Goal: Task Accomplishment & Management: Manage account settings

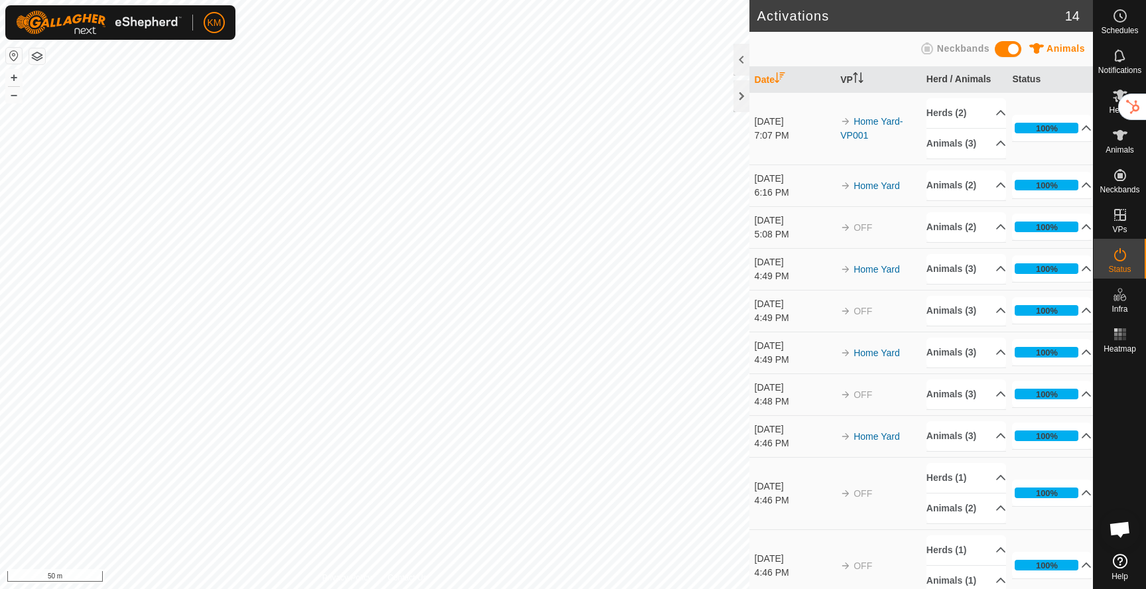
click at [35, 59] on button "button" at bounding box center [37, 56] width 16 height 16
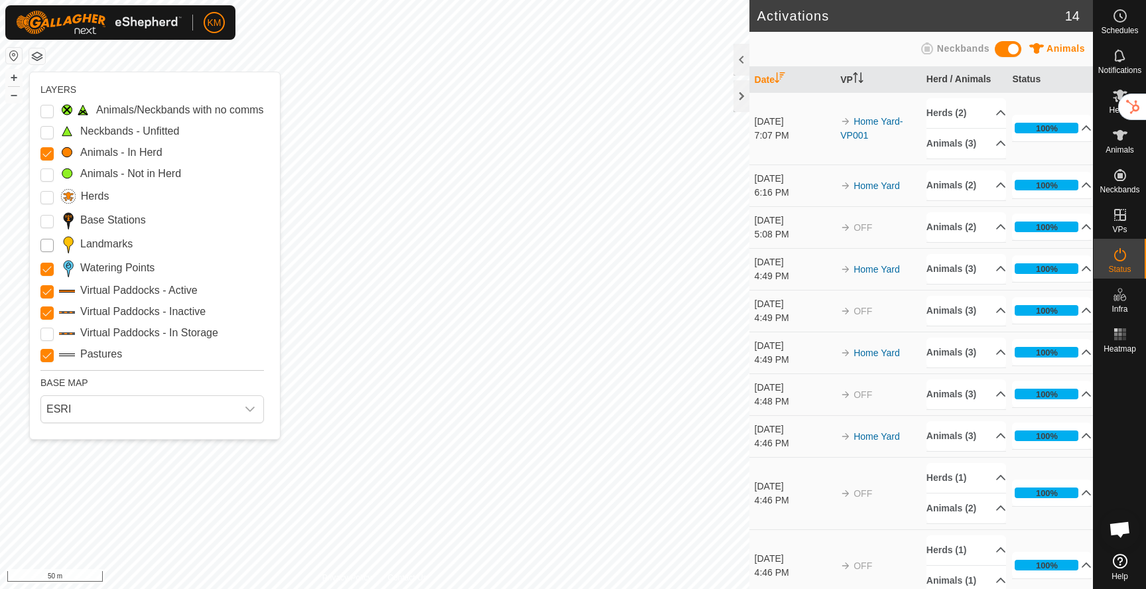
click at [45, 241] on input "Landmarks" at bounding box center [46, 245] width 13 height 13
click at [46, 290] on Active "Virtual Paddocks - Active" at bounding box center [46, 291] width 13 height 13
click at [52, 314] on Inactive "Virtual Paddocks - Inactive" at bounding box center [46, 312] width 13 height 13
click at [54, 354] on div "Pastures" at bounding box center [151, 354] width 223 height 16
click at [48, 354] on input "Pastures" at bounding box center [46, 355] width 13 height 13
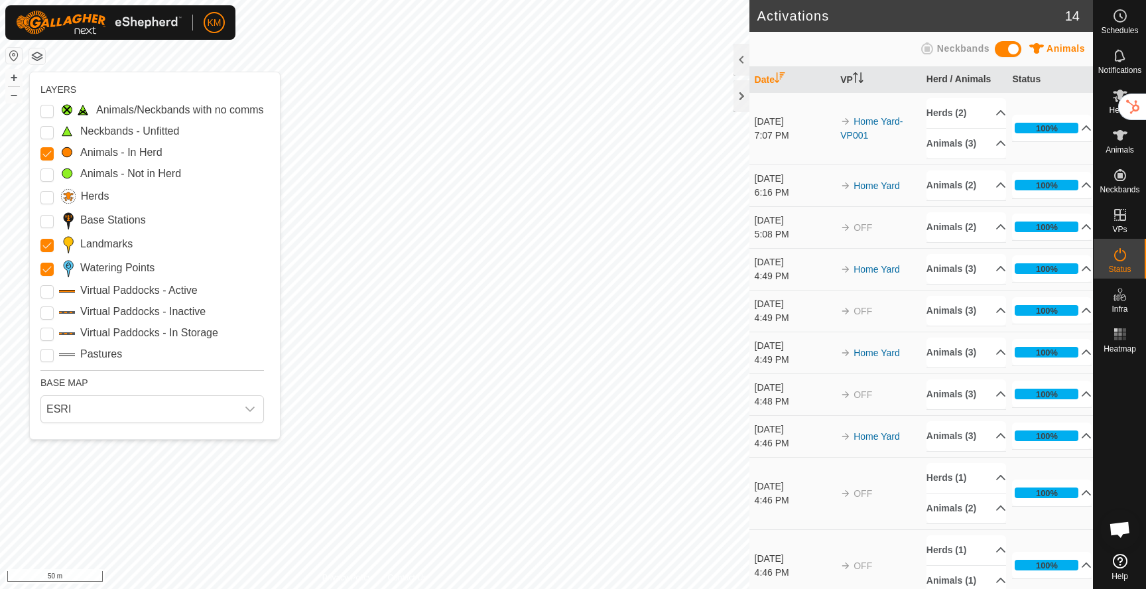
click at [48, 354] on input "Pastures" at bounding box center [46, 355] width 13 height 13
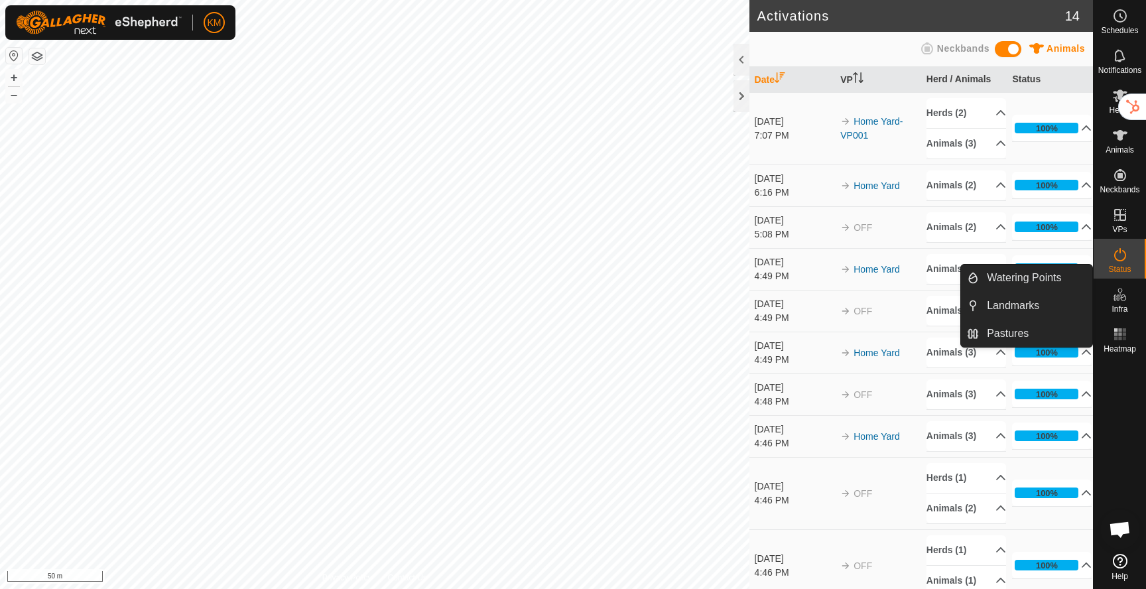
click at [1117, 296] on icon at bounding box center [1120, 294] width 16 height 16
click at [1123, 306] on span "Infra" at bounding box center [1119, 309] width 16 height 8
click at [1023, 328] on link "Pastures" at bounding box center [1035, 333] width 113 height 27
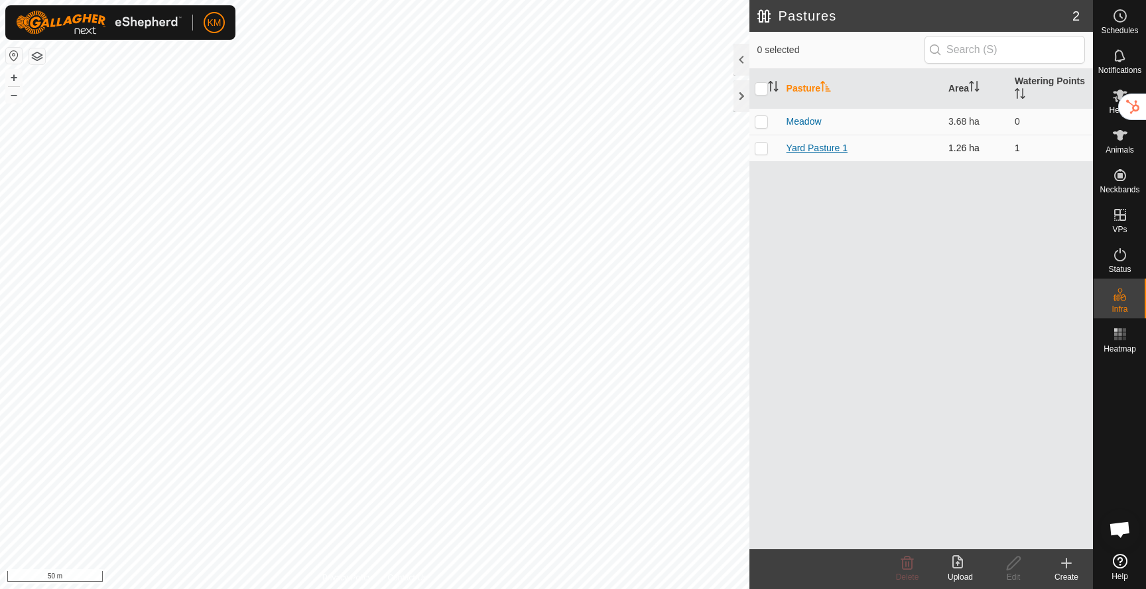
click at [806, 149] on link "Yard Pasture 1" at bounding box center [816, 148] width 61 height 11
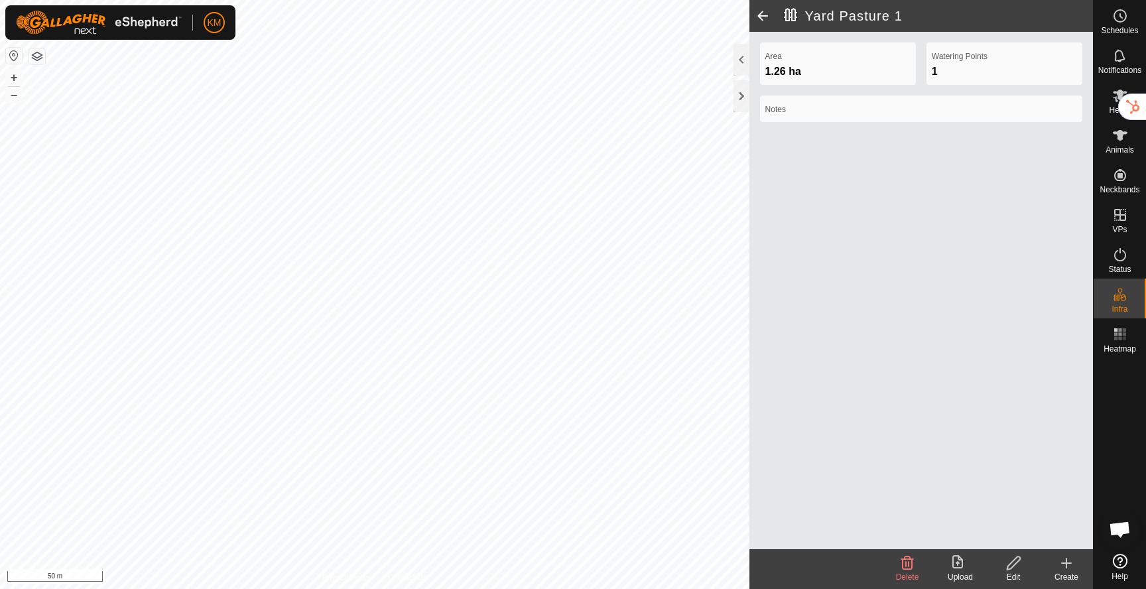
click at [1009, 566] on icon at bounding box center [1013, 563] width 17 height 16
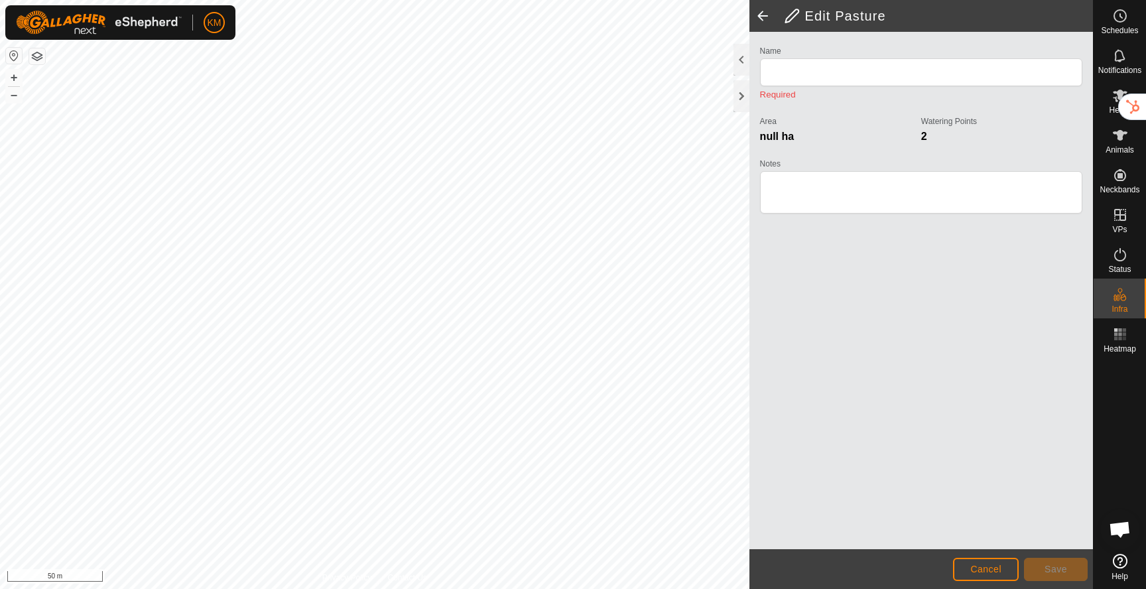
type input "Yard Pasture 1"
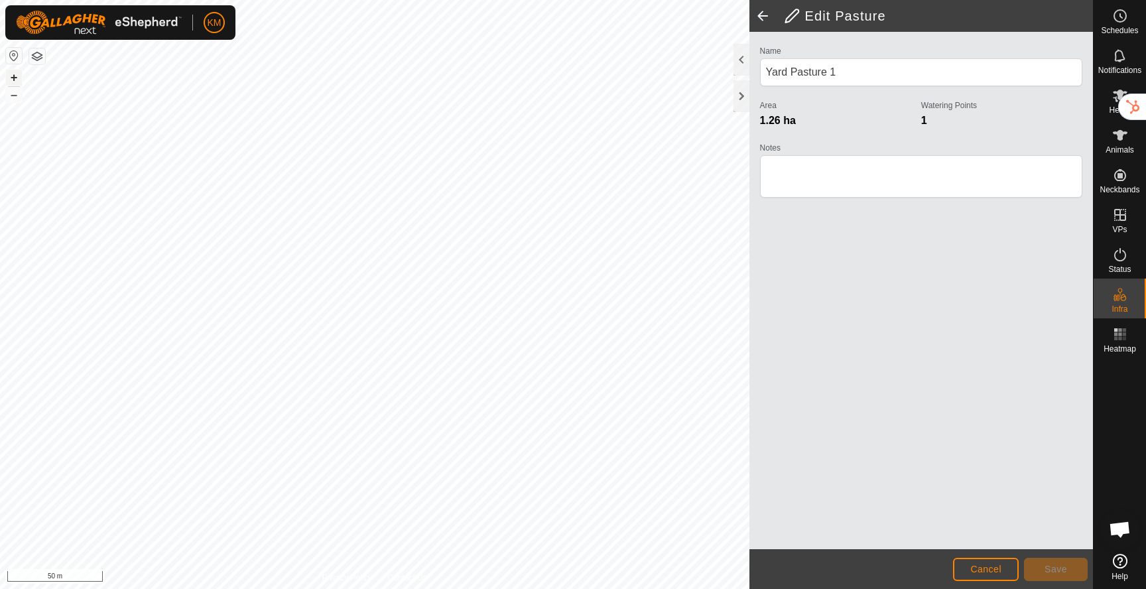
click at [13, 76] on button "+" at bounding box center [14, 78] width 16 height 16
click at [15, 96] on button "–" at bounding box center [14, 95] width 16 height 16
click at [13, 76] on button "+" at bounding box center [14, 78] width 16 height 16
click at [17, 97] on button "–" at bounding box center [14, 95] width 16 height 16
click at [14, 77] on button "+" at bounding box center [14, 78] width 16 height 16
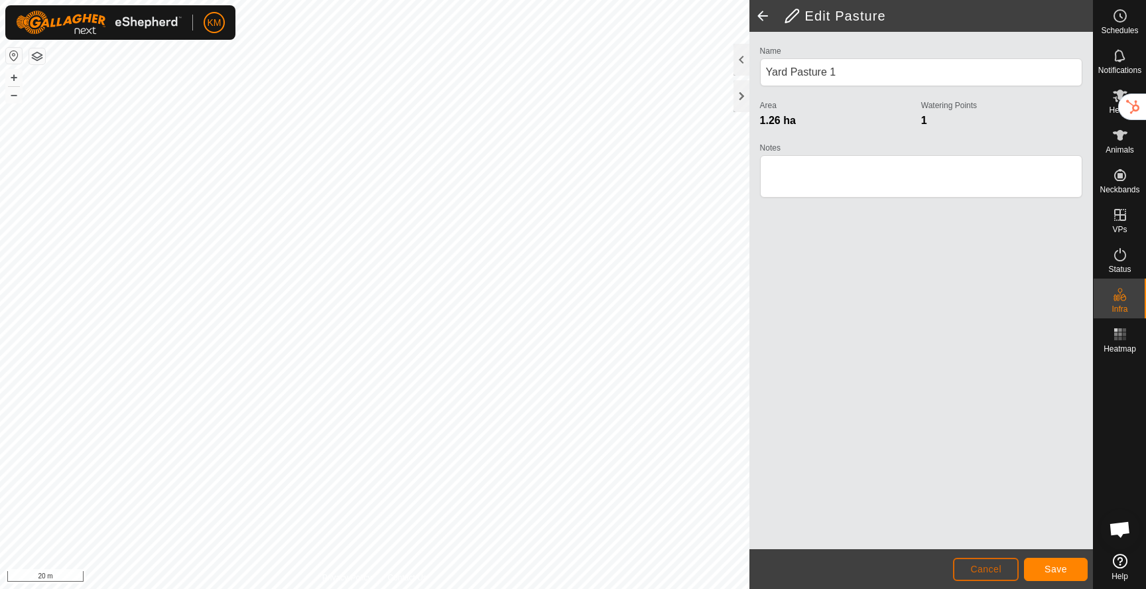
click at [985, 564] on span "Cancel" at bounding box center [985, 569] width 31 height 11
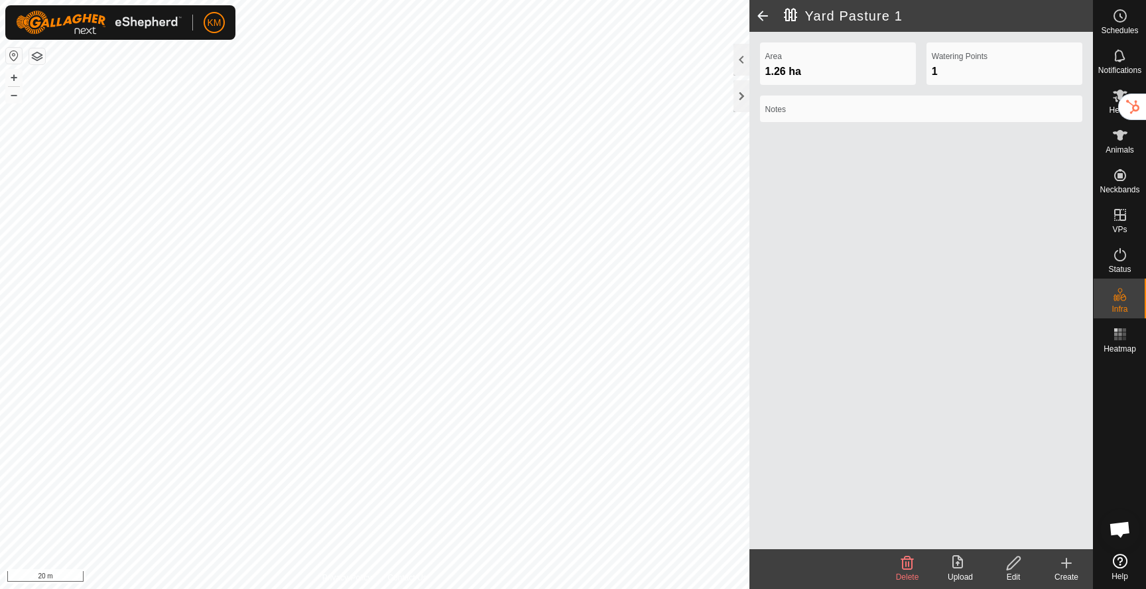
click at [1010, 563] on icon at bounding box center [1013, 562] width 13 height 13
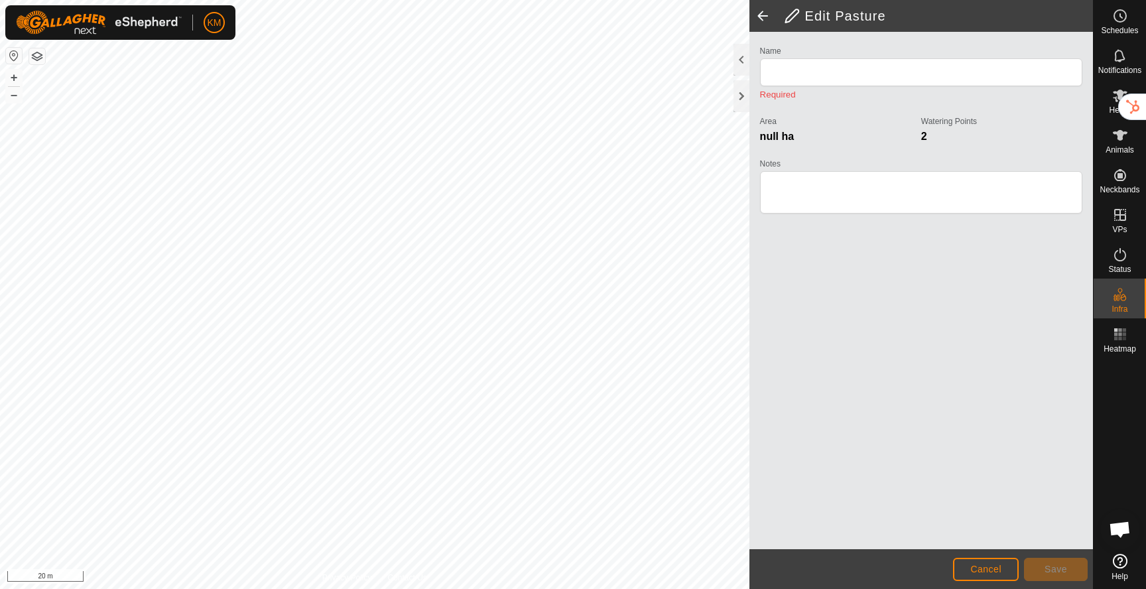
type input "Yard Pasture 1"
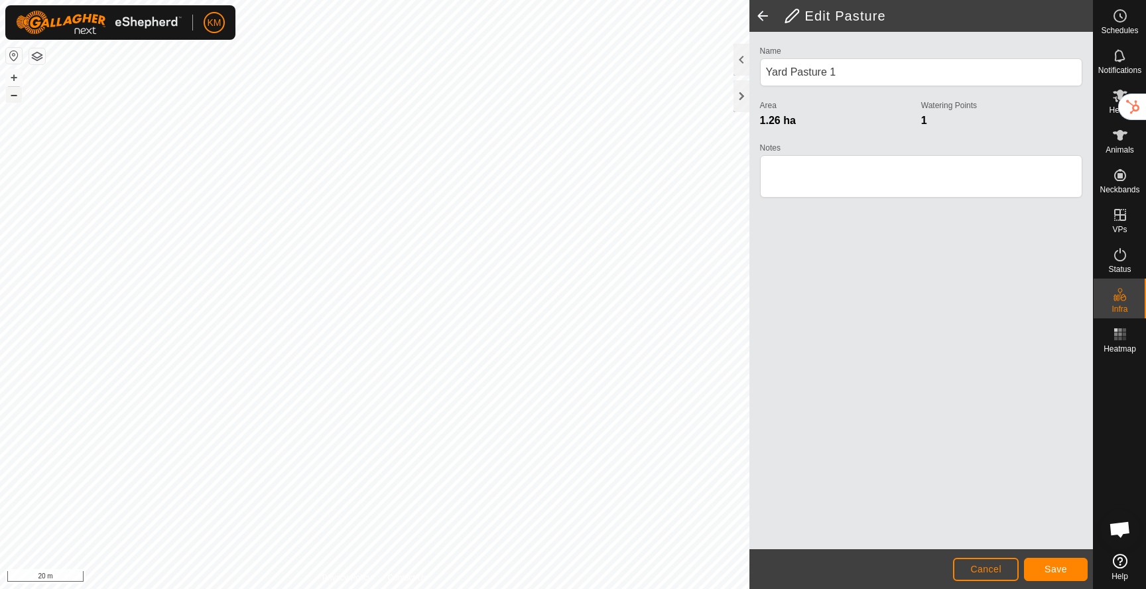
click at [18, 97] on button "–" at bounding box center [14, 95] width 16 height 16
click at [16, 75] on button "+" at bounding box center [14, 78] width 16 height 16
click at [13, 96] on button "–" at bounding box center [14, 95] width 16 height 16
click at [1056, 570] on span "Save" at bounding box center [1055, 569] width 23 height 11
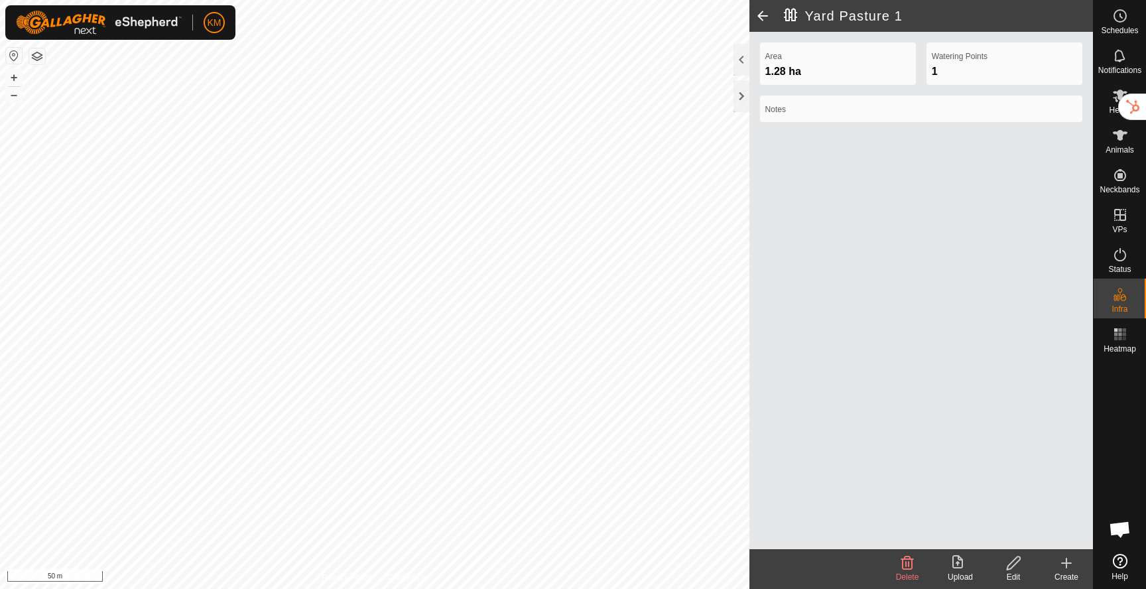
click at [1013, 564] on icon at bounding box center [1013, 562] width 13 height 13
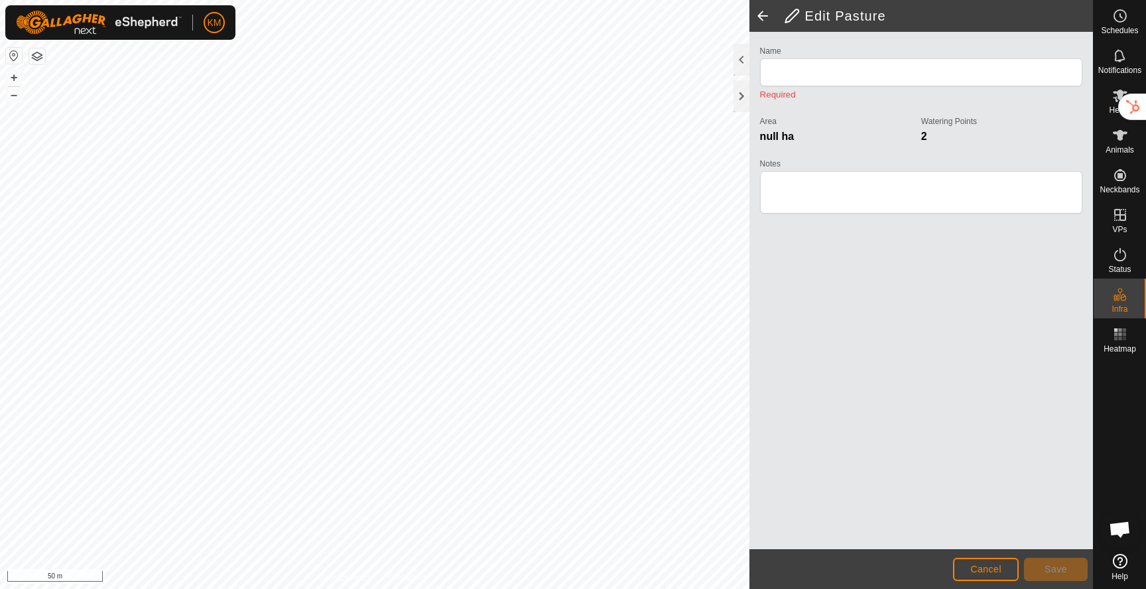
type input "Yard Pasture 1"
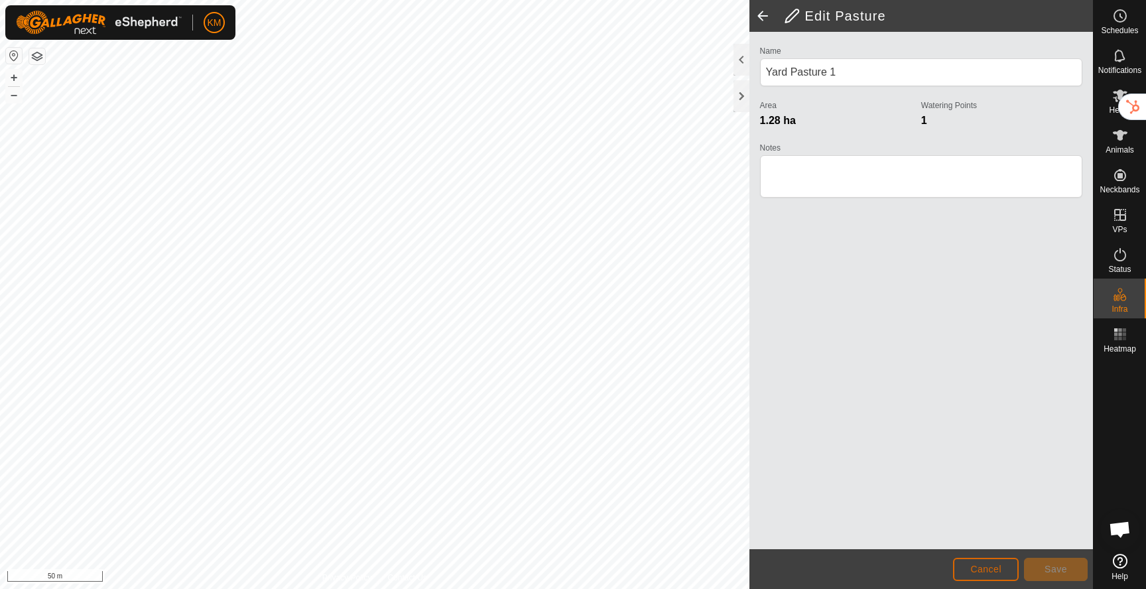
click at [995, 573] on span "Cancel" at bounding box center [985, 569] width 31 height 11
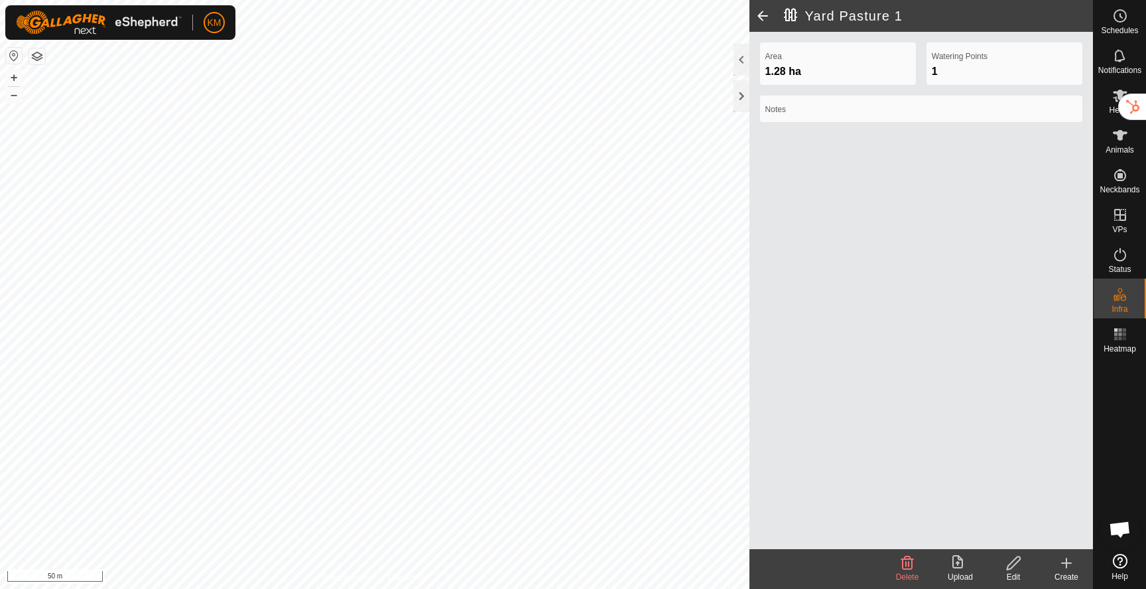
click at [1065, 565] on icon at bounding box center [1066, 563] width 16 height 16
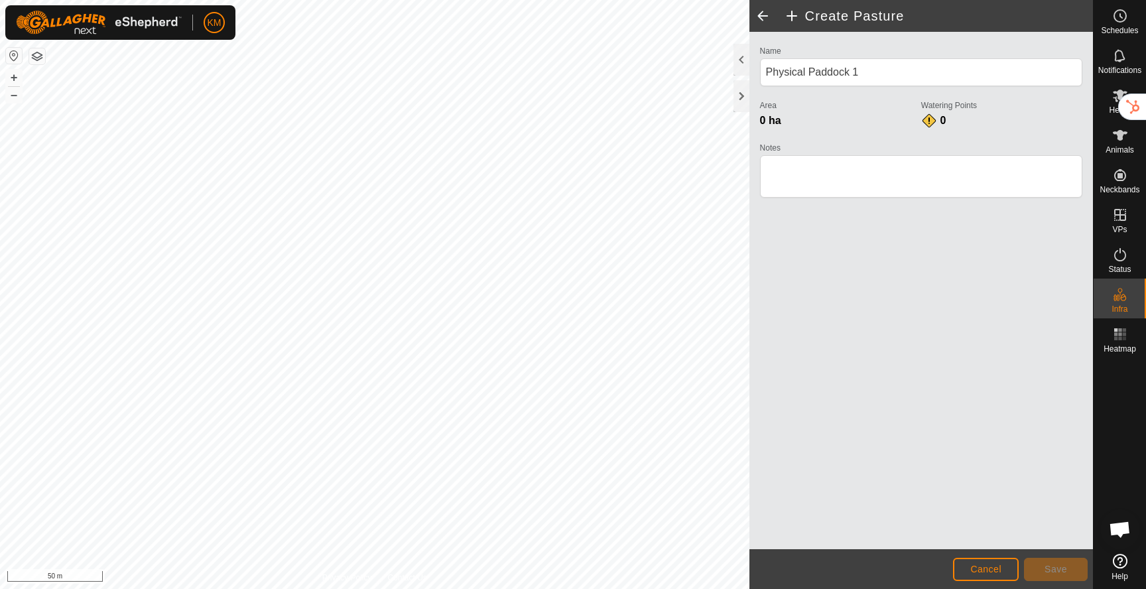
click at [40, 61] on button "button" at bounding box center [37, 56] width 16 height 16
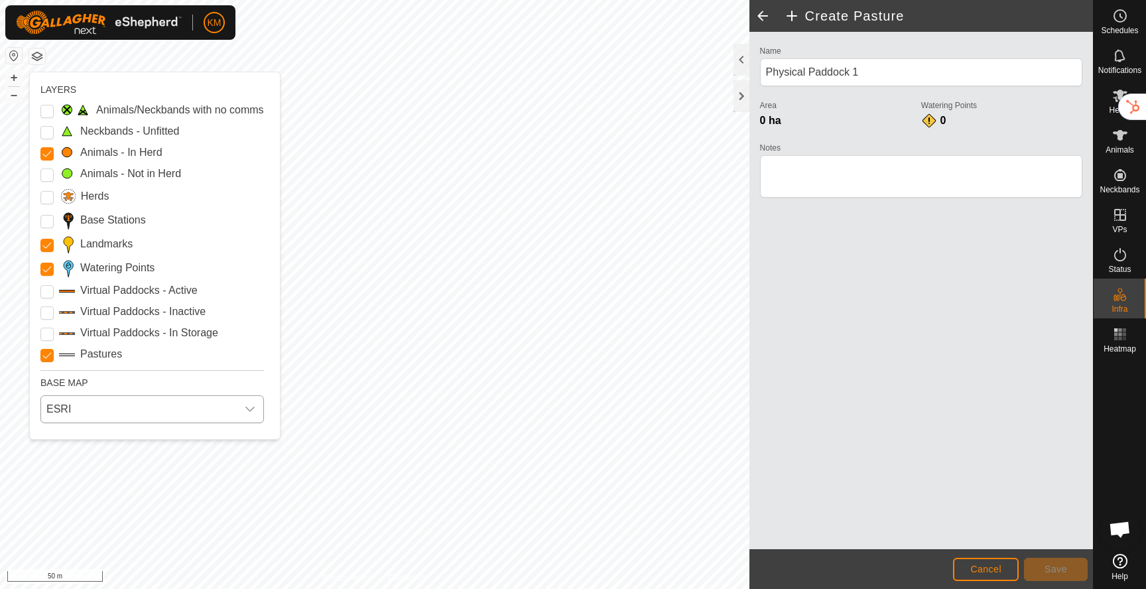
click at [105, 404] on span "ESRI" at bounding box center [139, 409] width 196 height 27
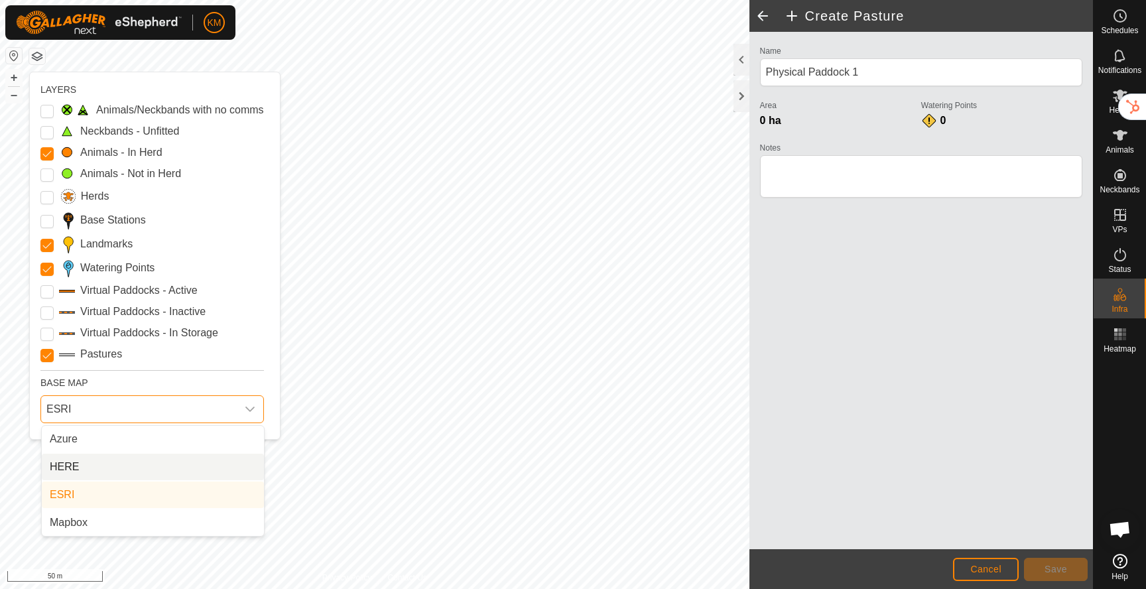
click at [90, 462] on li "HERE" at bounding box center [153, 467] width 222 height 27
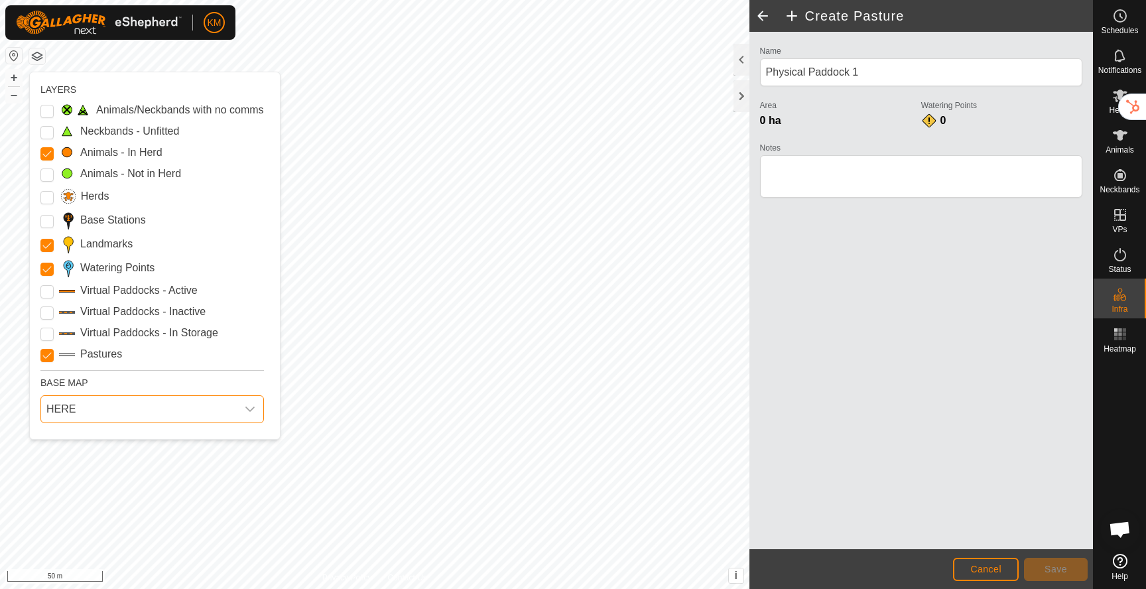
click at [92, 413] on span "HERE" at bounding box center [139, 409] width 196 height 27
click at [85, 438] on li "Azure" at bounding box center [153, 439] width 222 height 27
click at [90, 418] on span "Azure" at bounding box center [139, 409] width 196 height 27
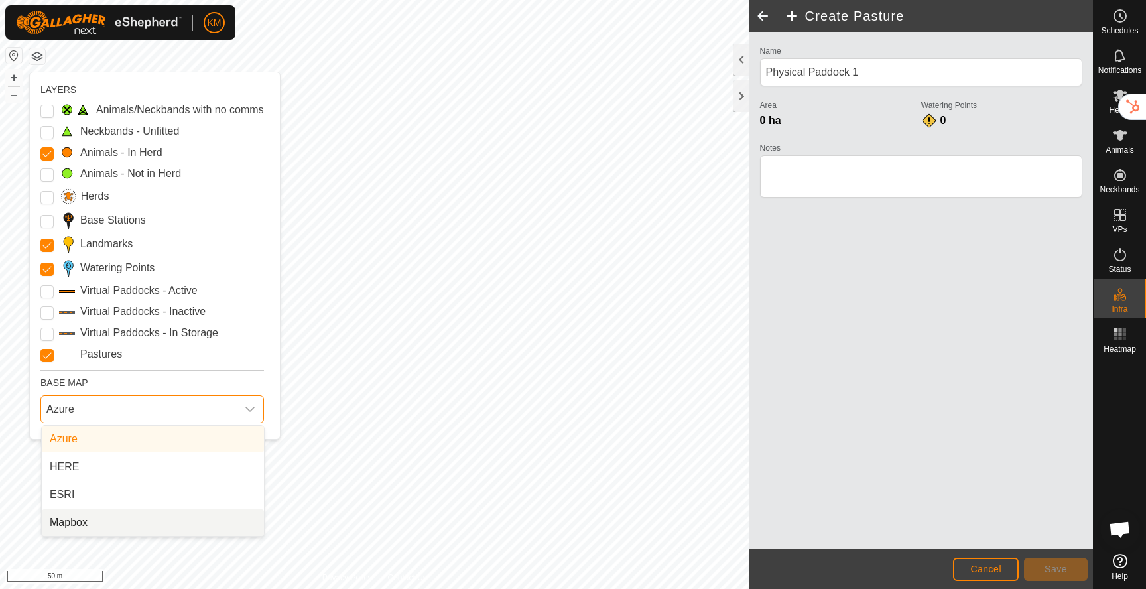
click at [79, 517] on li "Mapbox" at bounding box center [153, 522] width 222 height 27
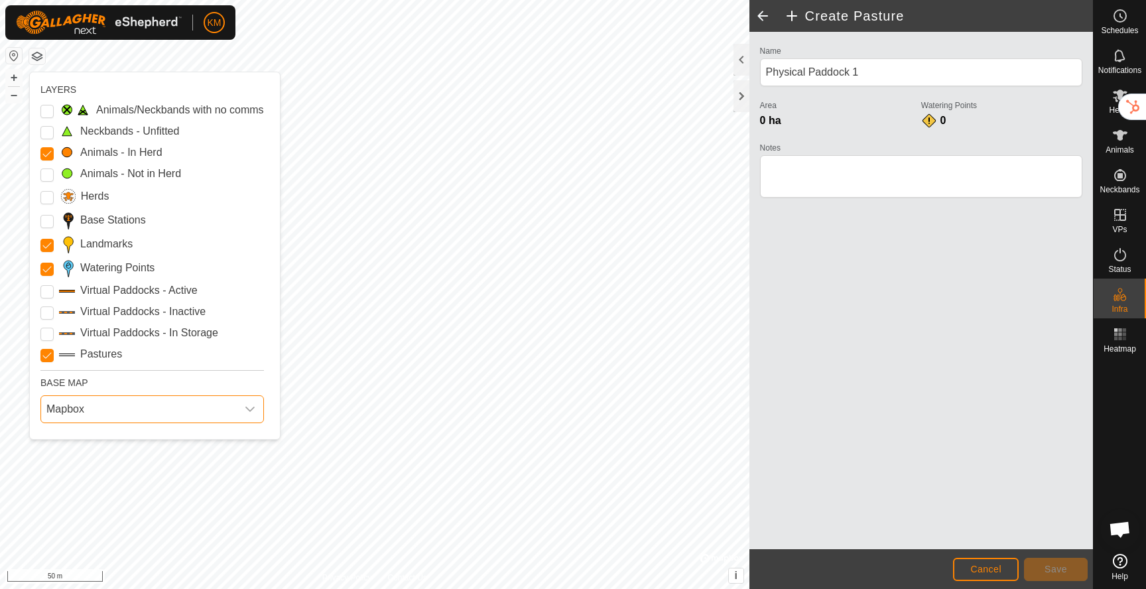
click at [94, 407] on span "Mapbox" at bounding box center [139, 409] width 196 height 27
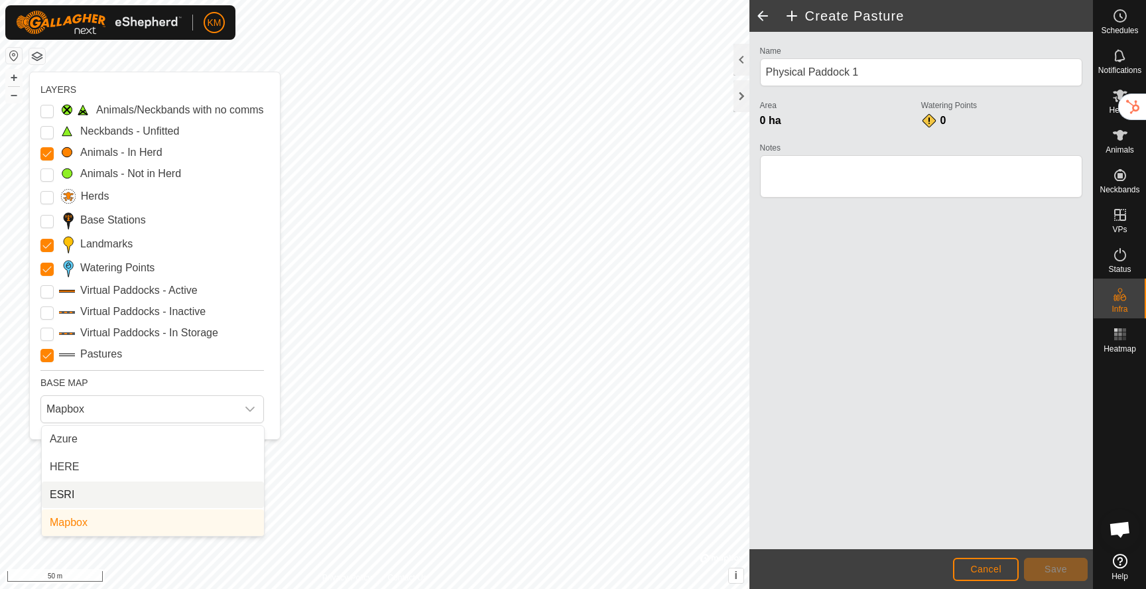
click at [77, 494] on li "ESRI" at bounding box center [153, 494] width 222 height 27
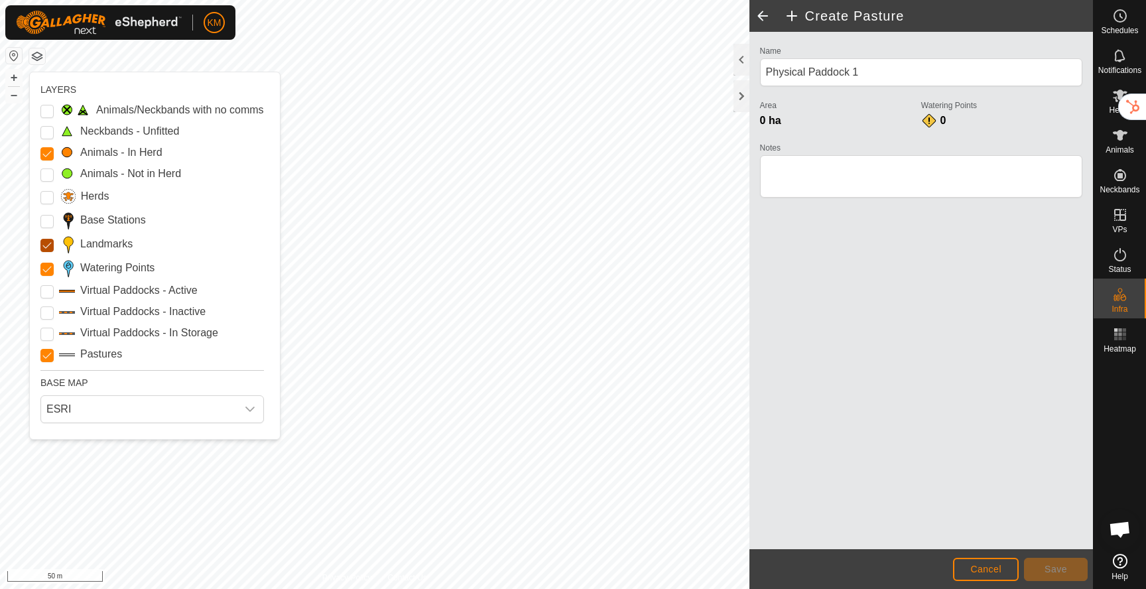
click at [47, 247] on input "Landmarks" at bounding box center [46, 245] width 13 height 13
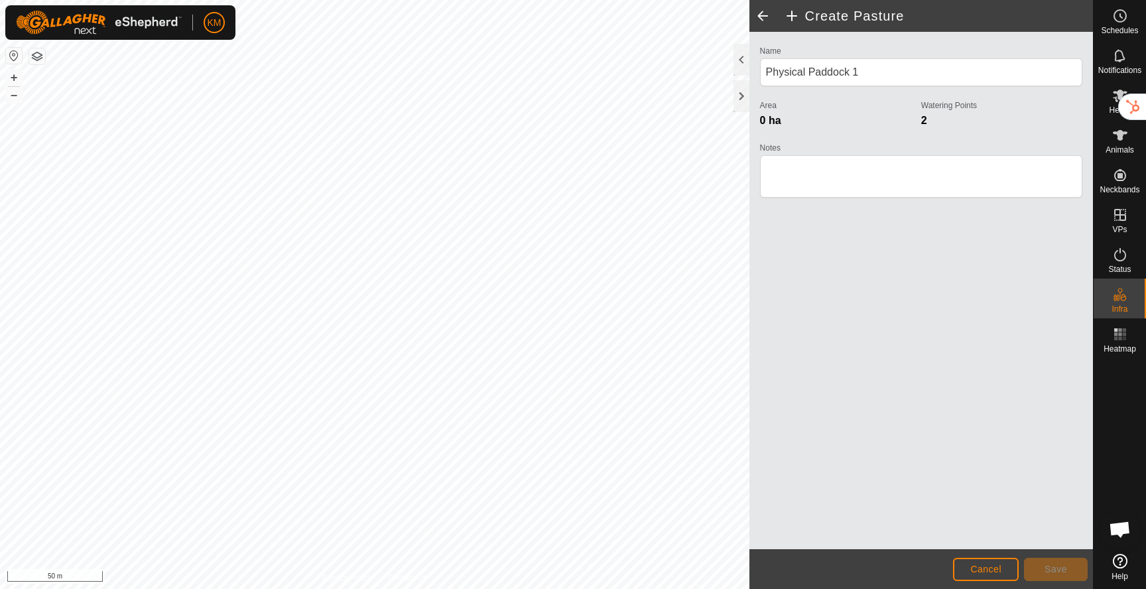
click at [758, 15] on span at bounding box center [762, 16] width 27 height 32
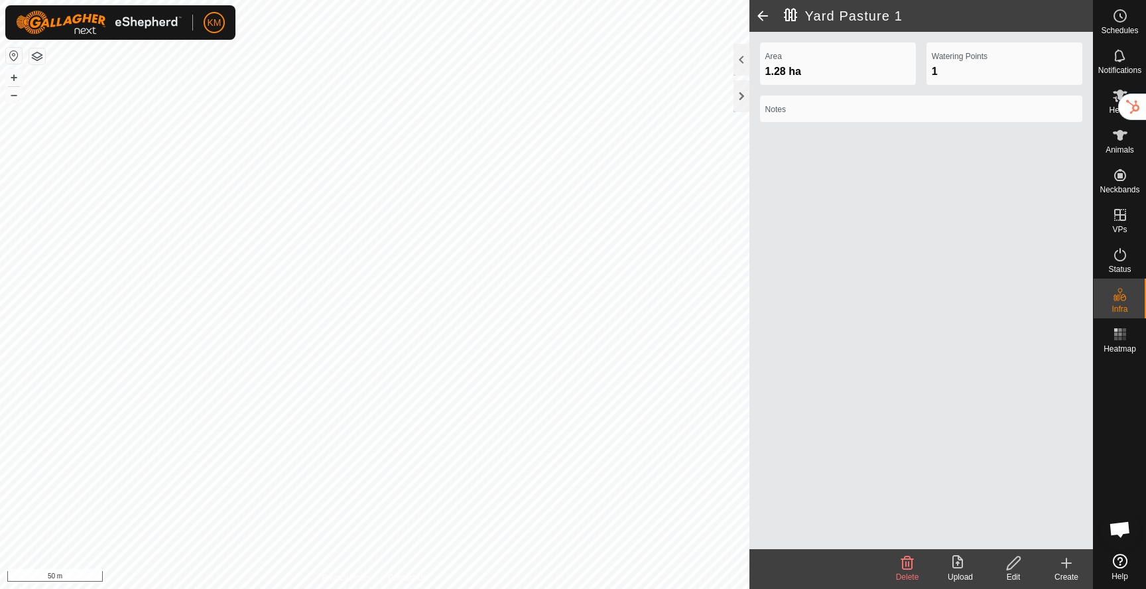
click at [1068, 558] on icon at bounding box center [1066, 563] width 16 height 16
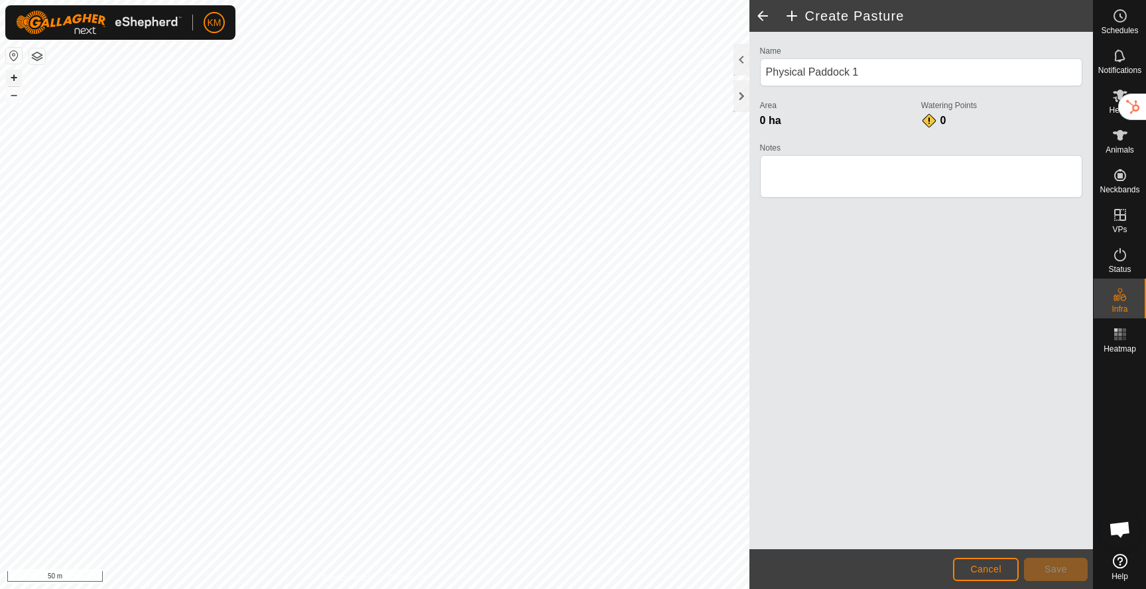
click at [11, 74] on button "+" at bounding box center [14, 78] width 16 height 16
click at [1065, 567] on span "Save" at bounding box center [1055, 569] width 23 height 11
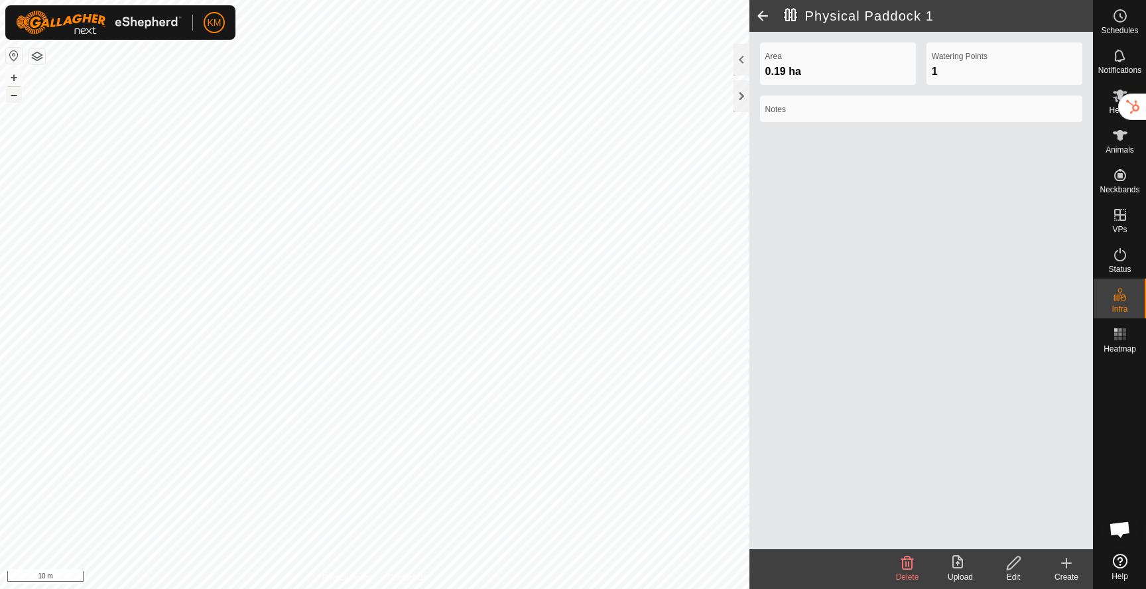
click at [17, 97] on button "–" at bounding box center [14, 95] width 16 height 16
click at [1062, 564] on icon at bounding box center [1066, 563] width 16 height 16
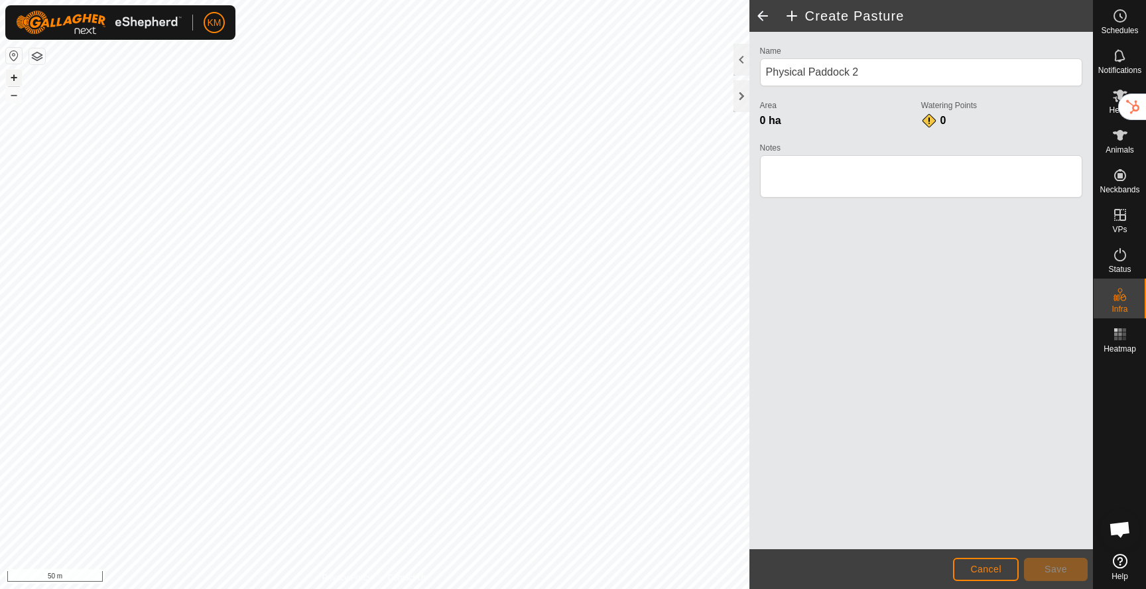
click at [15, 72] on button "+" at bounding box center [14, 78] width 16 height 16
click at [1058, 564] on span "Save" at bounding box center [1055, 569] width 23 height 11
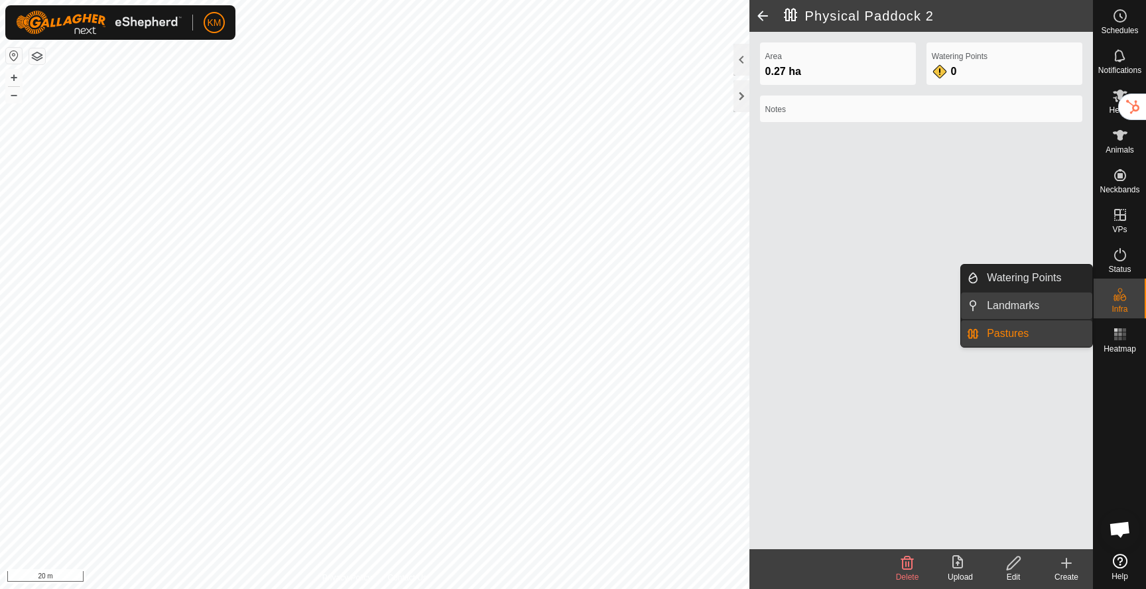
click at [1038, 303] on link "Landmarks" at bounding box center [1035, 305] width 113 height 27
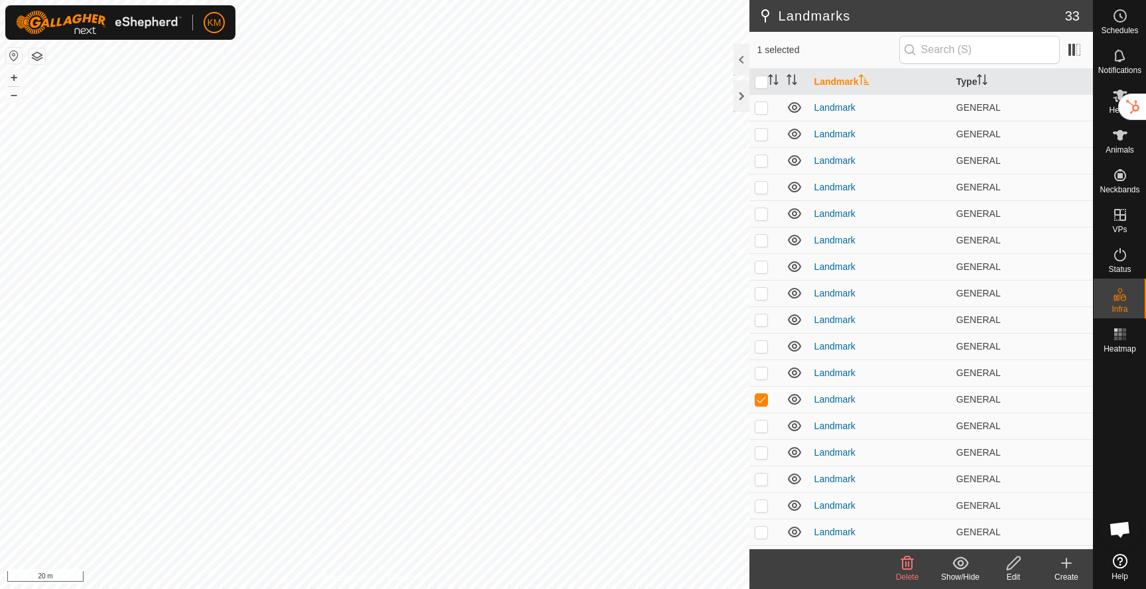
click at [906, 566] on icon at bounding box center [907, 562] width 13 height 13
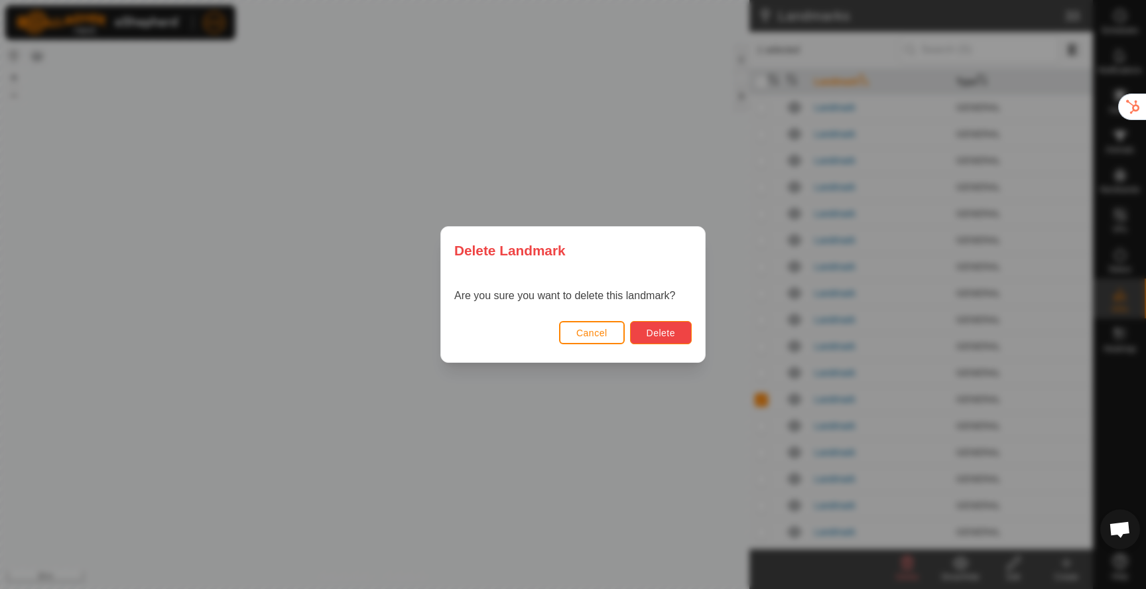
click at [645, 332] on button "Delete" at bounding box center [661, 332] width 62 height 23
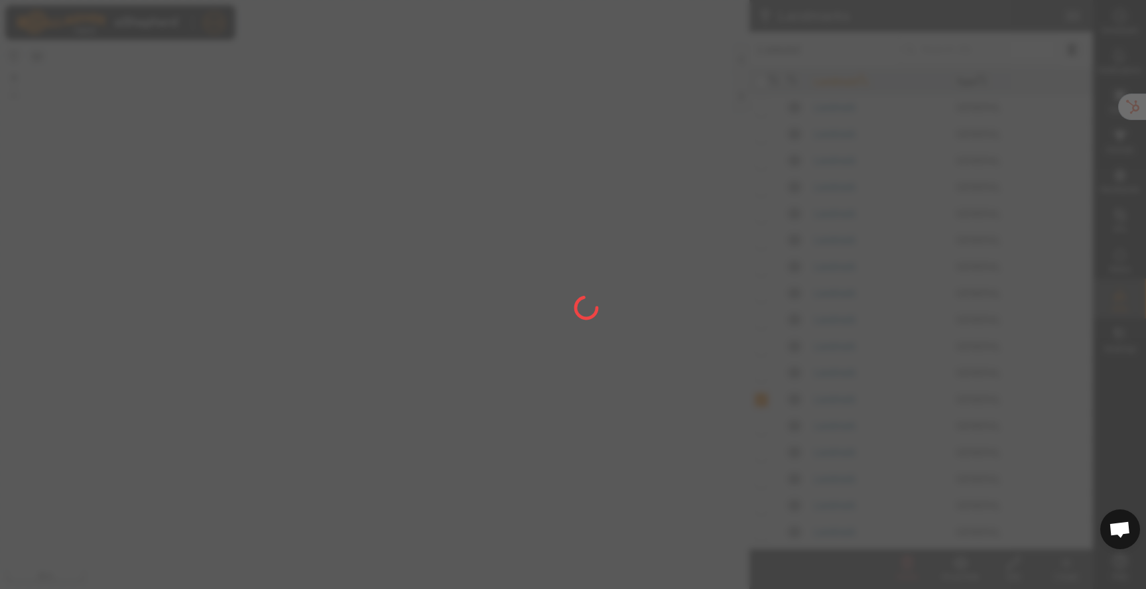
checkbox input "false"
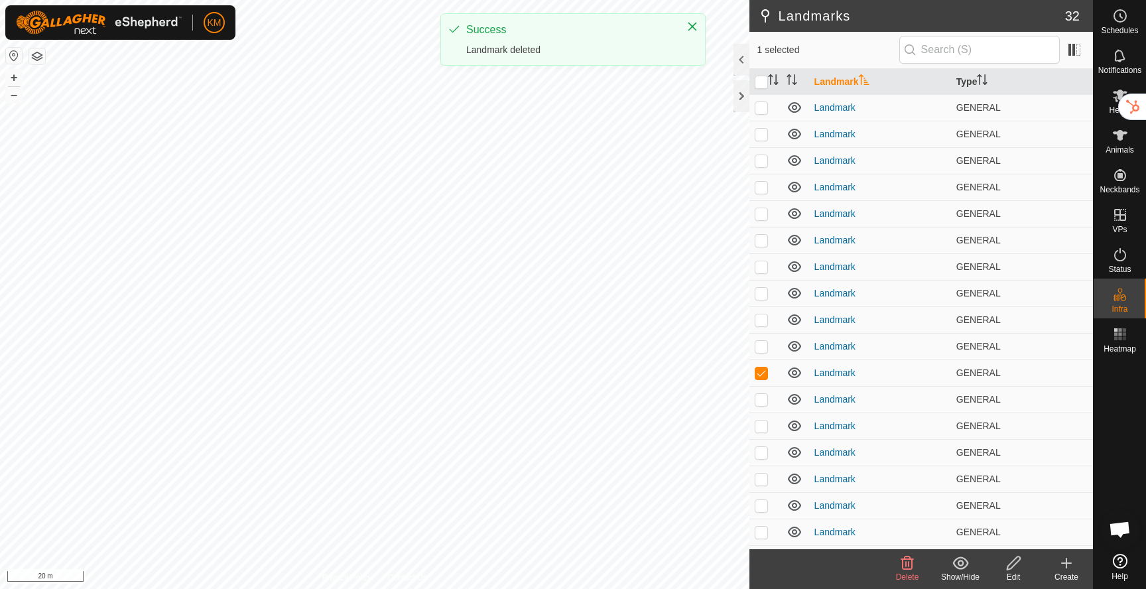
click at [907, 558] on icon at bounding box center [907, 563] width 16 height 16
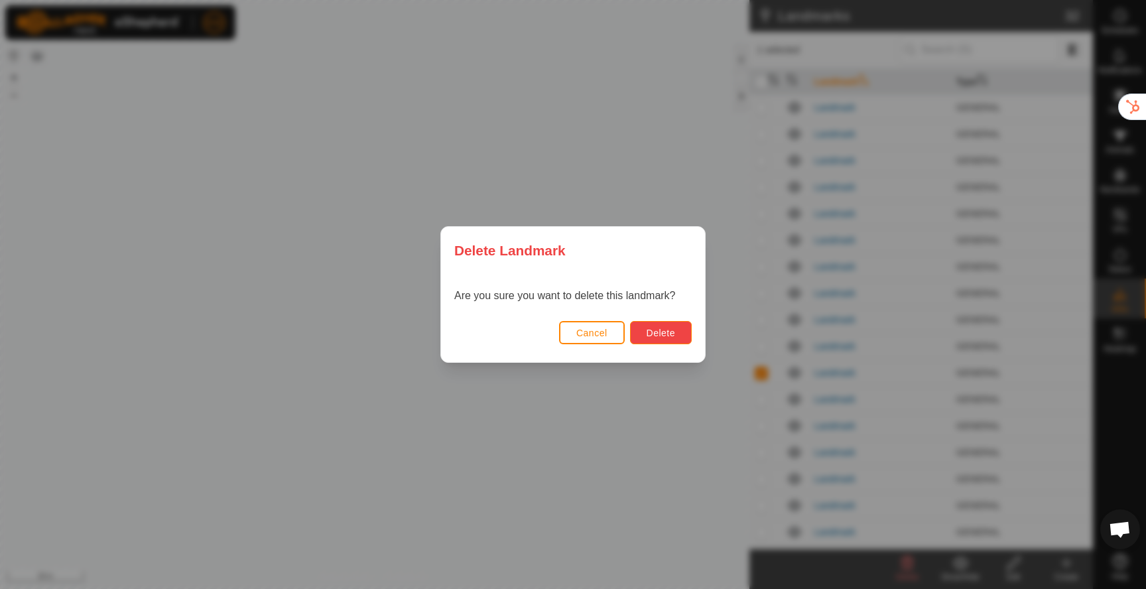
click at [656, 332] on span "Delete" at bounding box center [661, 333] width 29 height 11
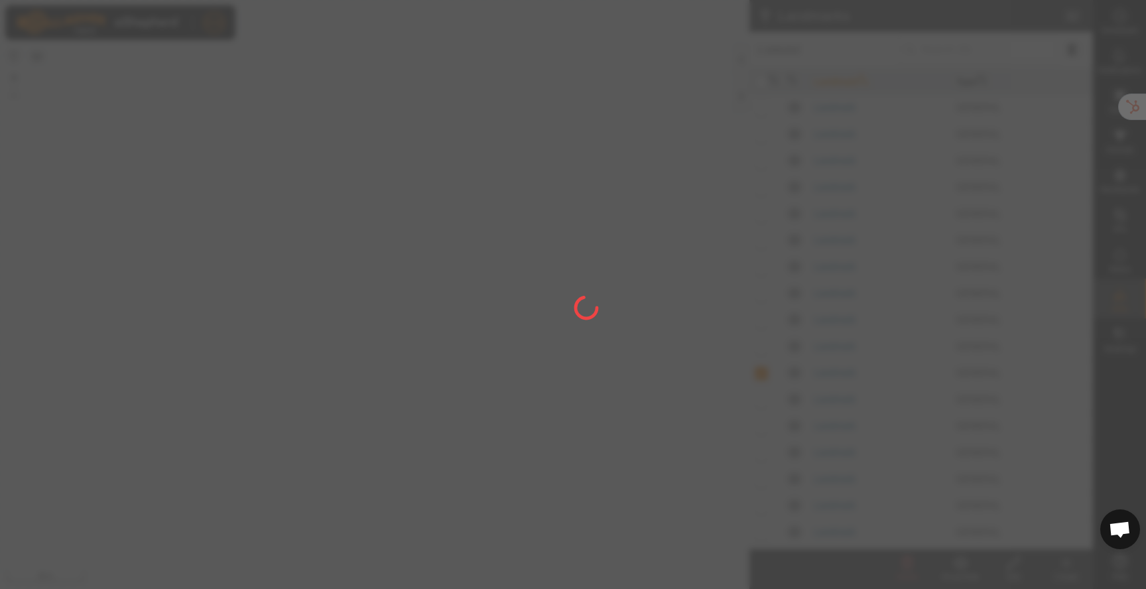
checkbox input "false"
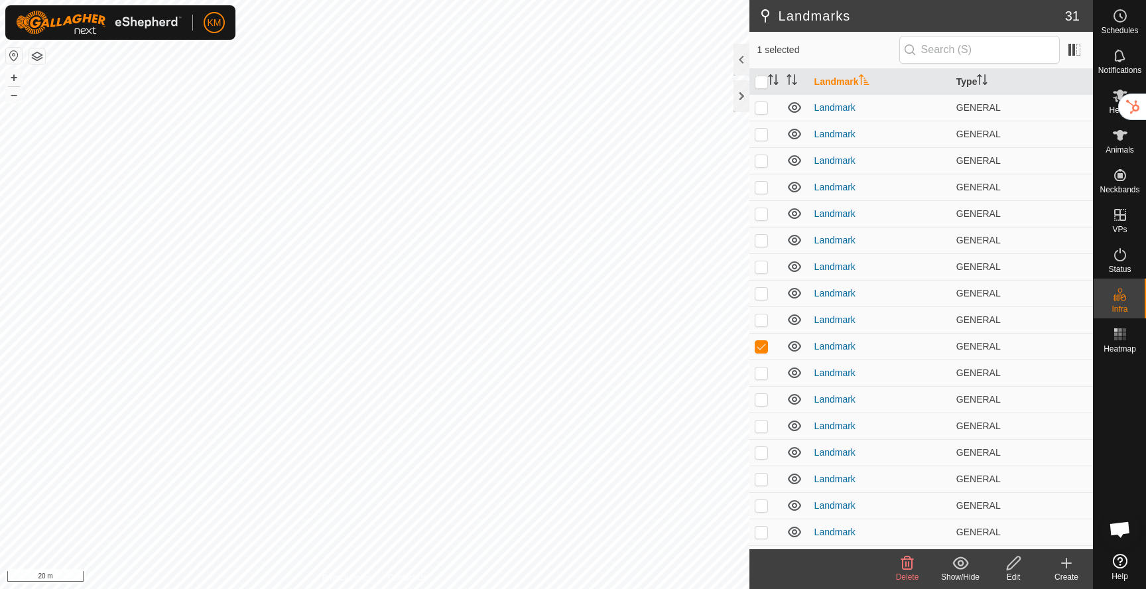
click at [910, 566] on icon at bounding box center [907, 563] width 16 height 16
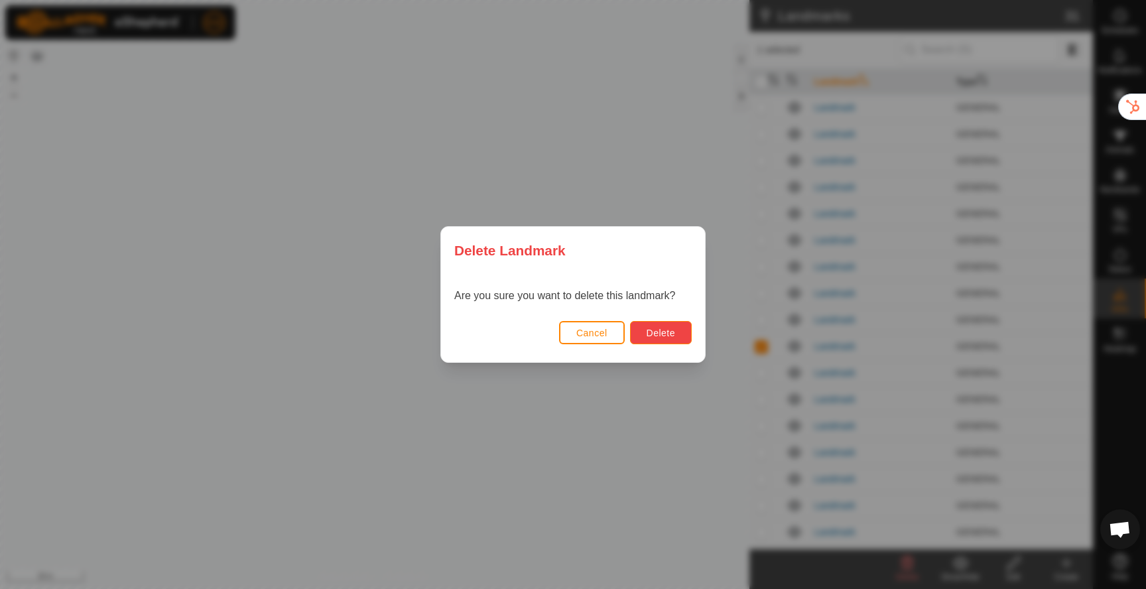
click at [671, 336] on span "Delete" at bounding box center [661, 333] width 29 height 11
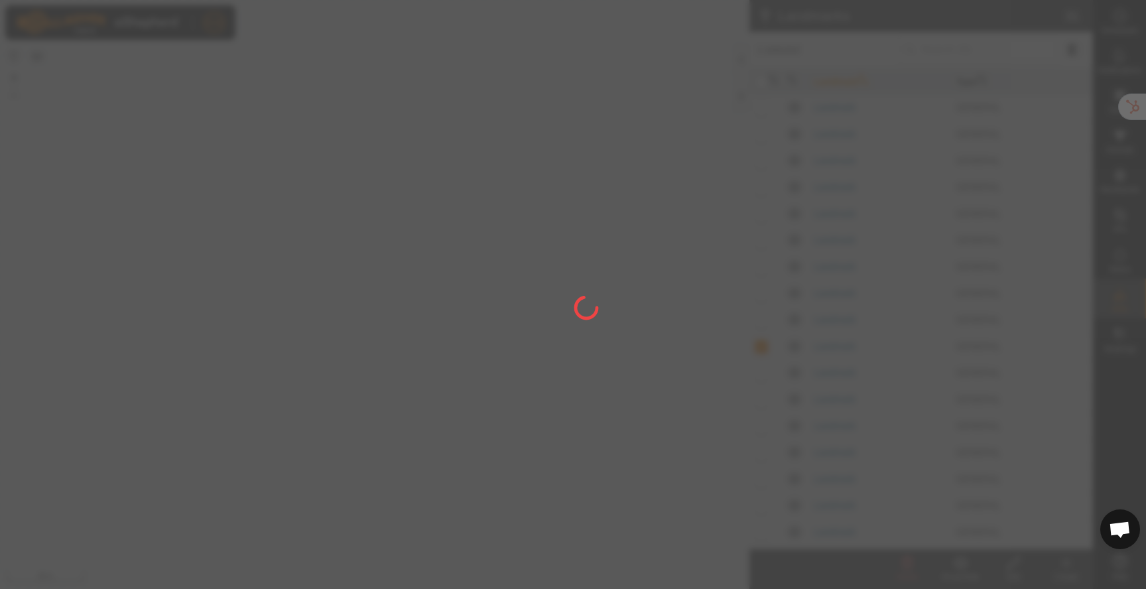
checkbox input "false"
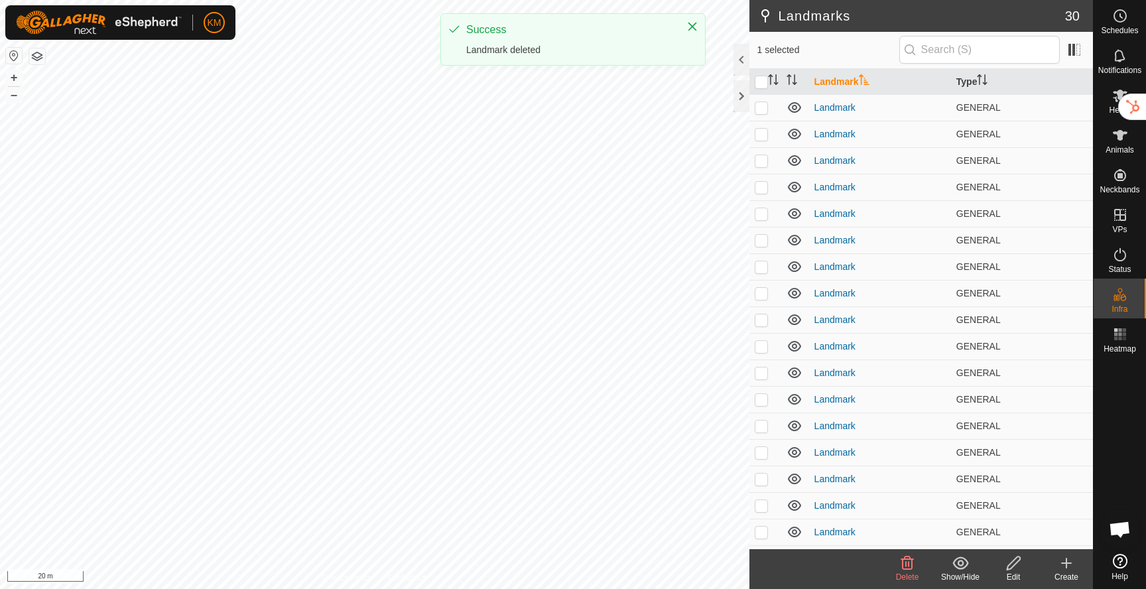
click at [912, 568] on icon at bounding box center [907, 562] width 13 height 13
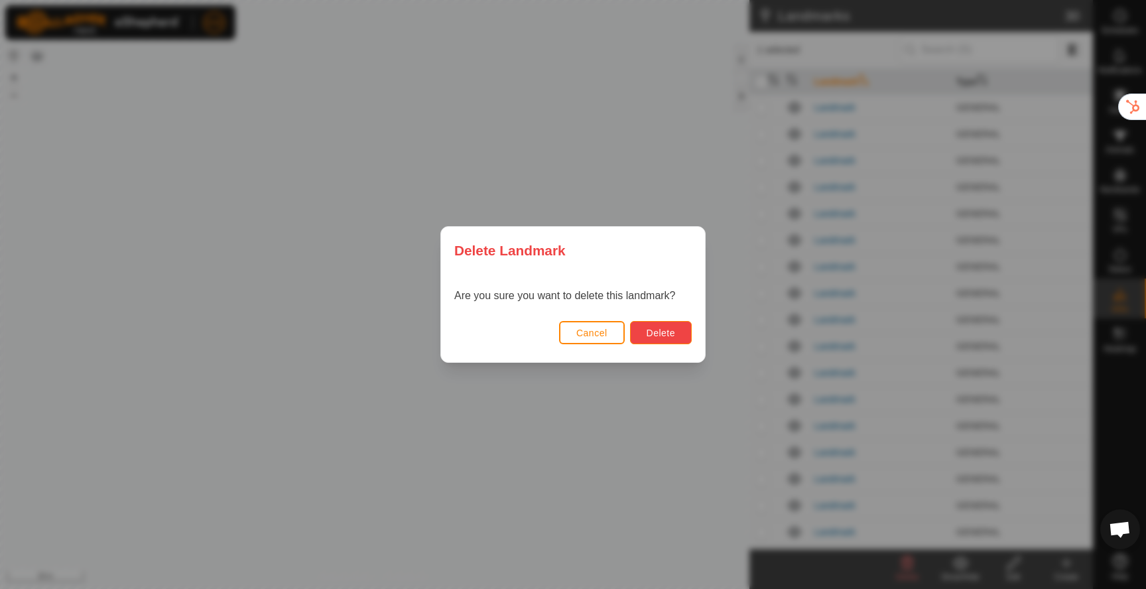
click at [666, 334] on span "Delete" at bounding box center [661, 333] width 29 height 11
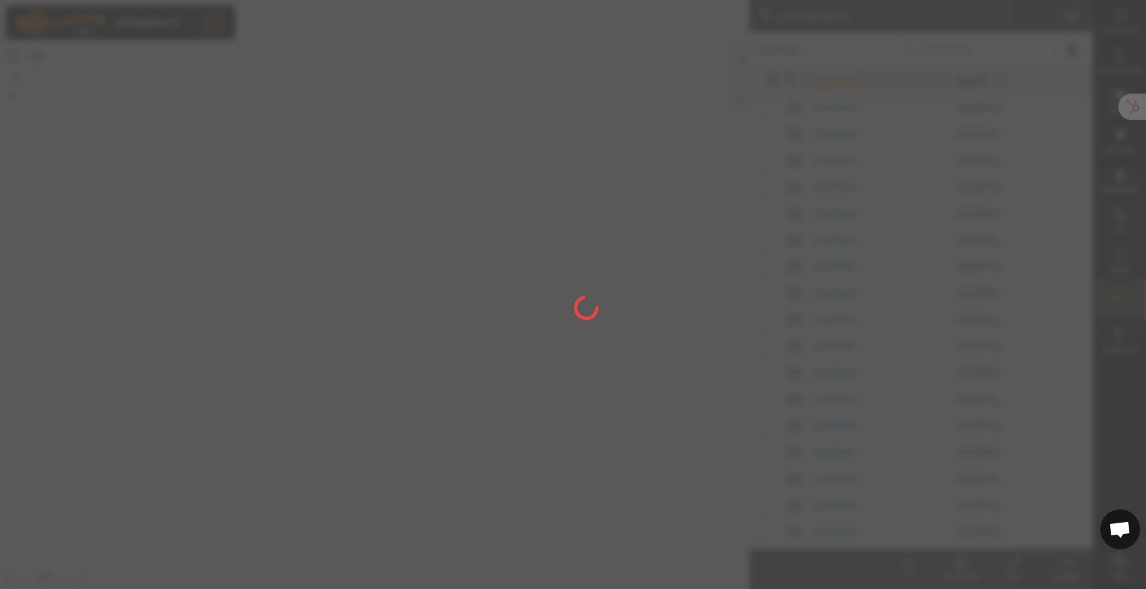
checkbox input "false"
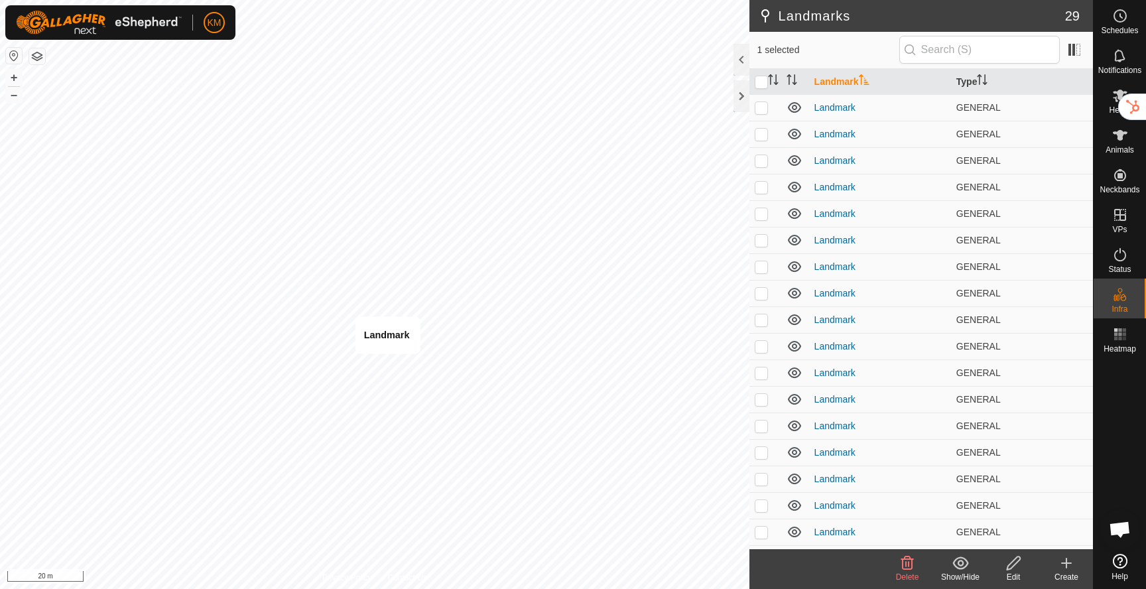
checkbox input "false"
checkbox input "true"
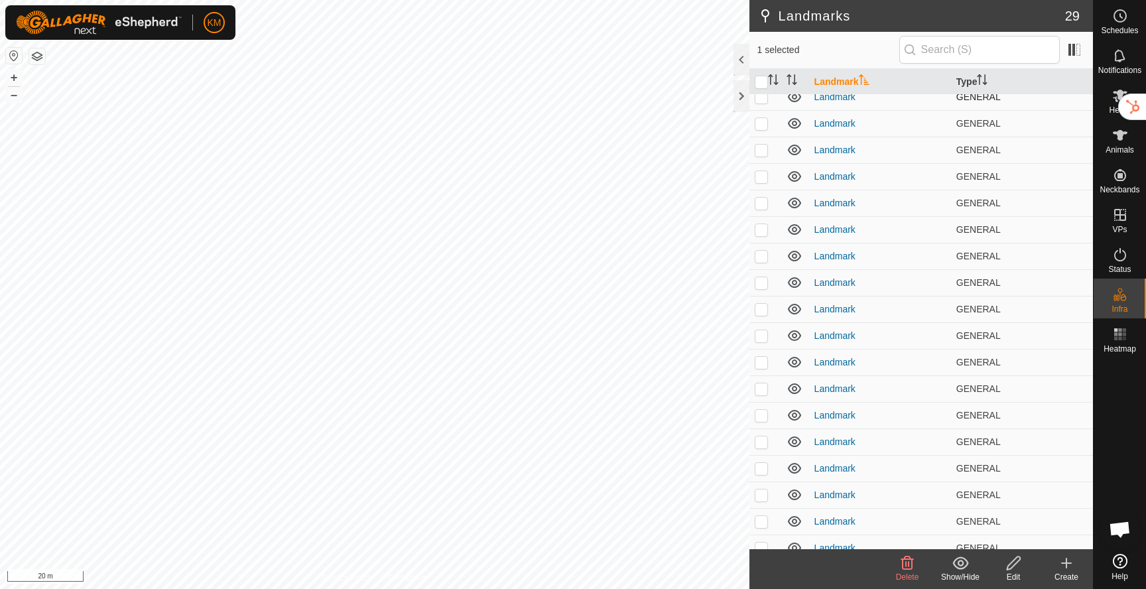
scroll to position [314, 0]
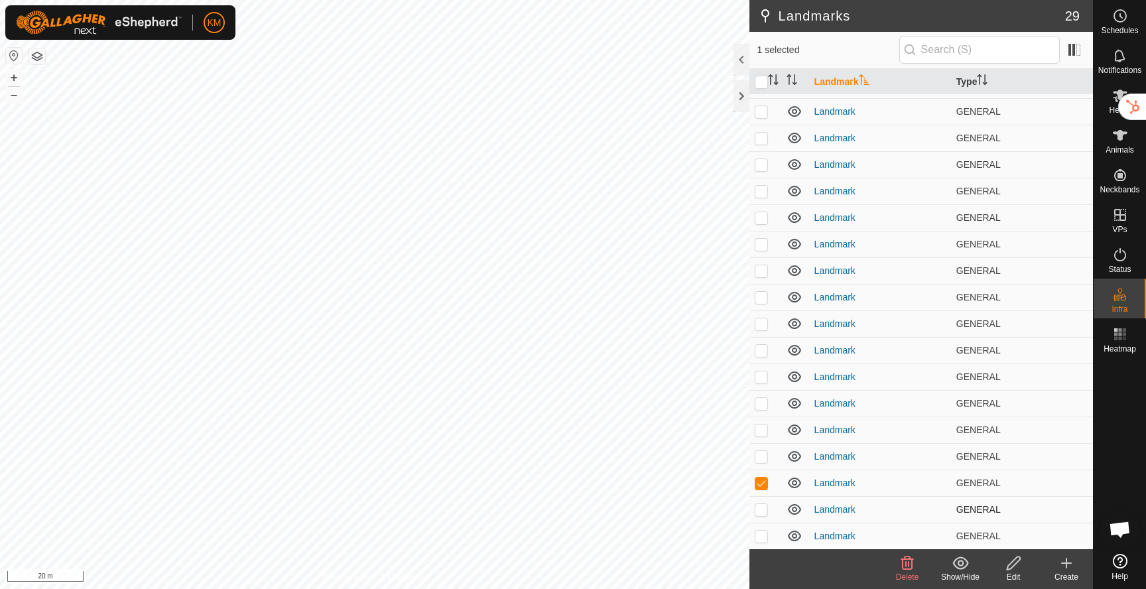
click at [764, 510] on p-checkbox at bounding box center [761, 509] width 13 height 11
checkbox input "true"
click at [761, 534] on p-checkbox at bounding box center [761, 535] width 13 height 11
checkbox input "true"
click at [906, 565] on icon at bounding box center [907, 563] width 16 height 16
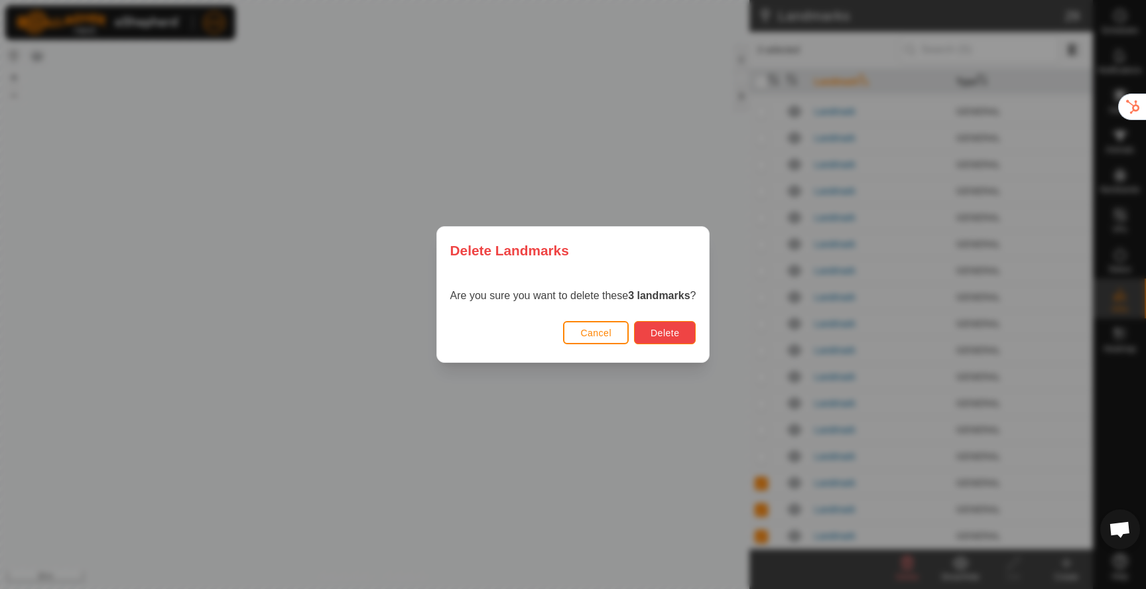
click at [658, 332] on span "Delete" at bounding box center [665, 333] width 29 height 11
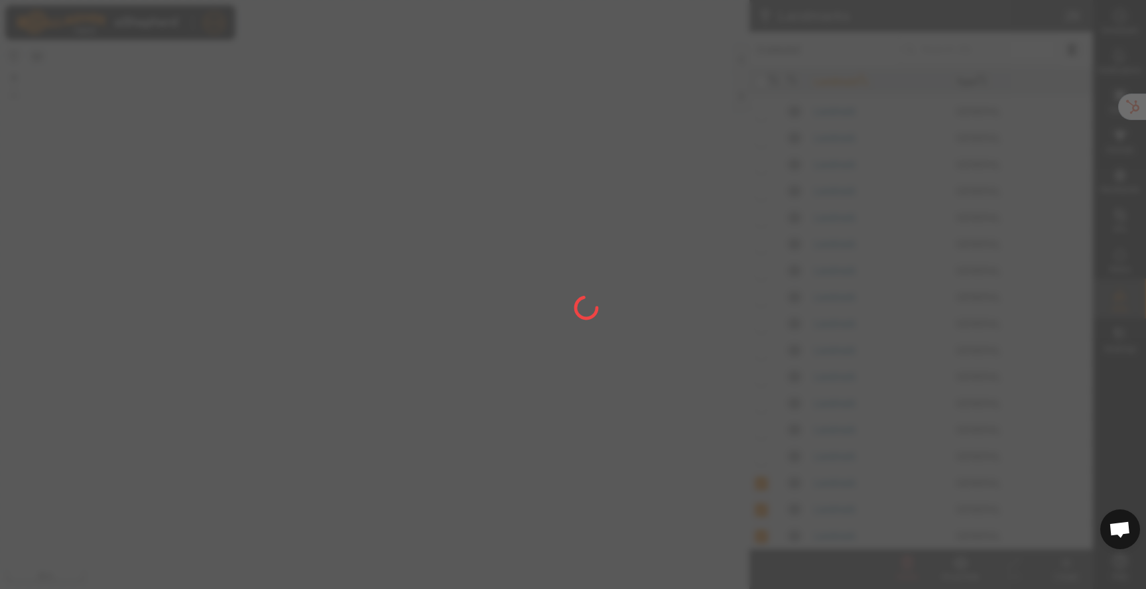
checkbox input "false"
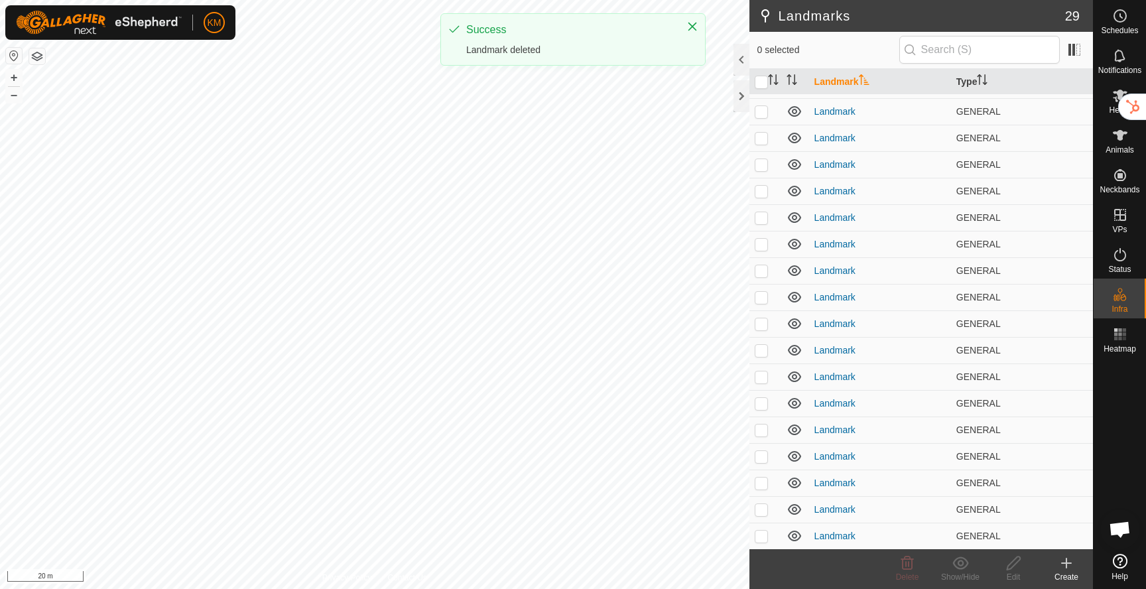
scroll to position [0, 0]
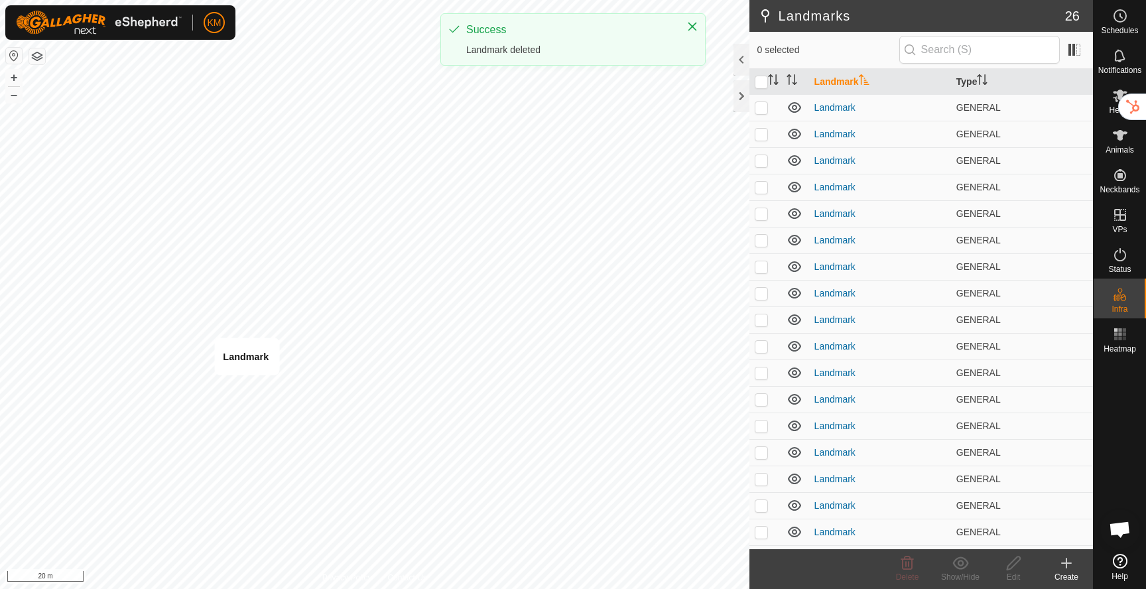
checkbox input "true"
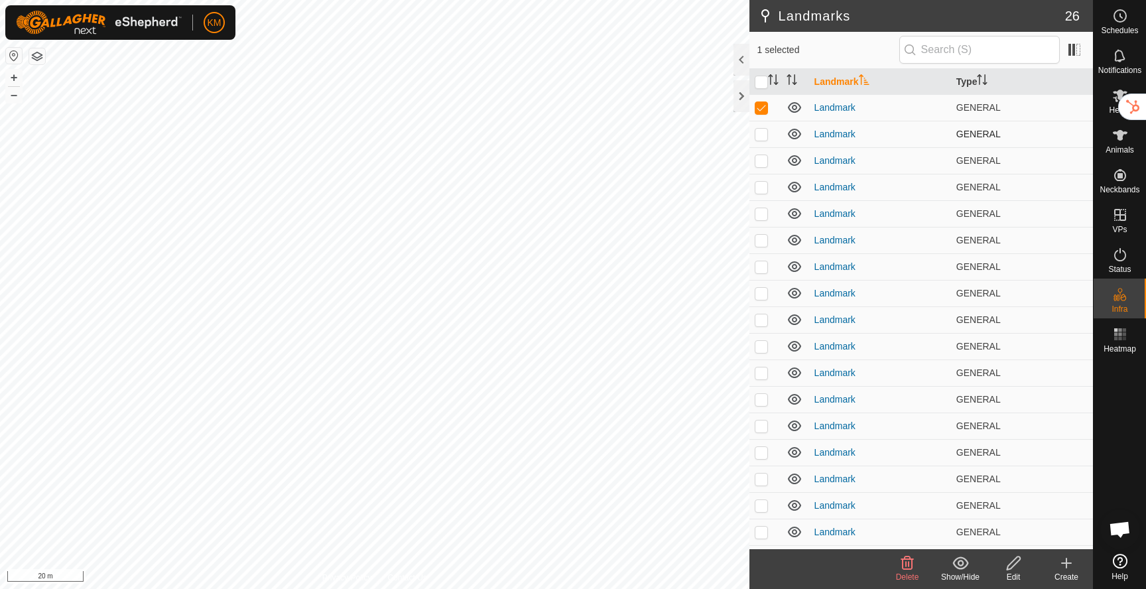
click at [762, 137] on p-checkbox at bounding box center [761, 134] width 13 height 11
checkbox input "true"
click at [763, 161] on p-checkbox at bounding box center [761, 160] width 13 height 11
checkbox input "true"
click at [761, 190] on p-checkbox at bounding box center [761, 187] width 13 height 11
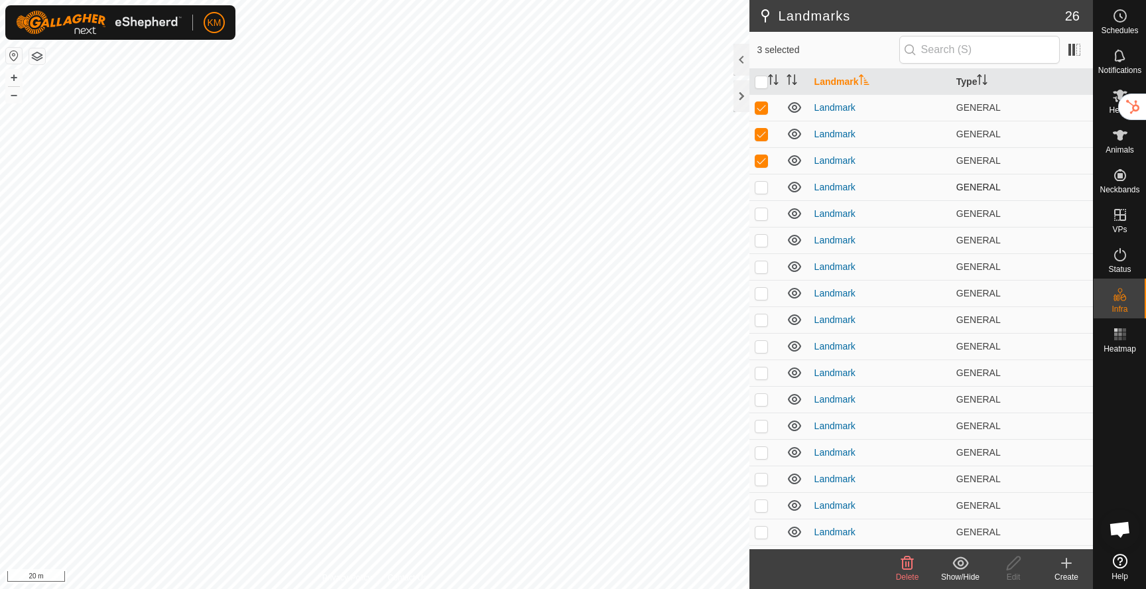
checkbox input "true"
click at [759, 214] on p-checkbox at bounding box center [761, 213] width 13 height 11
checkbox input "true"
click at [761, 241] on p-checkbox at bounding box center [761, 240] width 13 height 11
click at [763, 239] on p-checkbox at bounding box center [761, 240] width 13 height 11
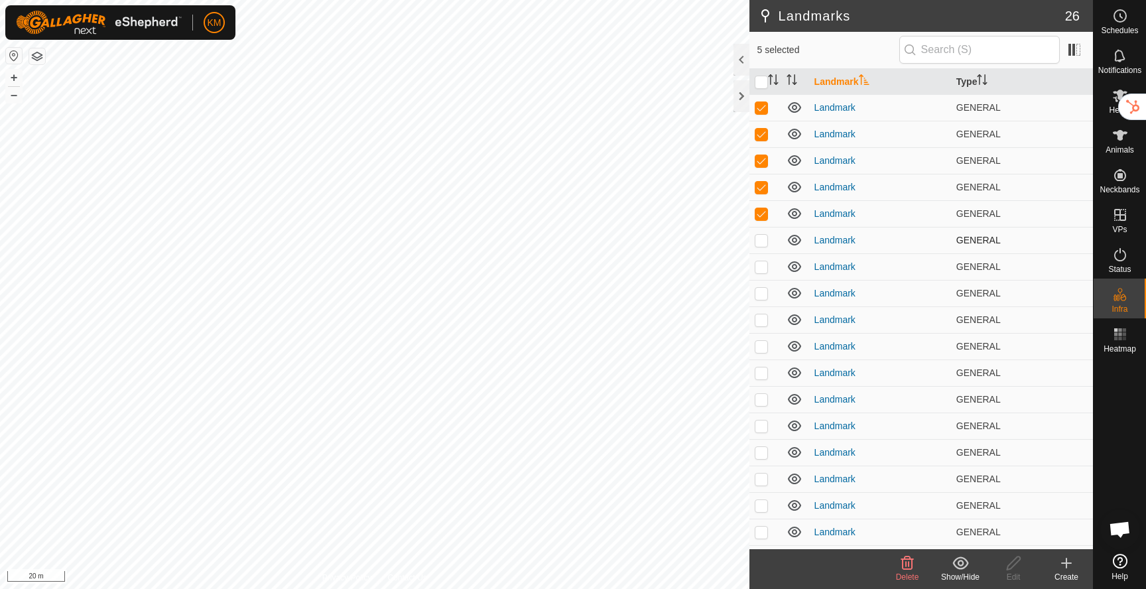
click at [763, 239] on p-checkbox at bounding box center [761, 240] width 13 height 11
checkbox input "false"
click at [791, 243] on icon at bounding box center [794, 240] width 16 height 16
click at [792, 243] on icon at bounding box center [791, 244] width 2 height 3
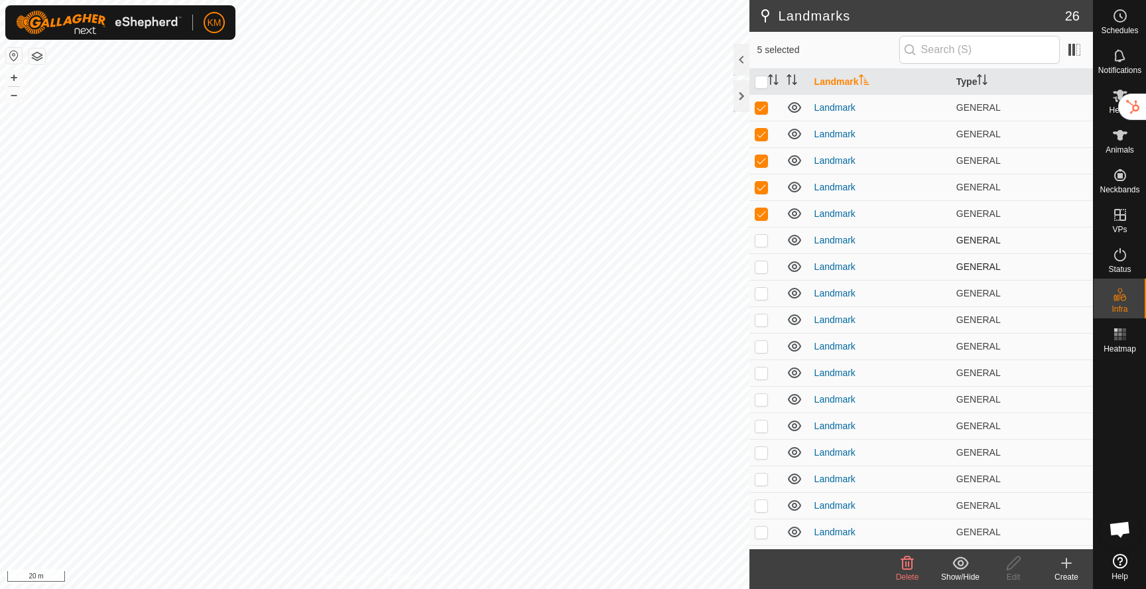
click at [759, 269] on p-checkbox at bounding box center [761, 266] width 13 height 11
checkbox input "true"
click at [760, 292] on p-checkbox at bounding box center [761, 293] width 13 height 11
checkbox input "true"
click at [761, 318] on p-checkbox at bounding box center [761, 319] width 13 height 11
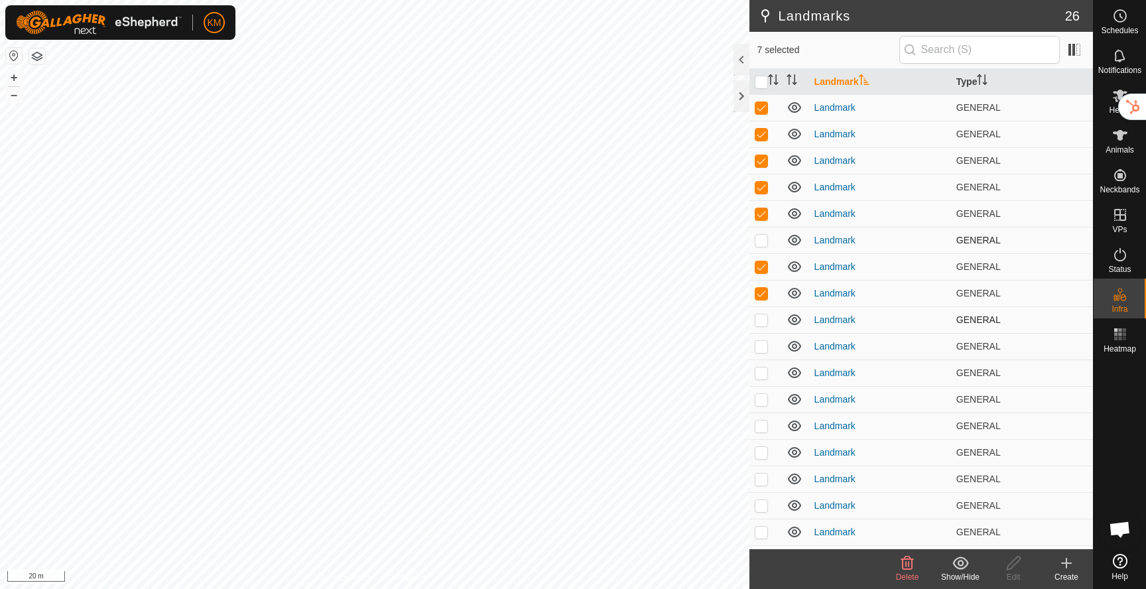
checkbox input "true"
click at [905, 562] on icon at bounding box center [907, 562] width 13 height 13
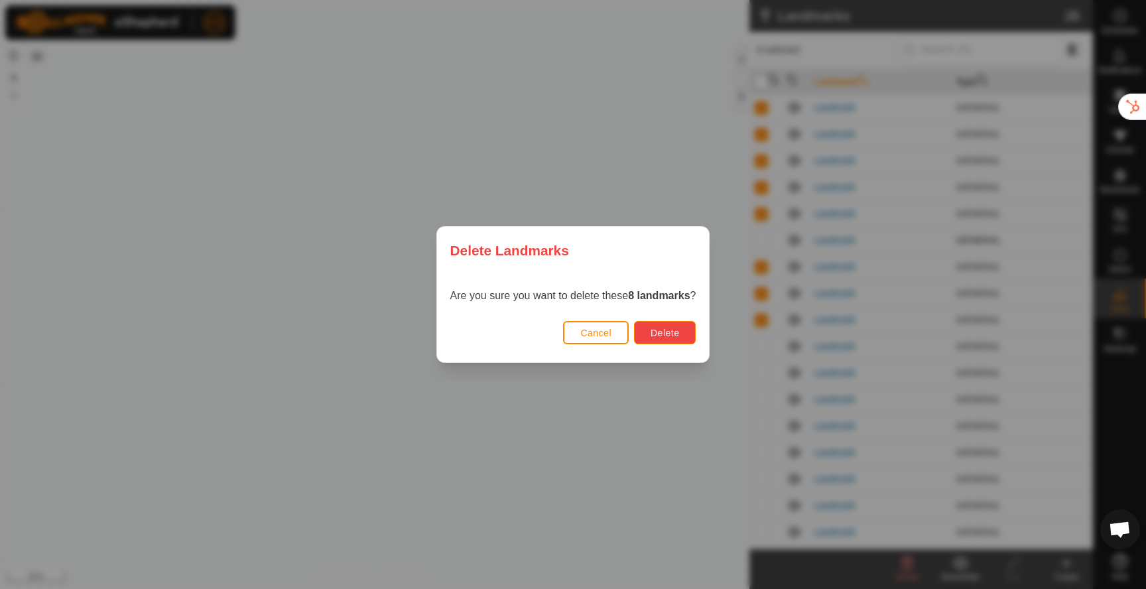
click at [650, 326] on button "Delete" at bounding box center [665, 332] width 62 height 23
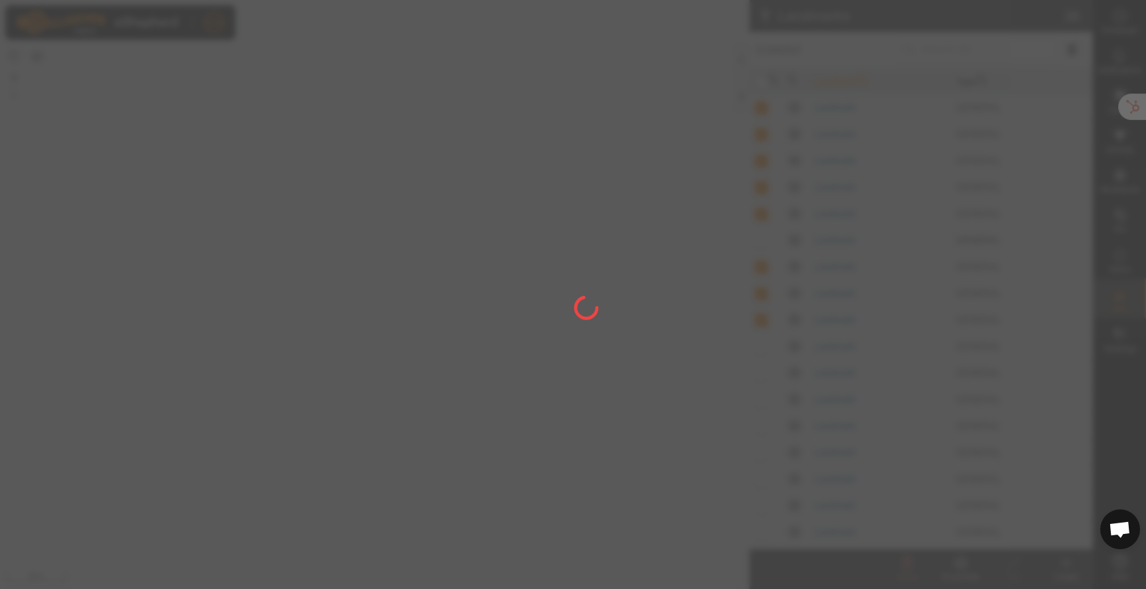
checkbox input "false"
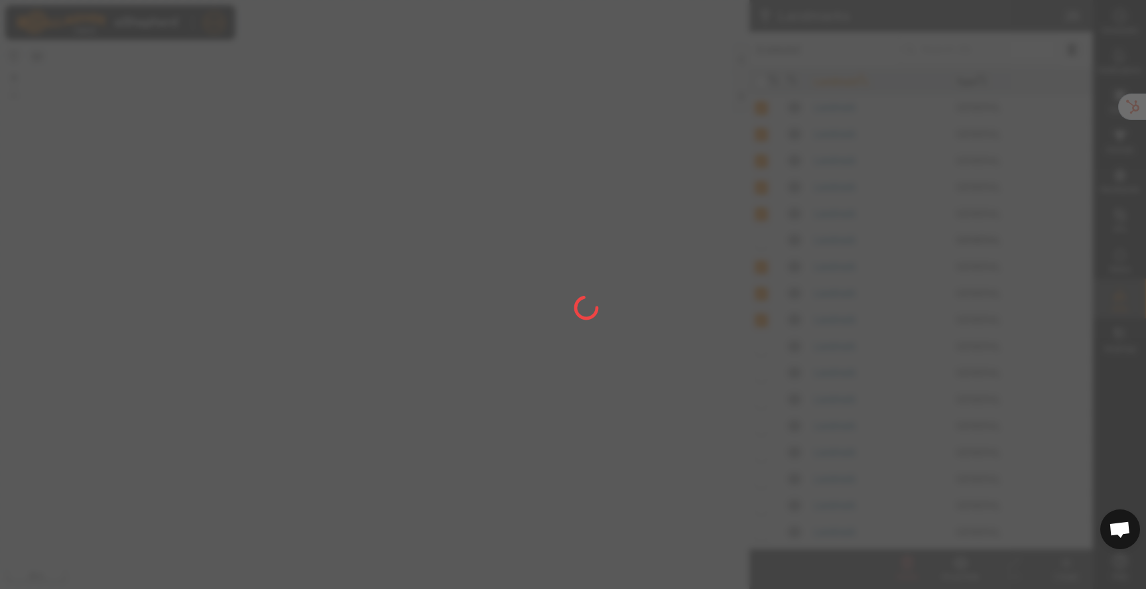
checkbox input "false"
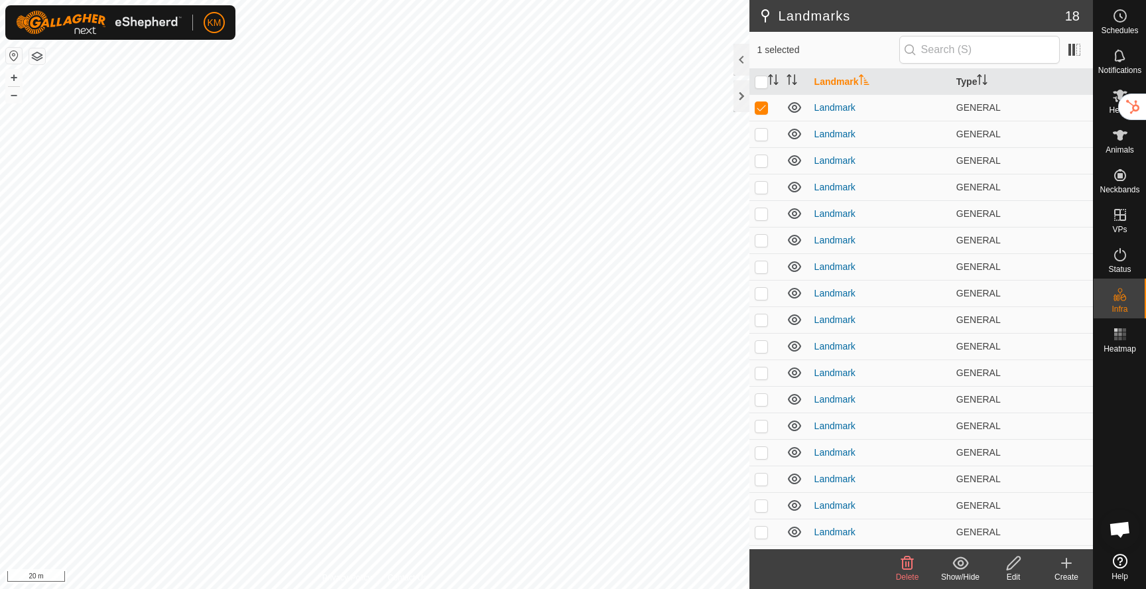
click at [904, 562] on icon at bounding box center [907, 563] width 16 height 16
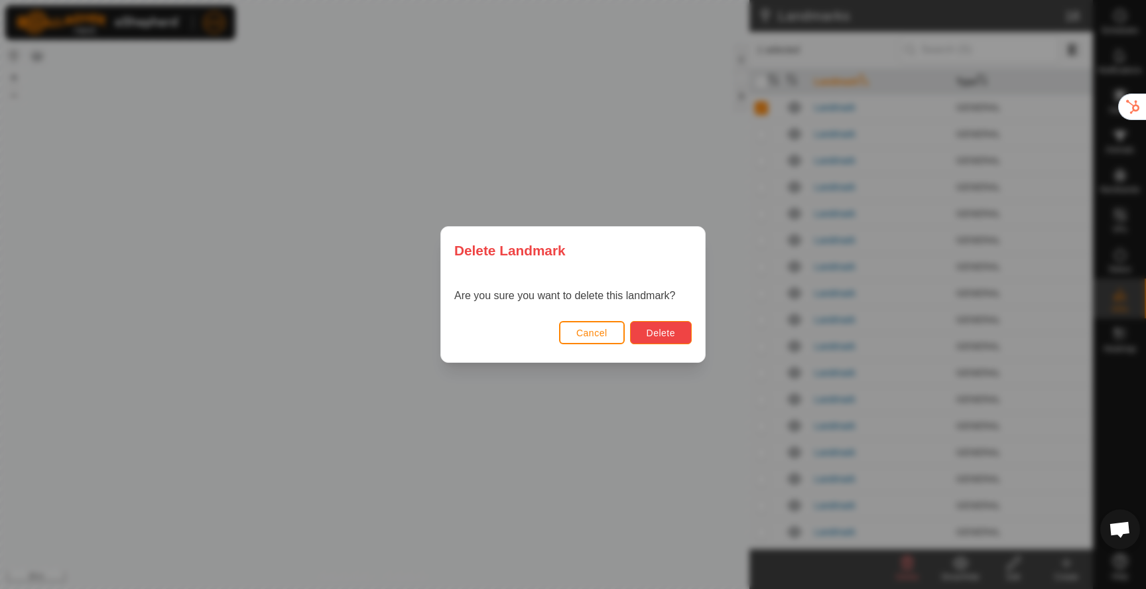
click at [654, 333] on span "Delete" at bounding box center [661, 333] width 29 height 11
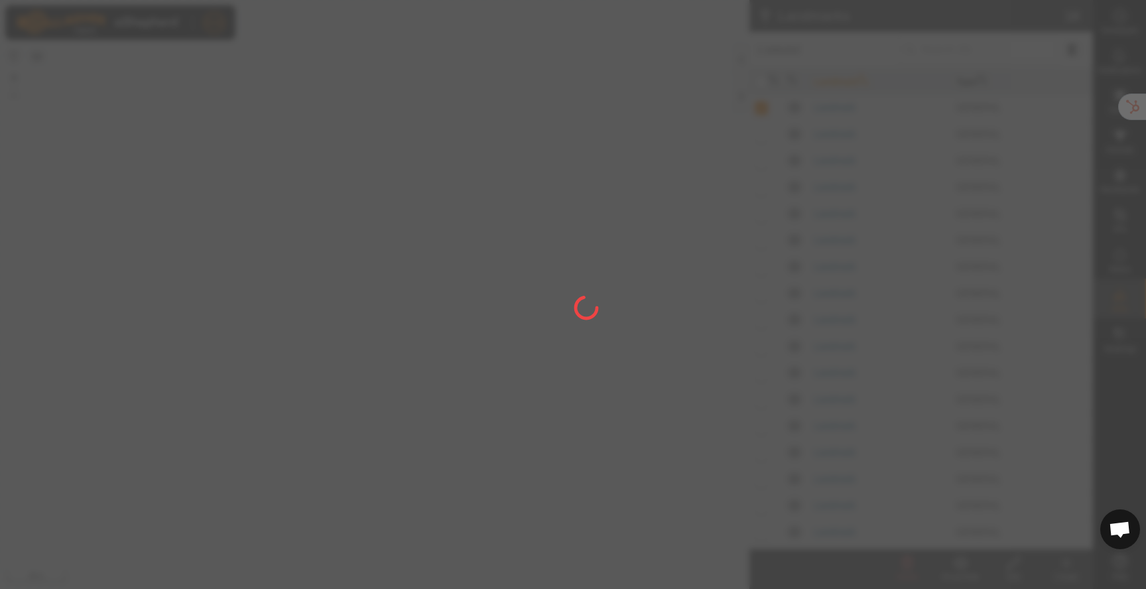
checkbox input "false"
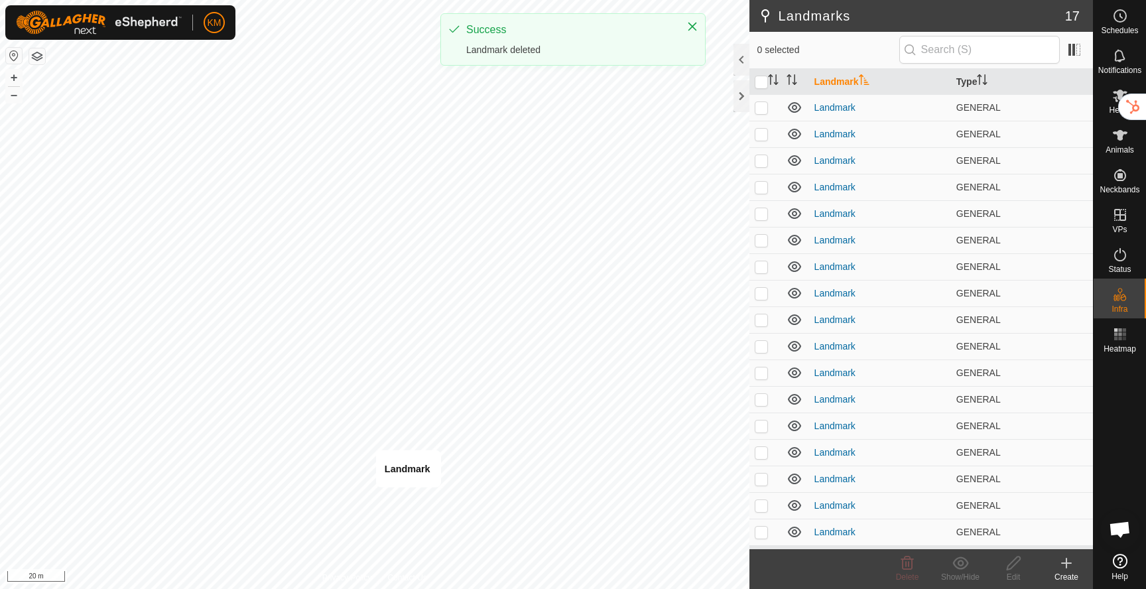
checkbox input "true"
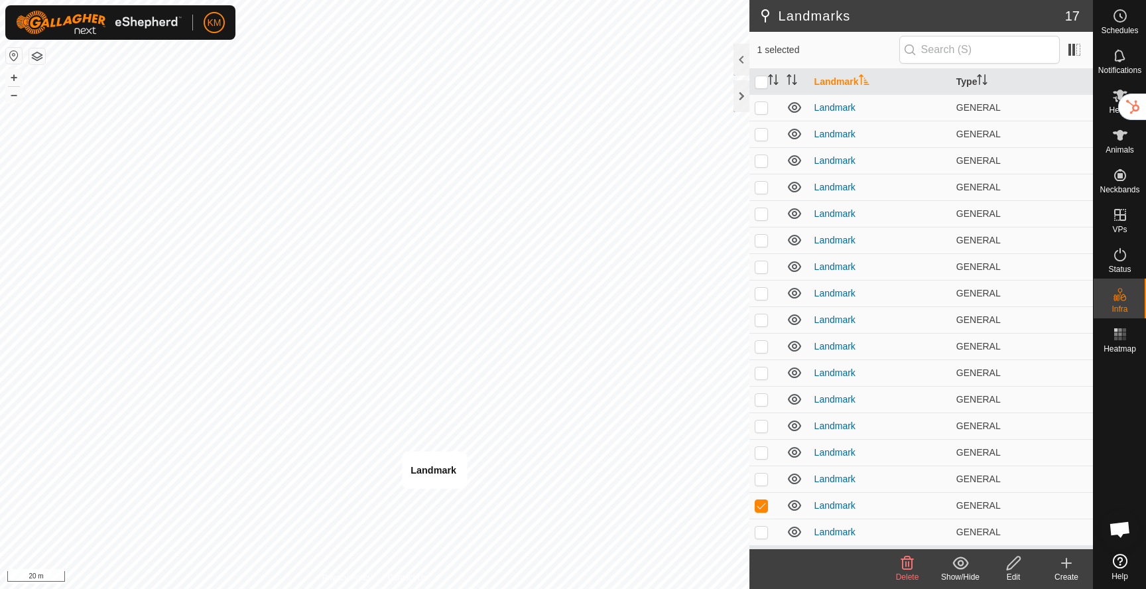
checkbox input "true"
click at [760, 507] on p-checkbox at bounding box center [761, 505] width 13 height 11
checkbox input "true"
click at [763, 534] on p-checkbox at bounding box center [761, 532] width 13 height 11
checkbox input "true"
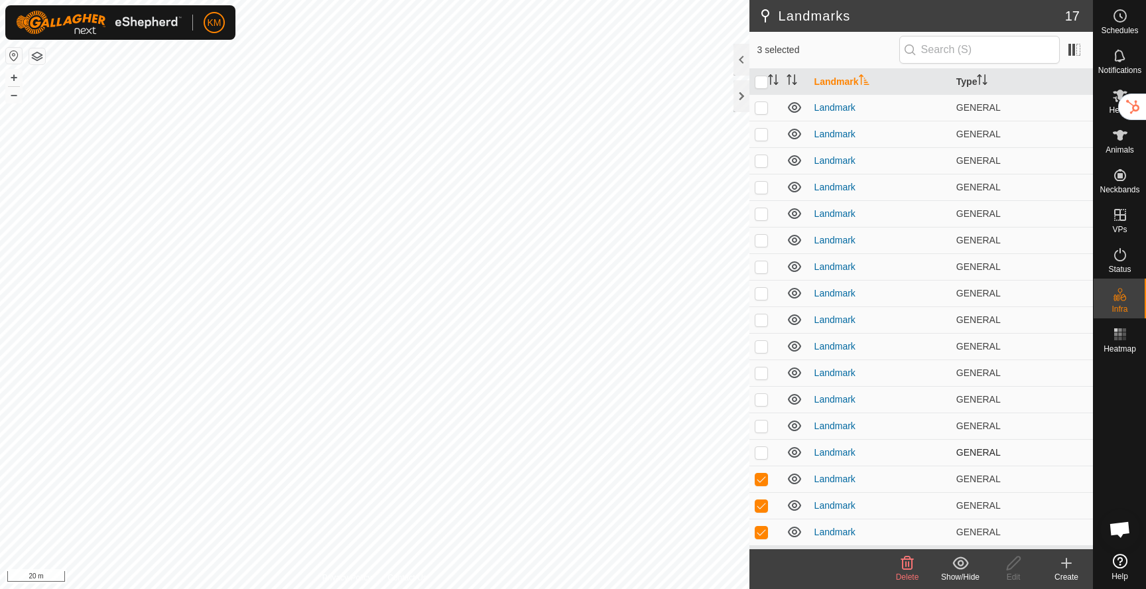
click at [760, 453] on p-checkbox at bounding box center [761, 452] width 13 height 11
checkbox input "true"
click at [757, 500] on p-checkbox at bounding box center [761, 505] width 13 height 11
checkbox input "false"
click at [761, 530] on p-checkbox at bounding box center [761, 532] width 13 height 11
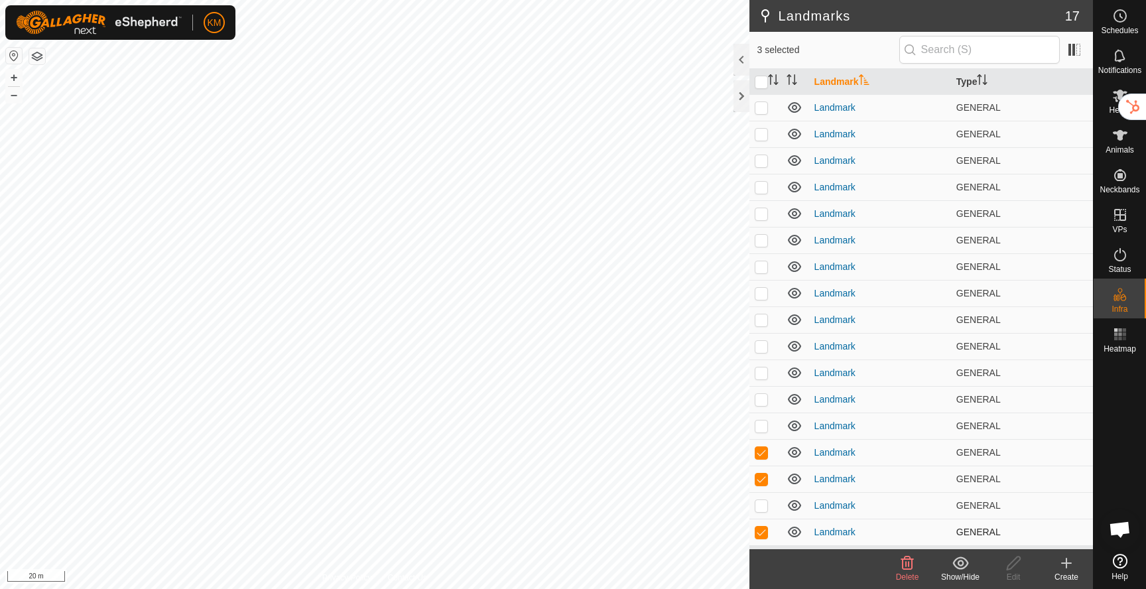
checkbox input "false"
click at [906, 564] on icon at bounding box center [907, 562] width 13 height 13
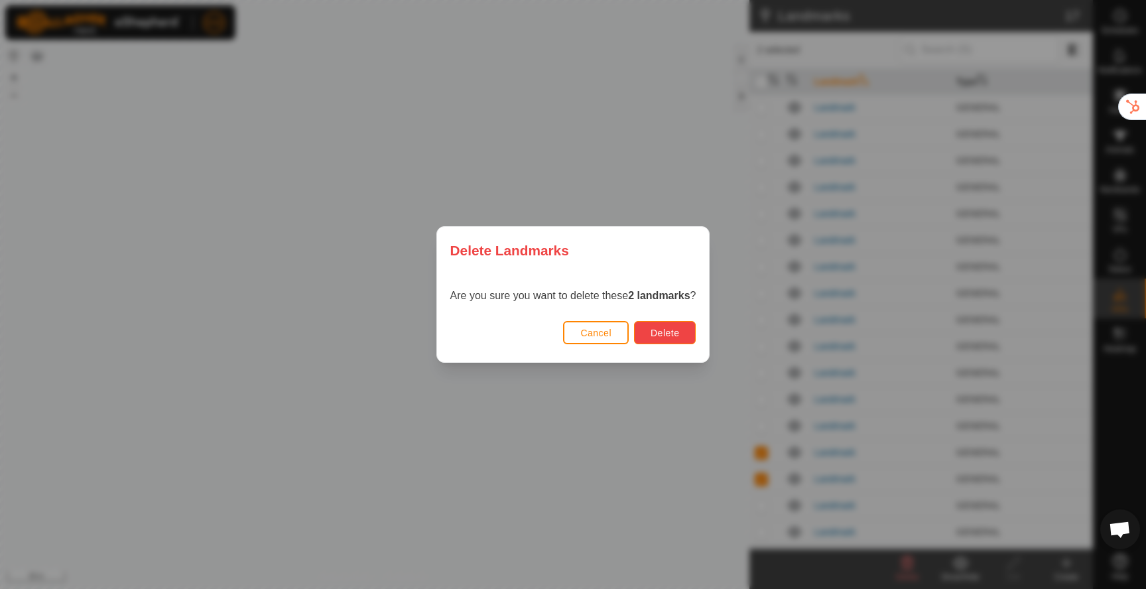
click at [677, 336] on span "Delete" at bounding box center [665, 333] width 29 height 11
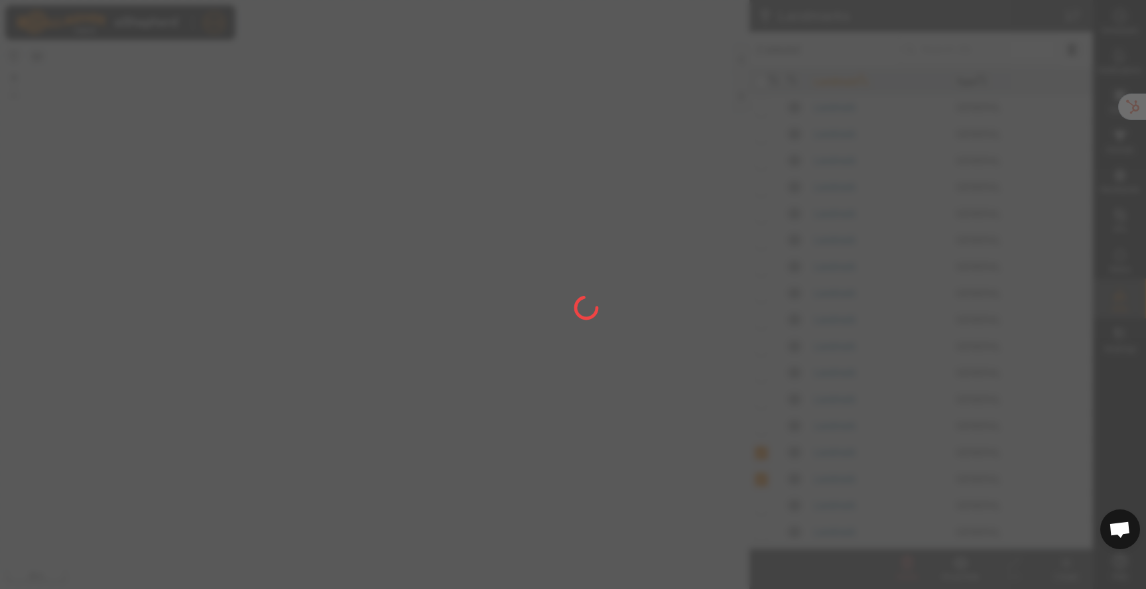
checkbox input "false"
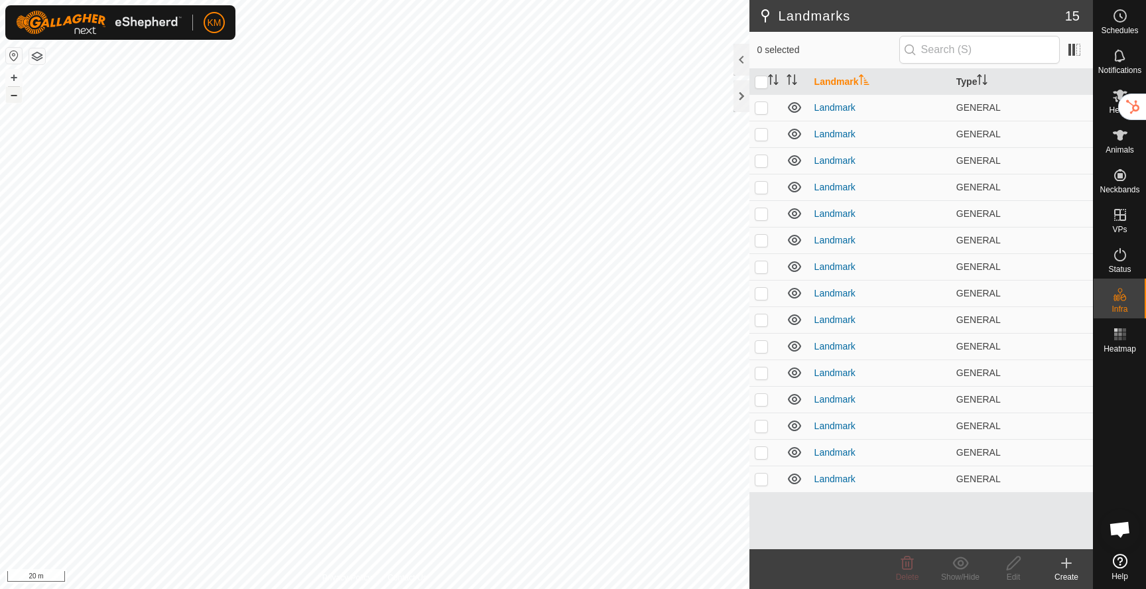
click at [13, 95] on button "–" at bounding box center [14, 95] width 16 height 16
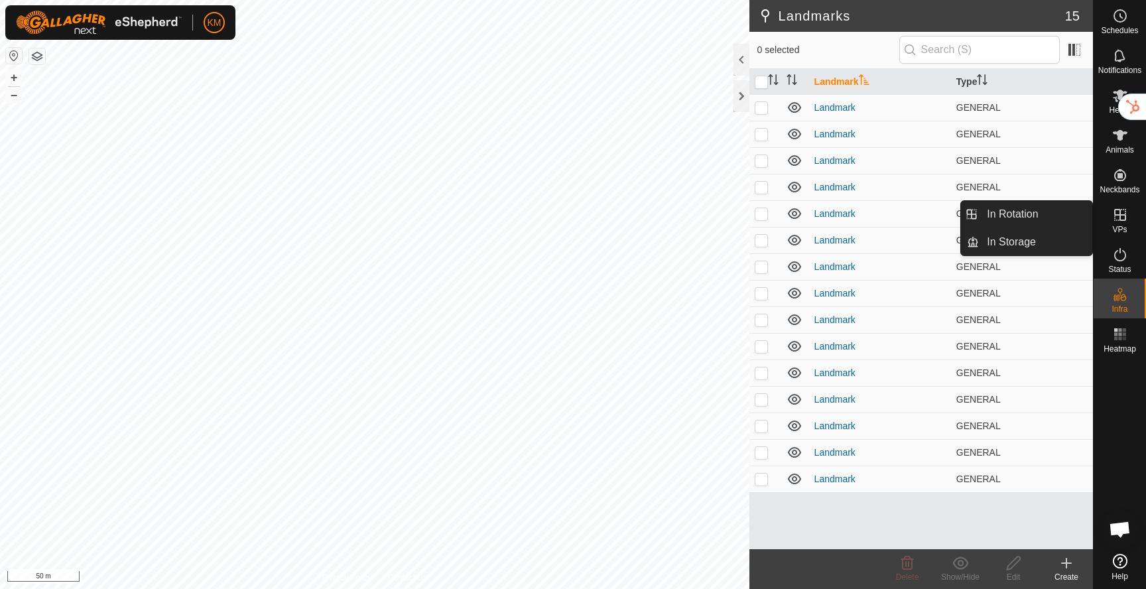
click at [1116, 216] on icon at bounding box center [1120, 215] width 16 height 16
click at [1124, 220] on icon at bounding box center [1120, 215] width 12 height 12
click at [1042, 219] on link "In Rotation" at bounding box center [1035, 214] width 113 height 27
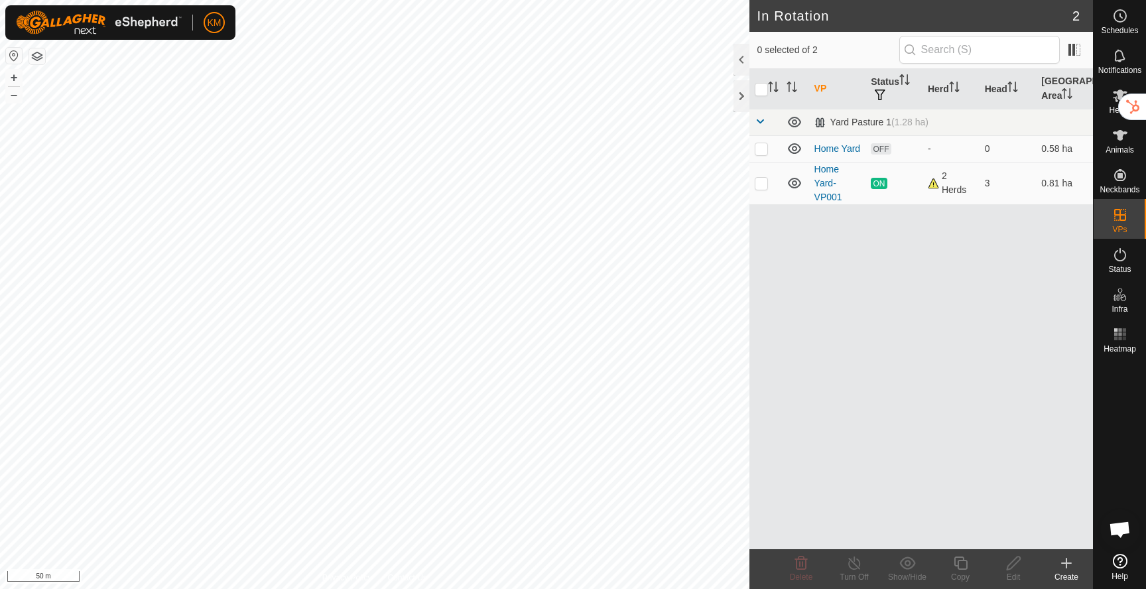
click at [1064, 563] on icon at bounding box center [1066, 563] width 9 height 0
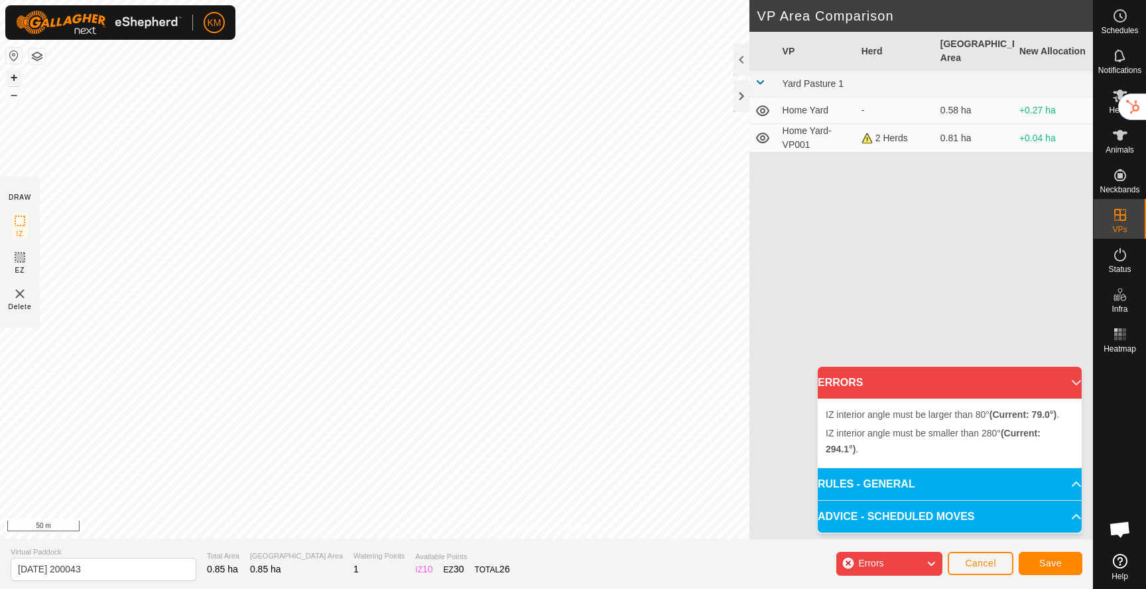
click at [13, 76] on button "+" at bounding box center [14, 78] width 16 height 16
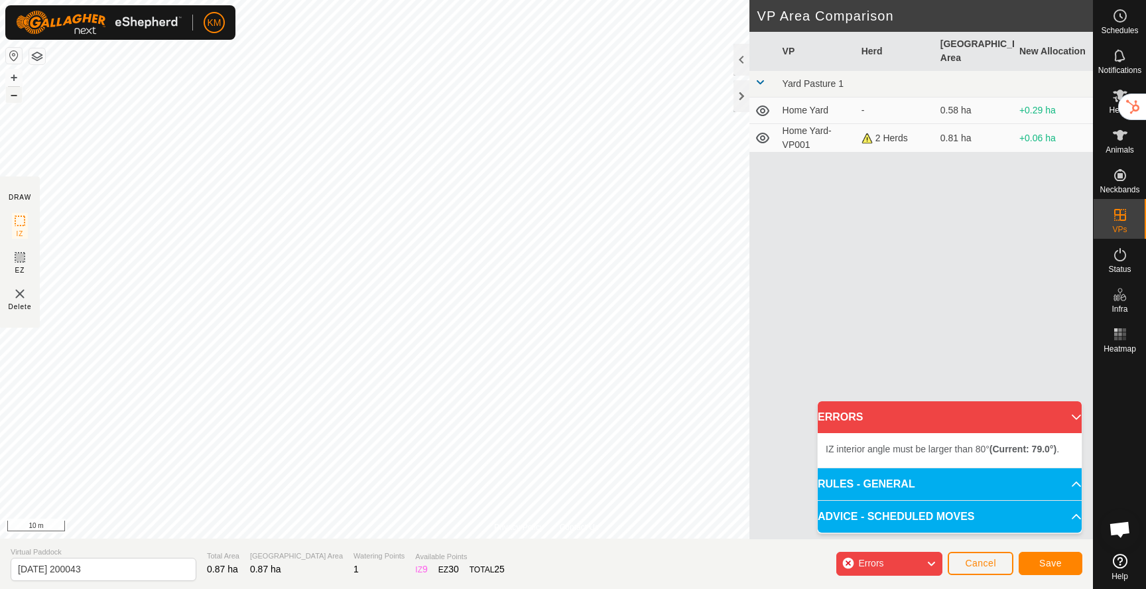
click at [15, 97] on button "–" at bounding box center [14, 95] width 16 height 16
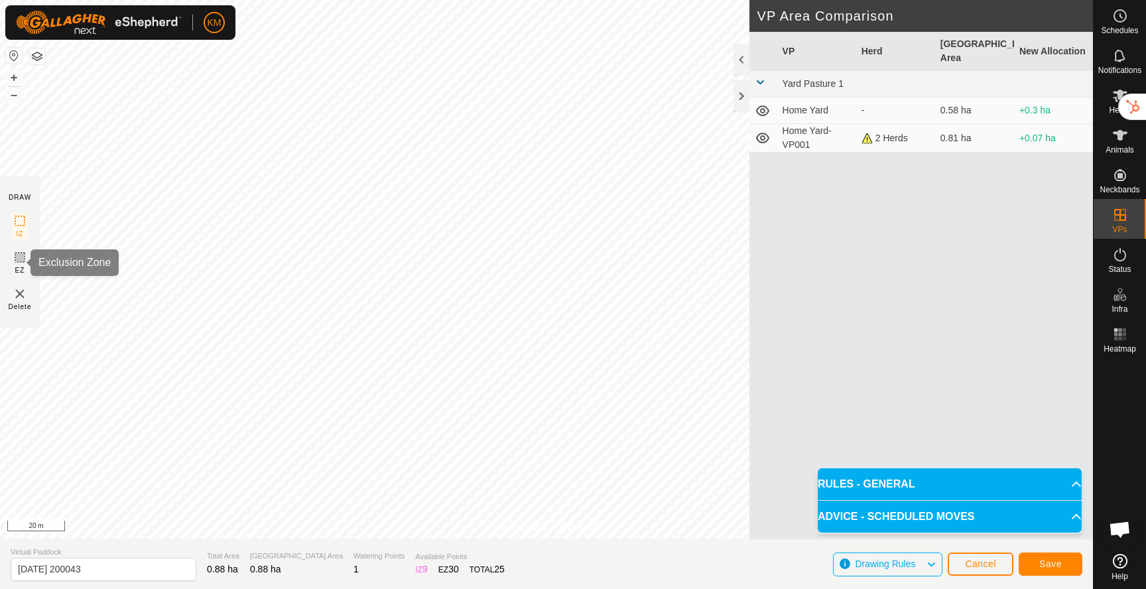
click at [17, 263] on rect at bounding box center [20, 257] width 11 height 11
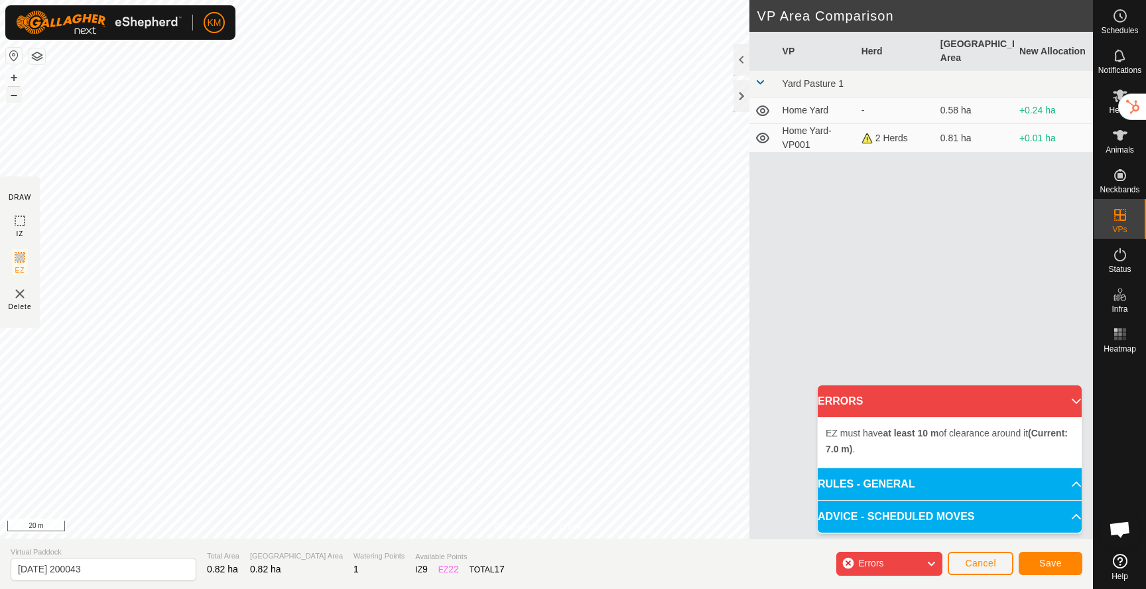
click at [13, 96] on button "–" at bounding box center [14, 95] width 16 height 16
click at [1044, 560] on span "Save" at bounding box center [1050, 563] width 23 height 11
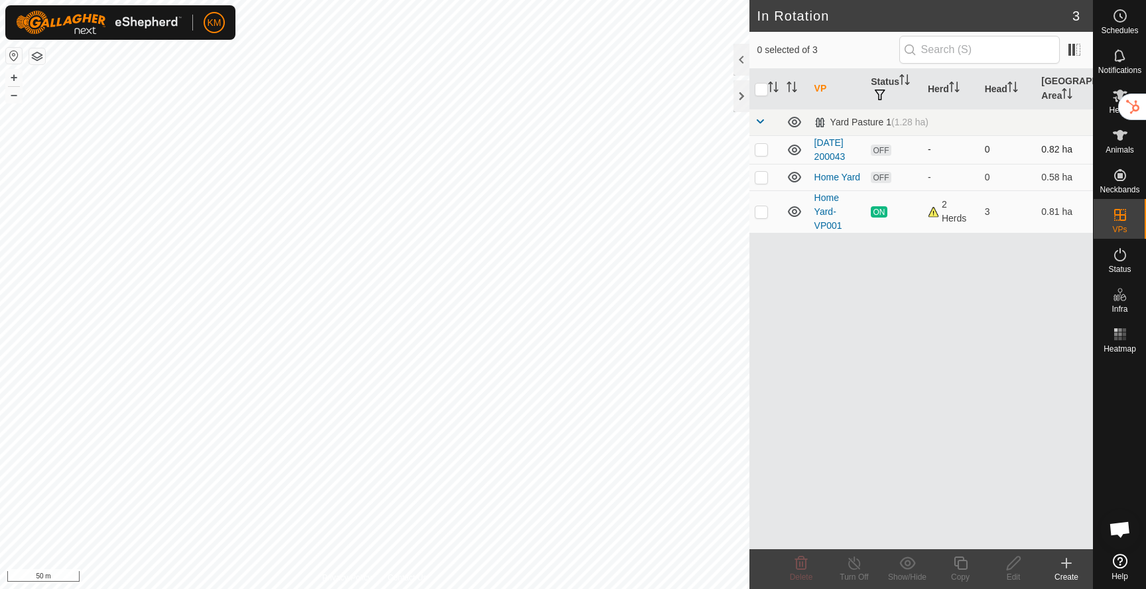
click at [795, 151] on icon at bounding box center [794, 150] width 13 height 11
click at [795, 151] on icon at bounding box center [794, 150] width 16 height 16
click at [40, 60] on button "button" at bounding box center [37, 56] width 16 height 16
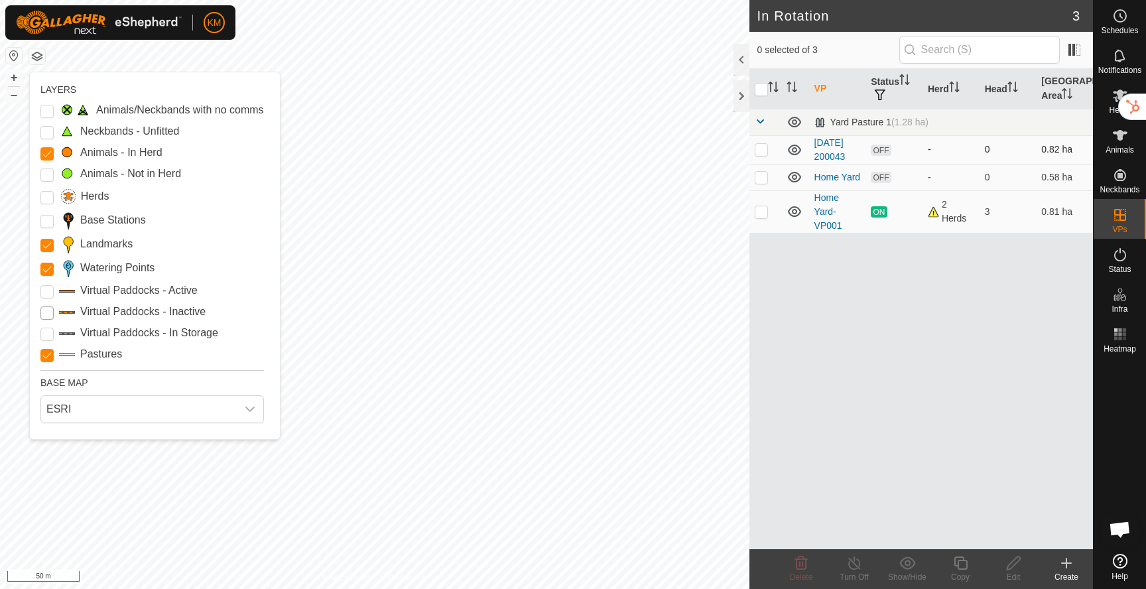
click at [44, 312] on Inactive "Virtual Paddocks - Inactive" at bounding box center [46, 312] width 13 height 13
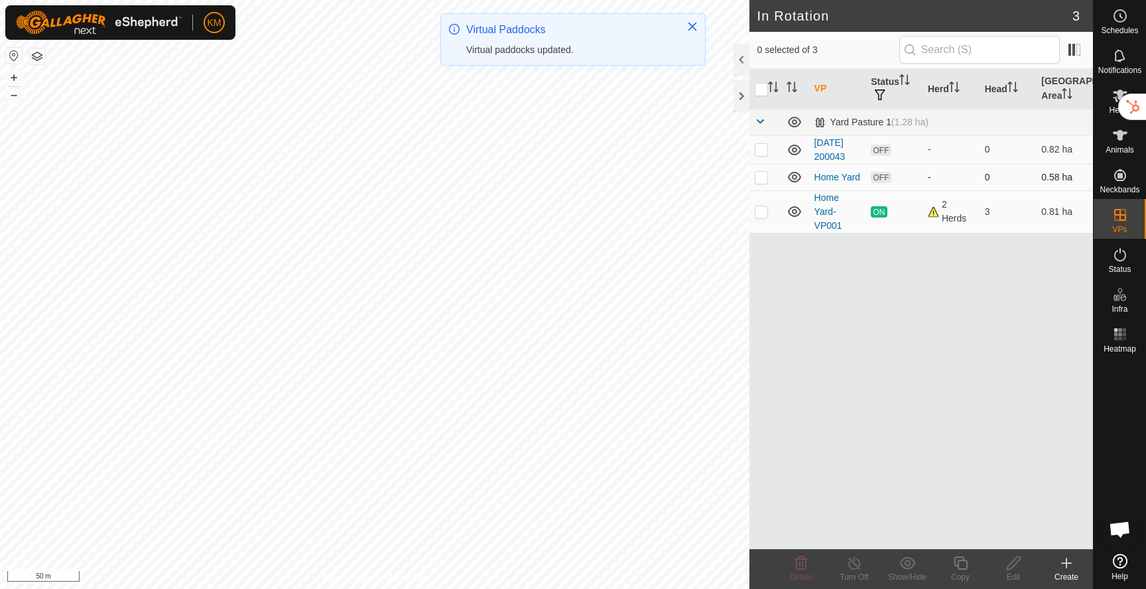
click at [769, 176] on td at bounding box center [765, 177] width 32 height 27
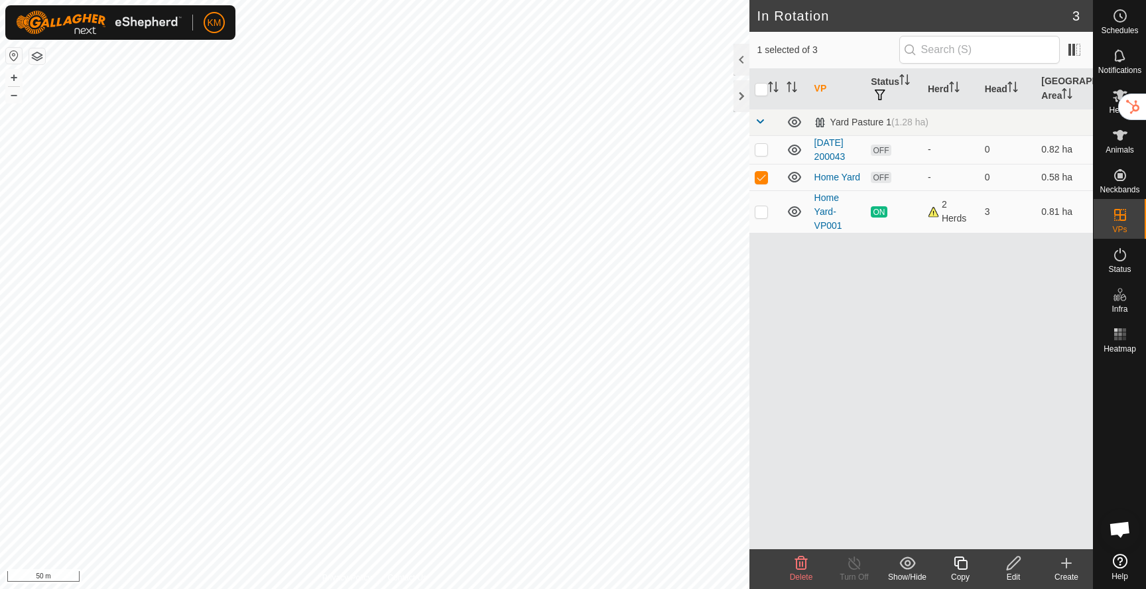
click at [804, 566] on icon at bounding box center [801, 563] width 16 height 16
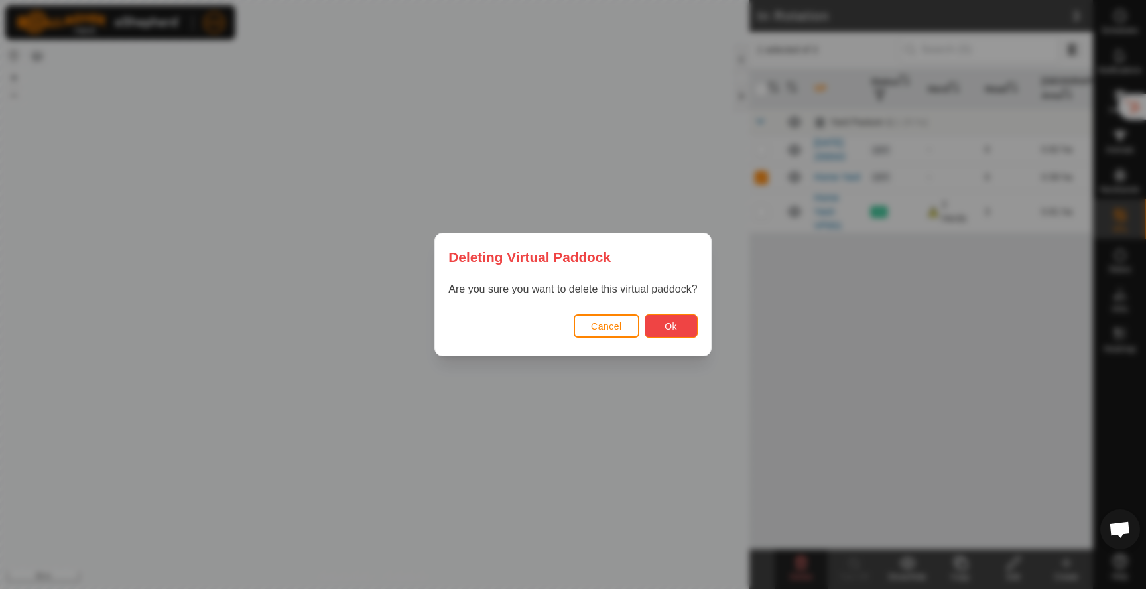
click at [666, 320] on button "Ok" at bounding box center [671, 325] width 53 height 23
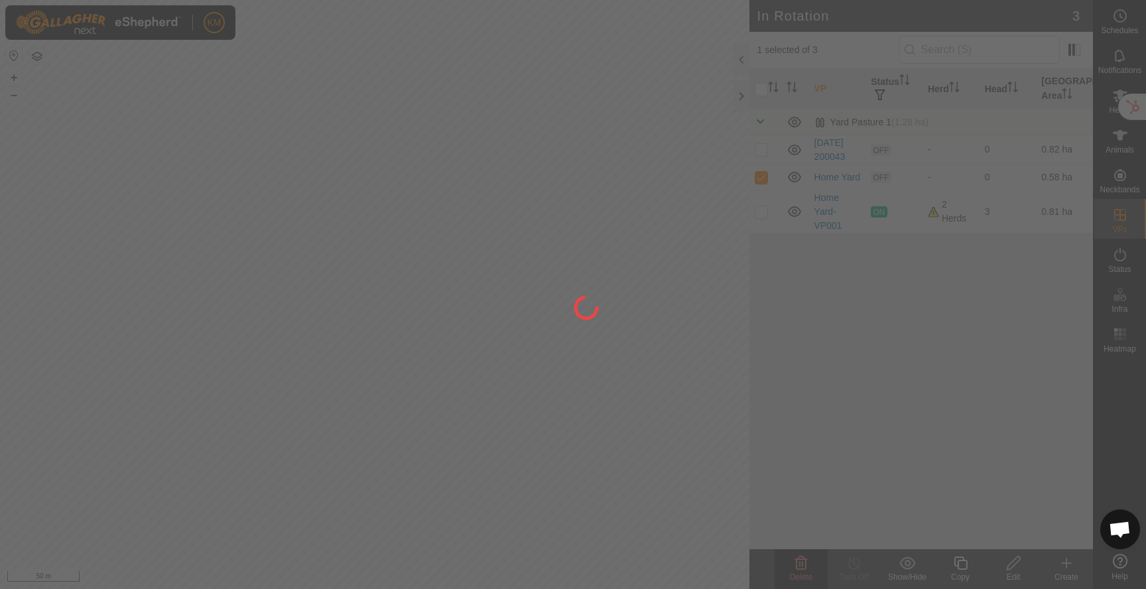
checkbox input "false"
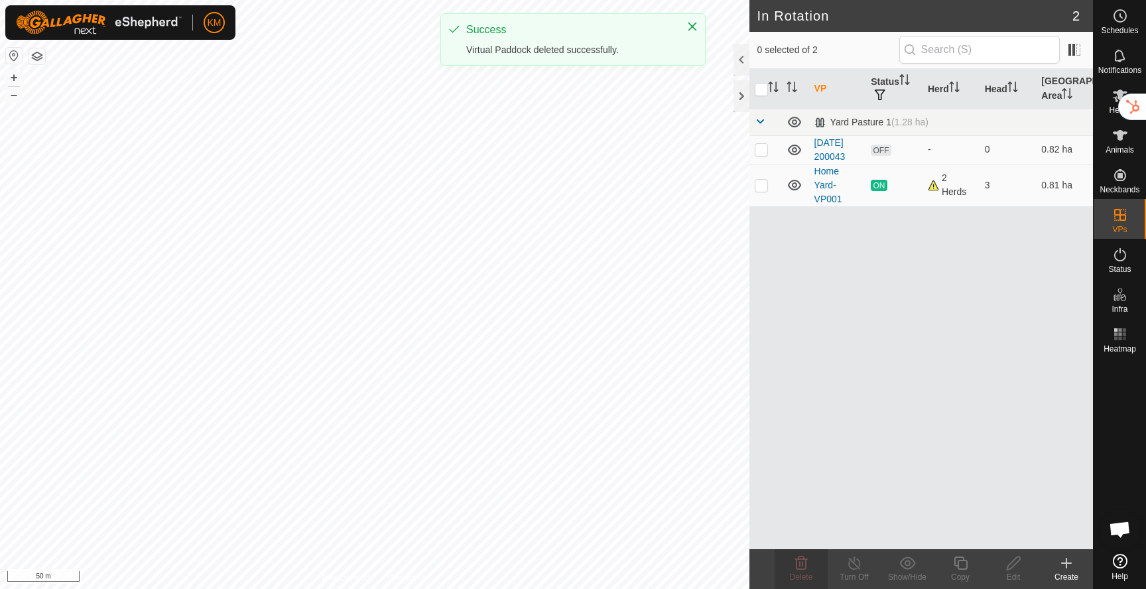
checkbox input "true"
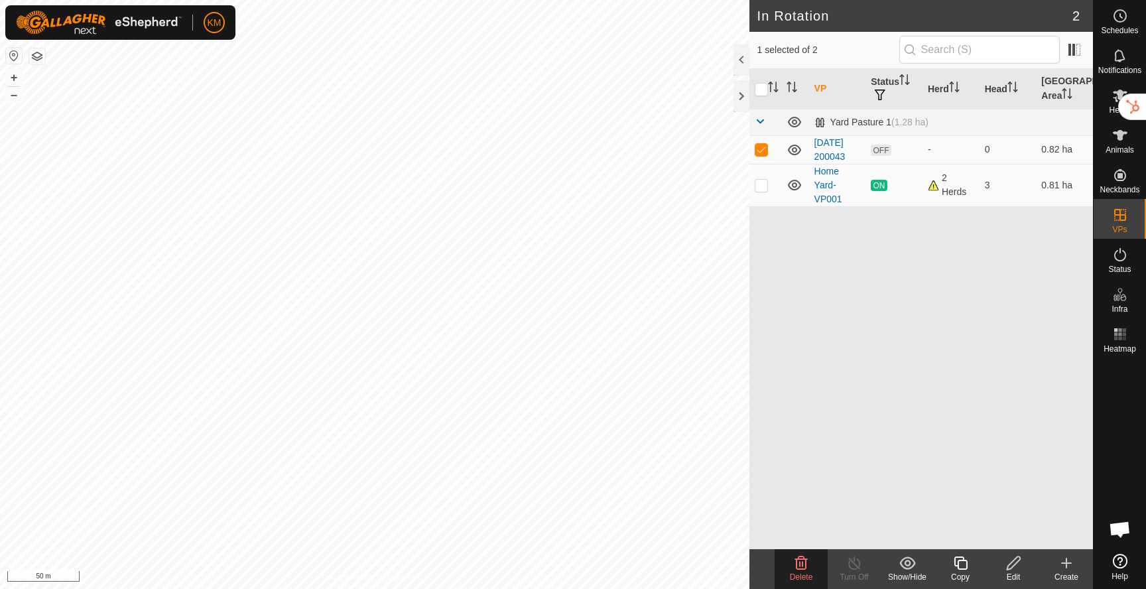
click at [1012, 565] on icon at bounding box center [1013, 563] width 17 height 16
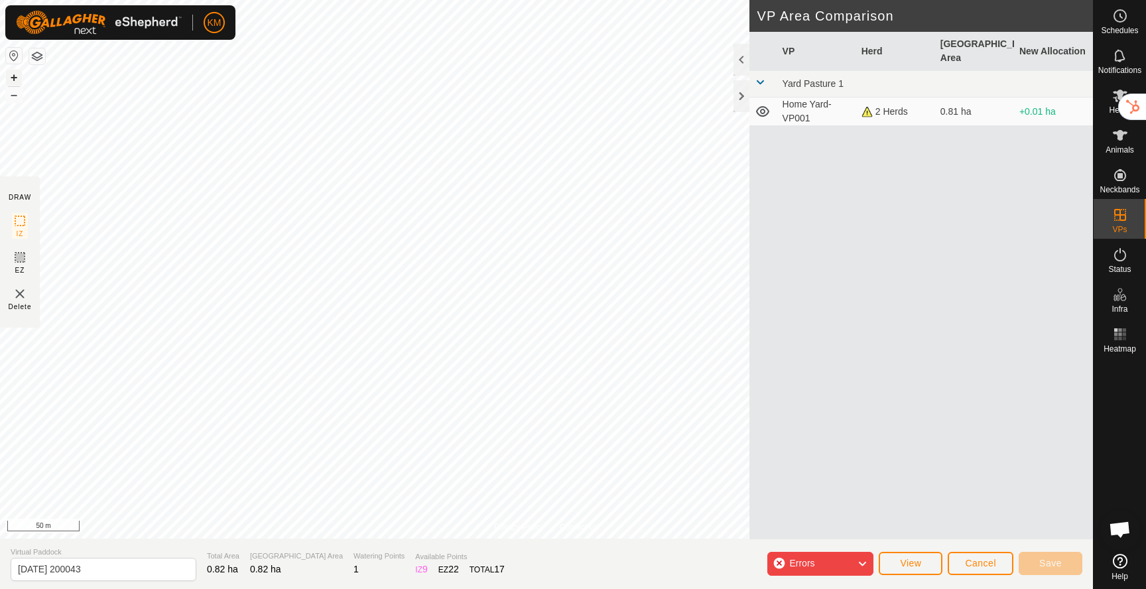
click at [13, 76] on button "+" at bounding box center [14, 78] width 16 height 16
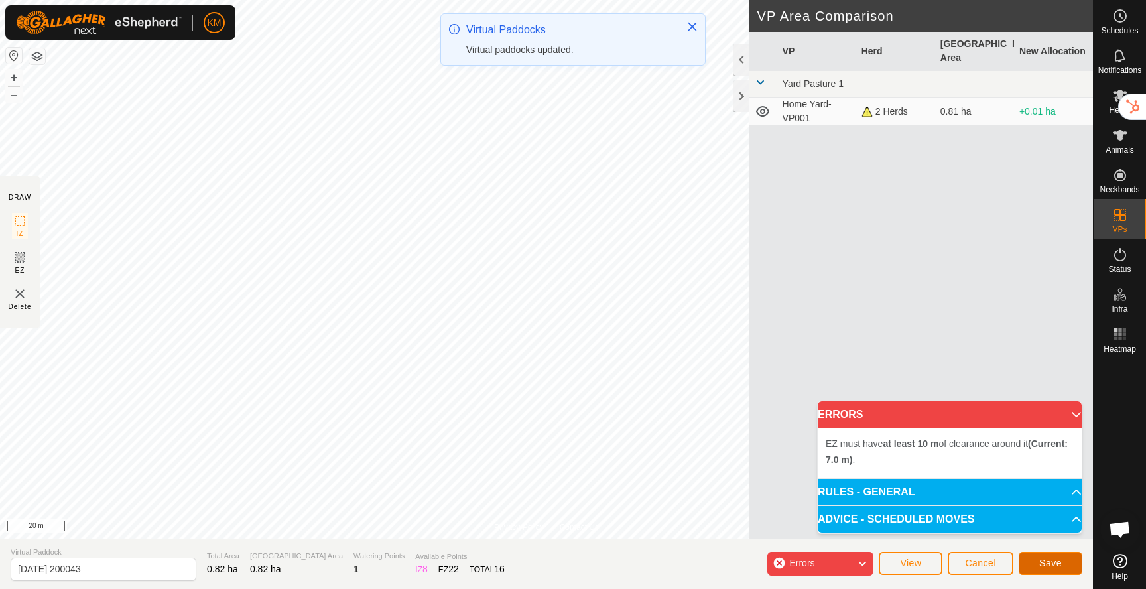
click at [1038, 559] on button "Save" at bounding box center [1051, 563] width 64 height 23
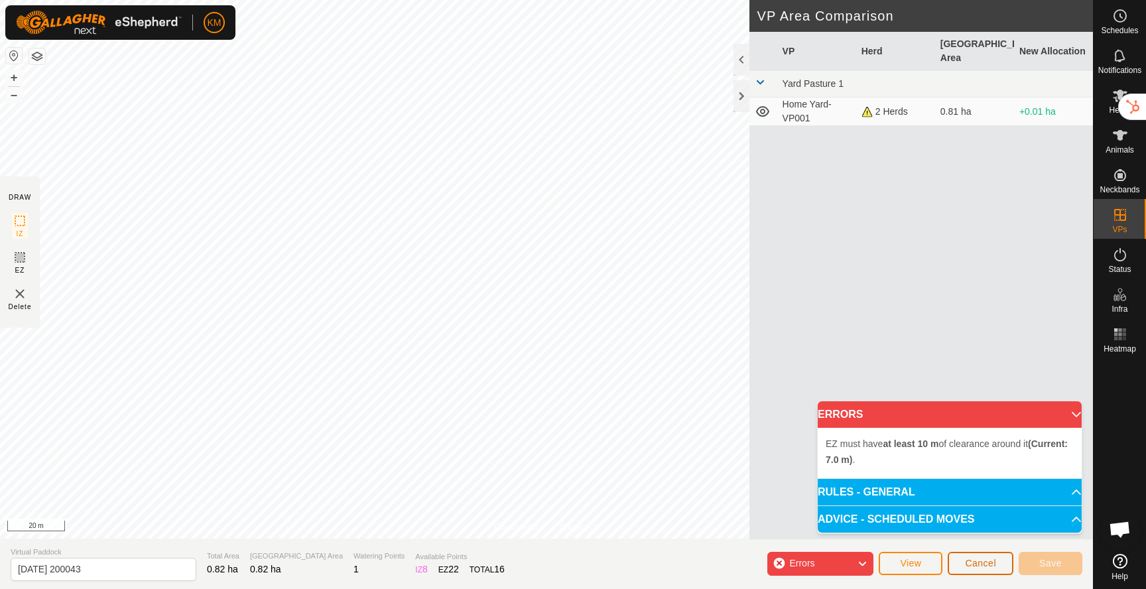
click at [977, 562] on span "Cancel" at bounding box center [980, 563] width 31 height 11
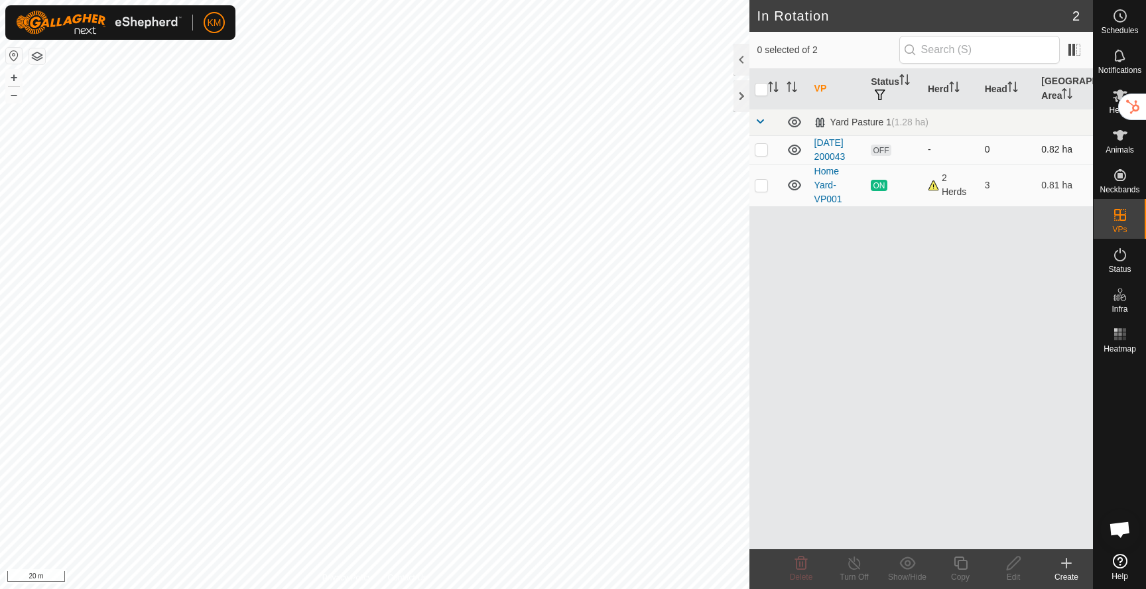
click at [765, 152] on p-checkbox at bounding box center [761, 149] width 13 height 11
checkbox input "true"
click at [1012, 557] on icon at bounding box center [1013, 563] width 17 height 16
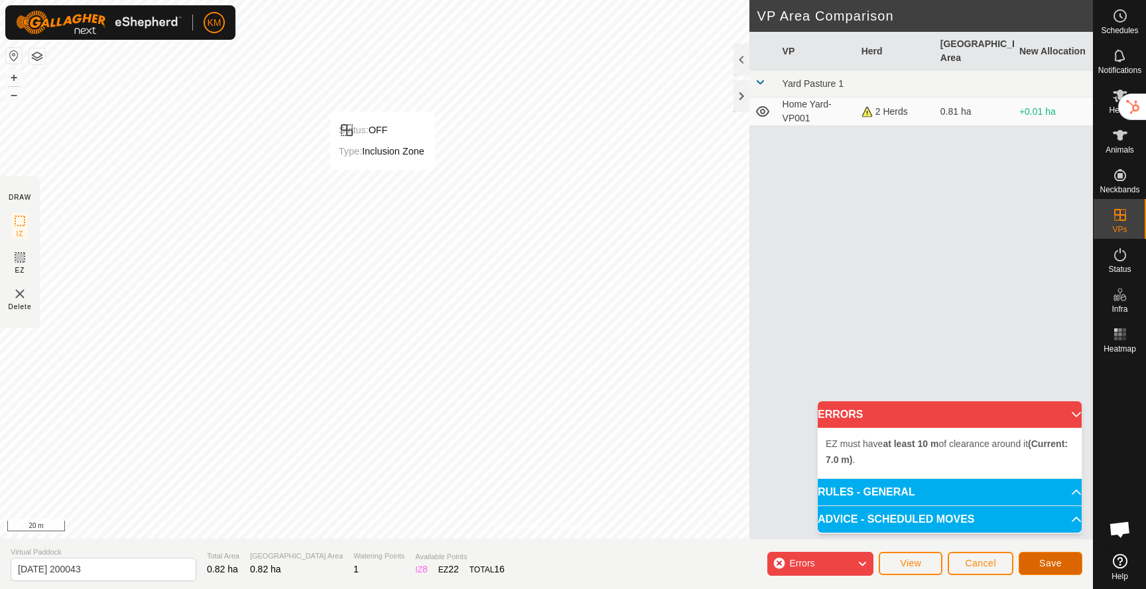
click at [1040, 560] on span "Save" at bounding box center [1050, 563] width 23 height 11
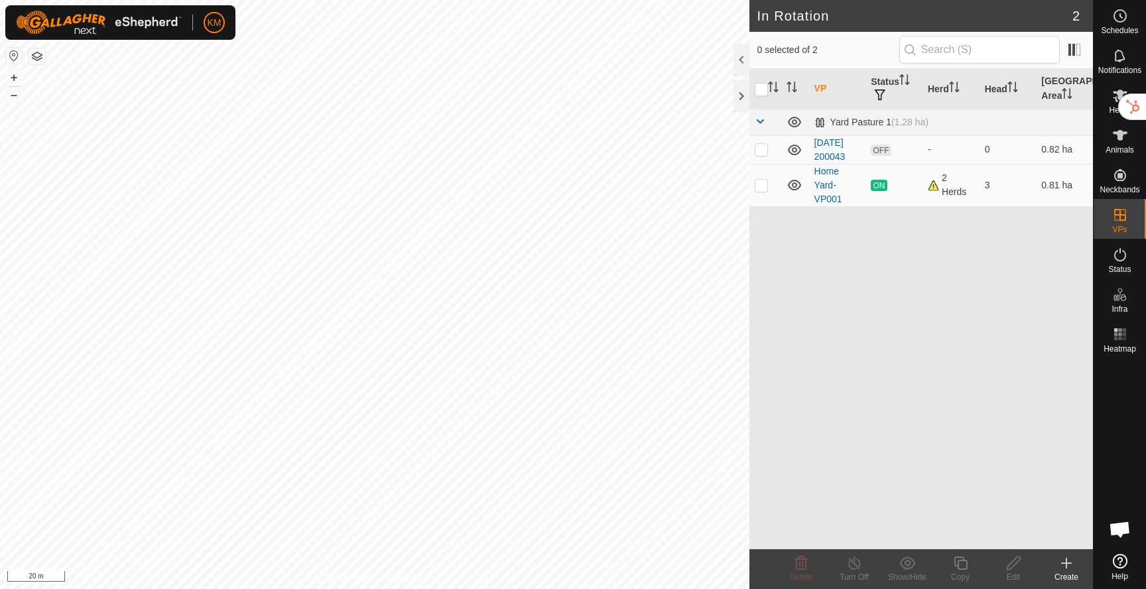
checkbox input "true"
click at [1014, 566] on icon at bounding box center [1013, 563] width 17 height 16
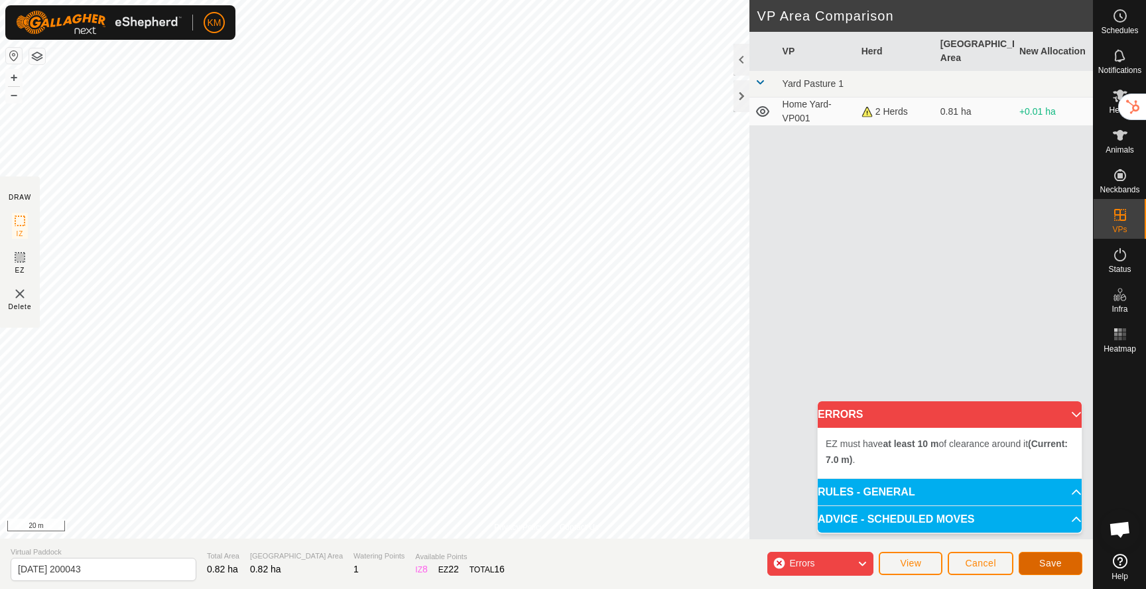
click at [1051, 562] on span "Save" at bounding box center [1050, 563] width 23 height 11
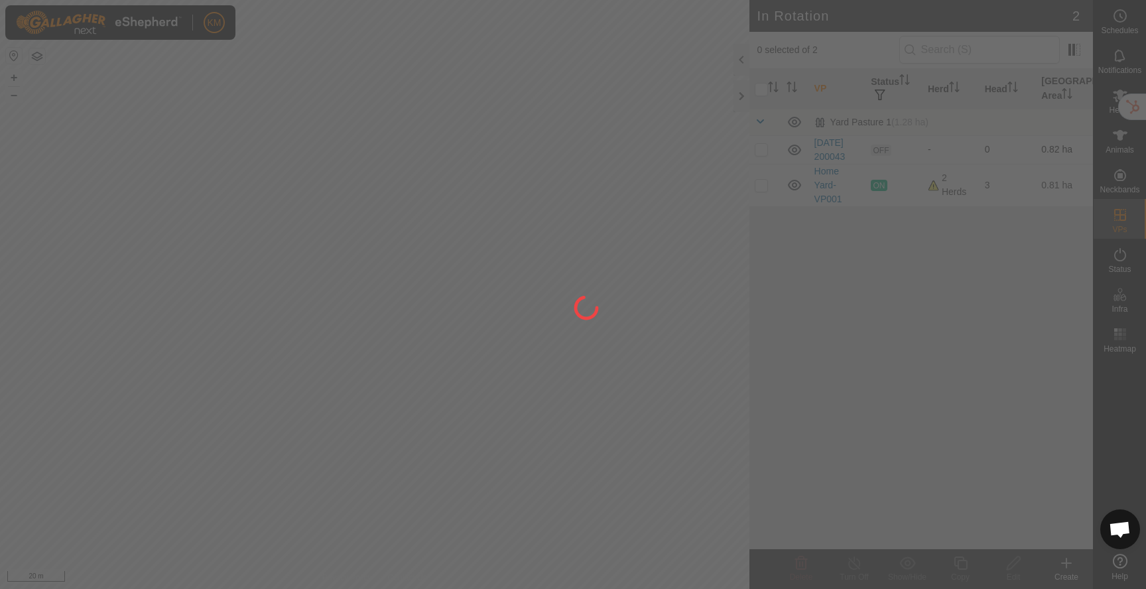
click at [763, 152] on div at bounding box center [573, 294] width 1146 height 589
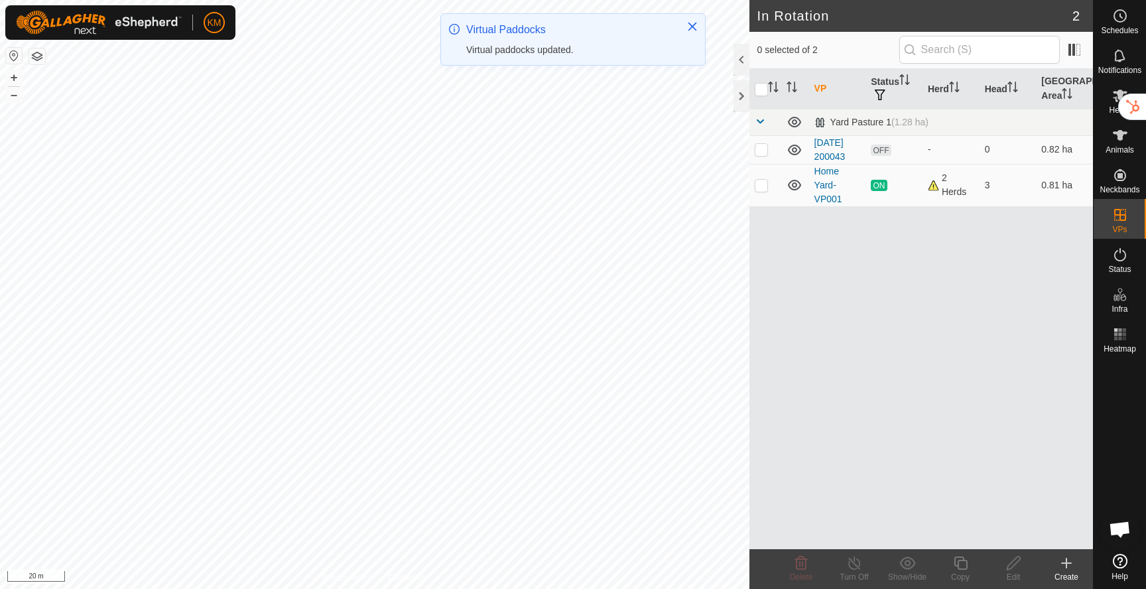
click at [763, 152] on p-checkbox at bounding box center [761, 149] width 13 height 11
checkbox input "true"
click at [1014, 564] on icon at bounding box center [1013, 562] width 13 height 13
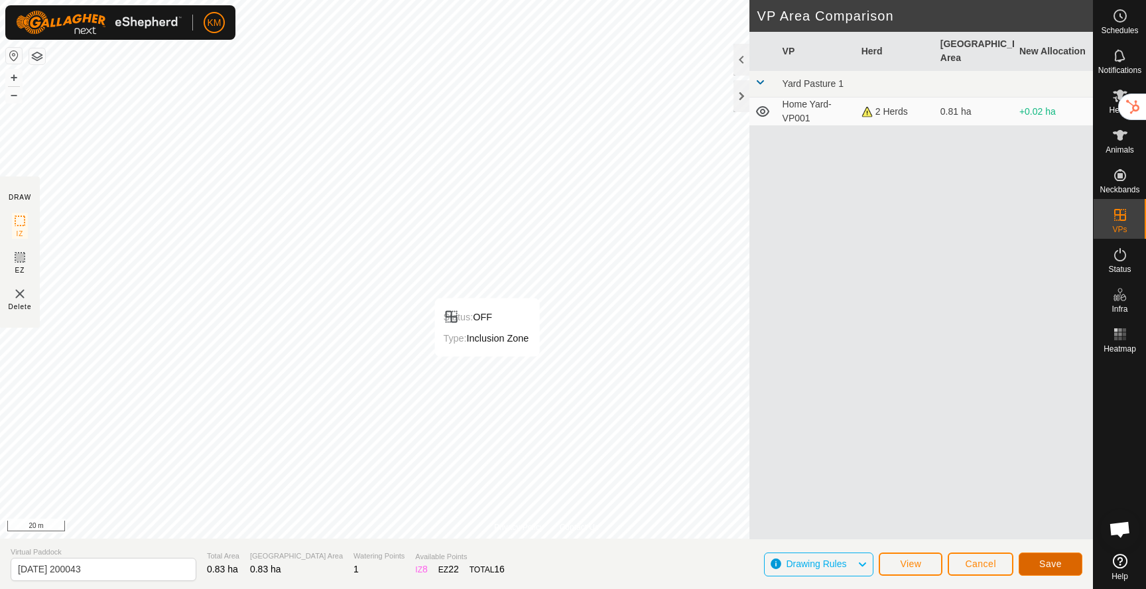
click at [1048, 563] on span "Save" at bounding box center [1050, 563] width 23 height 11
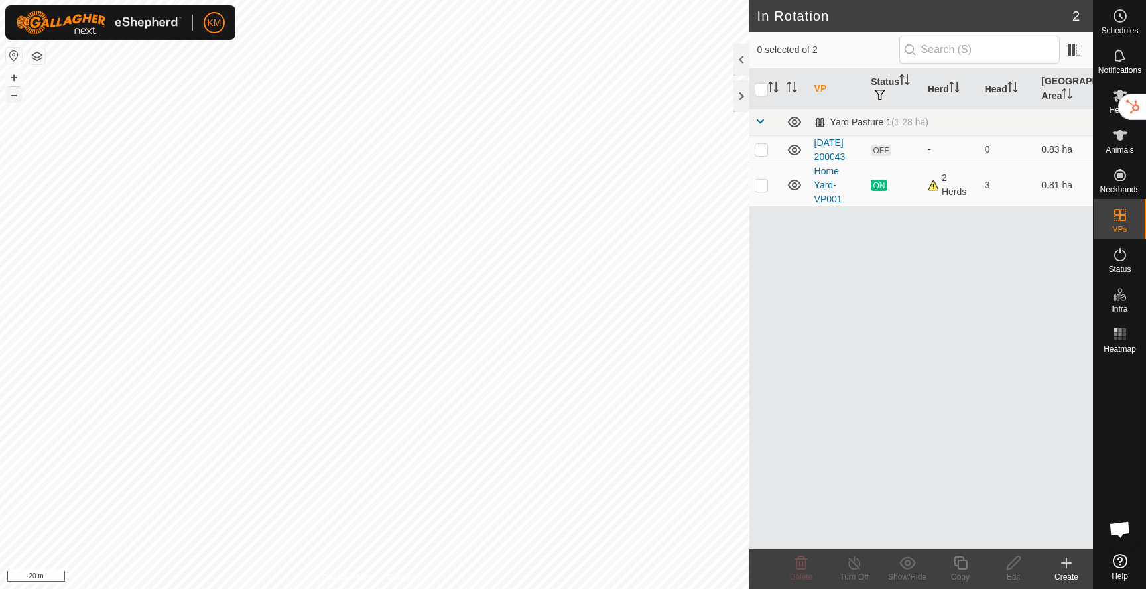
click at [9, 93] on button "–" at bounding box center [14, 95] width 16 height 16
click at [1069, 565] on icon at bounding box center [1066, 563] width 16 height 16
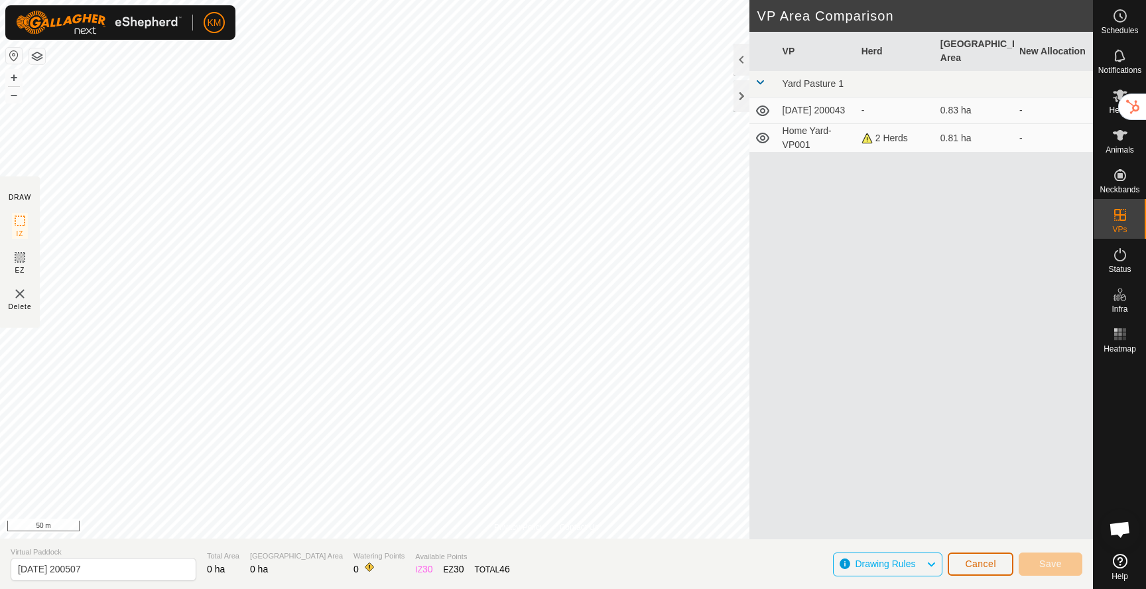
click at [977, 561] on span "Cancel" at bounding box center [980, 563] width 31 height 11
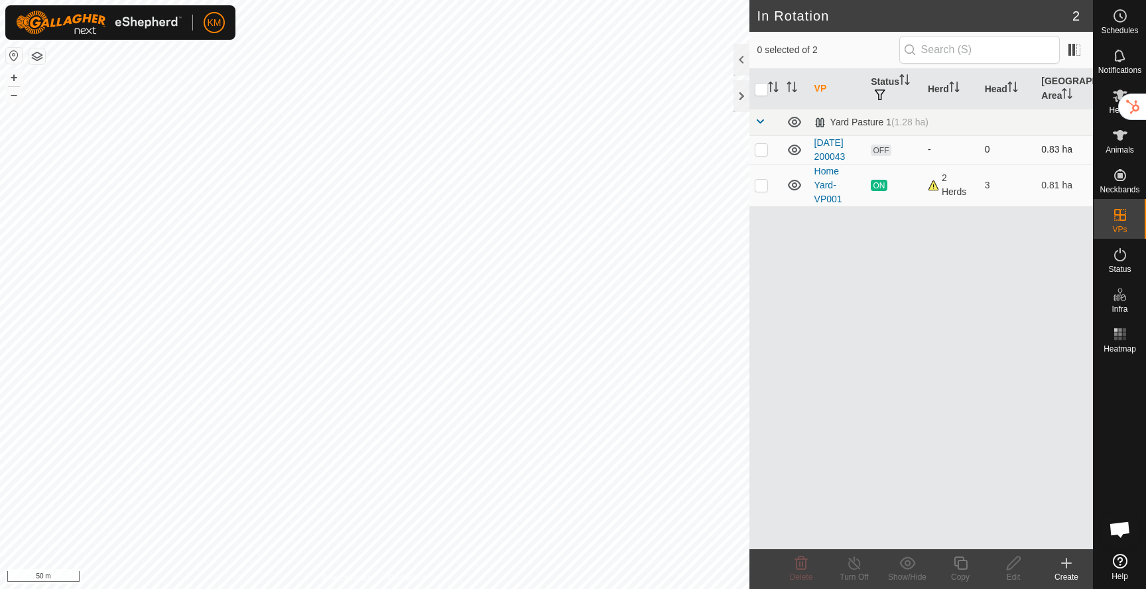
click at [763, 153] on p-checkbox at bounding box center [761, 149] width 13 height 11
checkbox input "true"
click at [960, 570] on icon at bounding box center [960, 563] width 17 height 16
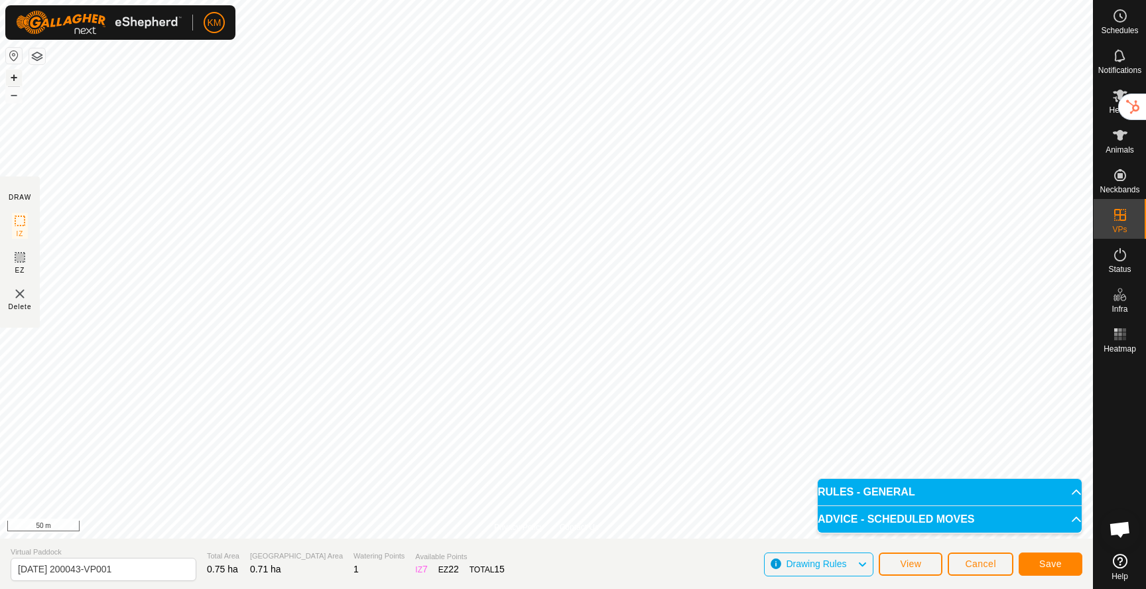
click at [16, 78] on button "+" at bounding box center [14, 78] width 16 height 16
click at [17, 101] on button "–" at bounding box center [14, 95] width 16 height 16
click at [1035, 556] on button "Save" at bounding box center [1051, 563] width 64 height 23
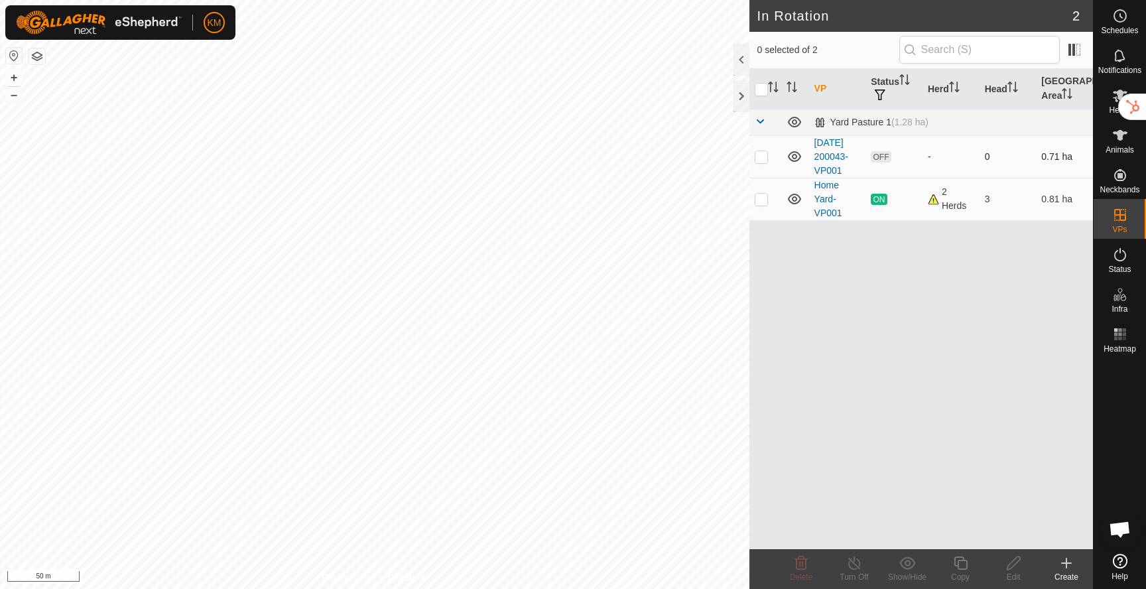
click at [758, 162] on p-checkbox at bounding box center [761, 156] width 13 height 11
checkbox input "true"
click at [967, 572] on div "Copy" at bounding box center [960, 577] width 53 height 12
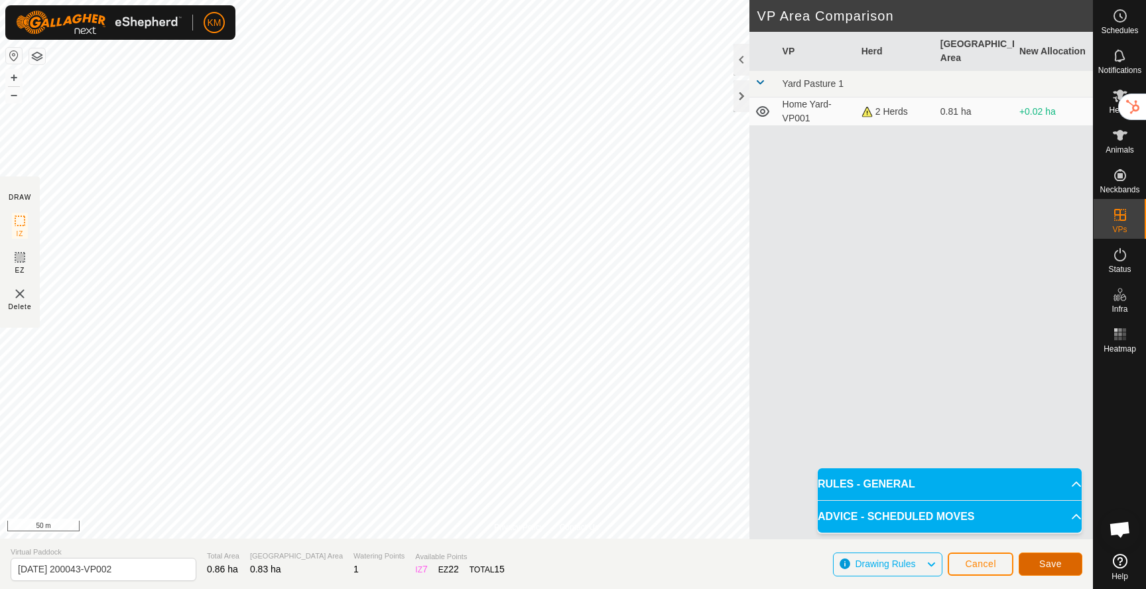
click at [1050, 565] on span "Save" at bounding box center [1050, 563] width 23 height 11
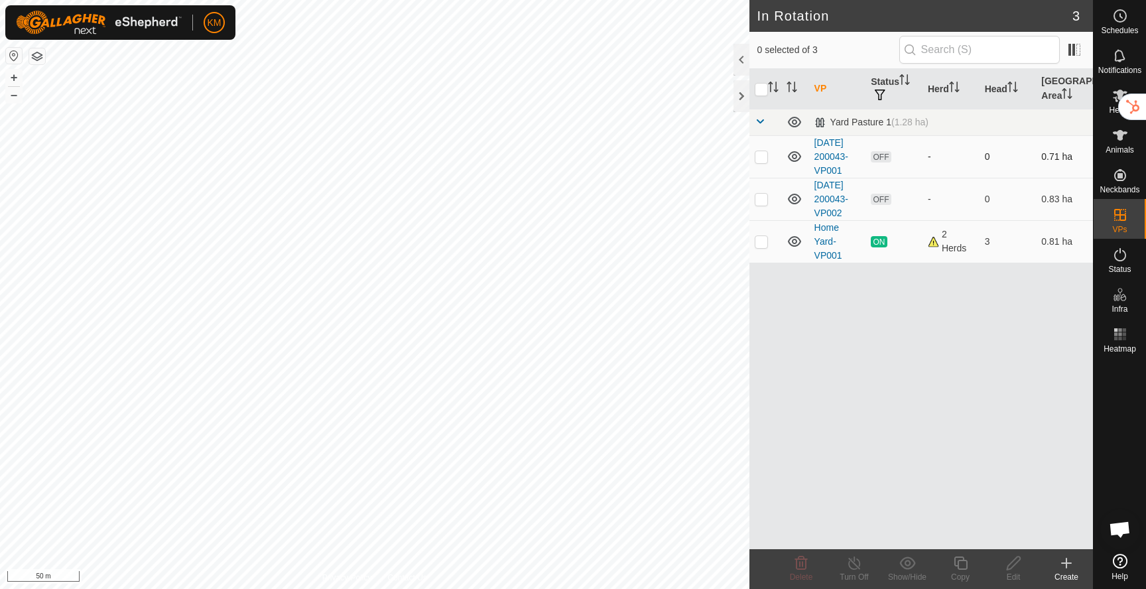
click at [793, 162] on icon at bounding box center [794, 157] width 16 height 16
checkbox input "true"
click at [1013, 564] on icon at bounding box center [1013, 563] width 17 height 16
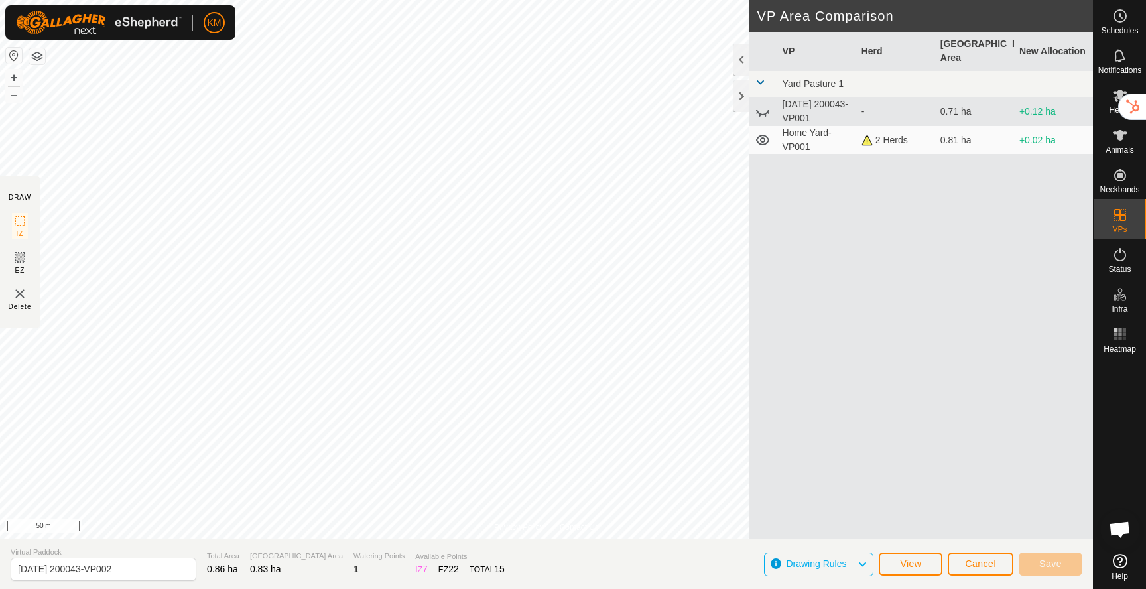
click at [39, 62] on button "button" at bounding box center [37, 56] width 16 height 16
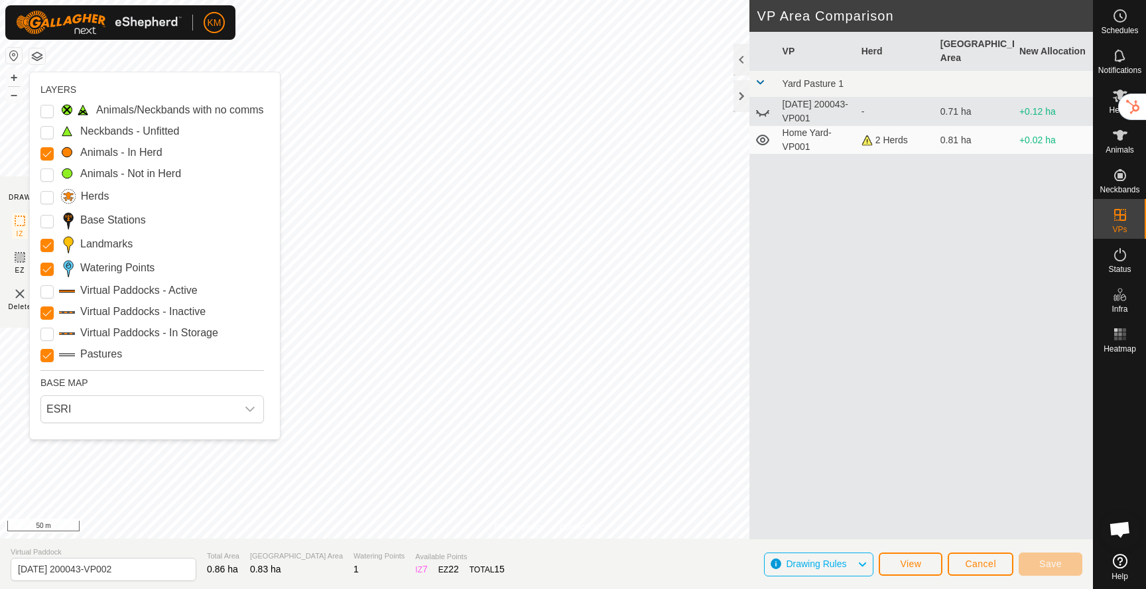
click at [39, 62] on button "button" at bounding box center [37, 56] width 16 height 16
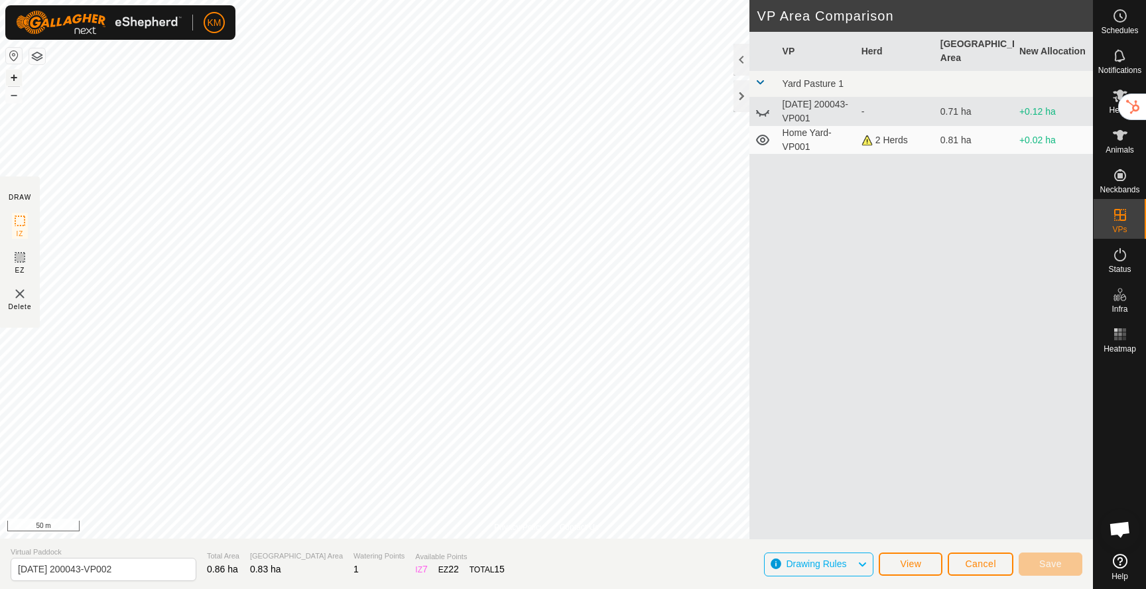
click at [13, 76] on button "+" at bounding box center [14, 78] width 16 height 16
click at [11, 93] on button "–" at bounding box center [14, 95] width 16 height 16
click at [13, 78] on button "+" at bounding box center [14, 78] width 16 height 16
click at [1042, 561] on span "Save" at bounding box center [1050, 563] width 23 height 11
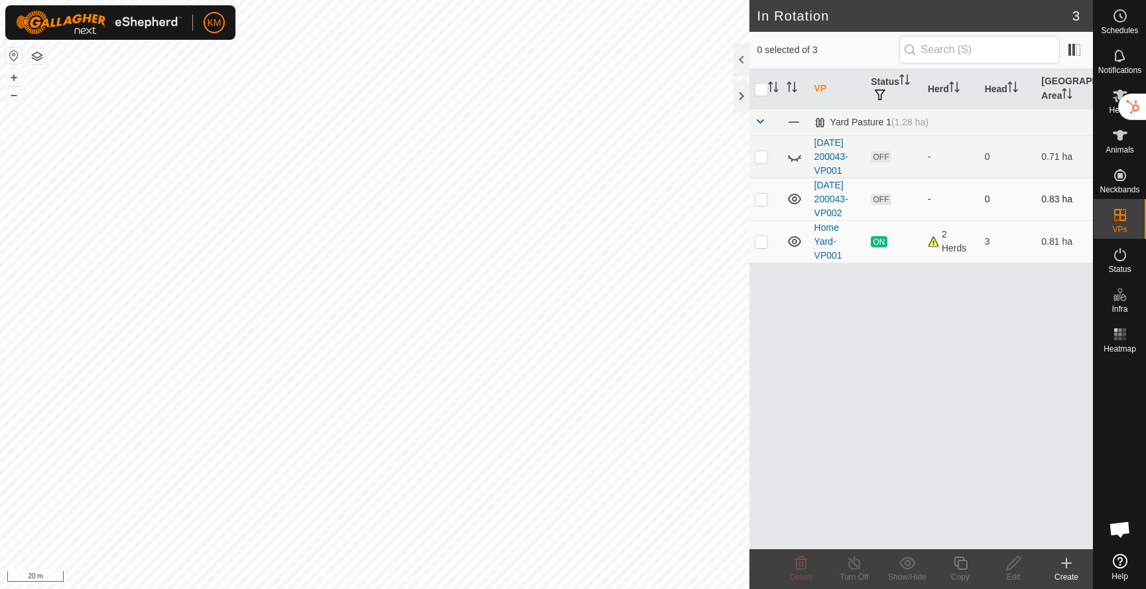
click at [793, 207] on icon at bounding box center [794, 199] width 16 height 16
click at [794, 163] on div "KM Schedules Notifications Herds Animals Neckbands VPs Status Infra Heatmap Hel…" at bounding box center [573, 294] width 1146 height 589
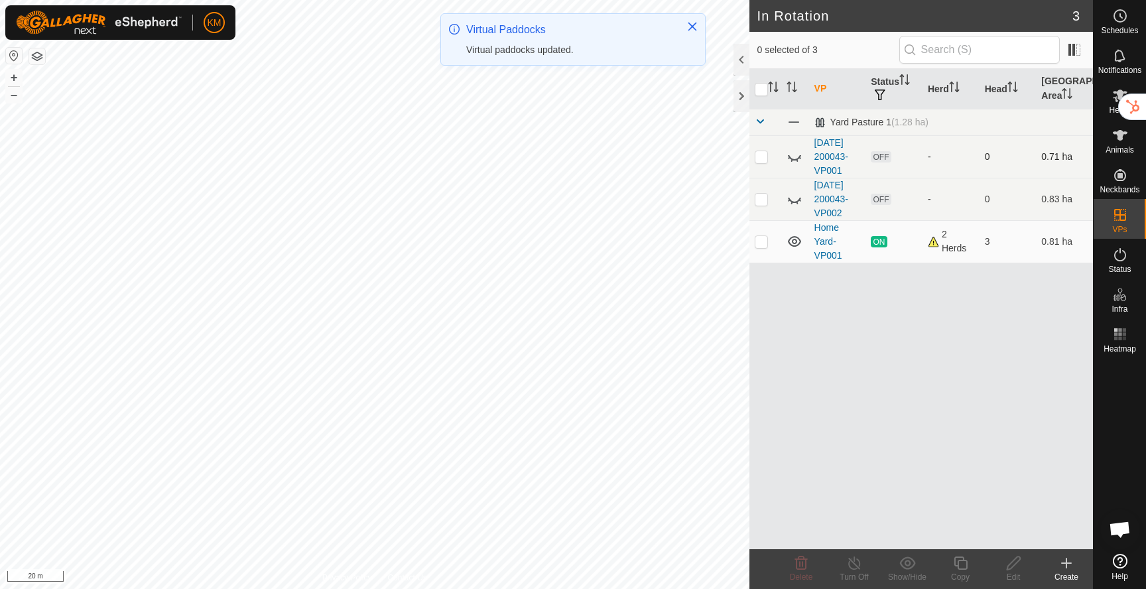
click at [794, 160] on icon at bounding box center [794, 157] width 13 height 5
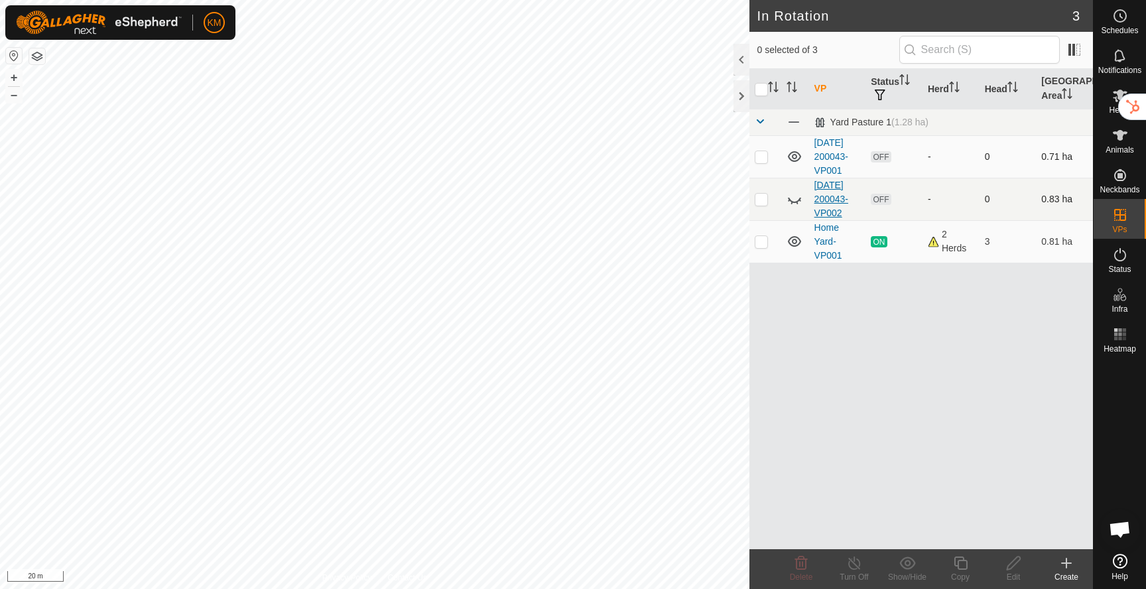
click at [828, 218] on link "2025-09-24 200043-VP002" at bounding box center [831, 199] width 34 height 38
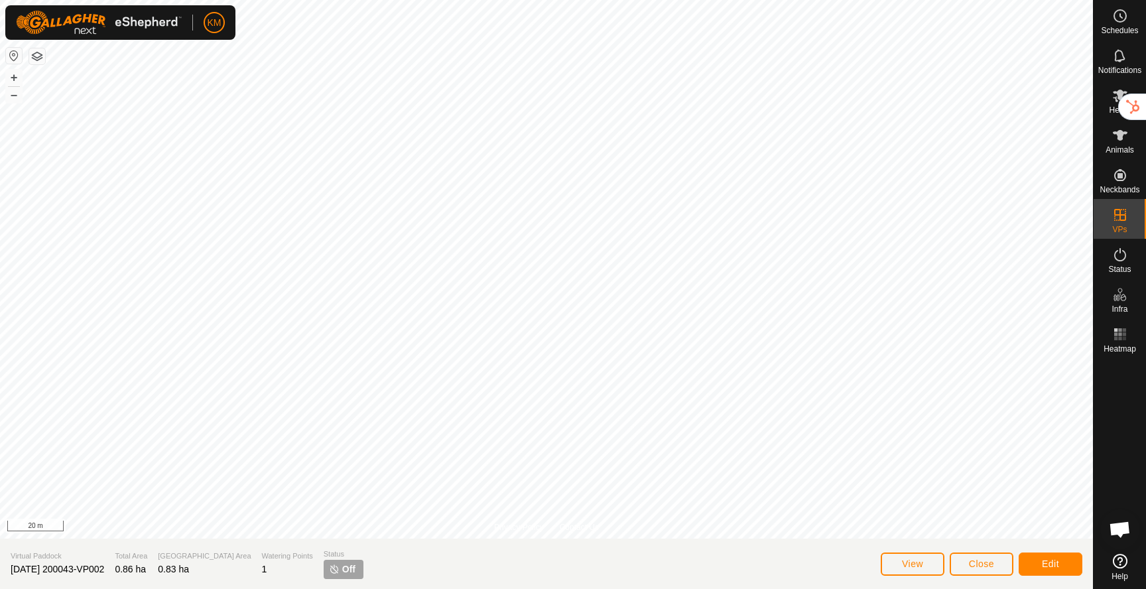
click at [104, 570] on span "2025-09-24 200043-VP002" at bounding box center [57, 569] width 93 height 11
click at [1062, 567] on button "Edit" at bounding box center [1051, 563] width 64 height 23
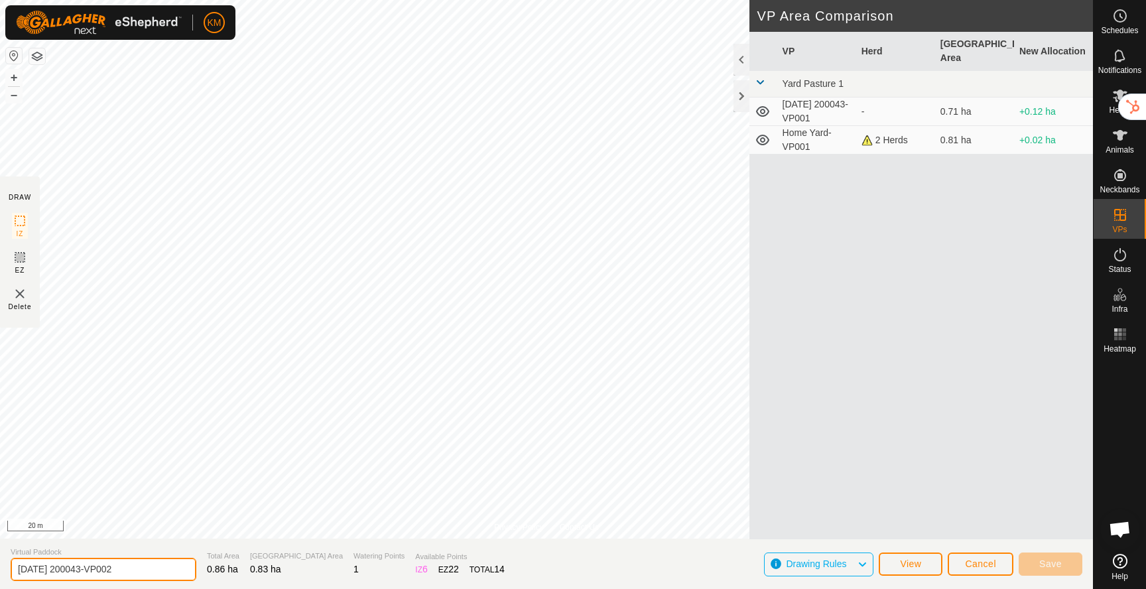
drag, startPoint x: 147, startPoint y: 566, endPoint x: 0, endPoint y: 561, distance: 147.3
click at [0, 561] on section "Virtual Paddock 2025-09-24 200043-VP002 Total Area 0.86 ha Grazing Area 0.83 ha…" at bounding box center [546, 563] width 1093 height 50
drag, startPoint x: 106, startPoint y: 568, endPoint x: 3, endPoint y: 570, distance: 102.8
click at [3, 570] on section "Virtual Paddock Bull and Ruby Total Area 0.86 ha Grazing Area 0.83 ha Watering …" at bounding box center [546, 563] width 1093 height 50
type input "[DEMOGRAPHIC_DATA]"
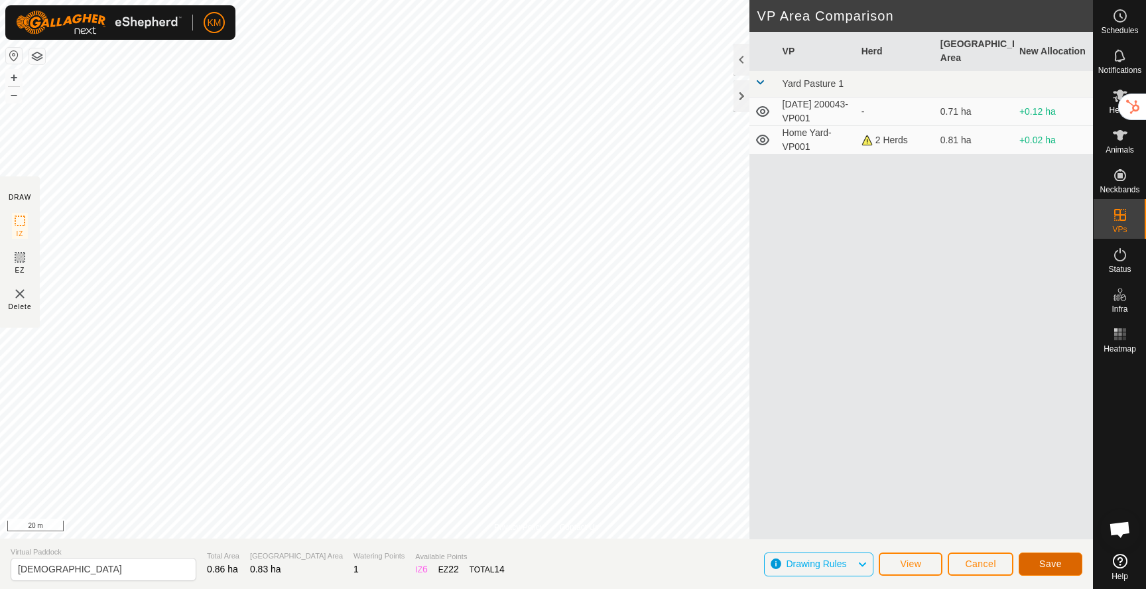
click at [1055, 564] on span "Save" at bounding box center [1050, 563] width 23 height 11
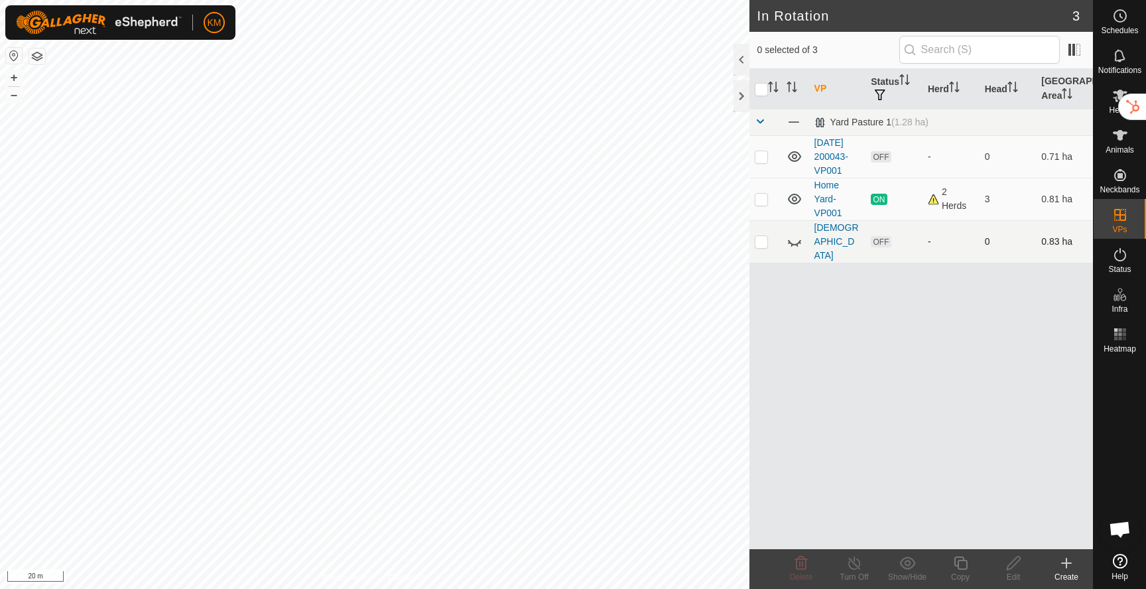
click at [796, 245] on icon at bounding box center [794, 242] width 13 height 5
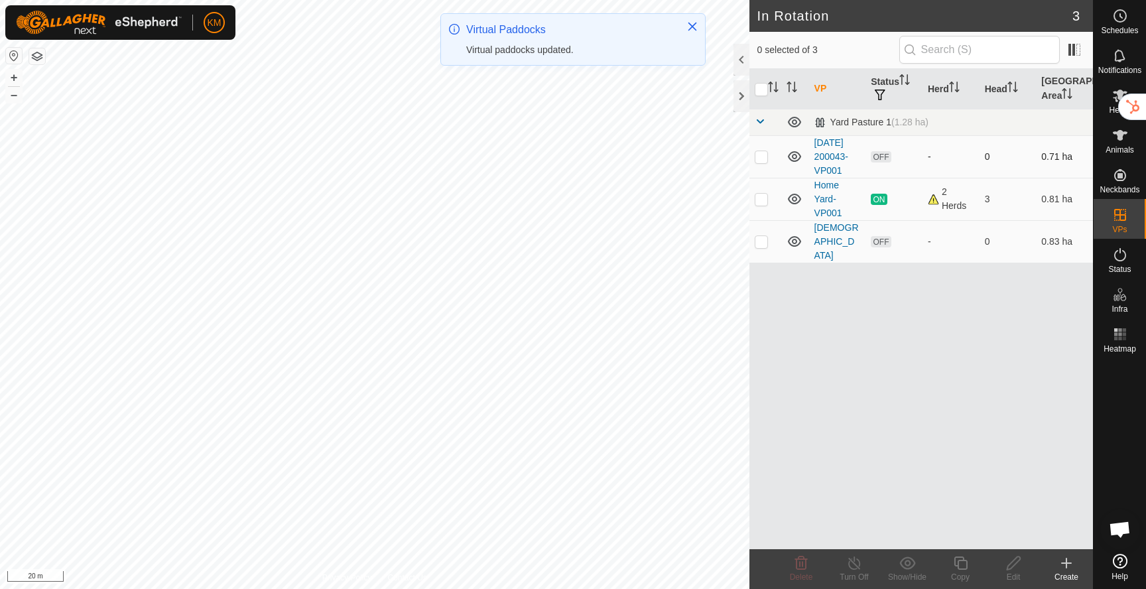
click at [793, 162] on icon at bounding box center [794, 156] width 13 height 11
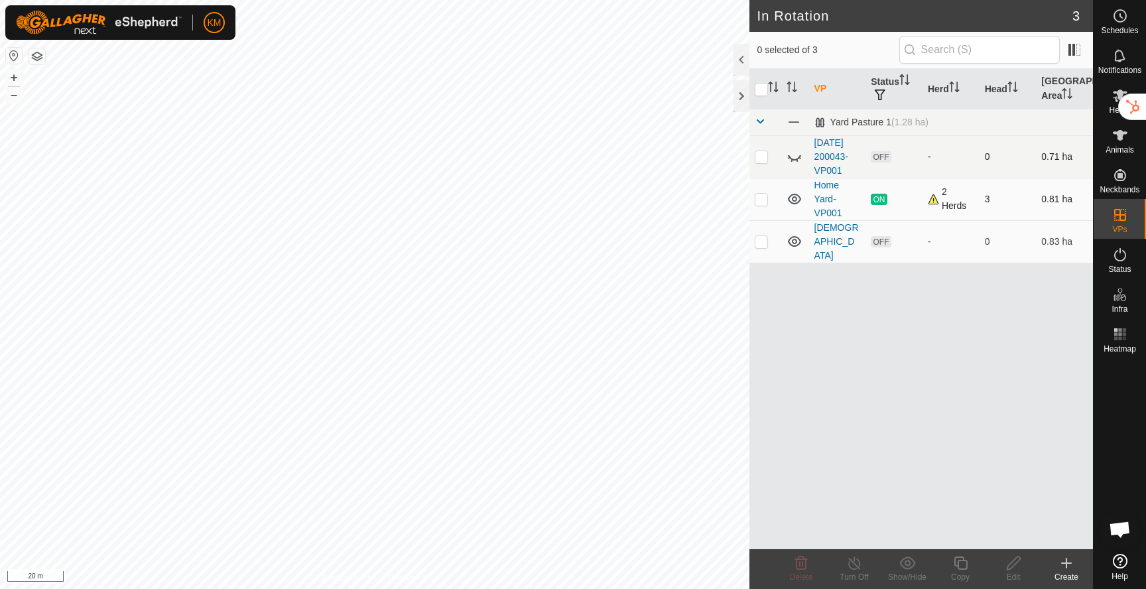
click at [793, 204] on icon at bounding box center [794, 199] width 13 height 11
click at [818, 145] on link "2025-09-24 200043-VP001" at bounding box center [831, 156] width 34 height 38
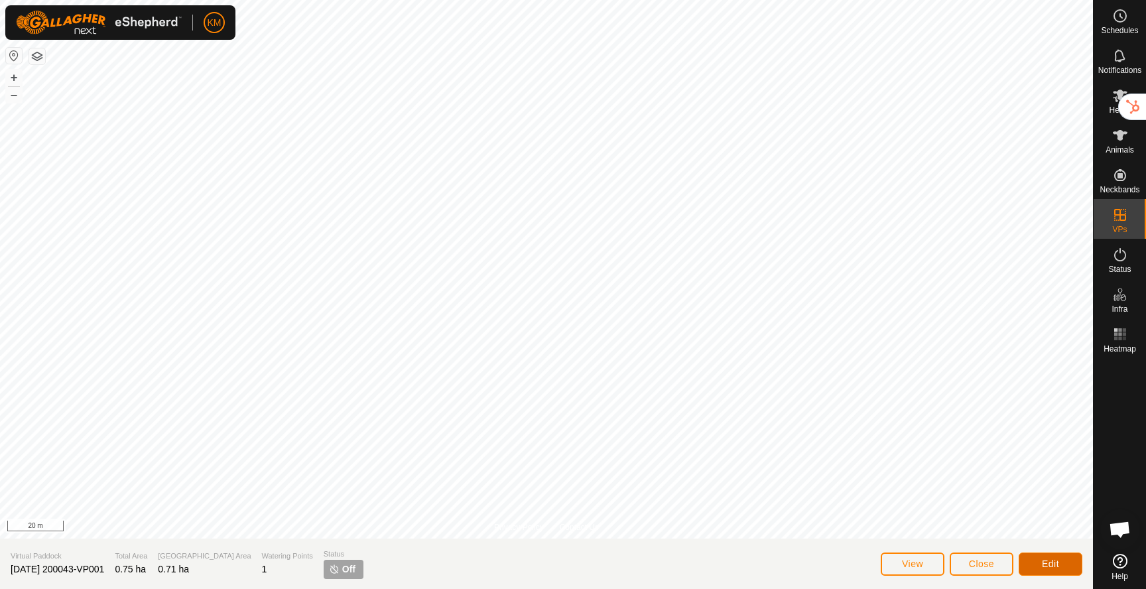
click at [1053, 565] on span "Edit" at bounding box center [1050, 563] width 17 height 11
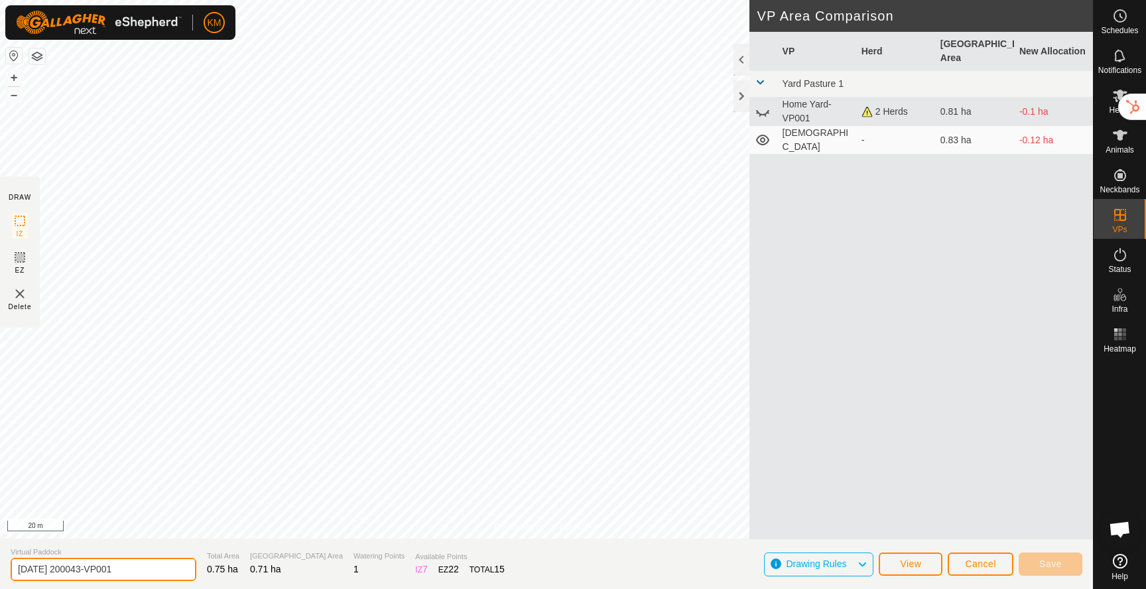
click at [113, 569] on input "2025-09-24 200043-VP001" at bounding box center [104, 569] width 186 height 23
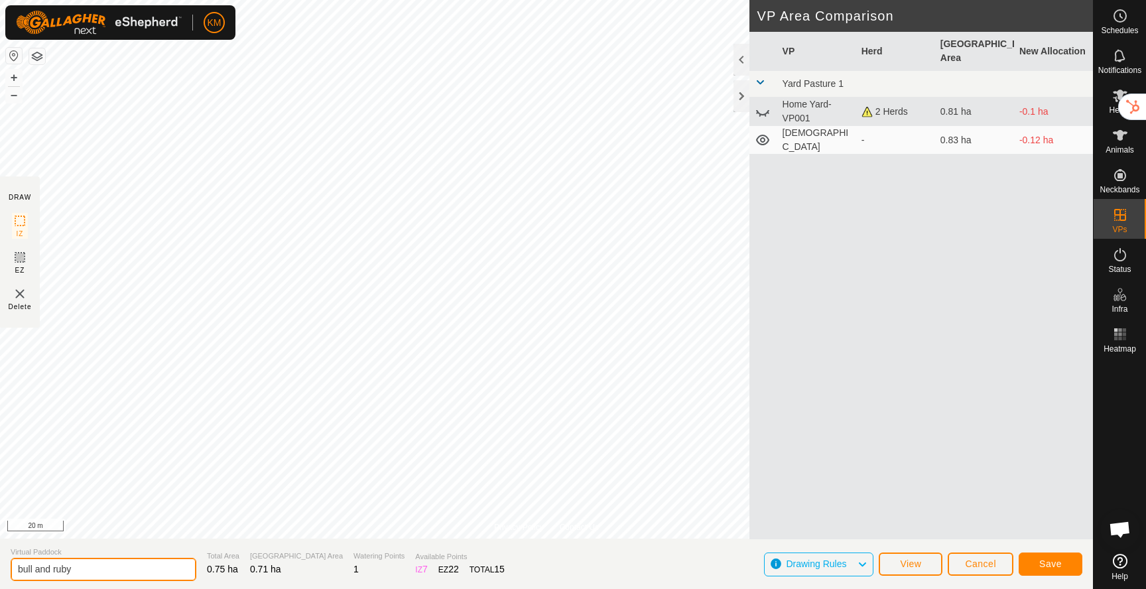
type input "bull and ruby"
click at [1053, 566] on span "Save" at bounding box center [1050, 563] width 23 height 11
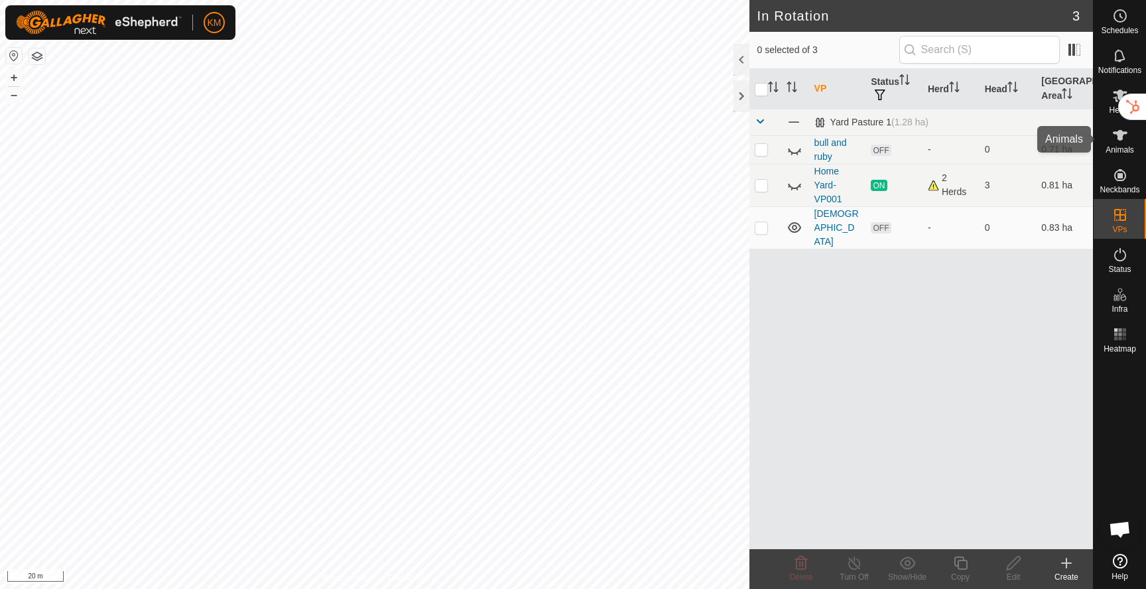
click at [1111, 144] on es-animals-svg-icon at bounding box center [1120, 135] width 24 height 21
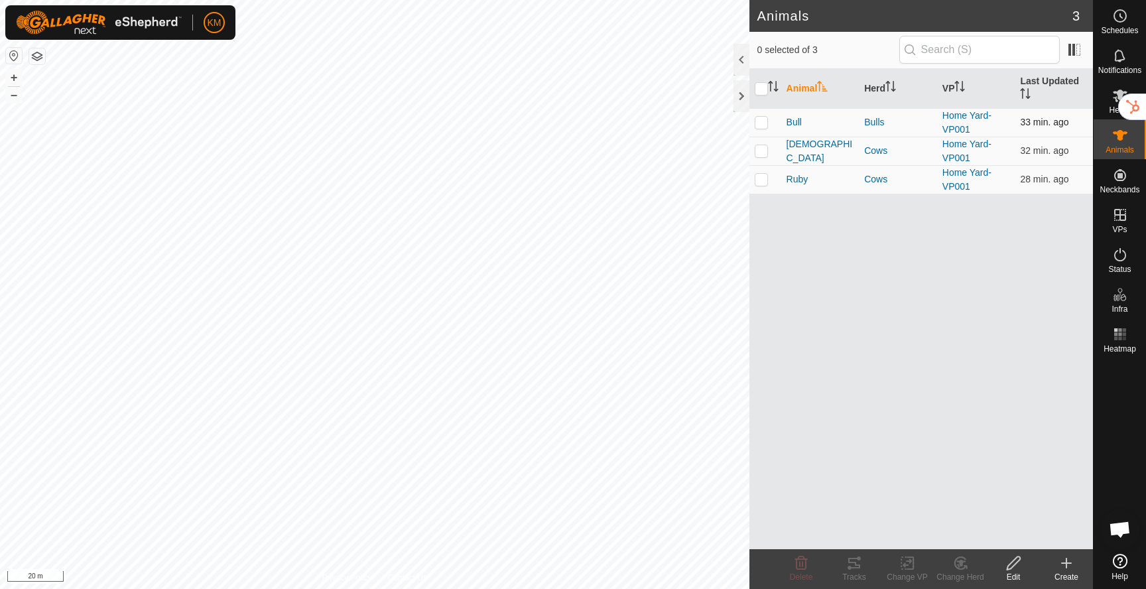
click at [763, 125] on p-checkbox at bounding box center [761, 122] width 13 height 11
checkbox input "true"
click at [760, 180] on p-checkbox at bounding box center [761, 179] width 13 height 11
checkbox input "true"
click at [910, 566] on icon at bounding box center [907, 563] width 17 height 16
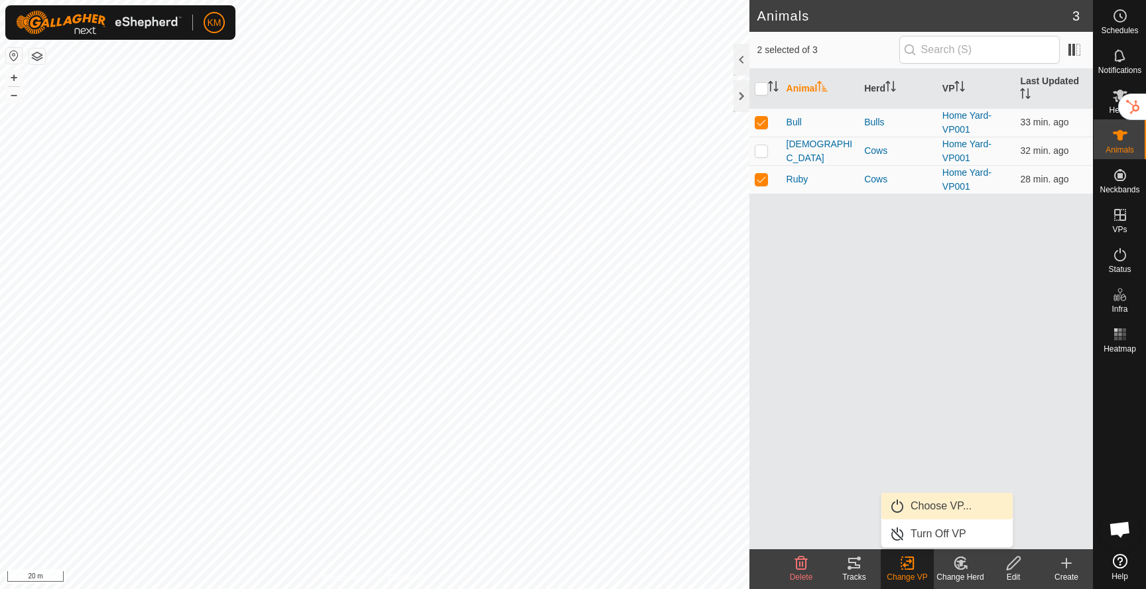
click at [923, 513] on link "Choose VP..." at bounding box center [946, 506] width 131 height 27
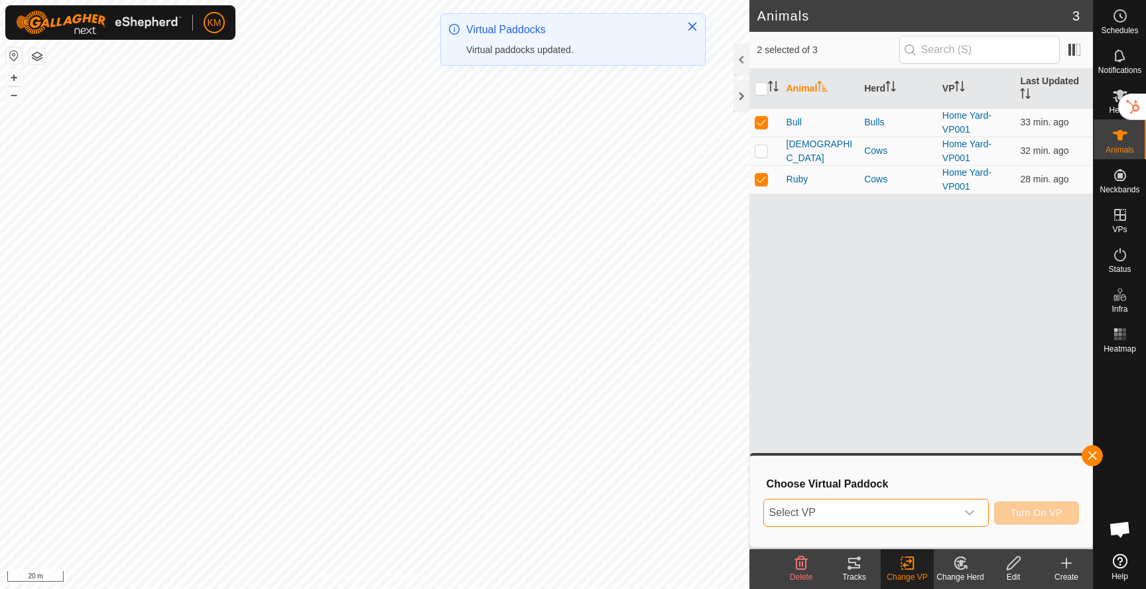
click at [876, 511] on span "Select VP" at bounding box center [860, 512] width 192 height 27
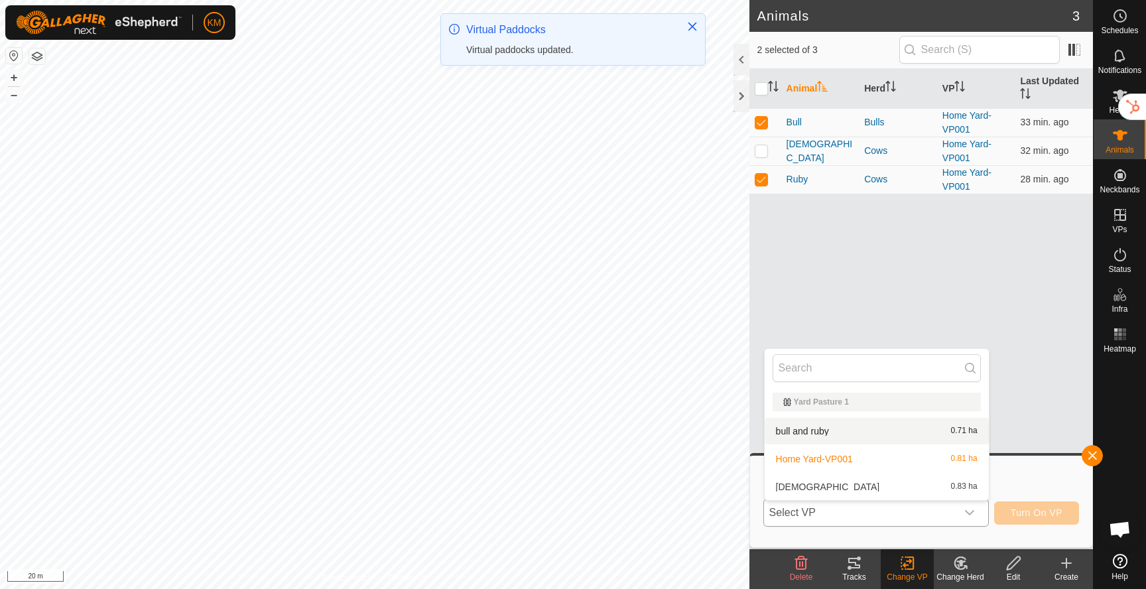
click at [841, 430] on li "bull and ruby 0.71 ha" at bounding box center [877, 431] width 224 height 27
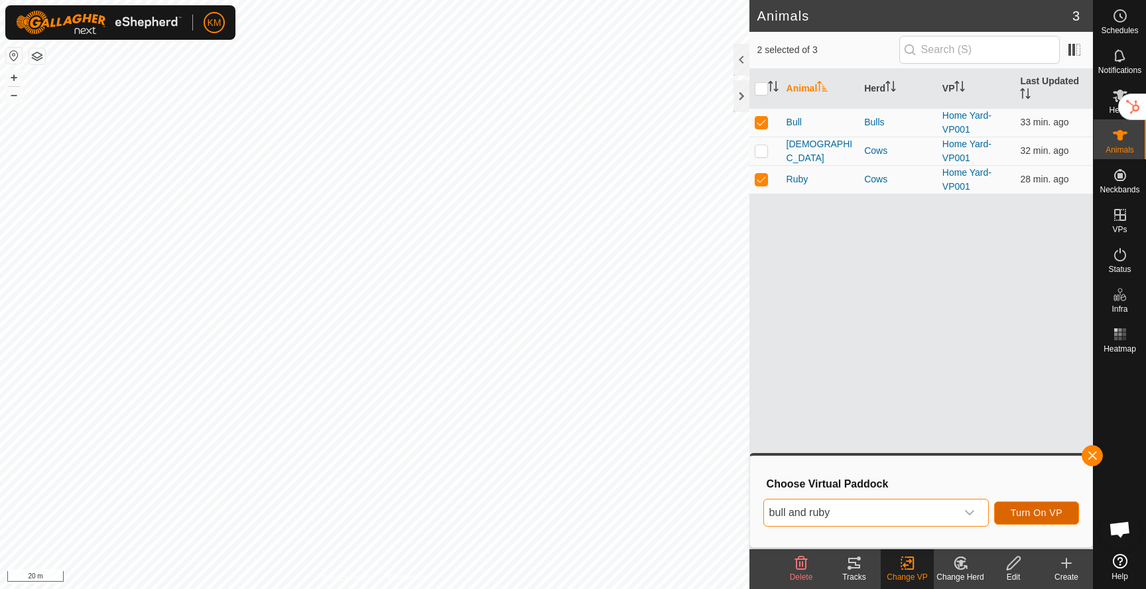
click at [1027, 514] on span "Turn On VP" at bounding box center [1037, 512] width 52 height 11
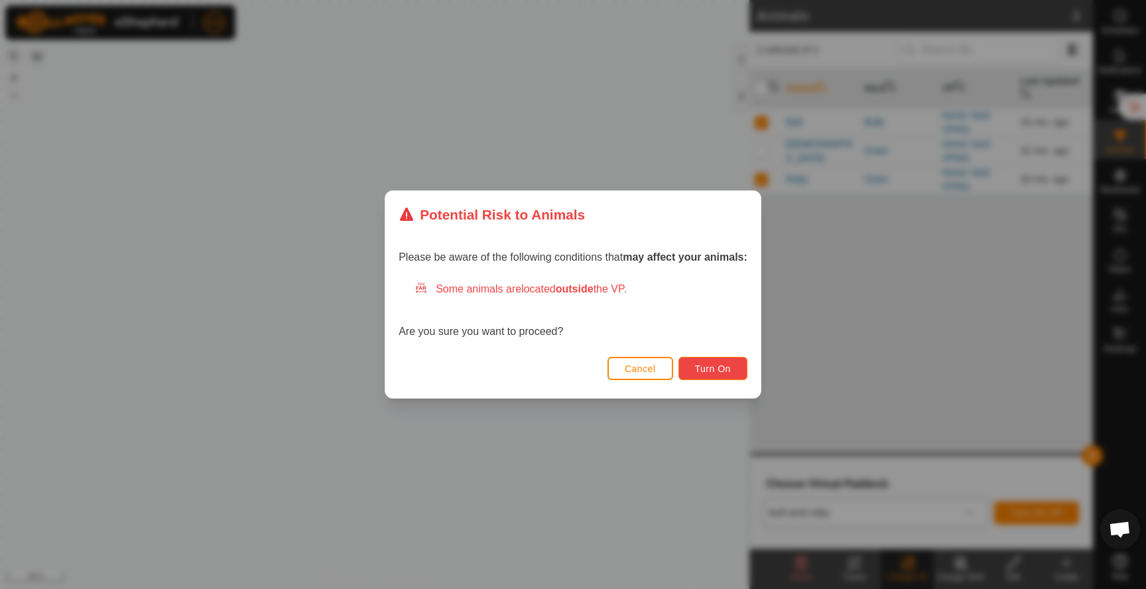
click at [704, 362] on button "Turn On" at bounding box center [712, 368] width 69 height 23
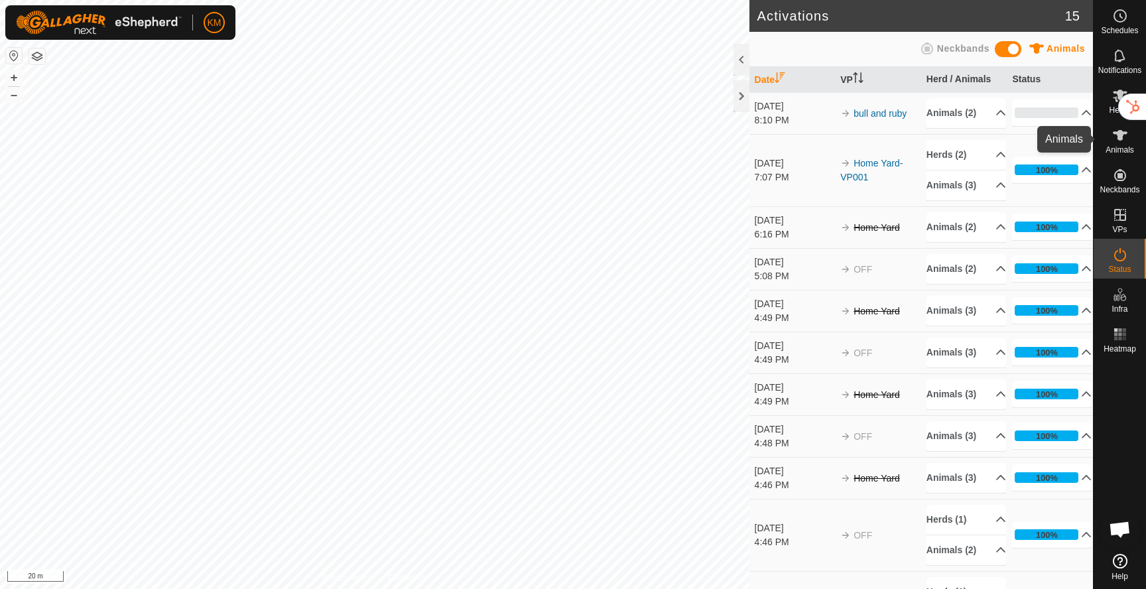
click at [1119, 134] on icon at bounding box center [1120, 135] width 15 height 11
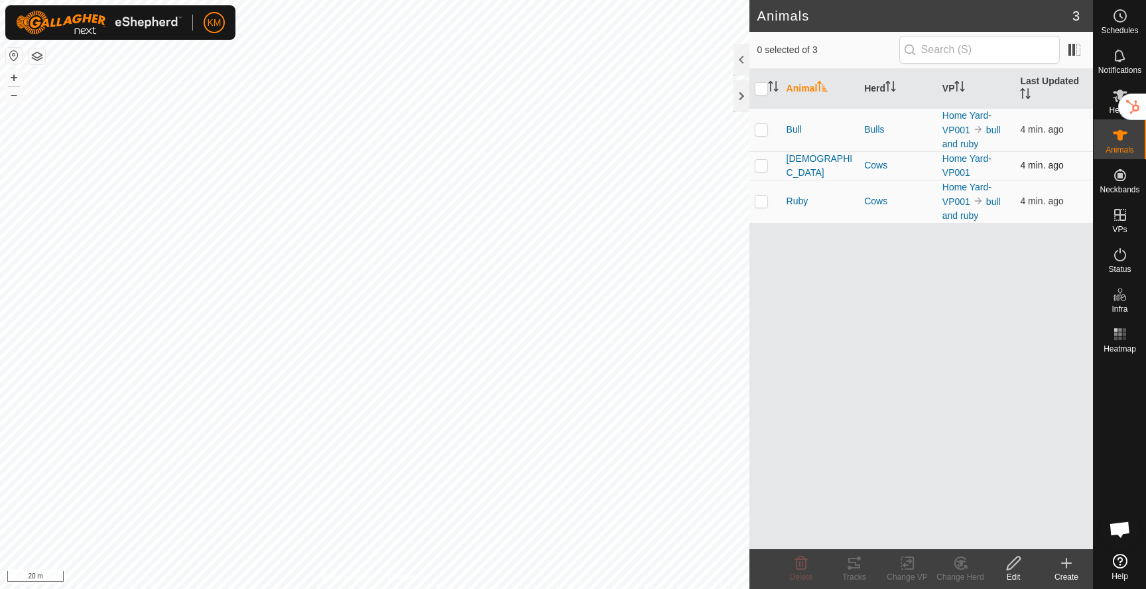
click at [761, 166] on p-checkbox at bounding box center [761, 165] width 13 height 11
checkbox input "true"
click at [904, 560] on icon at bounding box center [907, 563] width 17 height 16
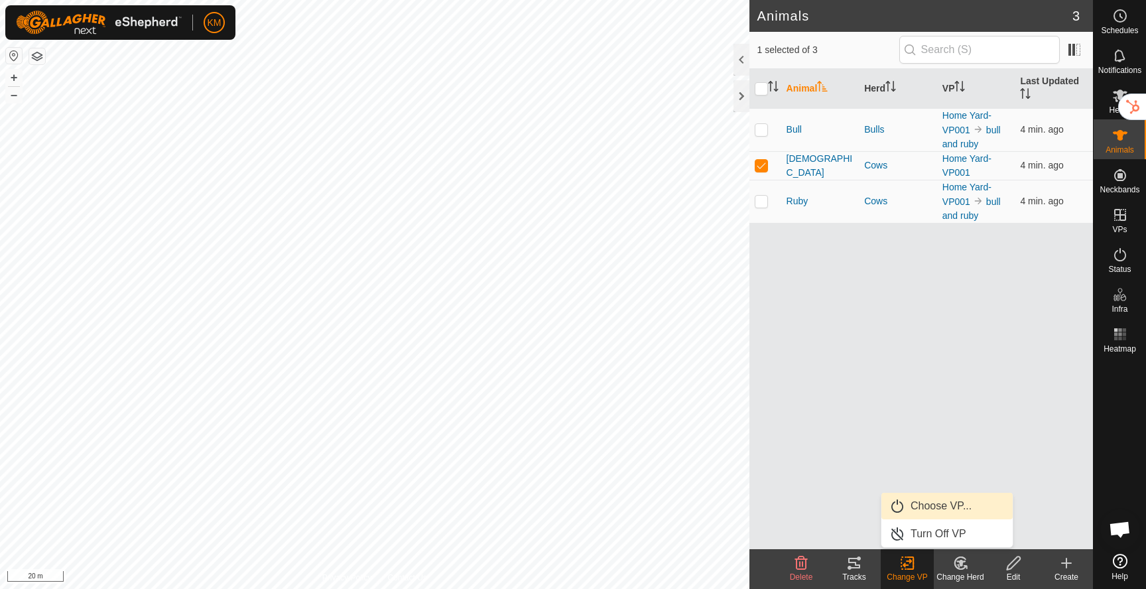
click at [923, 500] on link "Choose VP..." at bounding box center [946, 506] width 131 height 27
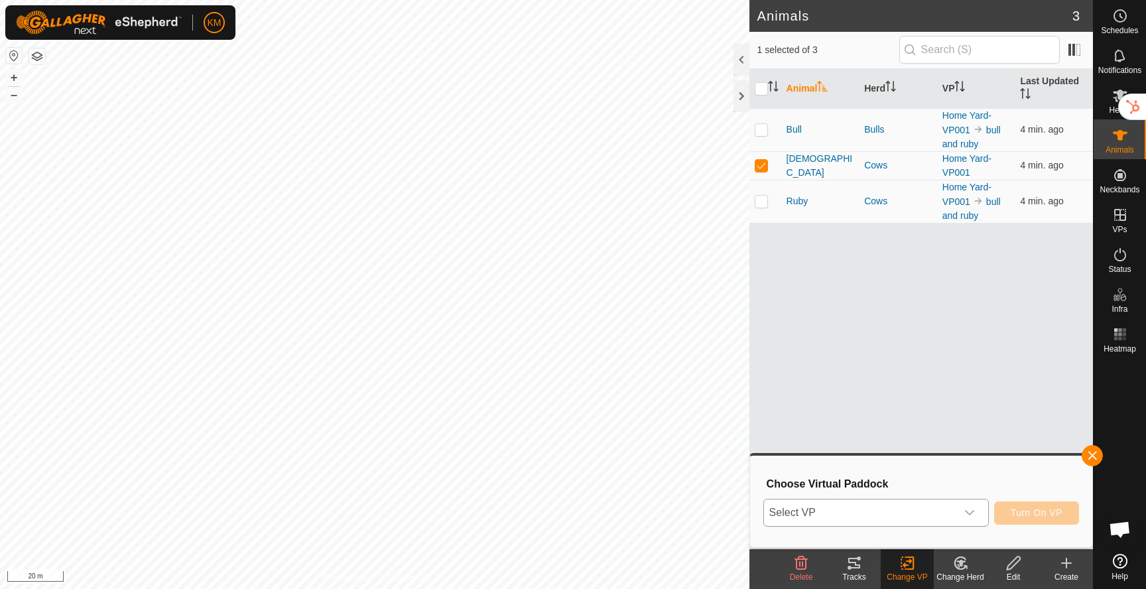
click at [904, 505] on span "Select VP" at bounding box center [860, 512] width 192 height 27
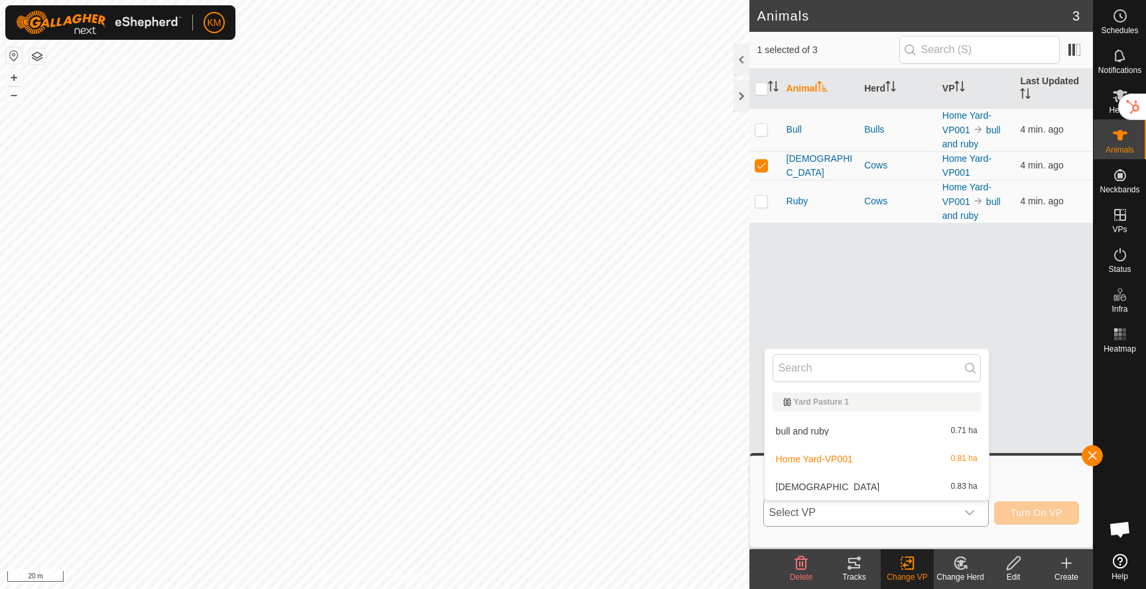
click at [844, 481] on li "Lady 0.83 ha" at bounding box center [877, 486] width 224 height 27
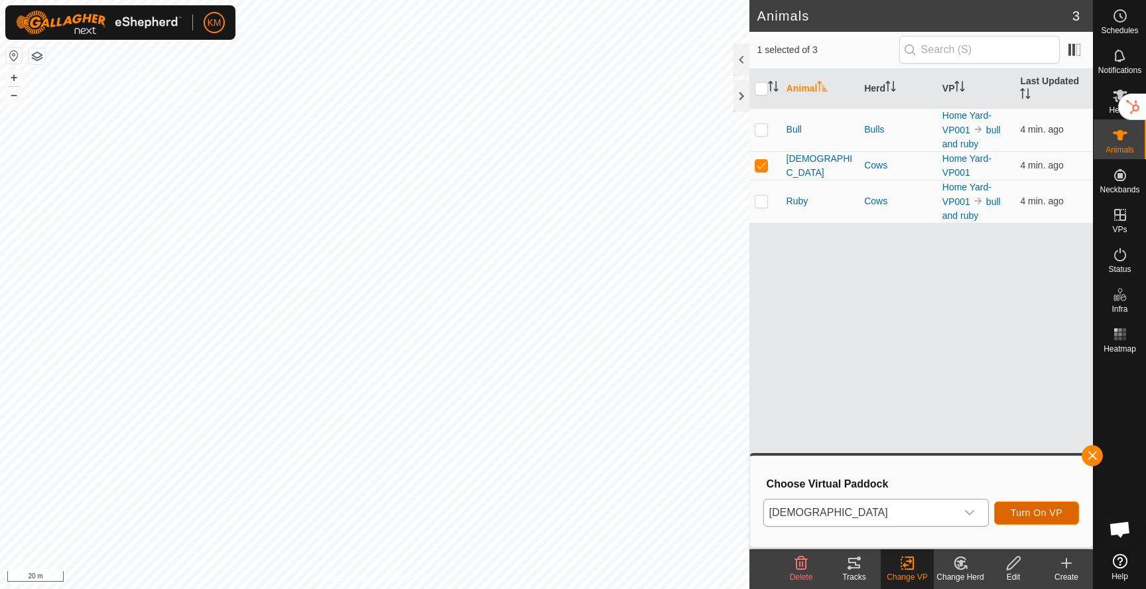
click at [1029, 517] on span "Turn On VP" at bounding box center [1037, 512] width 52 height 11
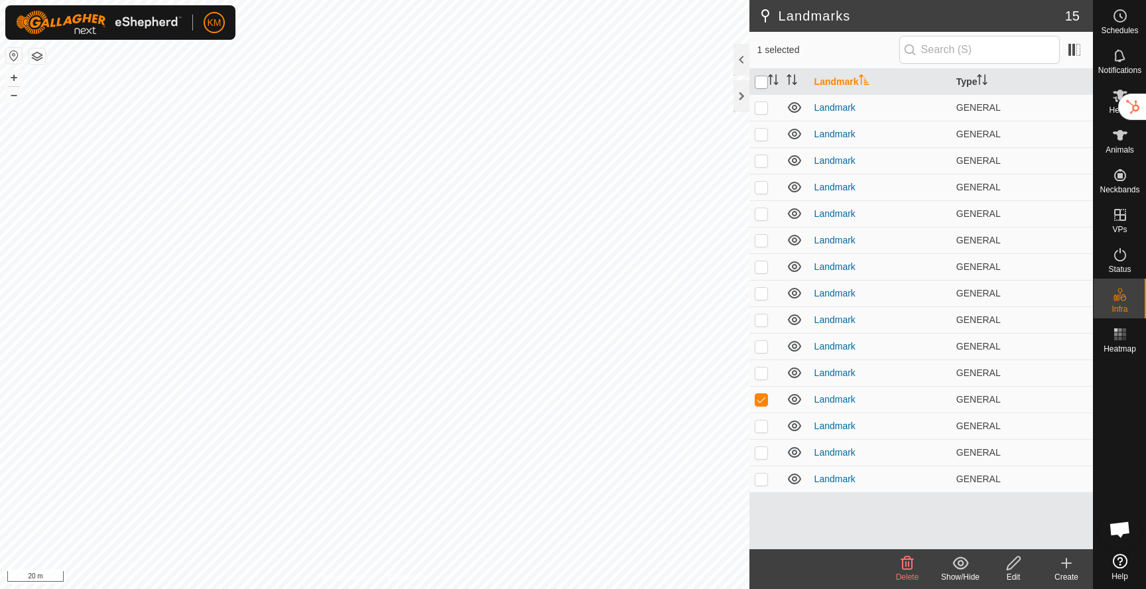
click at [758, 80] on input "checkbox" at bounding box center [761, 82] width 13 height 13
checkbox input "true"
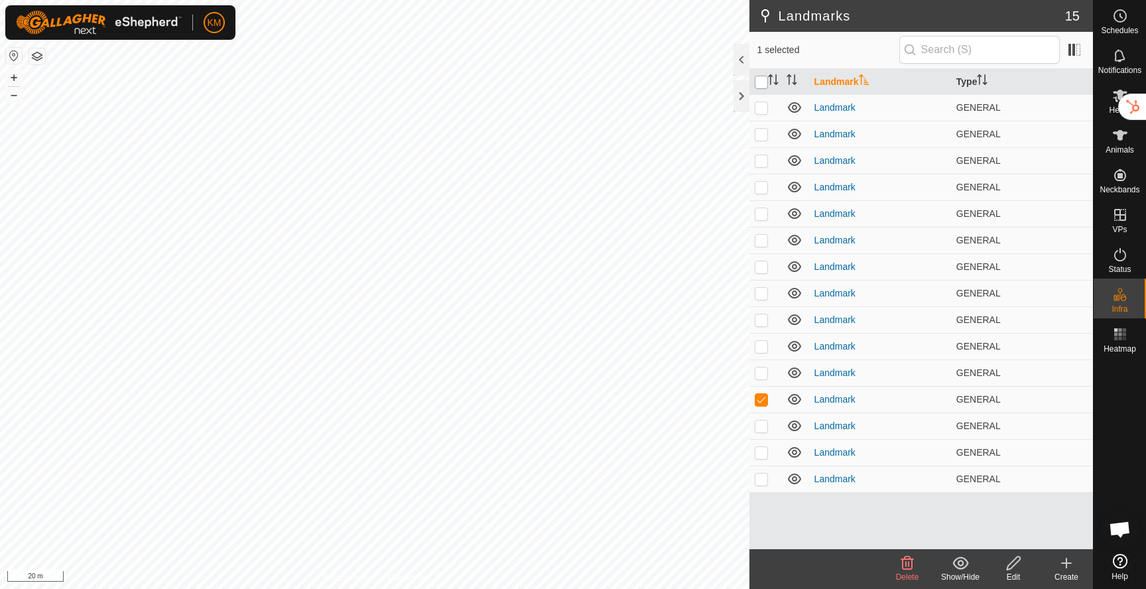
checkbox input "true"
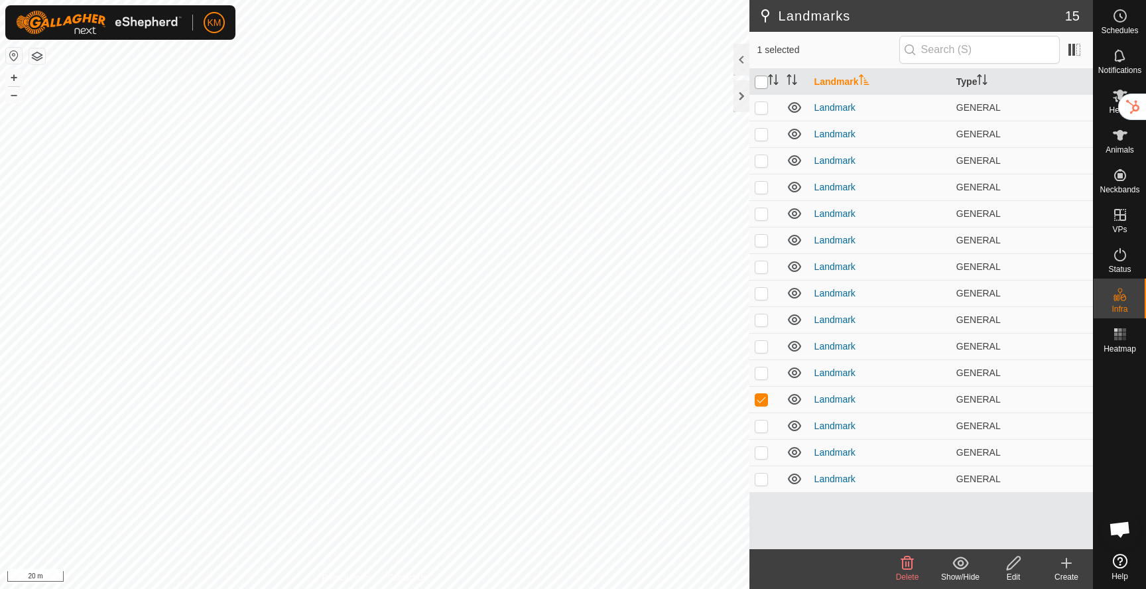
checkbox input "true"
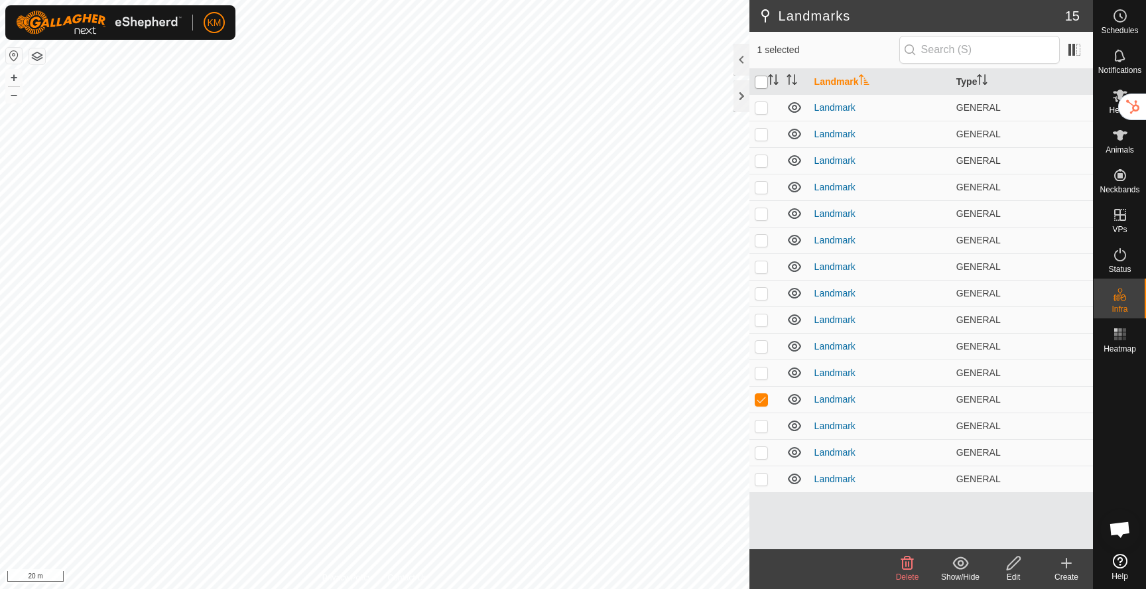
checkbox input "true"
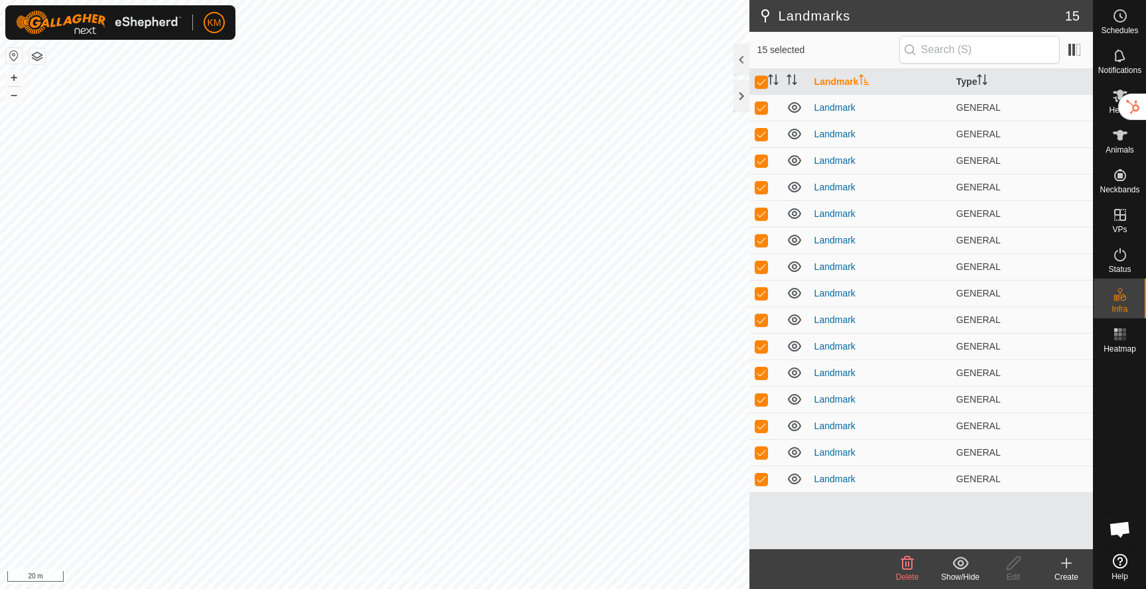
click at [907, 562] on icon at bounding box center [907, 563] width 16 height 16
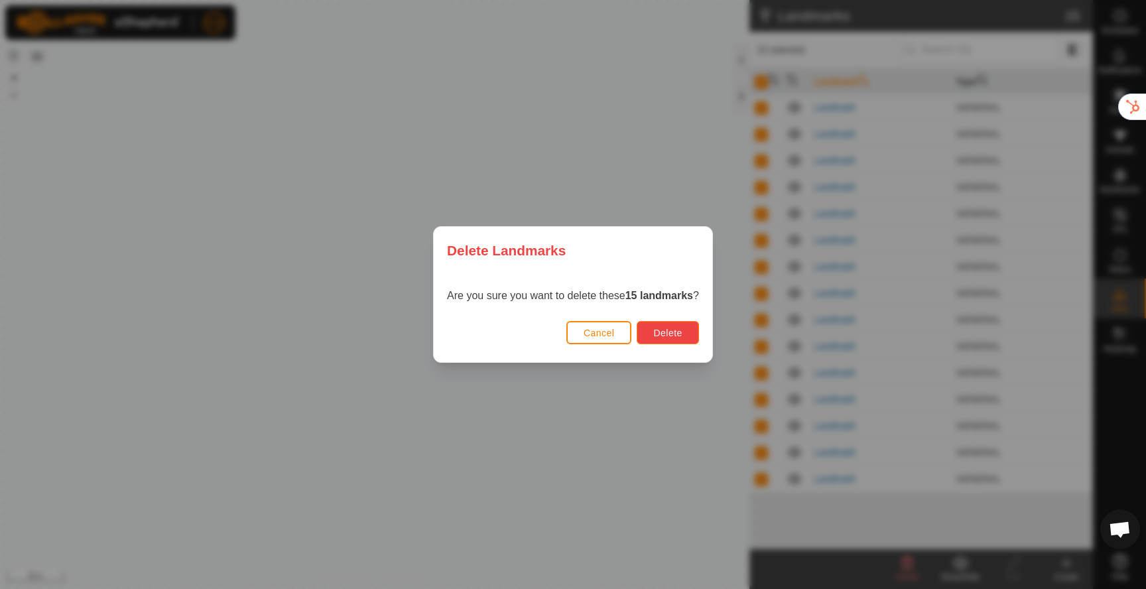
click at [676, 336] on span "Delete" at bounding box center [667, 333] width 29 height 11
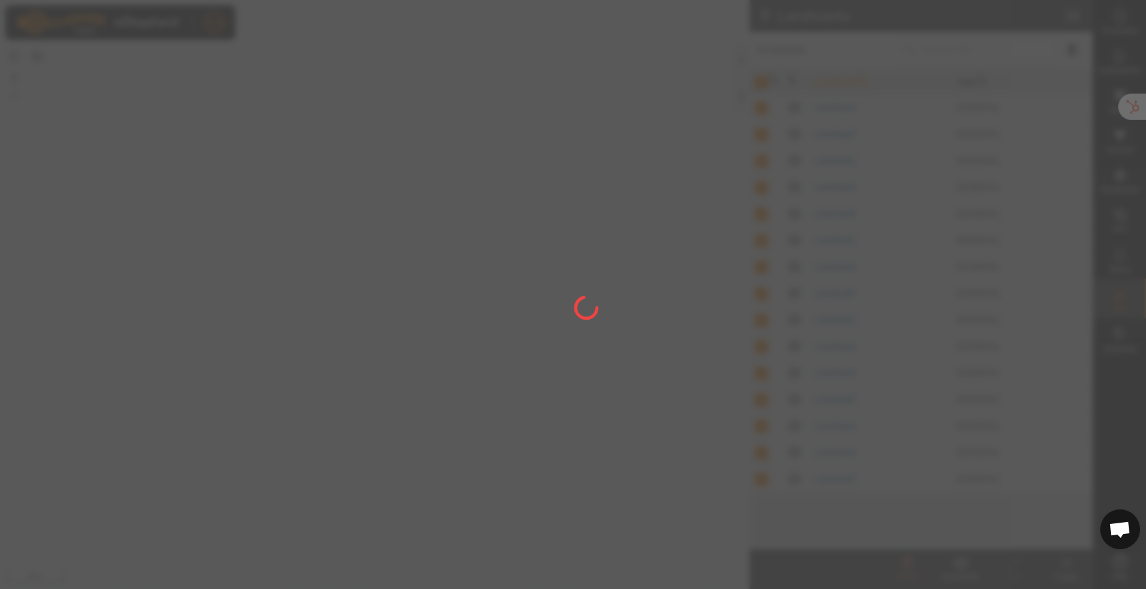
checkbox input "false"
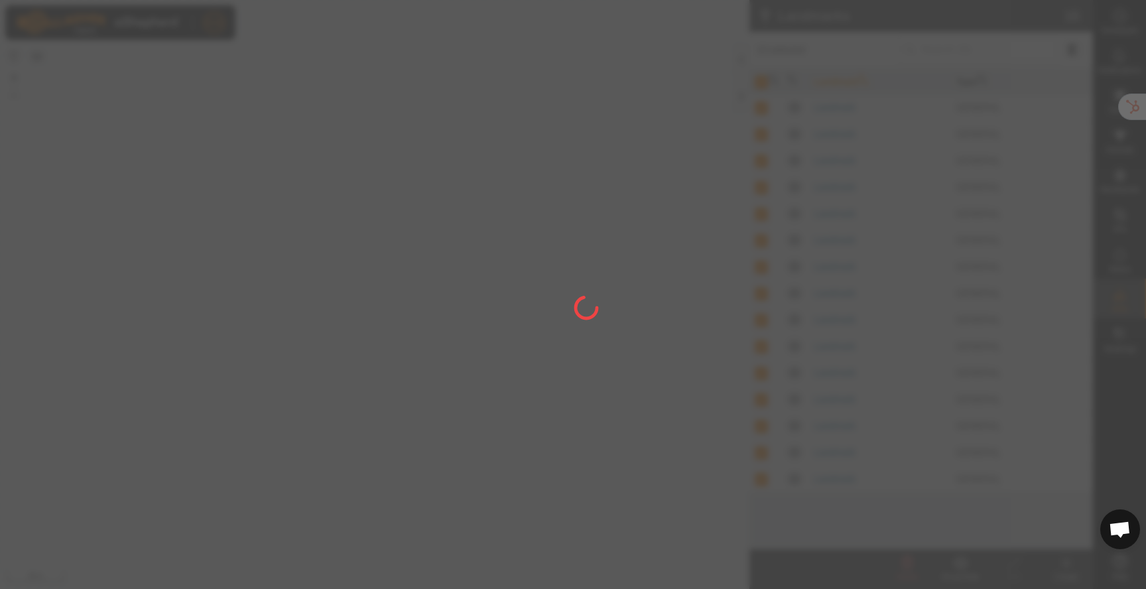
checkbox input "false"
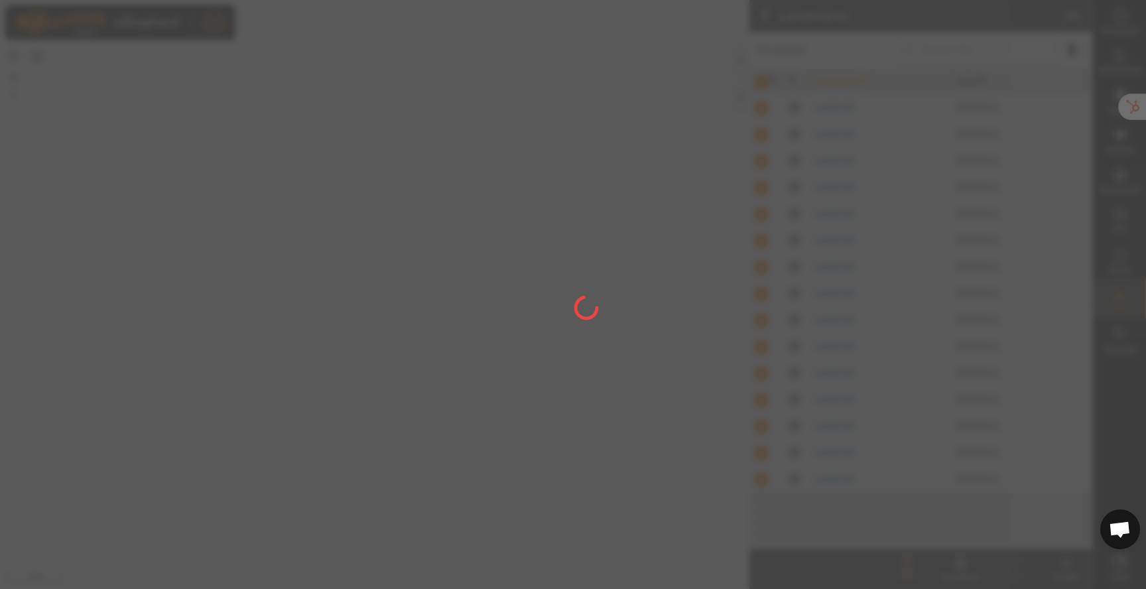
checkbox input "false"
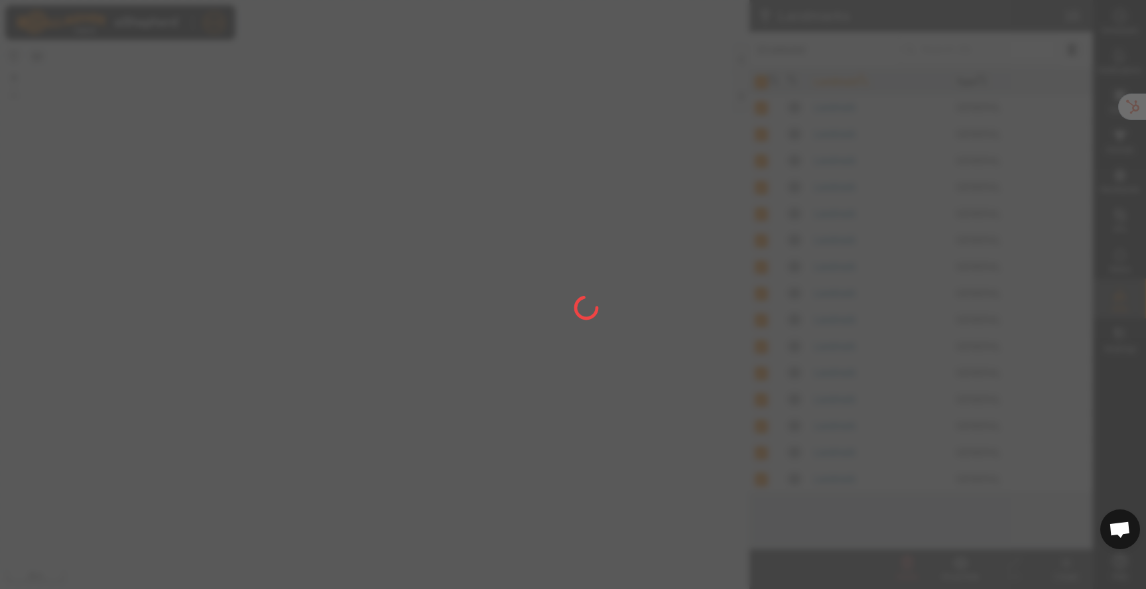
checkbox input "false"
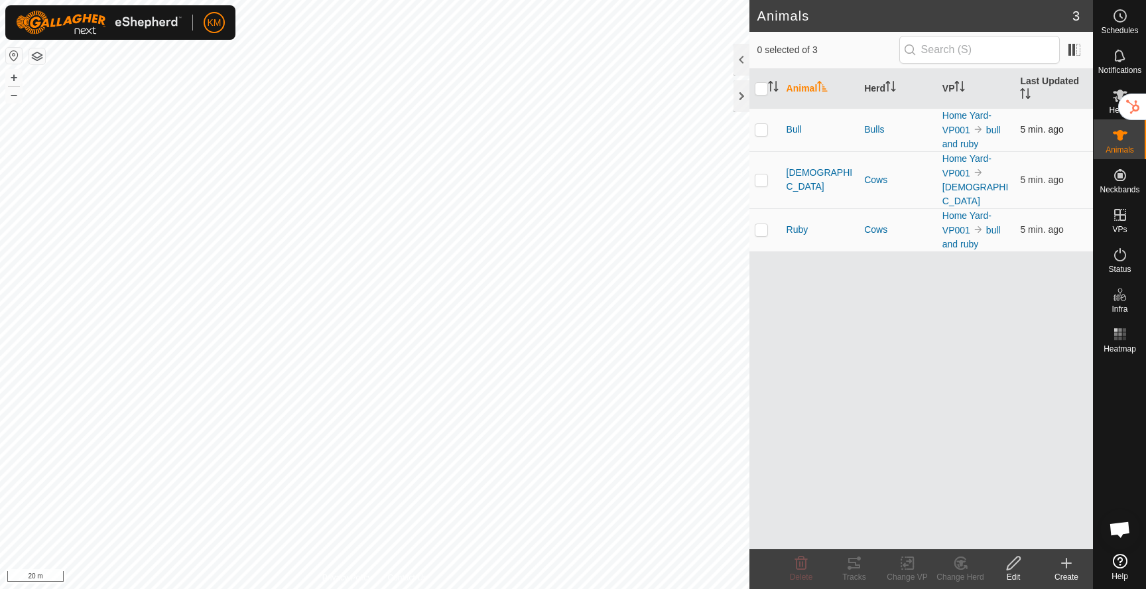
click at [765, 132] on p-checkbox at bounding box center [761, 129] width 13 height 11
checkbox input "true"
click at [849, 566] on icon at bounding box center [849, 568] width 4 height 4
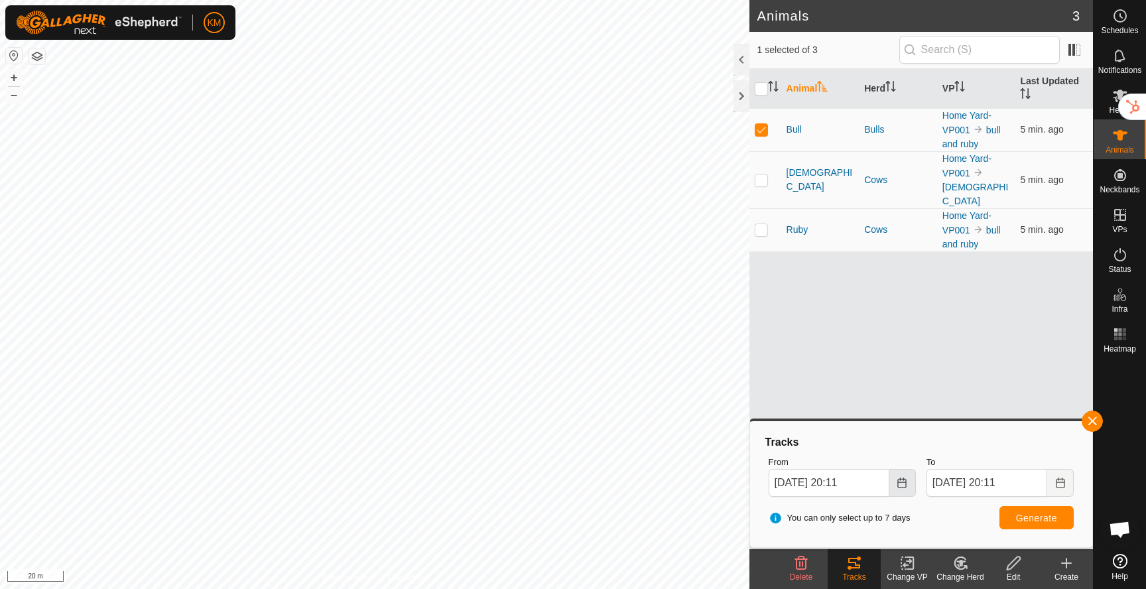
click at [899, 479] on icon "Choose Date" at bounding box center [902, 482] width 11 height 11
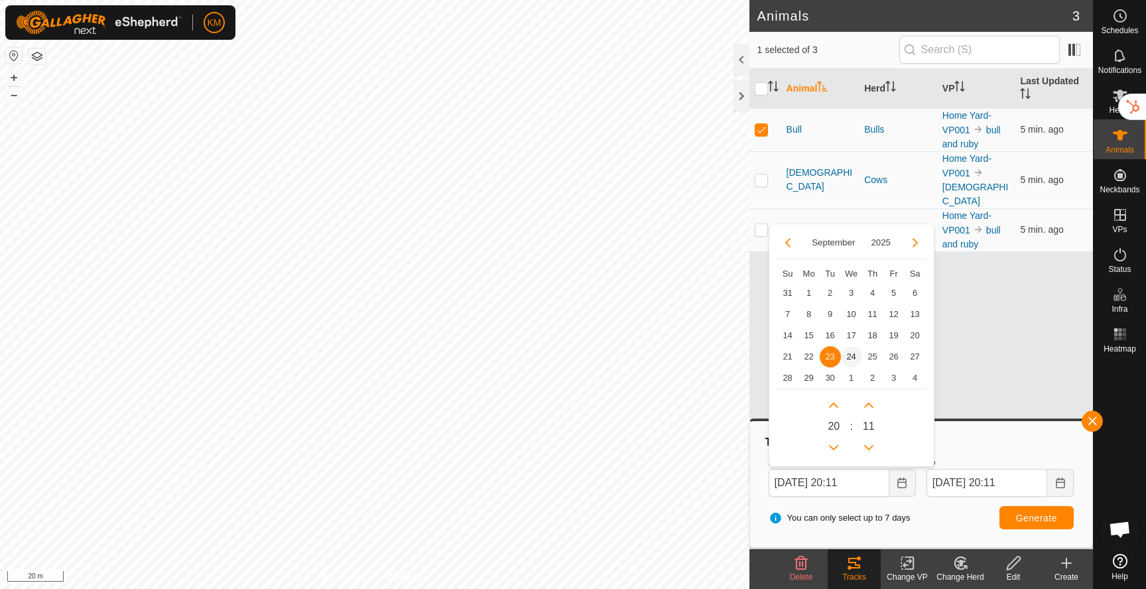
click at [848, 353] on span "24" at bounding box center [851, 356] width 21 height 21
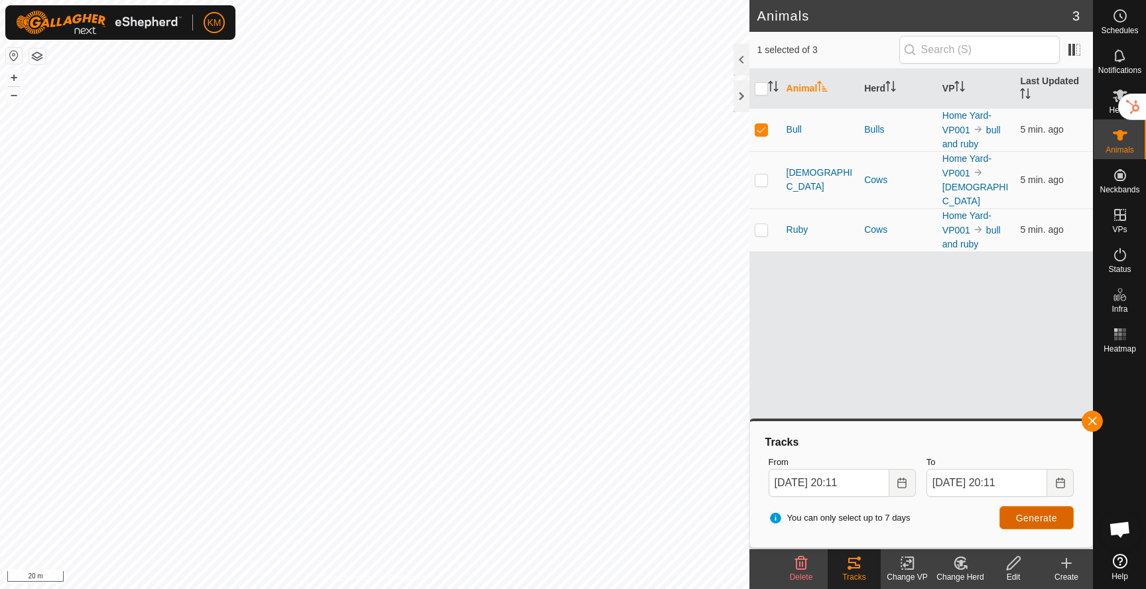
click at [1050, 523] on button "Generate" at bounding box center [1036, 517] width 74 height 23
click at [847, 486] on input "Sep 24, 2025 20:11" at bounding box center [829, 483] width 121 height 28
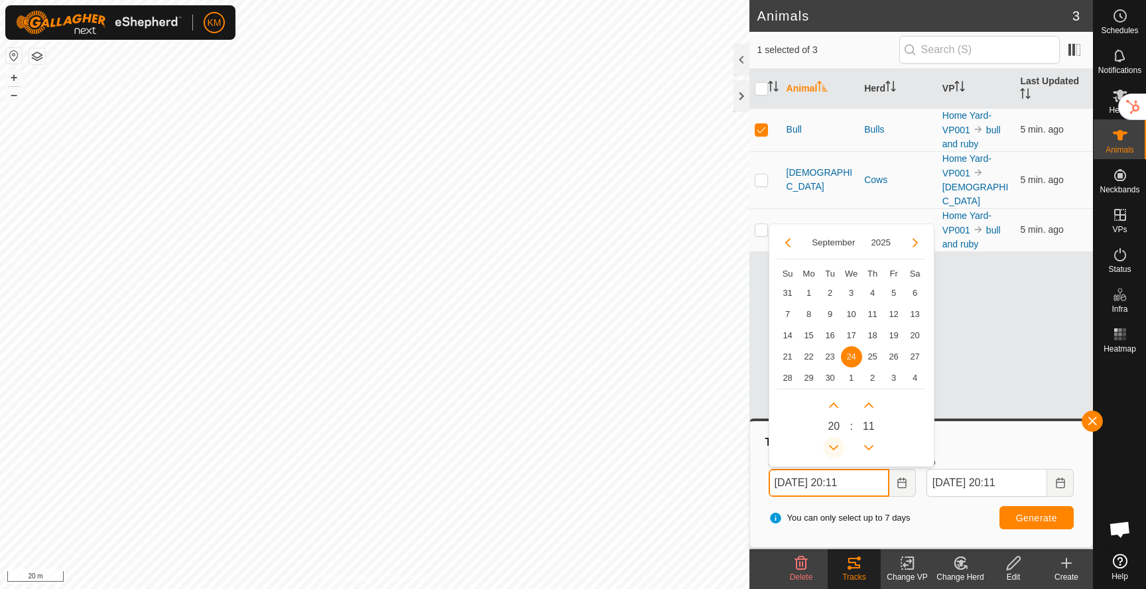
click at [836, 446] on button "Previous Hour" at bounding box center [833, 447] width 21 height 21
click at [837, 447] on span "Previous Hour" at bounding box center [837, 447] width 0 height 0
click at [836, 446] on button "Previous Hour" at bounding box center [833, 447] width 21 height 21
click at [836, 446] on icon "Previous Hour" at bounding box center [834, 447] width 9 height 5
click at [836, 446] on button "Previous Hour" at bounding box center [833, 447] width 21 height 21
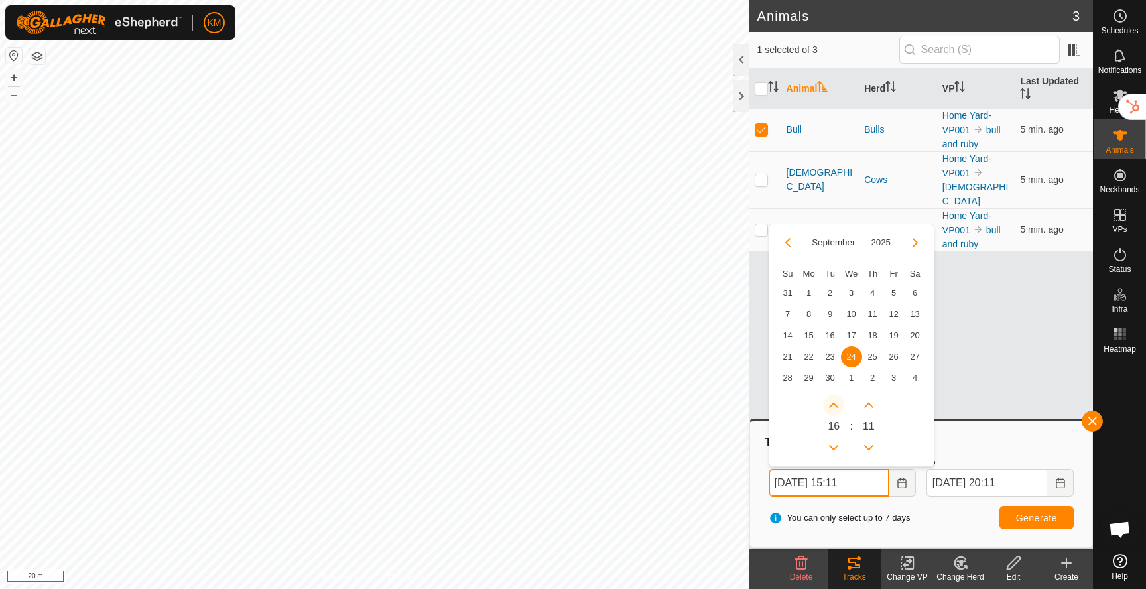
click at [834, 408] on button "Next Hour" at bounding box center [833, 405] width 21 height 21
type input "Sep 24, 2025 16:11"
click at [1022, 516] on span "Generate" at bounding box center [1036, 518] width 41 height 11
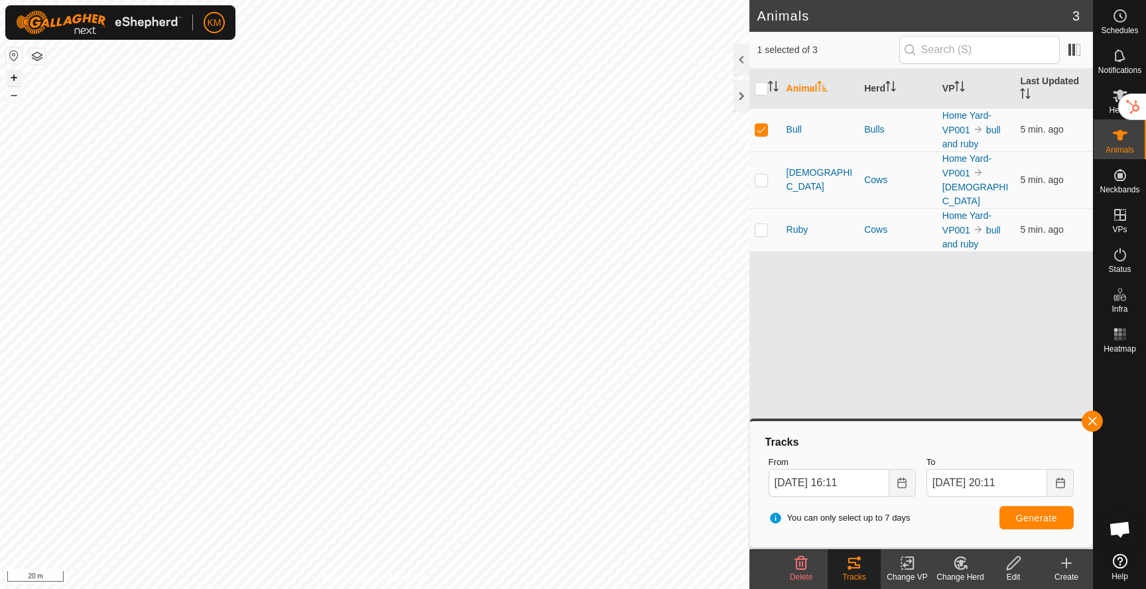
click at [15, 78] on button "+" at bounding box center [14, 78] width 16 height 16
click at [13, 98] on button "–" at bounding box center [14, 95] width 16 height 16
click at [12, 96] on button "–" at bounding box center [14, 95] width 16 height 16
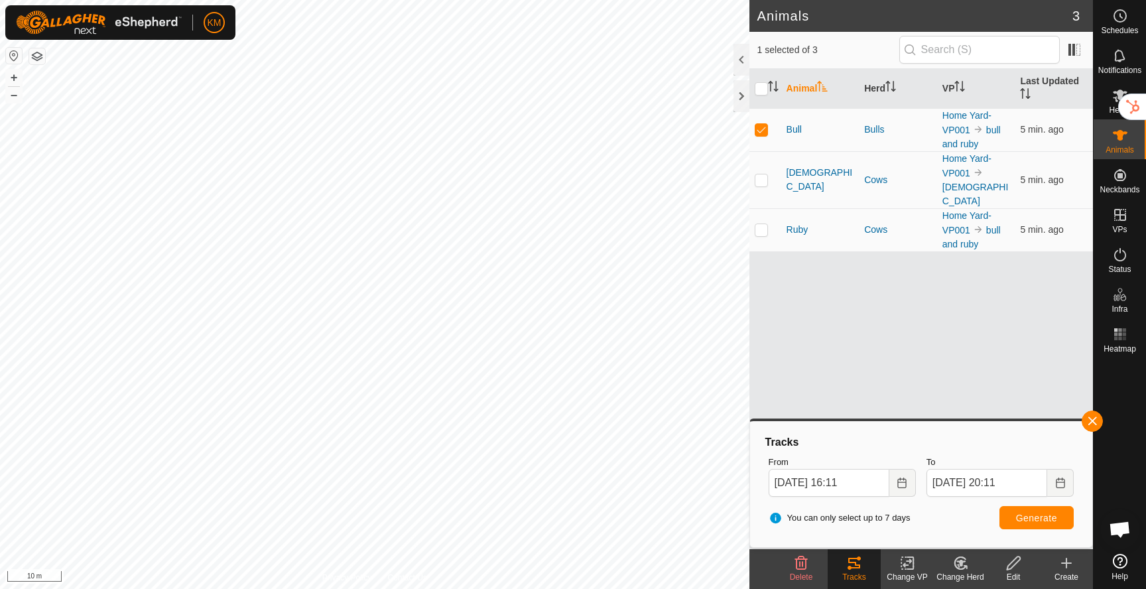
click at [34, 54] on button "button" at bounding box center [37, 56] width 16 height 16
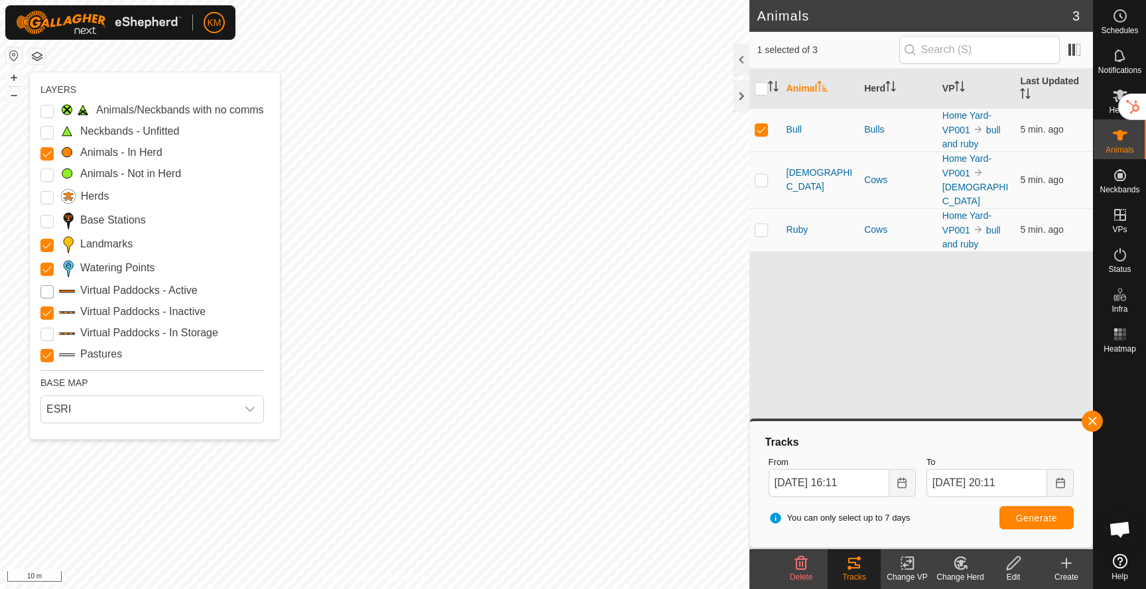
click at [50, 292] on Active "Virtual Paddocks - Active" at bounding box center [46, 291] width 13 height 13
click at [46, 334] on Storage "Virtual Paddocks - In Storage" at bounding box center [46, 334] width 13 height 13
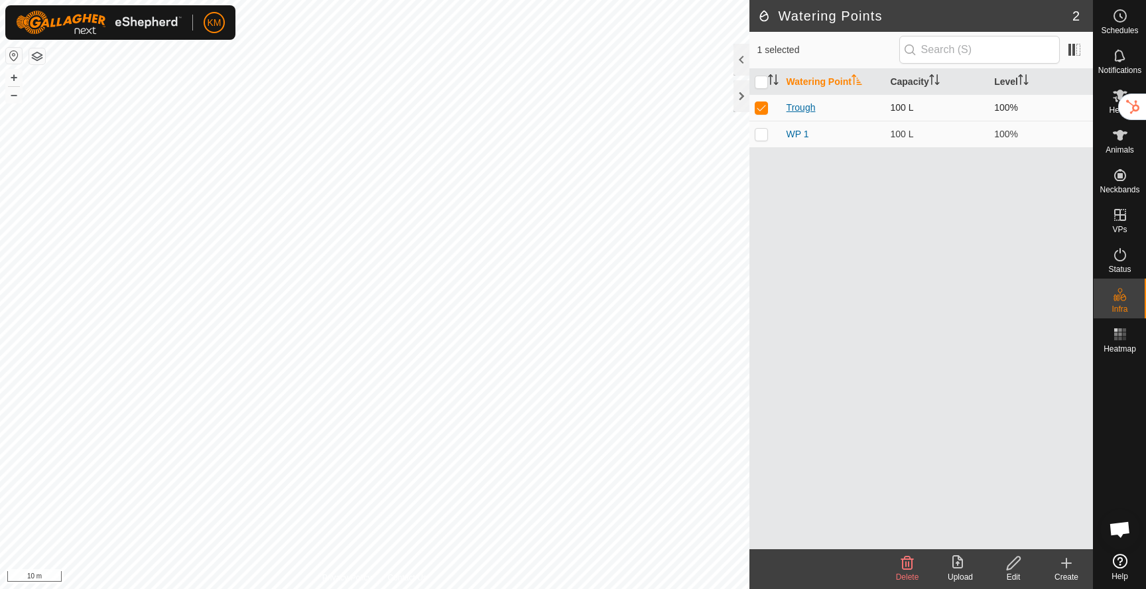
click at [806, 107] on link "Trough" at bounding box center [800, 107] width 29 height 11
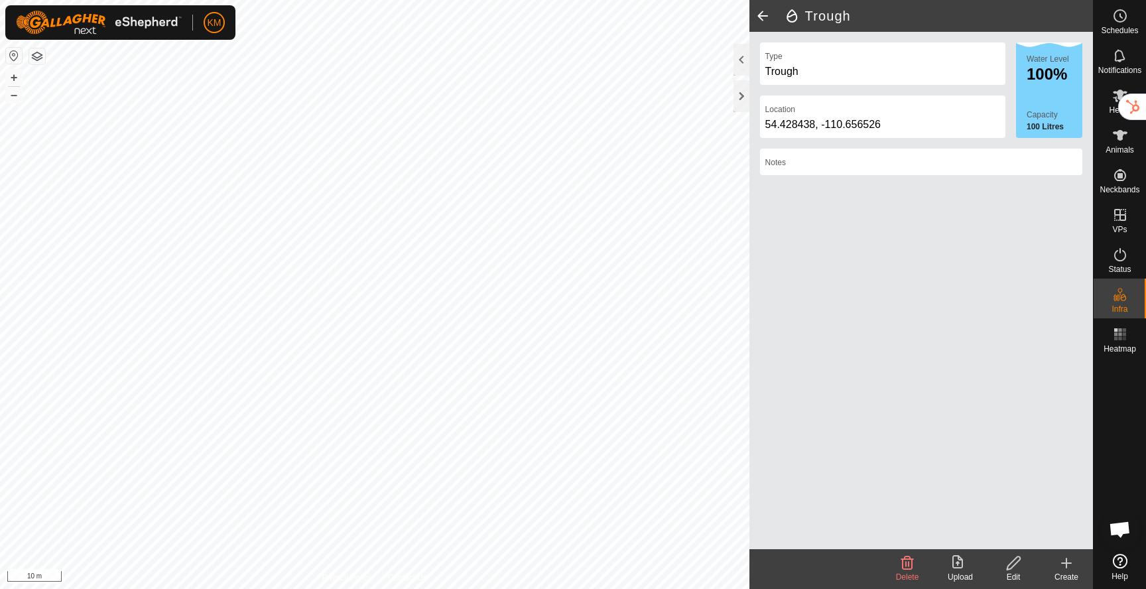
click at [1010, 570] on icon at bounding box center [1013, 563] width 17 height 16
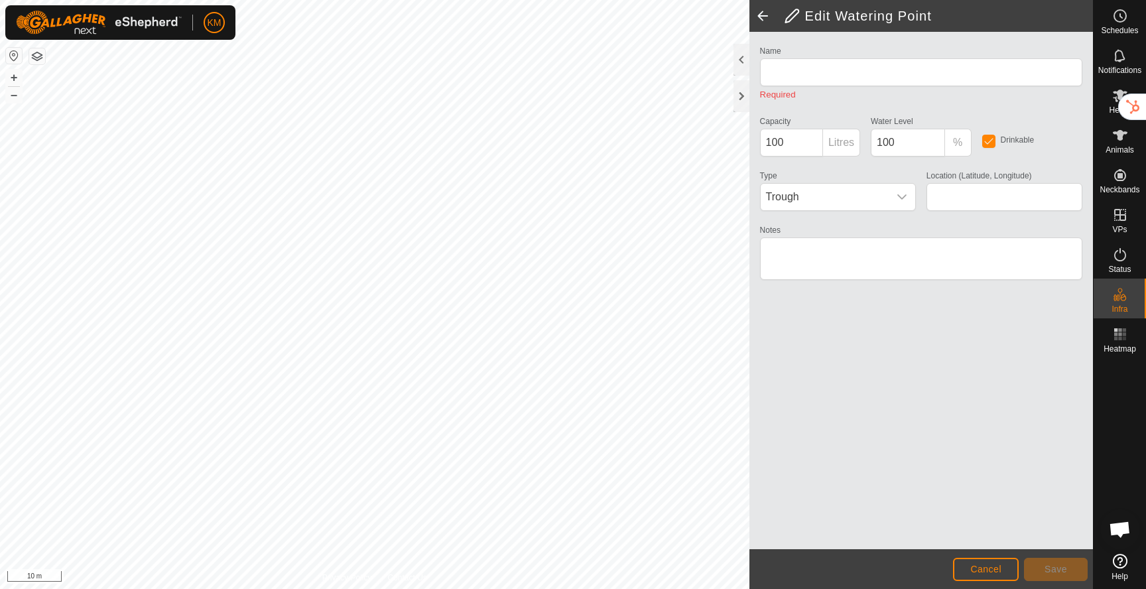
type input "Trough"
type input "54.428438, -110.656526"
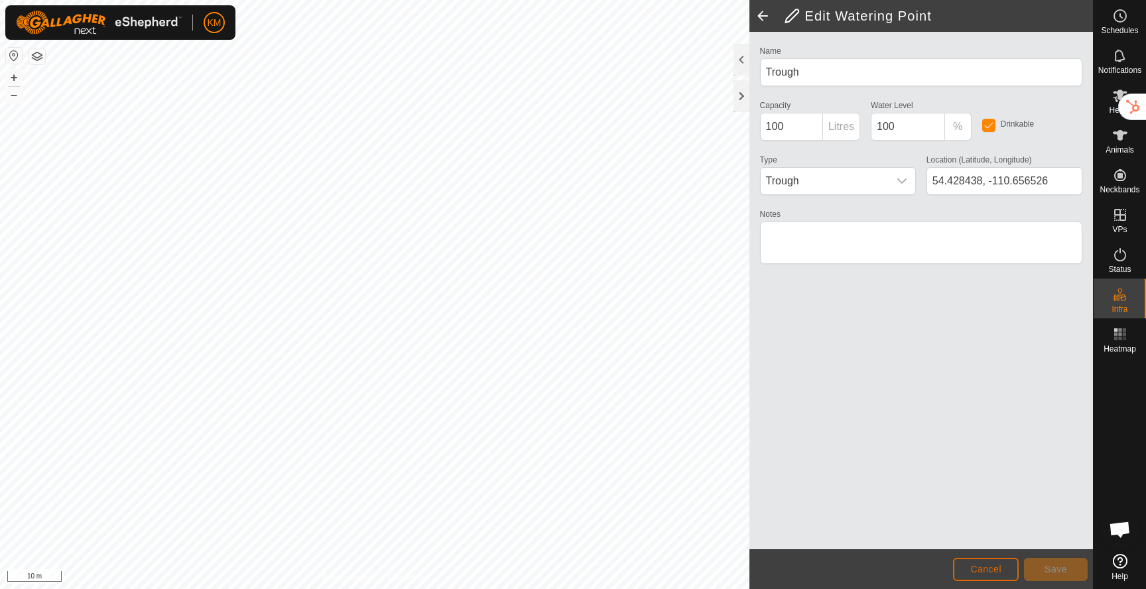
click at [981, 575] on button "Cancel" at bounding box center [986, 569] width 66 height 23
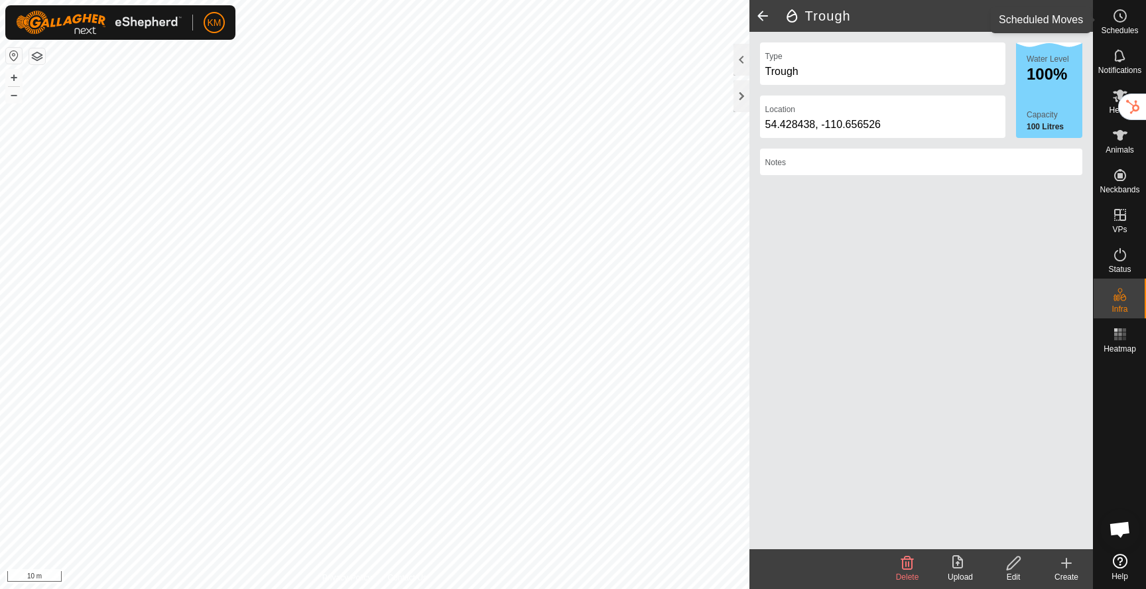
click at [1123, 27] on span "Schedules" at bounding box center [1119, 31] width 37 height 8
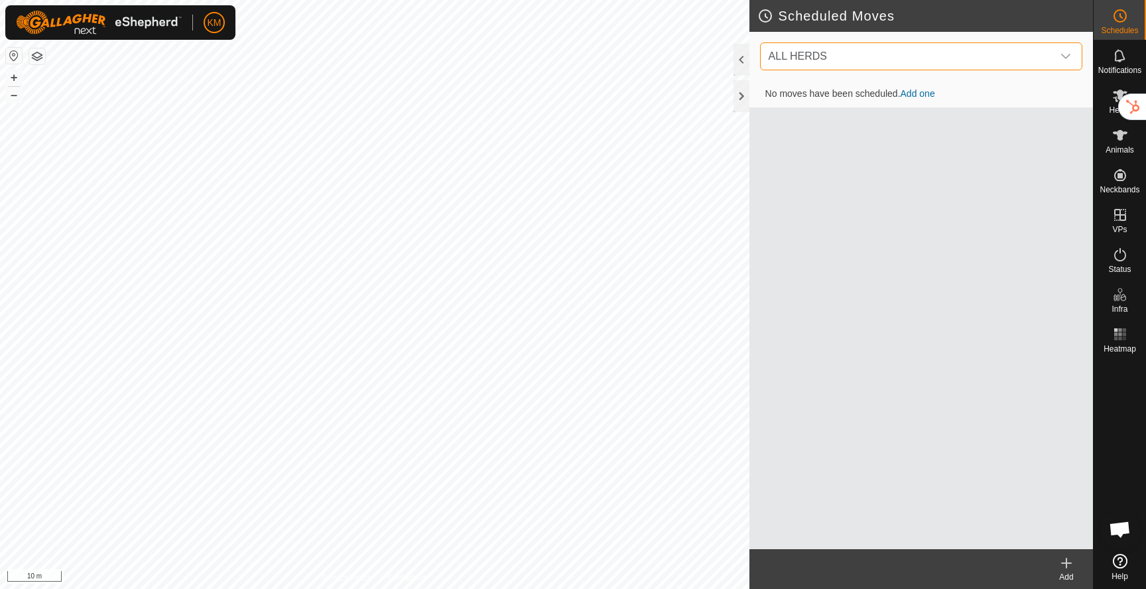
click at [860, 60] on span "ALL HERDS" at bounding box center [907, 56] width 289 height 27
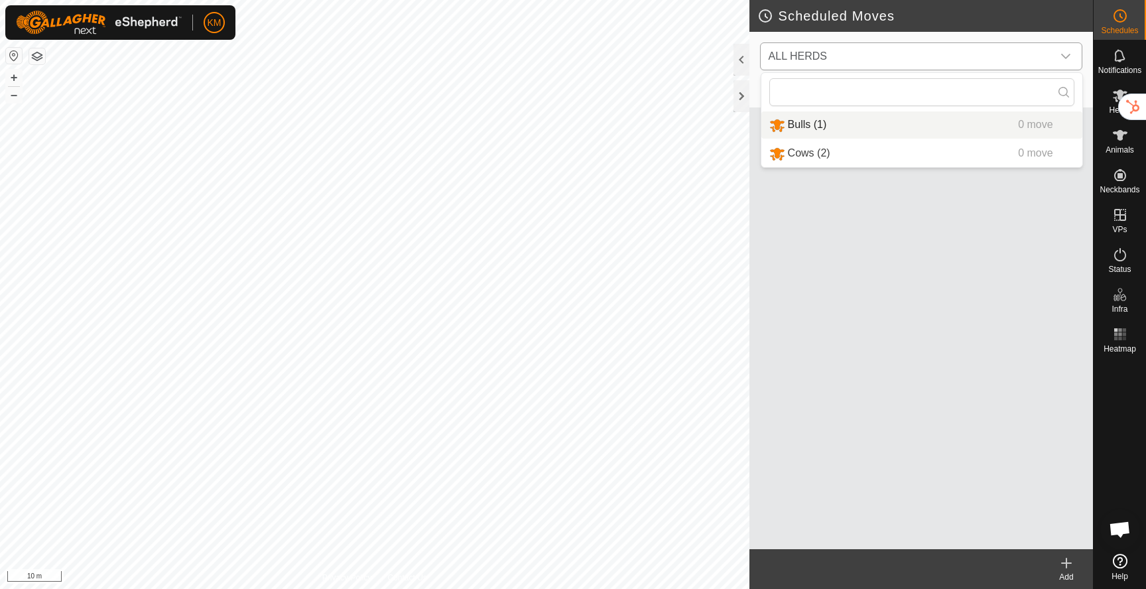
click at [828, 131] on li "Bulls (1) 0 move" at bounding box center [921, 124] width 321 height 27
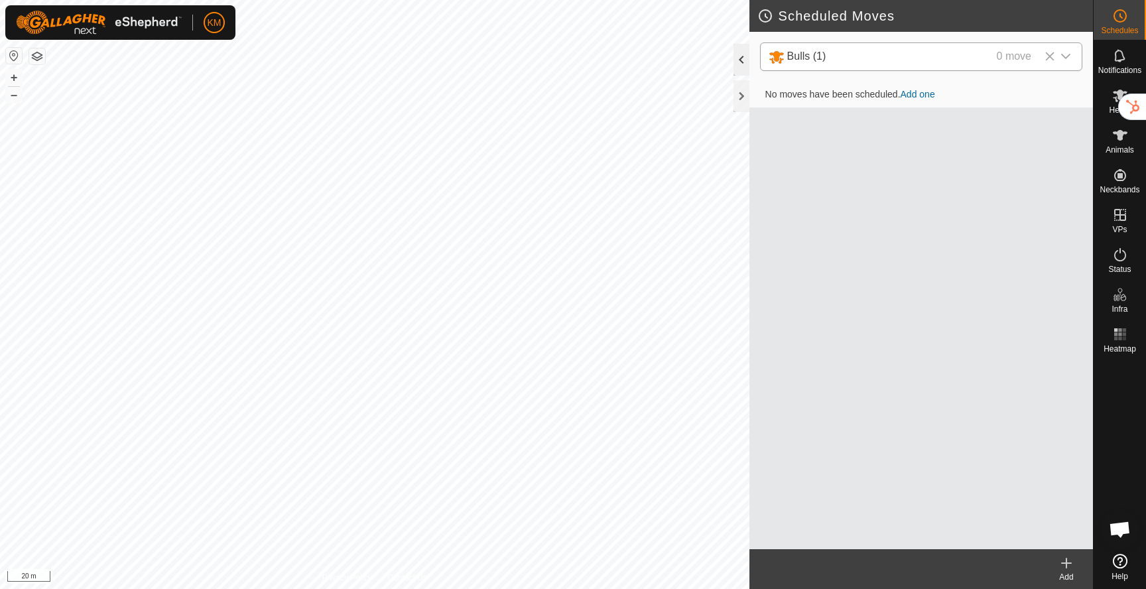
click at [741, 61] on div at bounding box center [741, 60] width 16 height 32
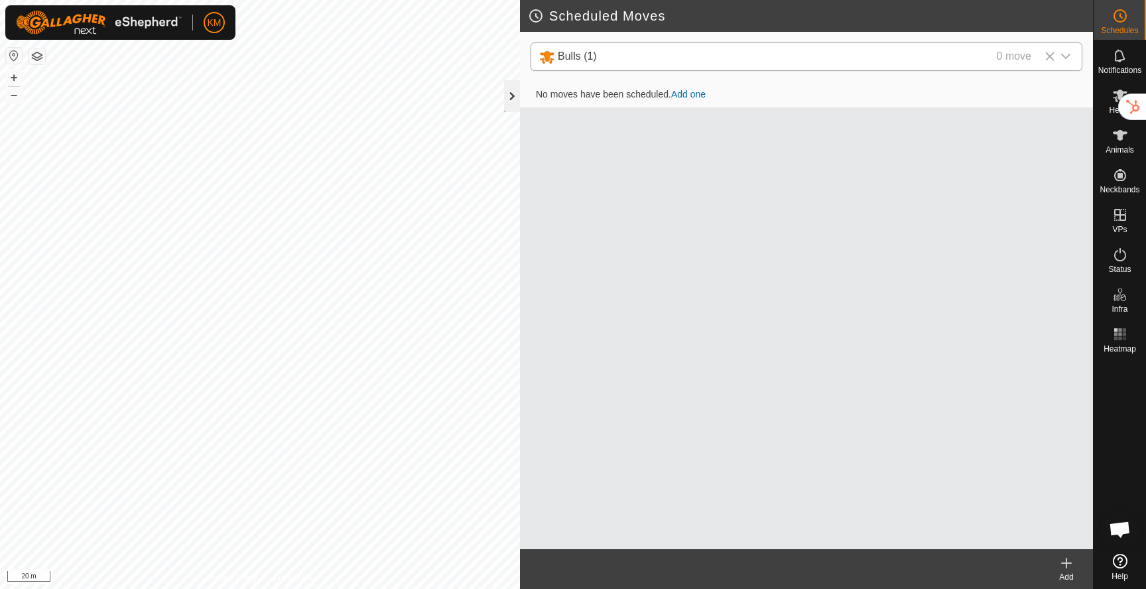
click at [510, 97] on div at bounding box center [512, 96] width 16 height 32
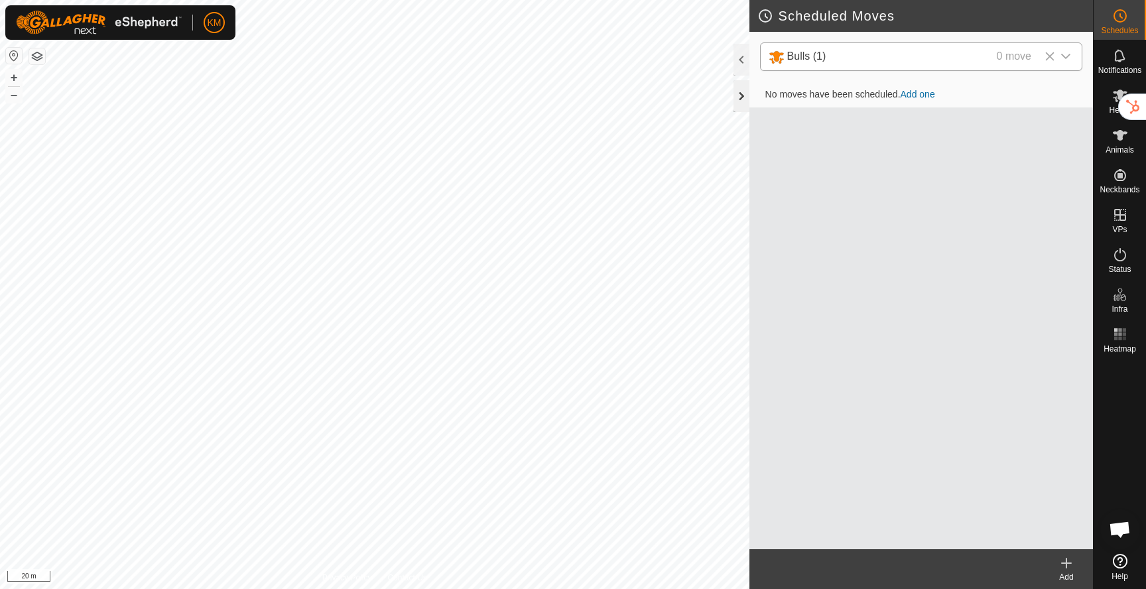
click at [744, 92] on div at bounding box center [741, 96] width 16 height 32
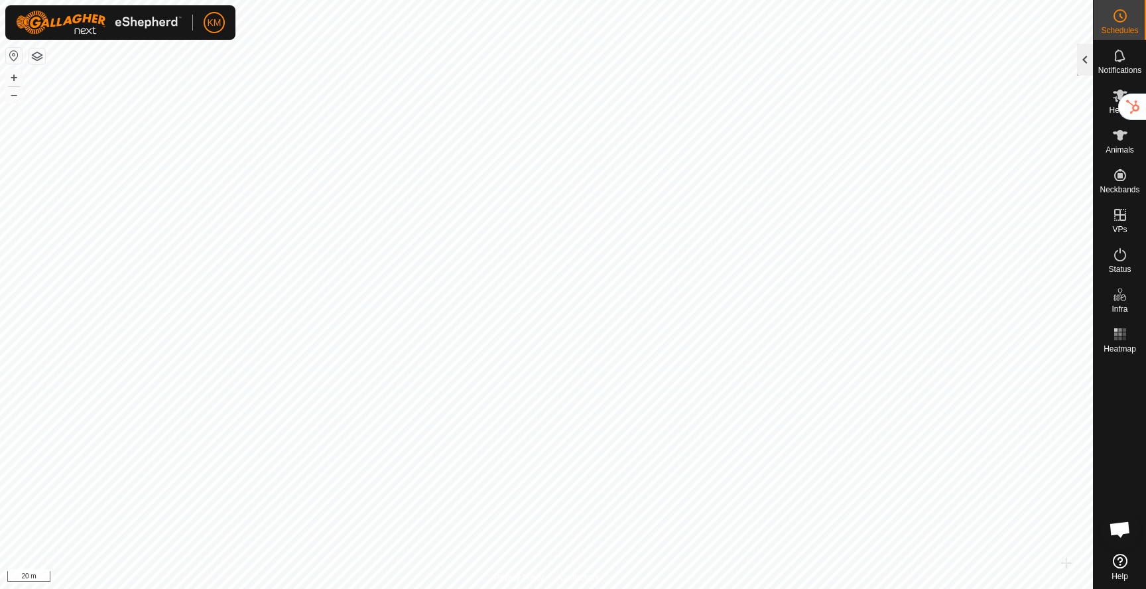
click at [1087, 68] on div at bounding box center [1085, 60] width 16 height 32
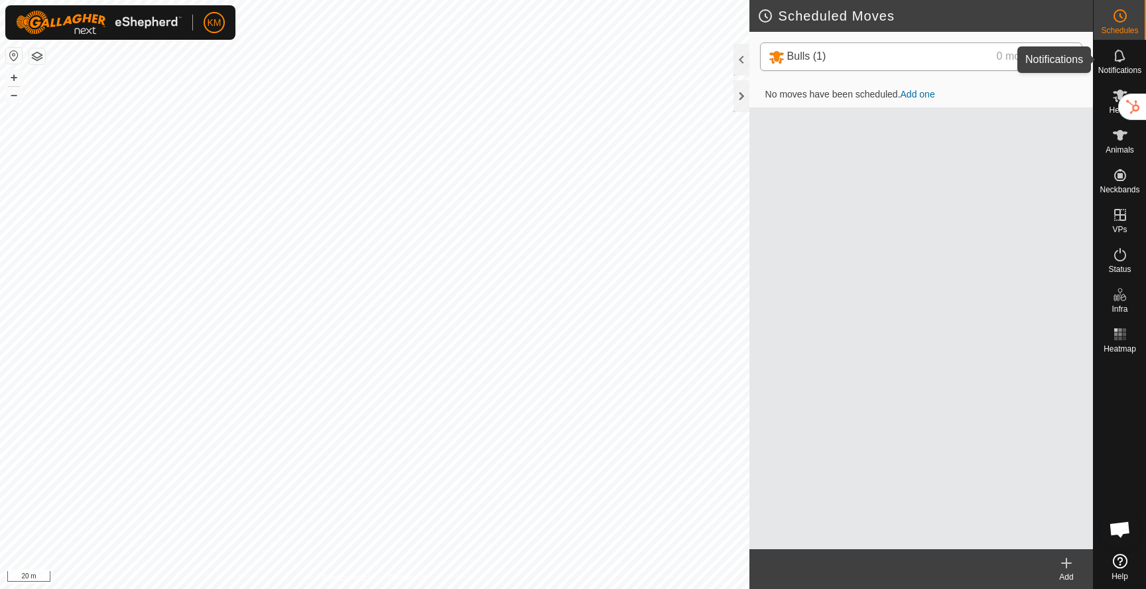
click at [1108, 60] on es-notification-svg-icon at bounding box center [1120, 55] width 24 height 21
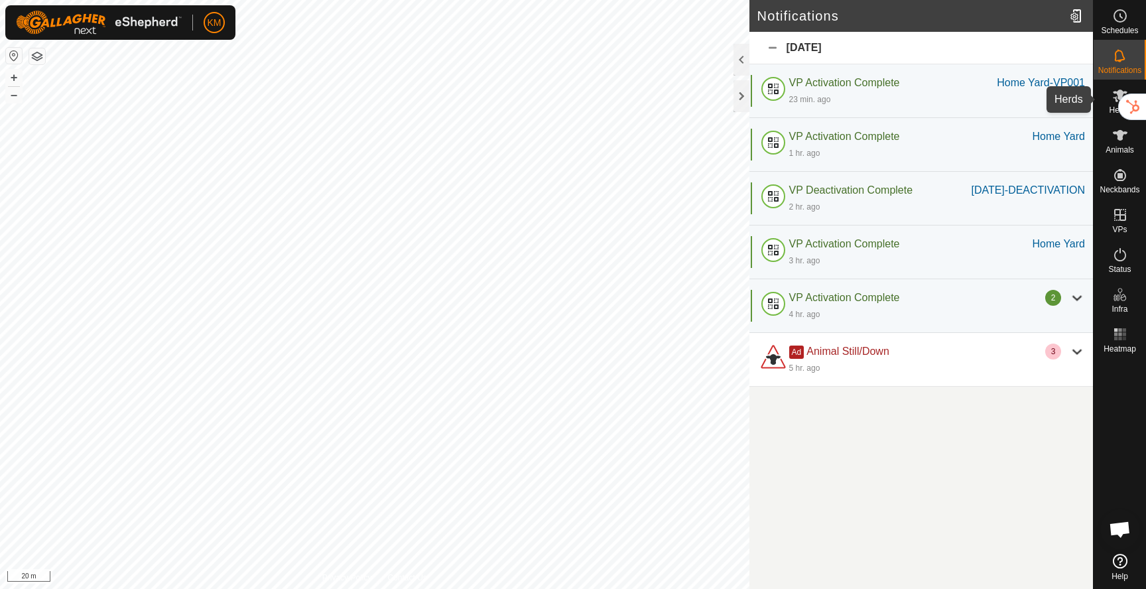
click at [1111, 108] on span "Herds" at bounding box center [1119, 110] width 21 height 8
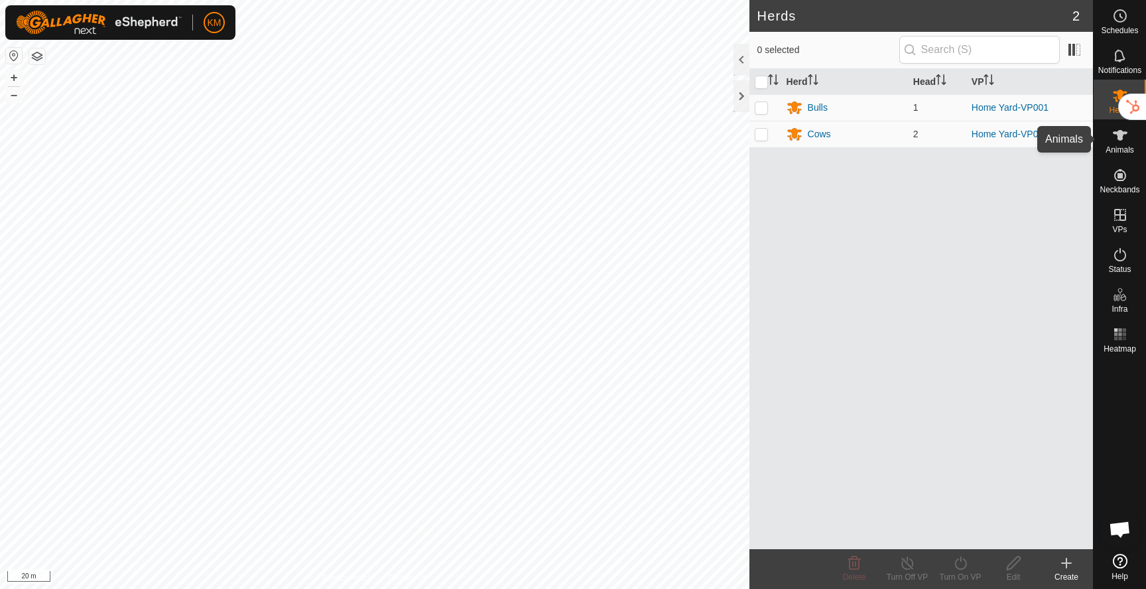
click at [1117, 139] on icon at bounding box center [1120, 135] width 15 height 11
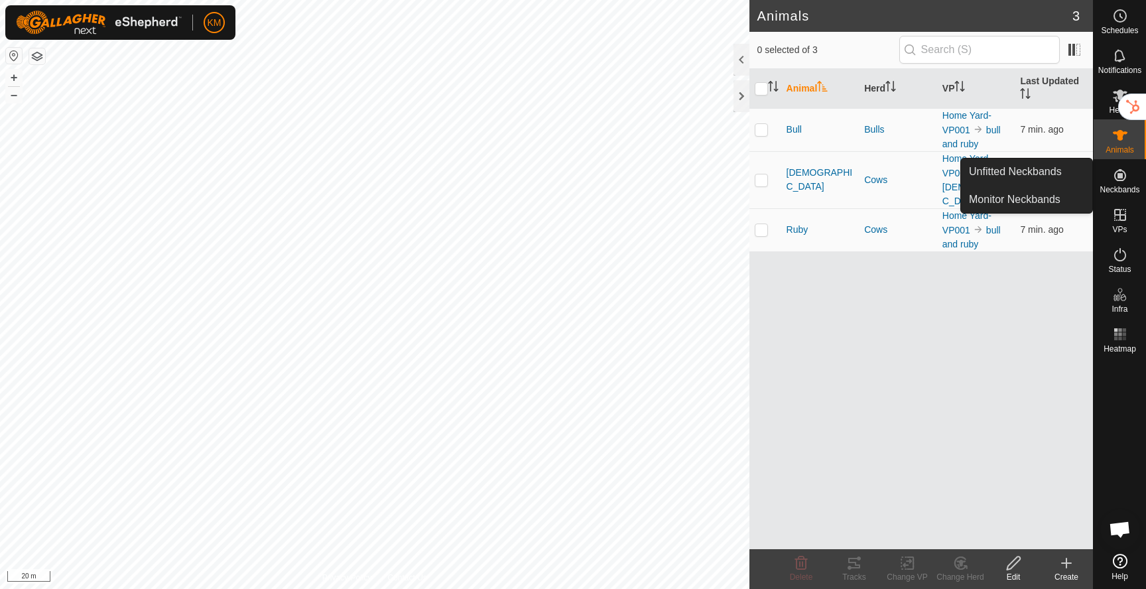
click at [1123, 176] on icon at bounding box center [1120, 175] width 16 height 16
click at [1047, 201] on link "Monitor Neckbands" at bounding box center [1026, 199] width 131 height 27
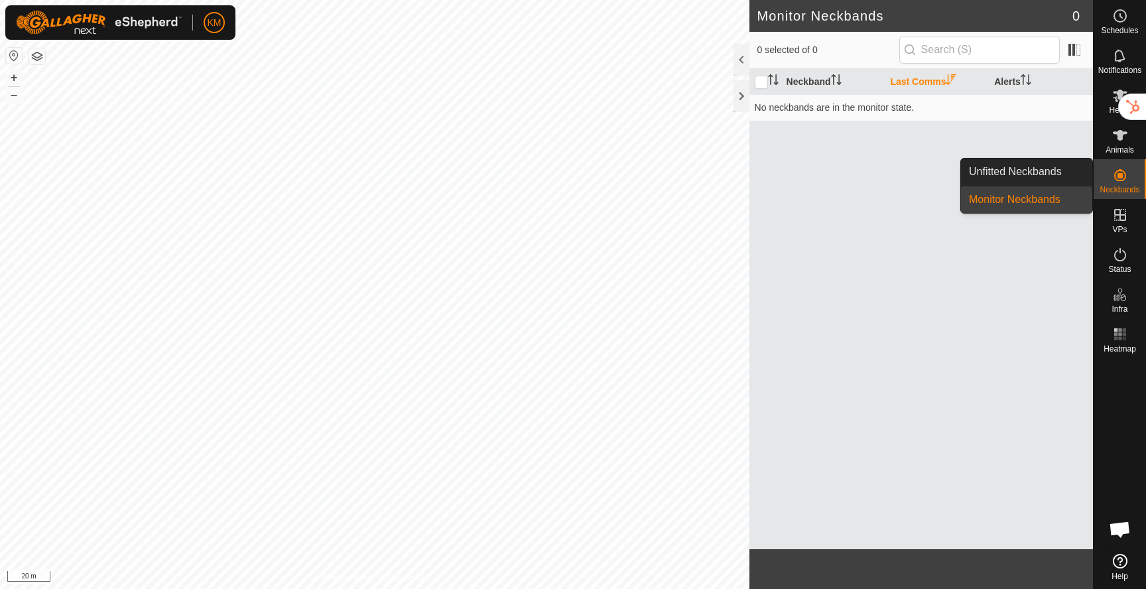
click at [1121, 176] on icon at bounding box center [1120, 175] width 12 height 12
click at [1055, 176] on link "Unfitted Neckbands" at bounding box center [1026, 171] width 131 height 27
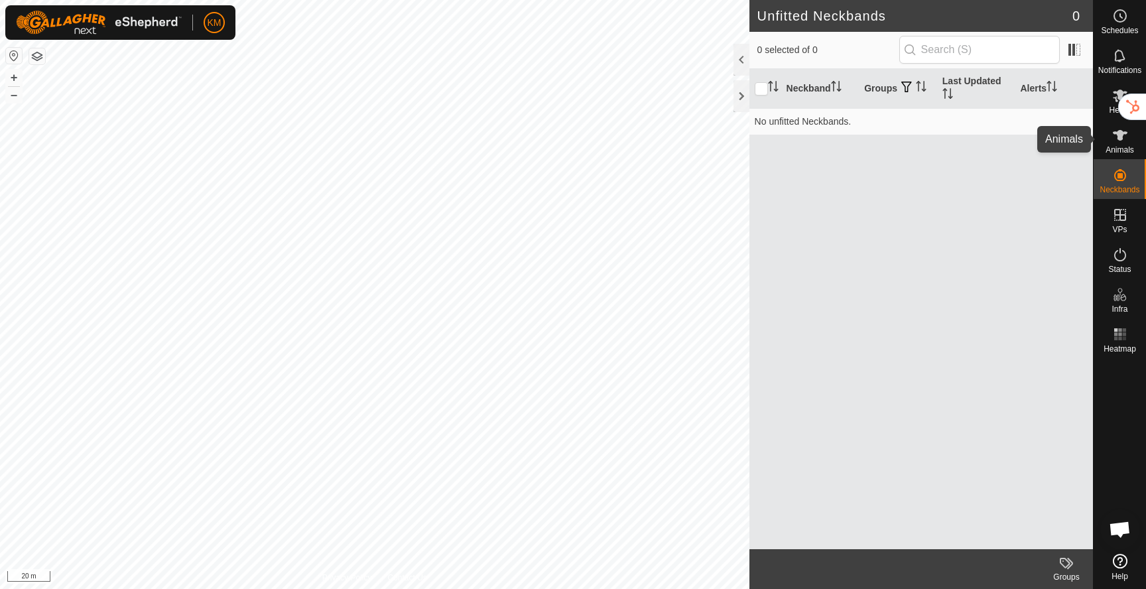
click at [1118, 142] on icon at bounding box center [1120, 135] width 16 height 16
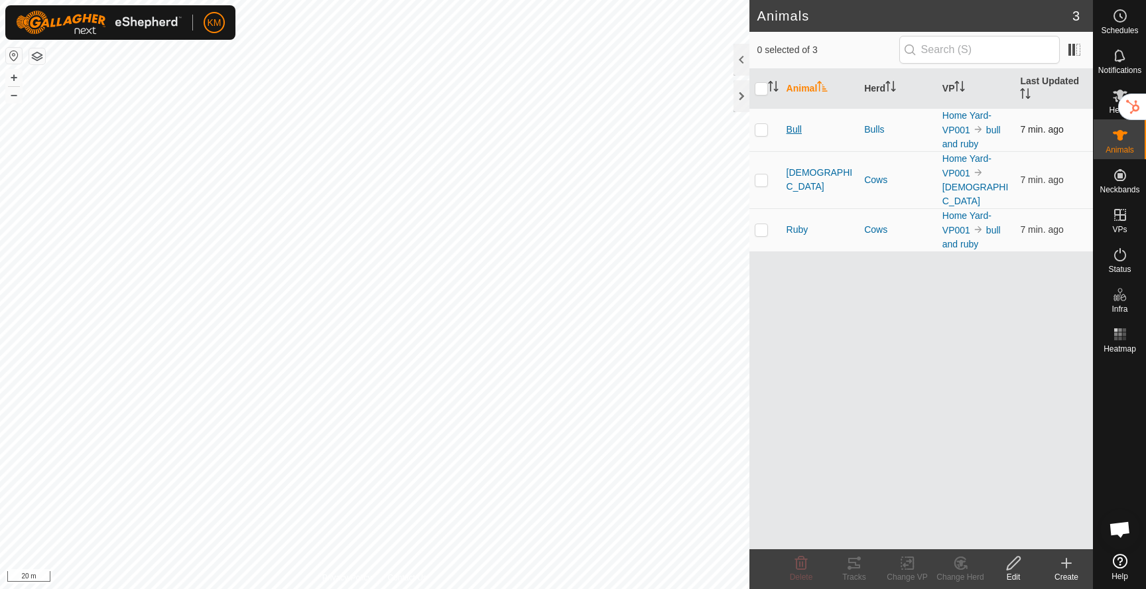
click at [795, 130] on span "Bull" at bounding box center [793, 130] width 15 height 14
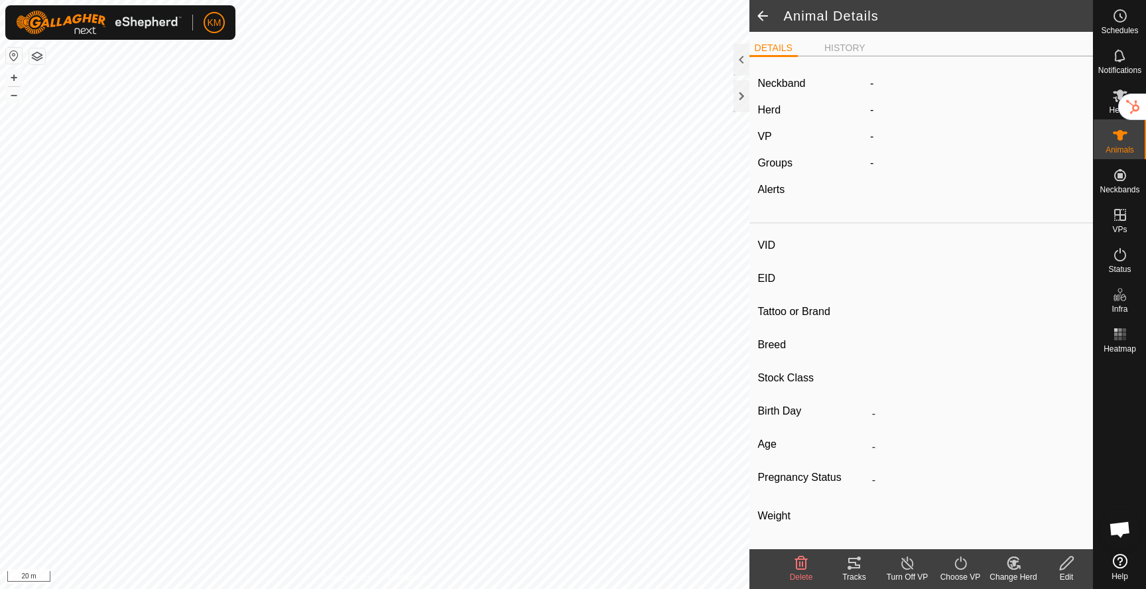
type input "Bull"
type input "-"
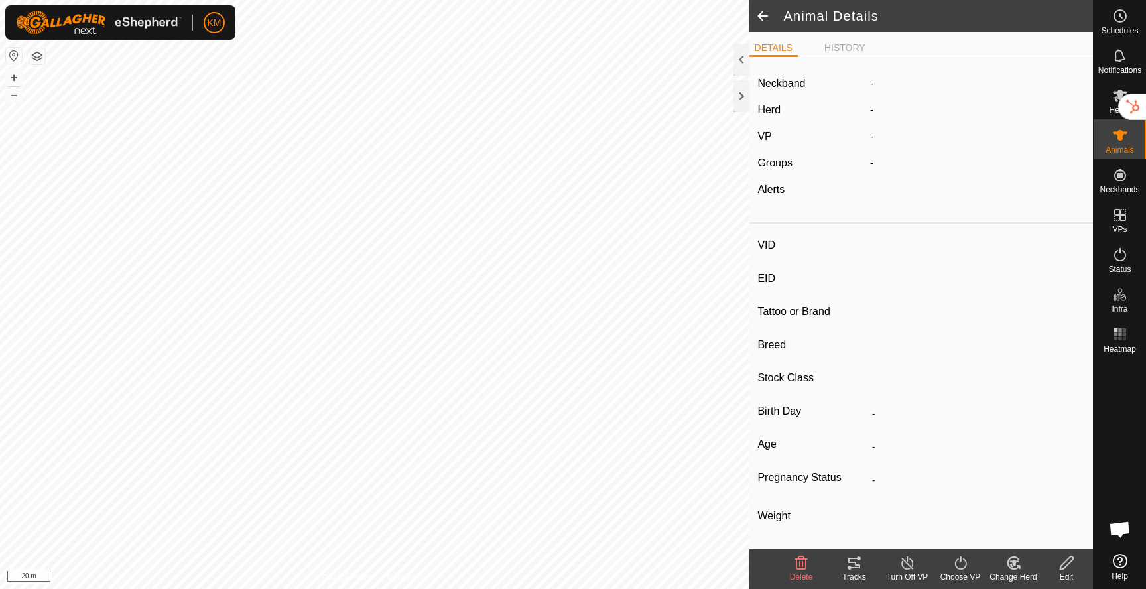
type input "Empty"
type input "0 kg"
type input "-"
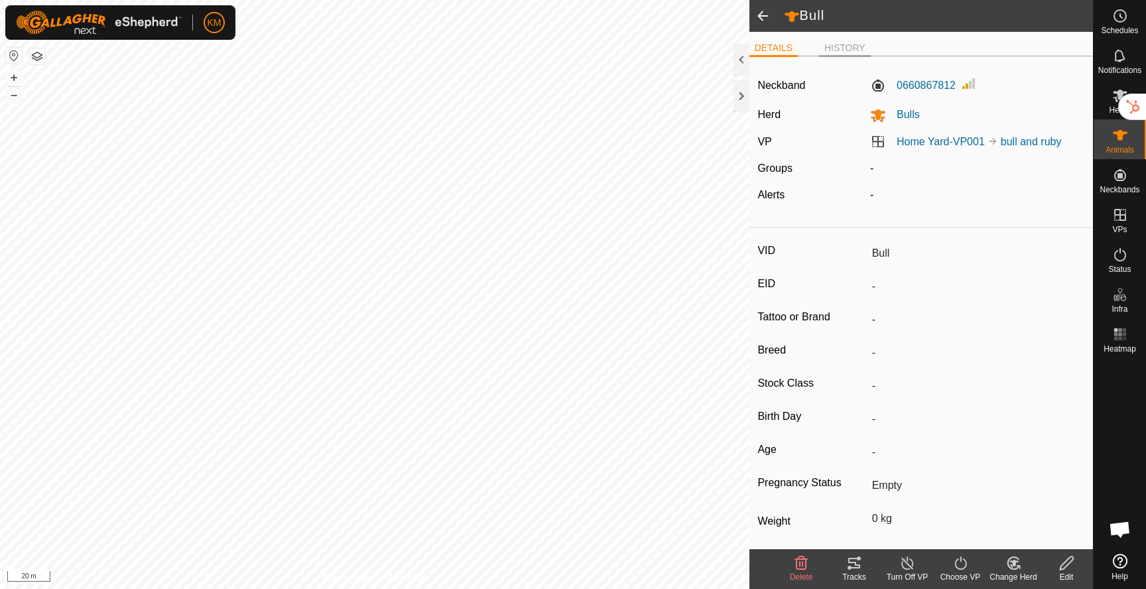
click at [846, 52] on li "HISTORY" at bounding box center [845, 49] width 52 height 16
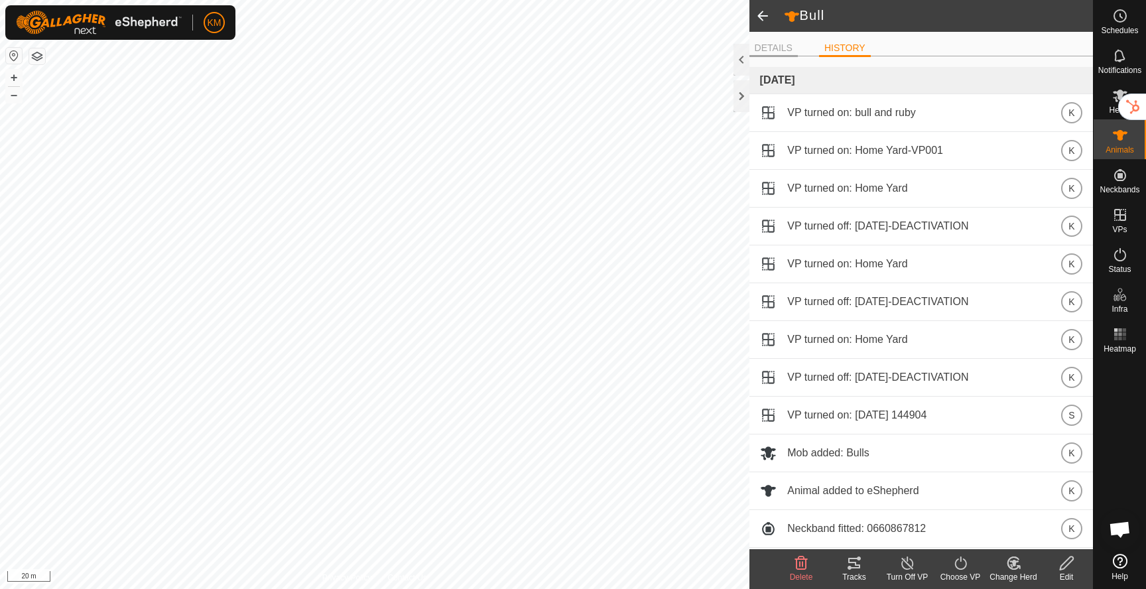
click at [778, 47] on li "DETAILS" at bounding box center [773, 49] width 48 height 16
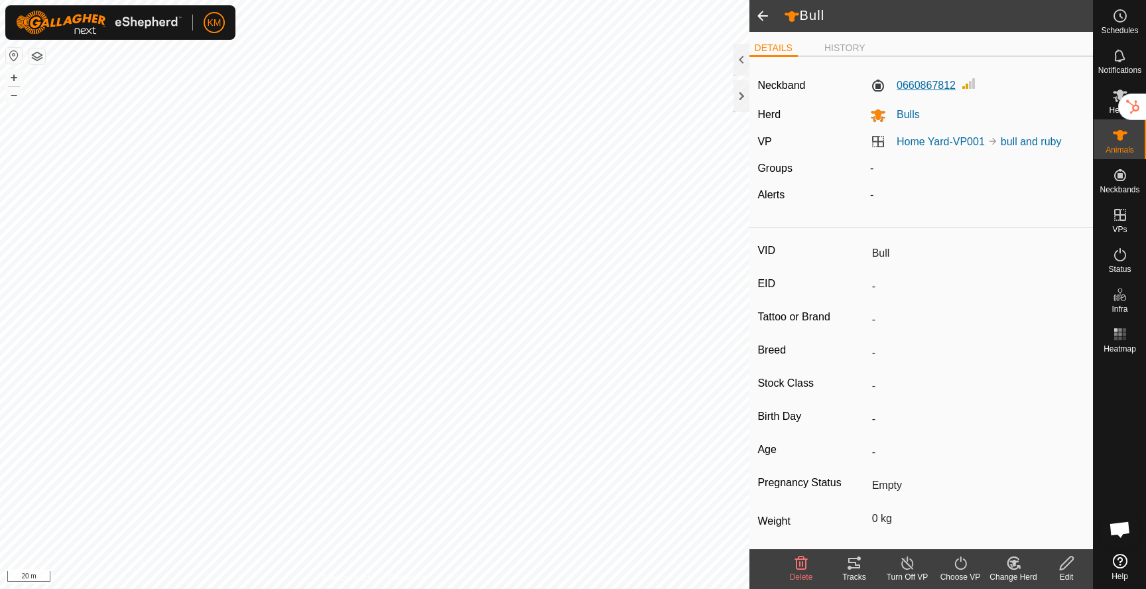
click at [918, 87] on label "0660867812" at bounding box center [913, 86] width 86 height 16
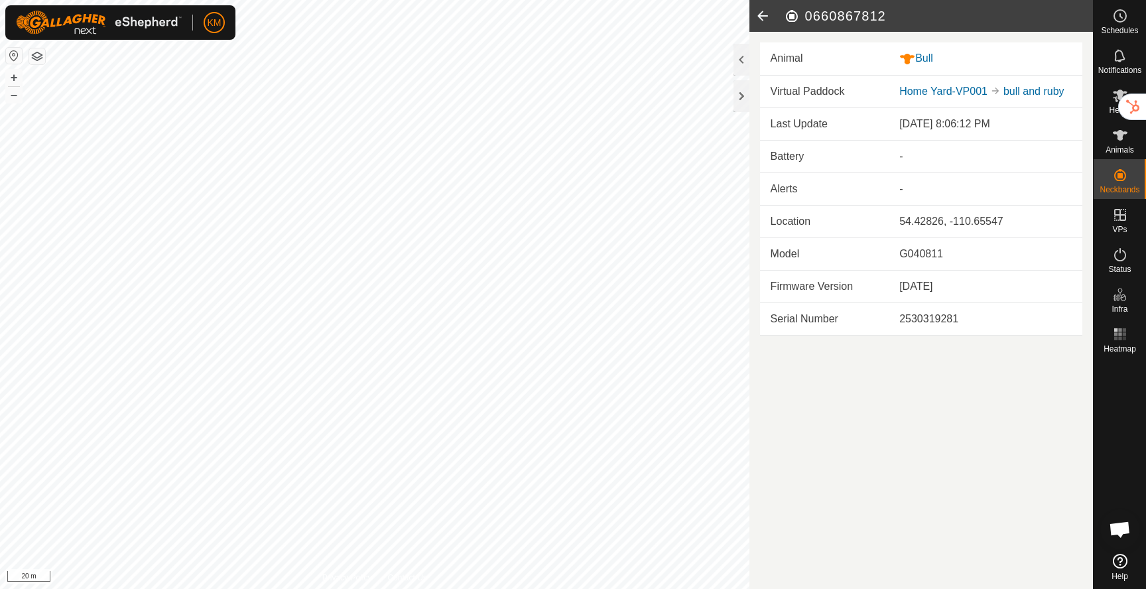
click at [789, 158] on td "Battery" at bounding box center [824, 156] width 129 height 32
click at [790, 192] on td "Alerts" at bounding box center [824, 188] width 129 height 32
click at [1109, 101] on es-mob-svg-icon at bounding box center [1120, 95] width 24 height 21
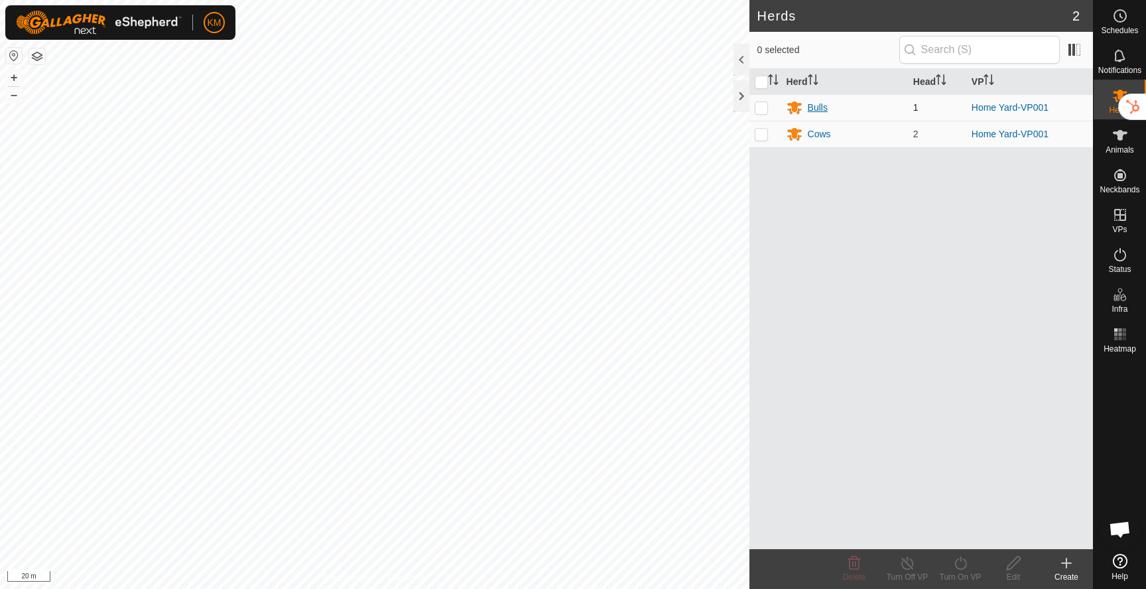
click at [816, 111] on div "Bulls" at bounding box center [818, 108] width 20 height 14
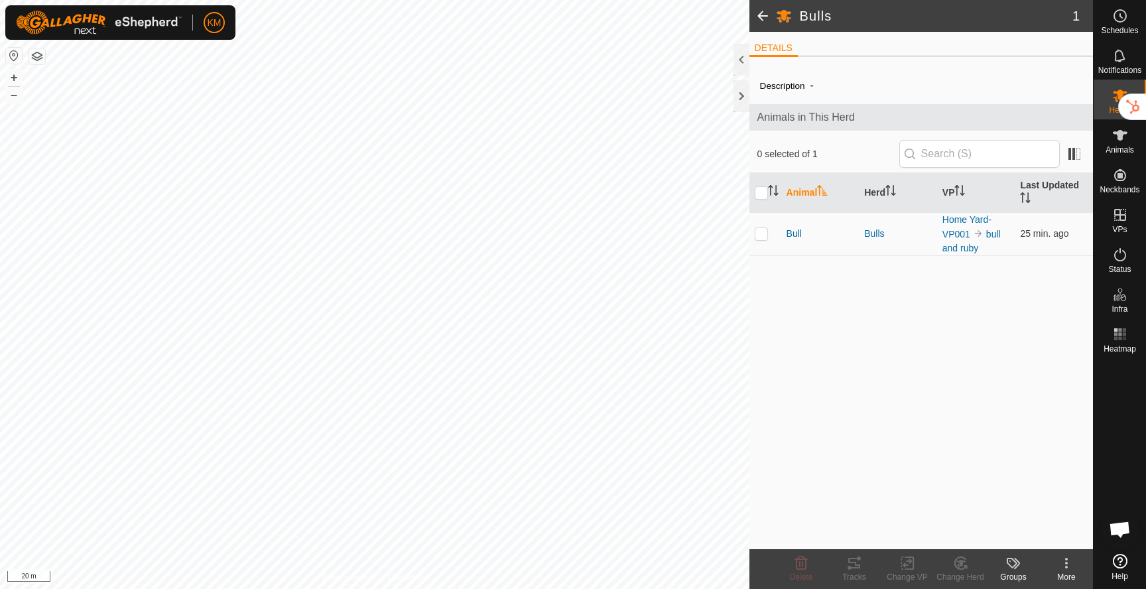
click at [1068, 564] on icon at bounding box center [1066, 563] width 16 height 16
click at [1044, 538] on link "Edit Herd Detail" at bounding box center [1026, 534] width 131 height 27
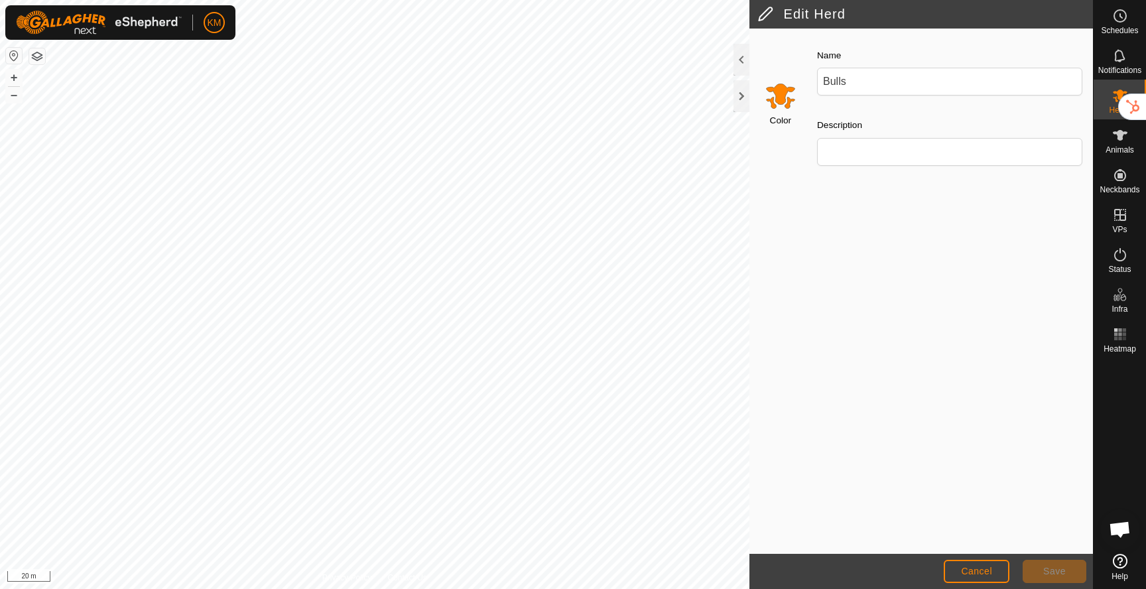
click at [782, 111] on input "Select a color" at bounding box center [781, 96] width 32 height 32
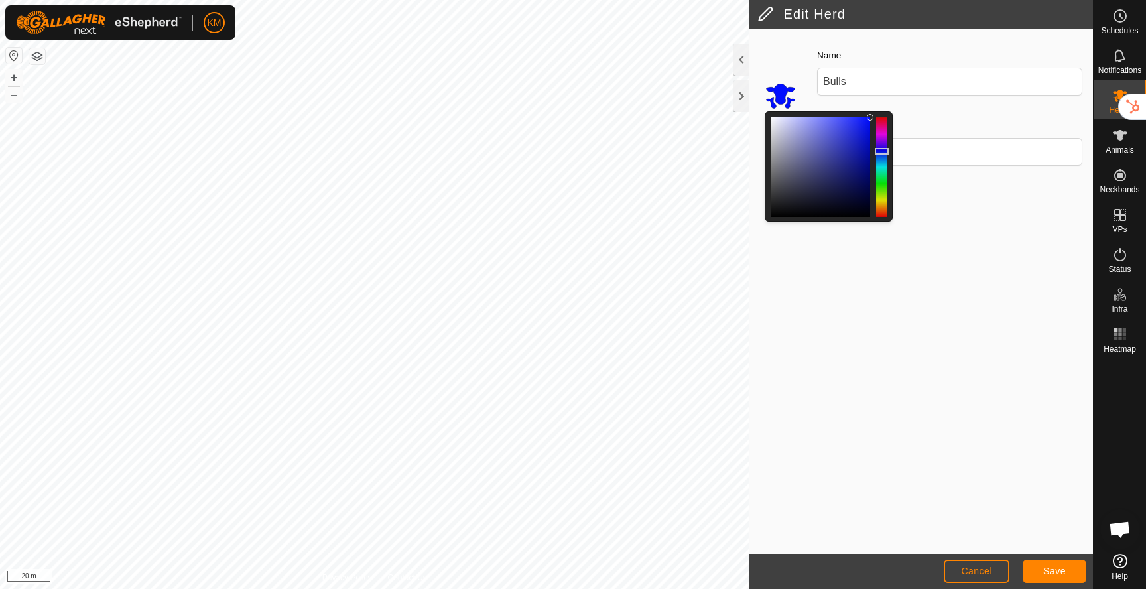
click at [883, 151] on div at bounding box center [881, 166] width 11 height 99
click at [1051, 572] on span "Save" at bounding box center [1054, 571] width 23 height 11
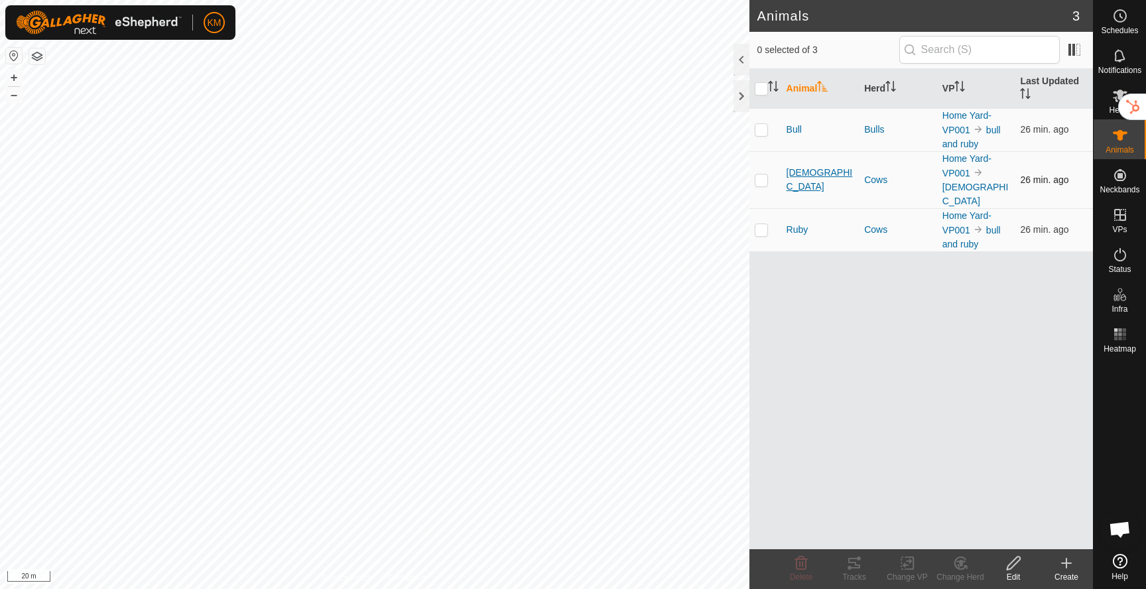
click at [798, 168] on span "[DEMOGRAPHIC_DATA]" at bounding box center [820, 180] width 68 height 28
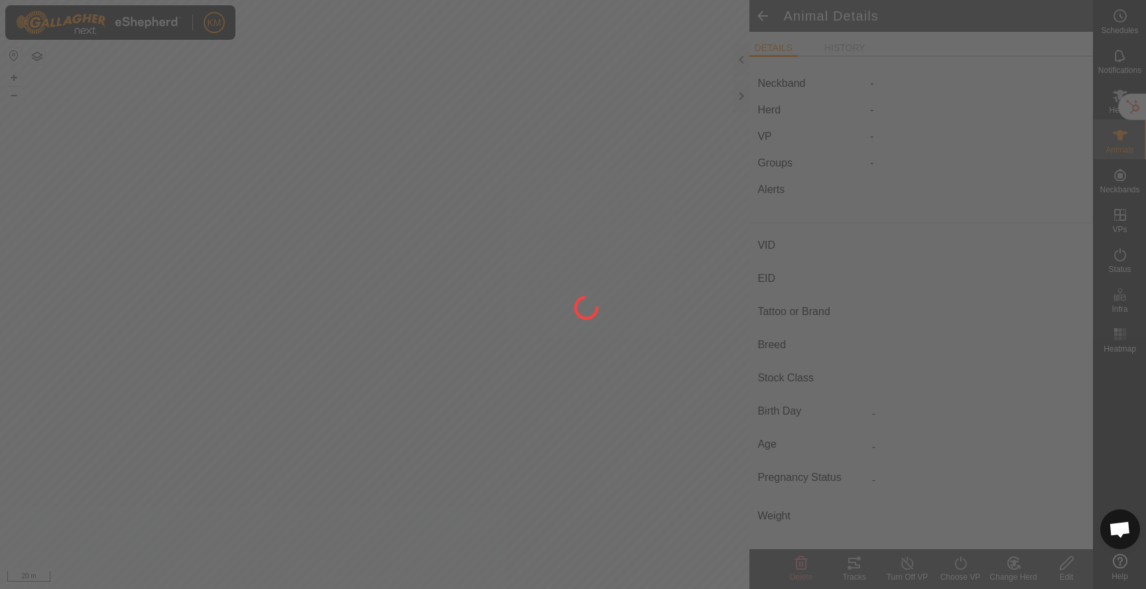
type input "[DEMOGRAPHIC_DATA]"
type input "-"
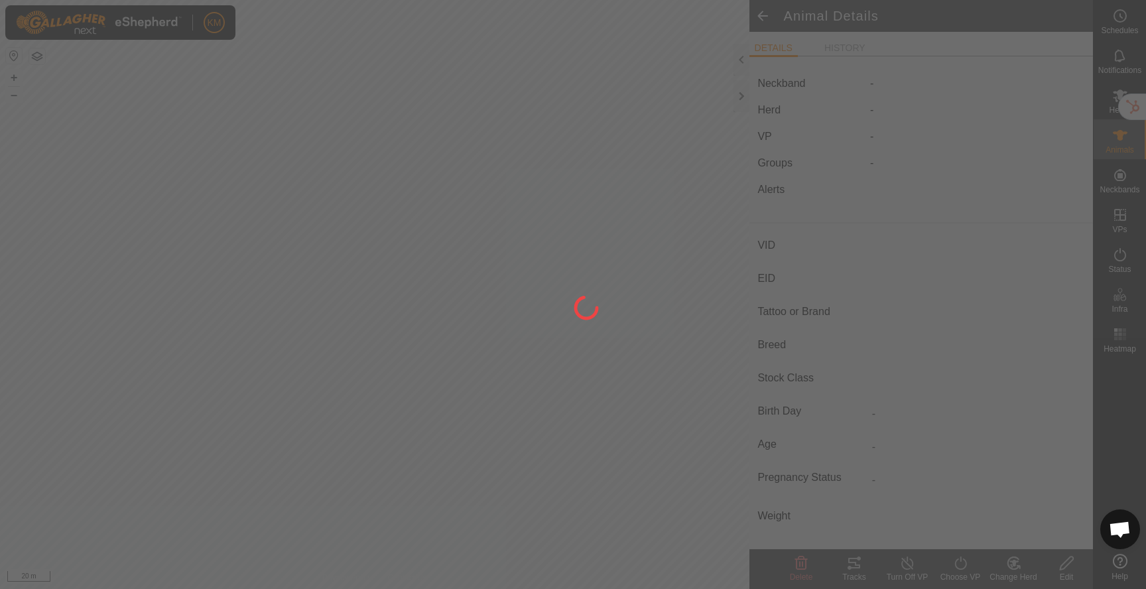
type input "0 kg"
type input "-"
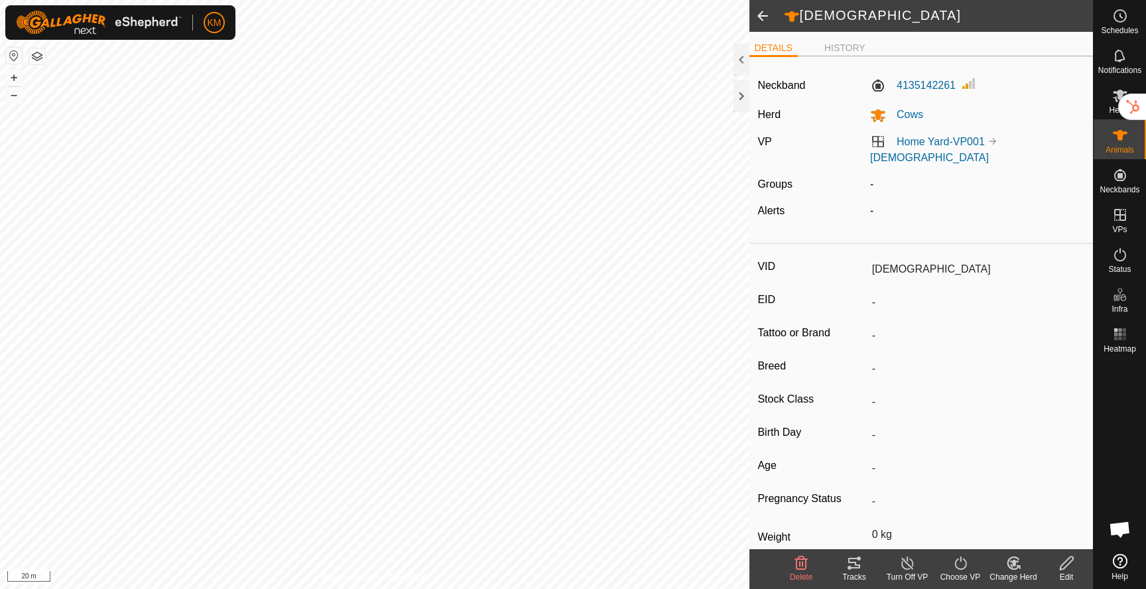
scroll to position [61, 0]
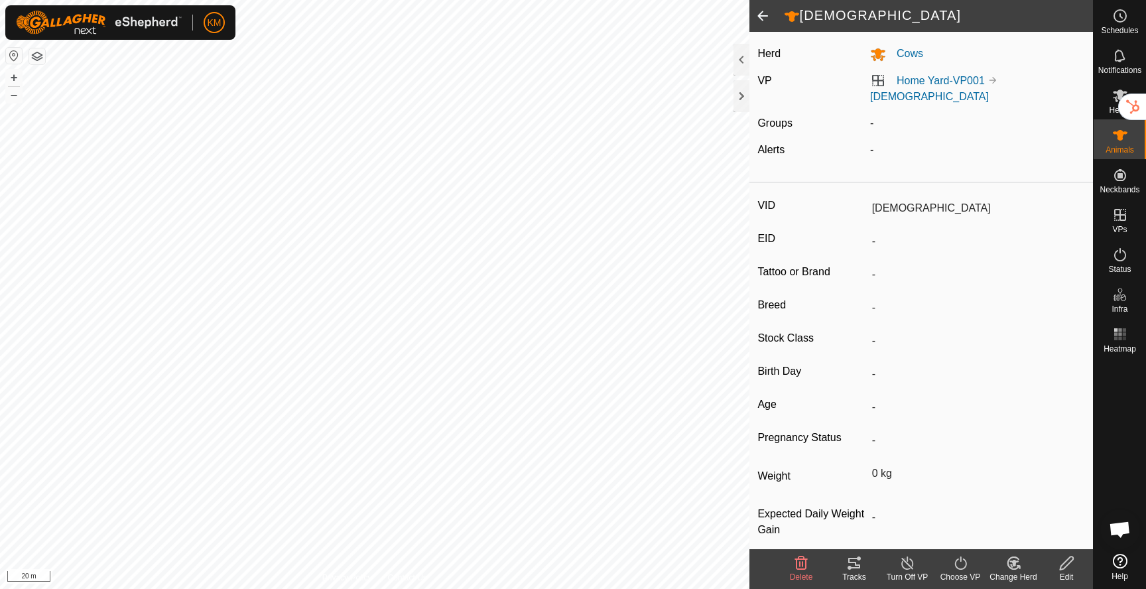
click at [1065, 565] on icon at bounding box center [1066, 563] width 17 height 16
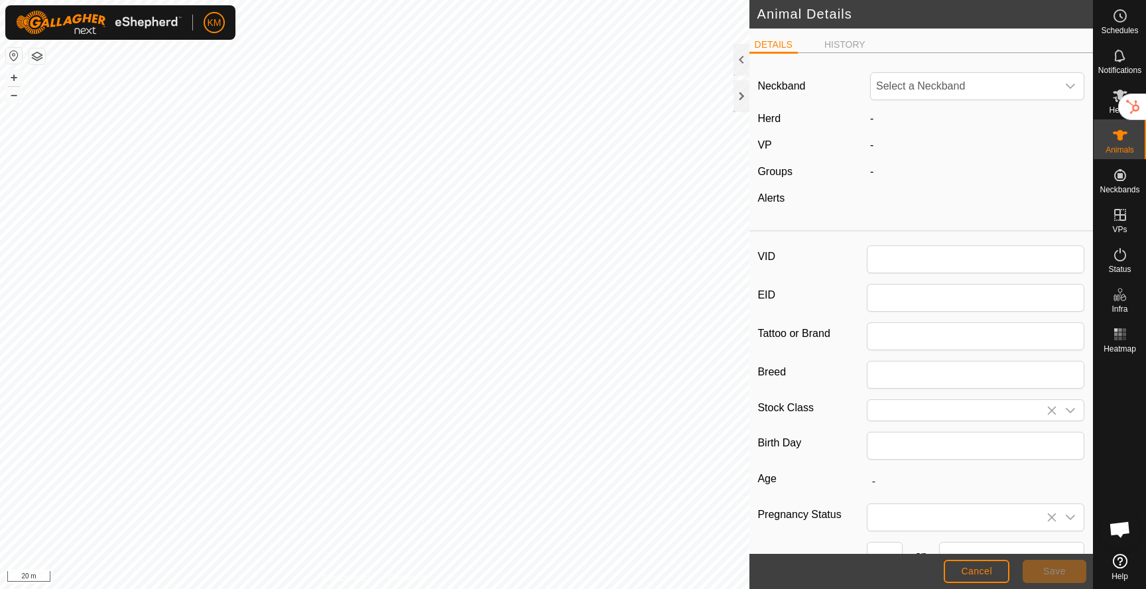
type input "[DEMOGRAPHIC_DATA]"
type input "0"
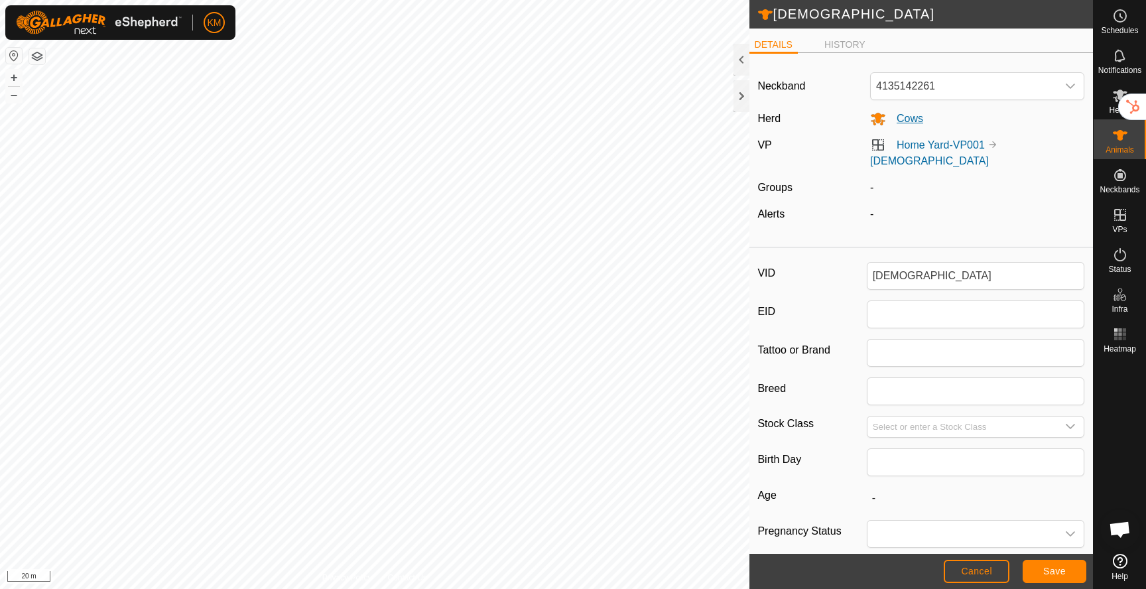
click at [879, 123] on icon at bounding box center [878, 119] width 15 height 13
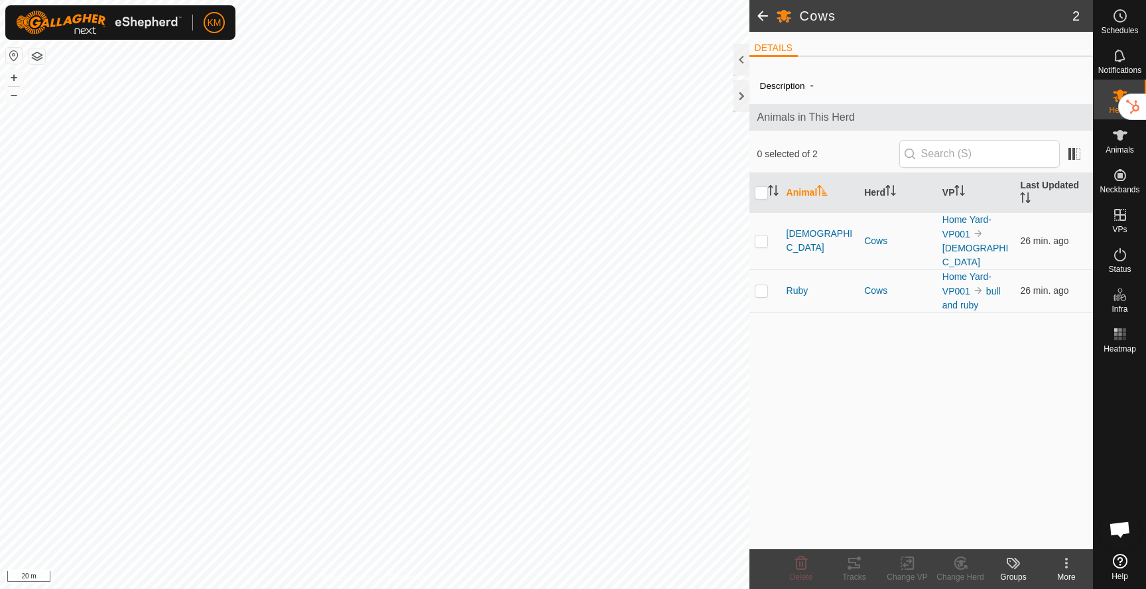
click at [1066, 565] on icon at bounding box center [1066, 563] width 16 height 16
click at [1009, 532] on link "Edit Herd Detail" at bounding box center [1026, 534] width 131 height 27
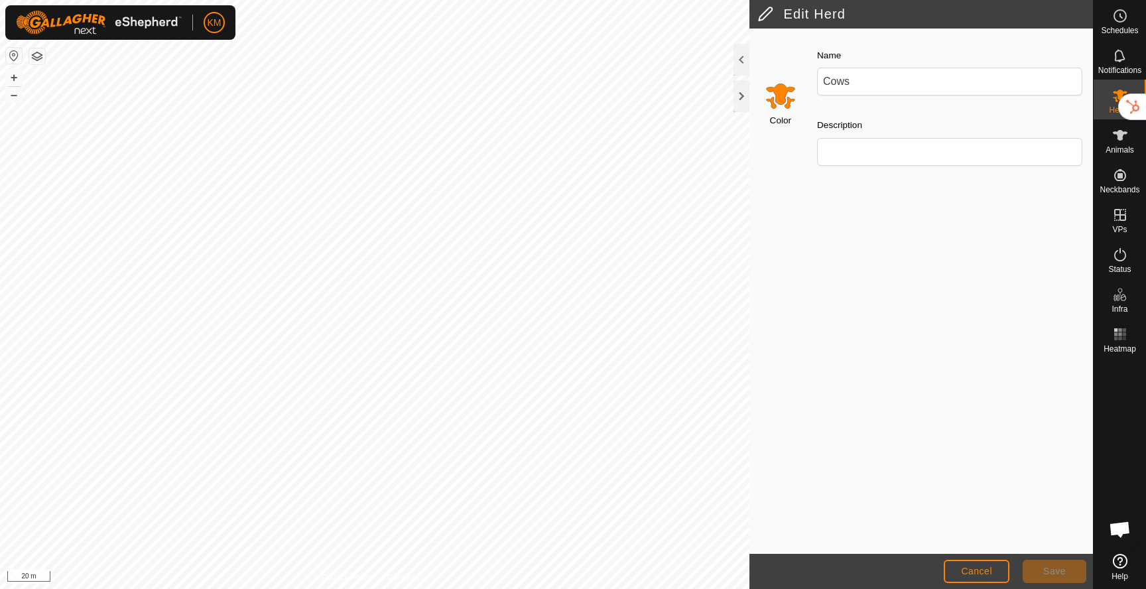
click at [779, 99] on input "Select a color" at bounding box center [781, 96] width 32 height 32
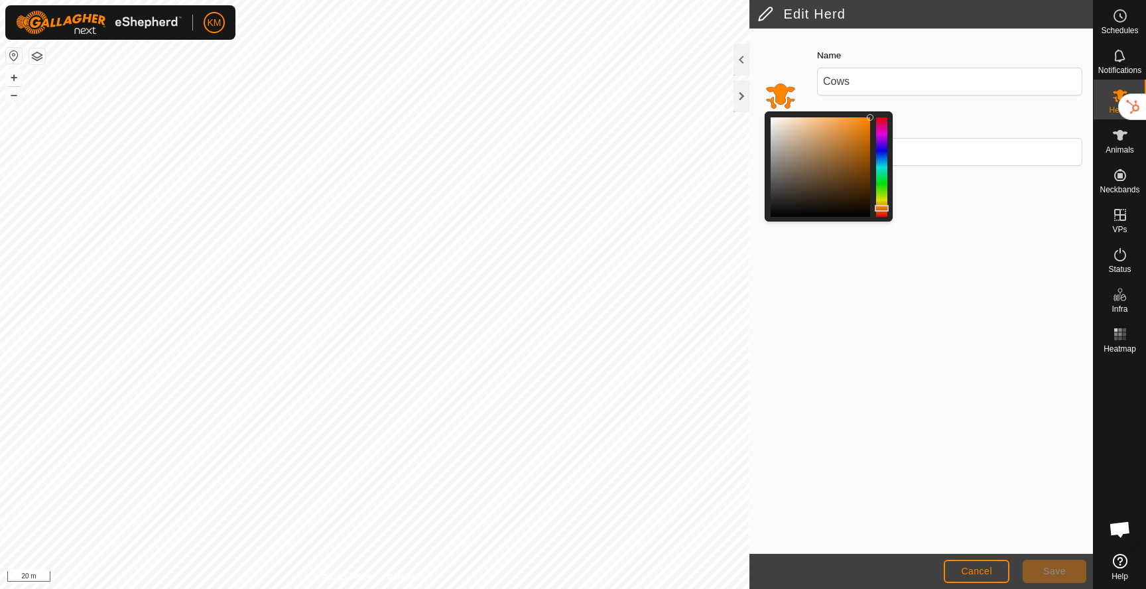
click at [883, 181] on div at bounding box center [881, 166] width 11 height 99
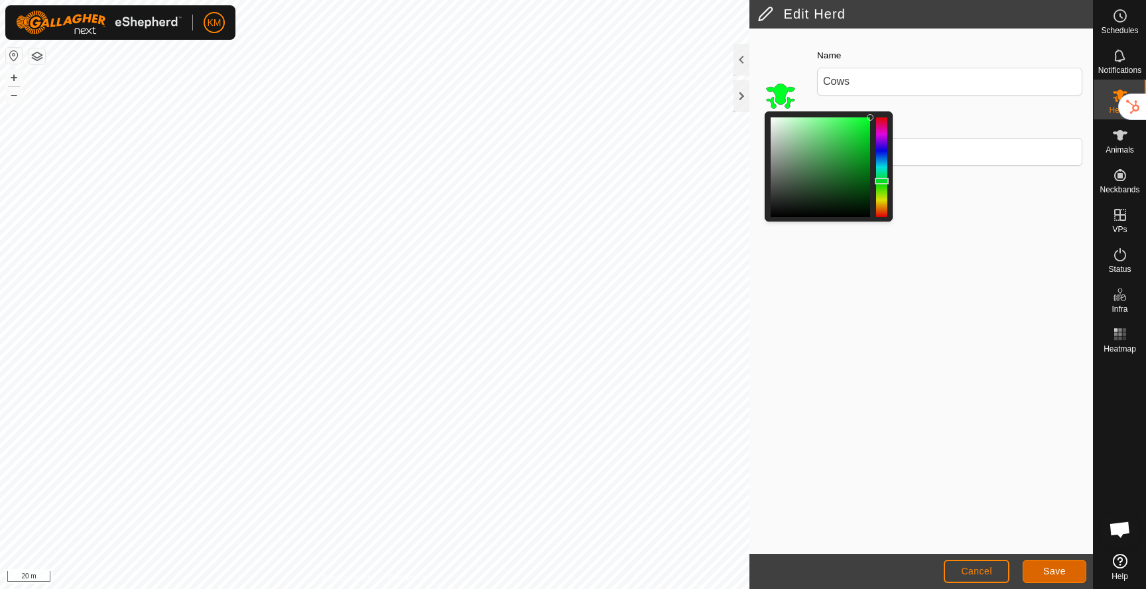
click at [1046, 566] on span "Save" at bounding box center [1054, 571] width 23 height 11
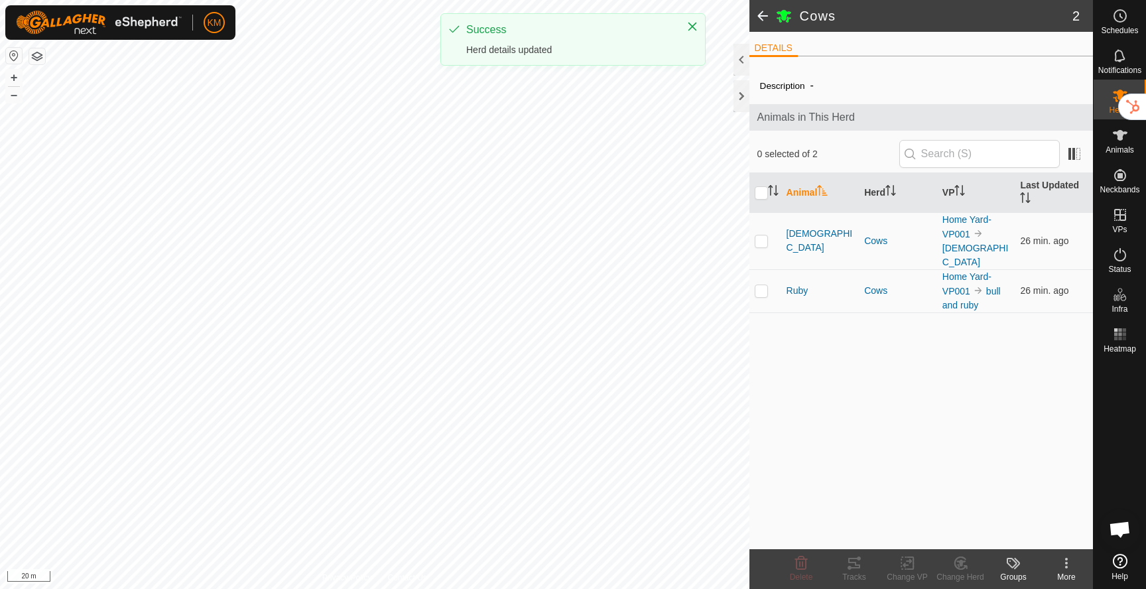
click at [762, 11] on span at bounding box center [762, 16] width 27 height 32
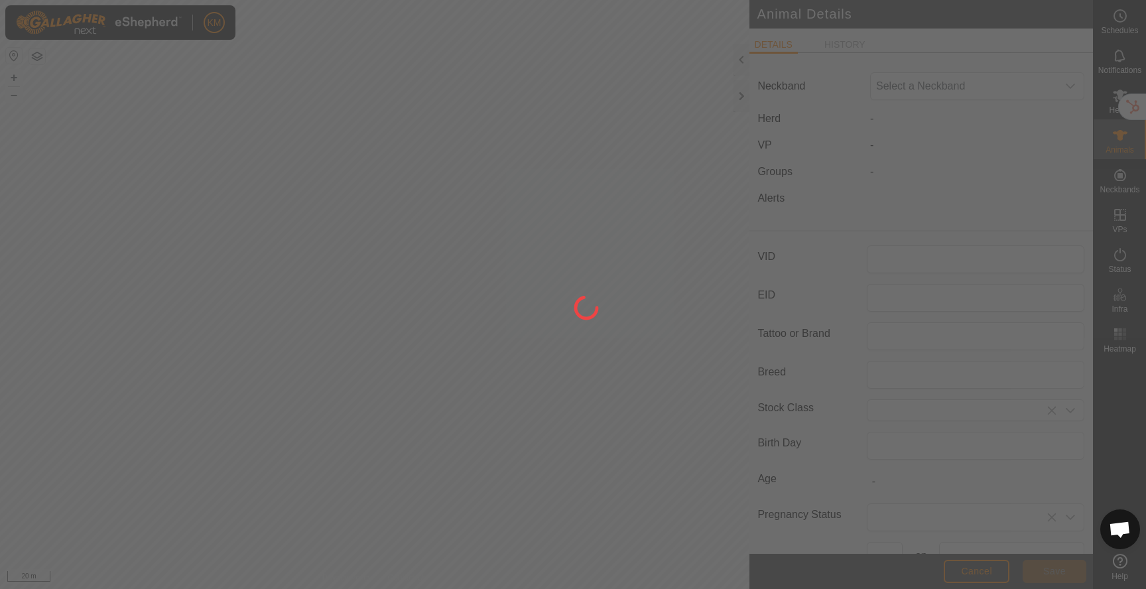
type input "[DEMOGRAPHIC_DATA]"
type input "0"
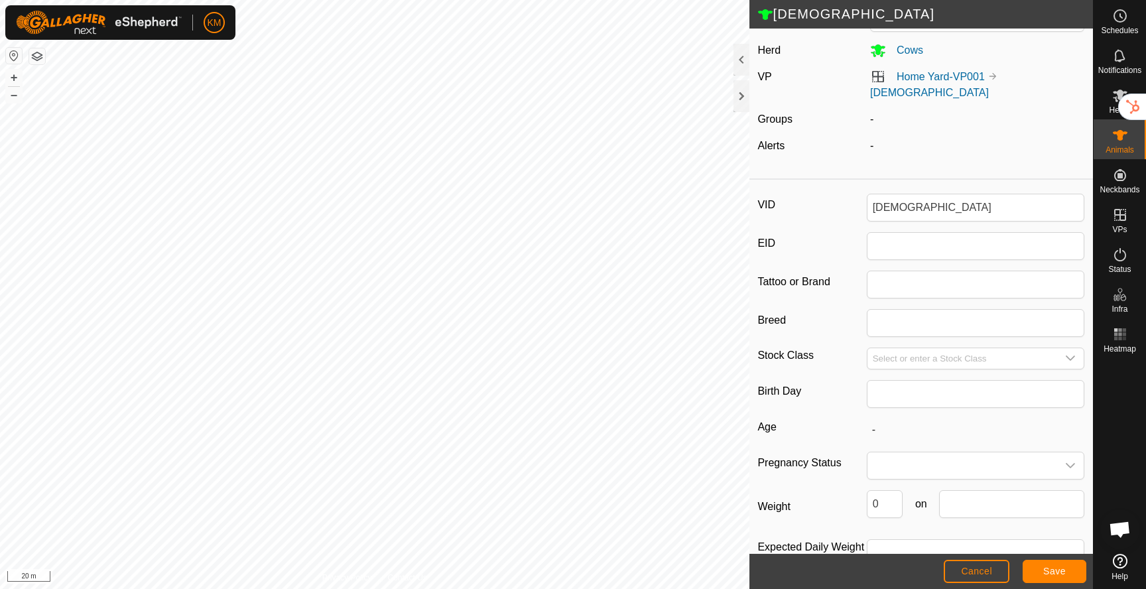
scroll to position [75, 0]
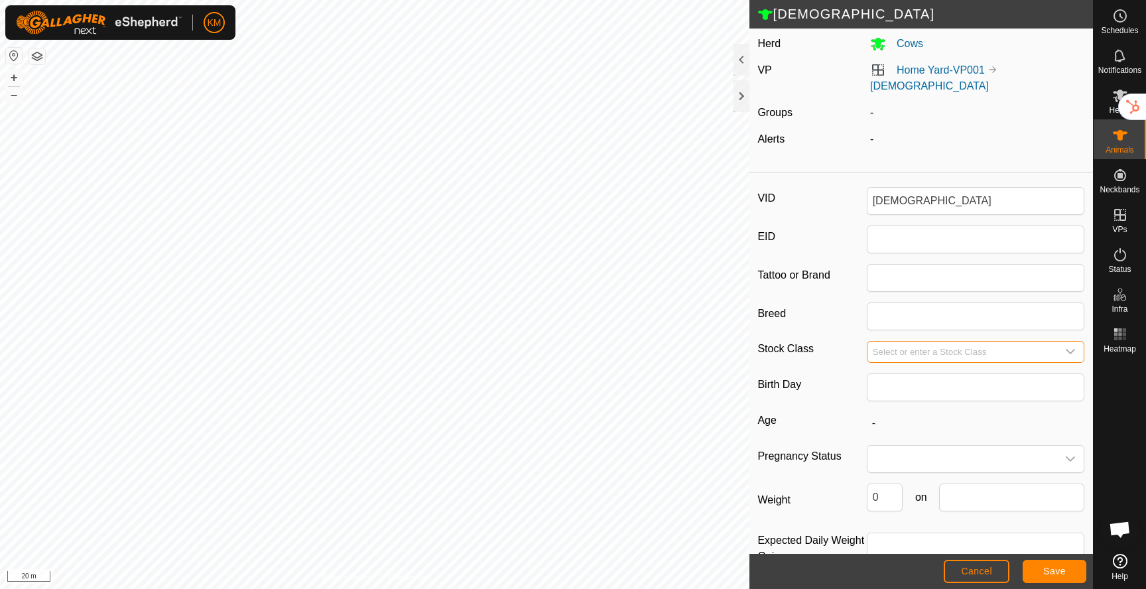
click at [896, 342] on input "Select or enter a Stock Class" at bounding box center [962, 352] width 190 height 21
click at [1070, 346] on icon "dropdown trigger" at bounding box center [1070, 351] width 11 height 11
click at [1013, 372] on input "text" at bounding box center [976, 385] width 201 height 28
type input "m"
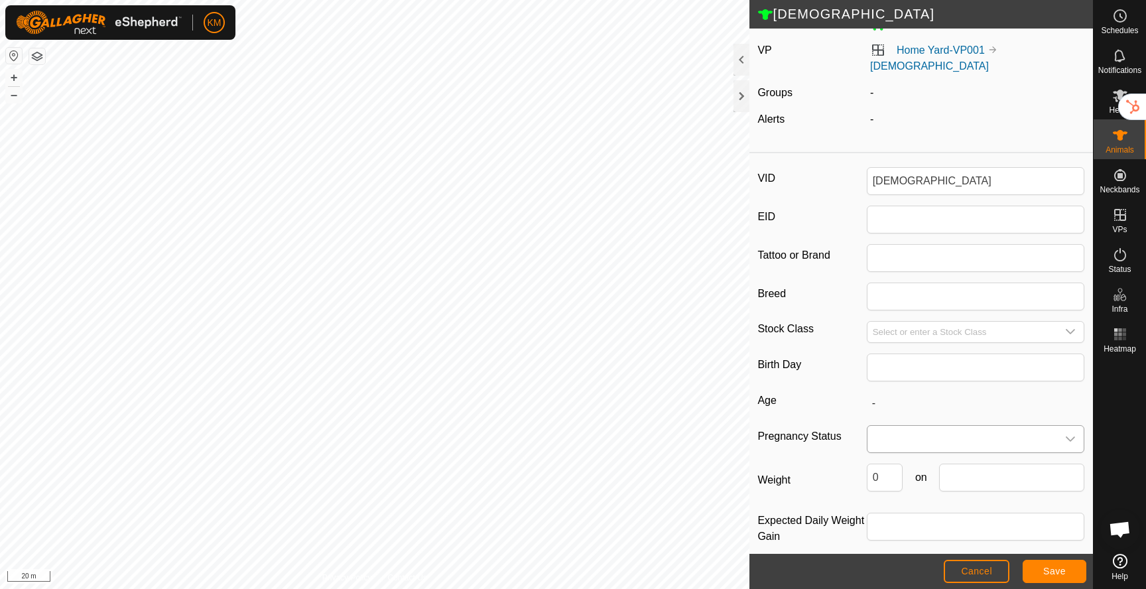
click at [983, 429] on span at bounding box center [962, 439] width 190 height 27
click at [900, 322] on input "Select or enter a Stock Class" at bounding box center [962, 332] width 190 height 21
type input "Bull"
click at [1060, 575] on span "Save" at bounding box center [1054, 571] width 23 height 11
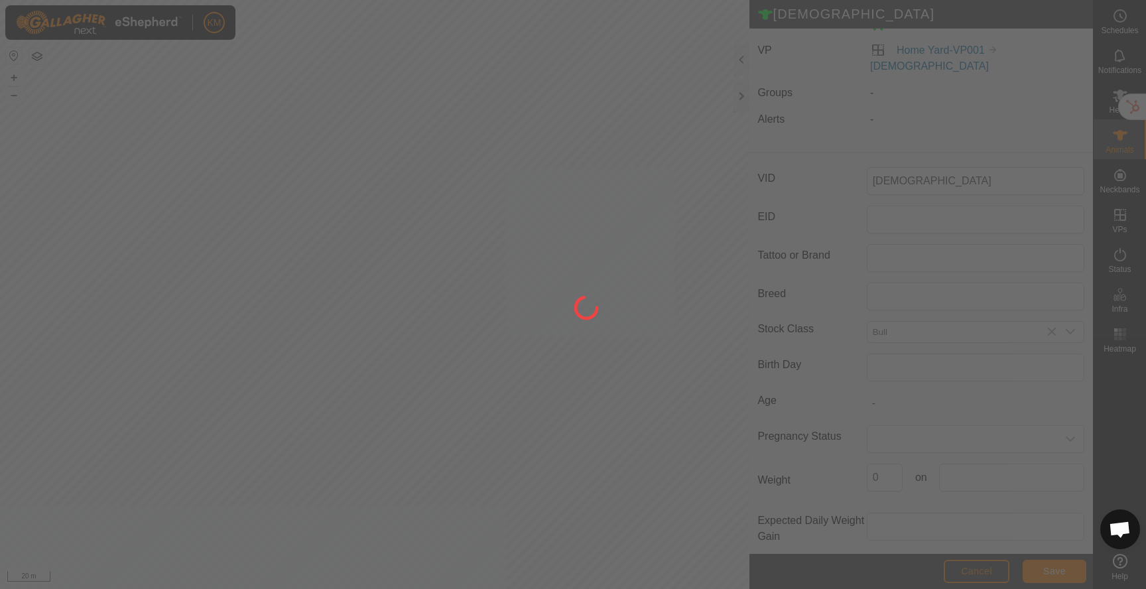
scroll to position [61, 0]
type input "-"
type input "0 kg"
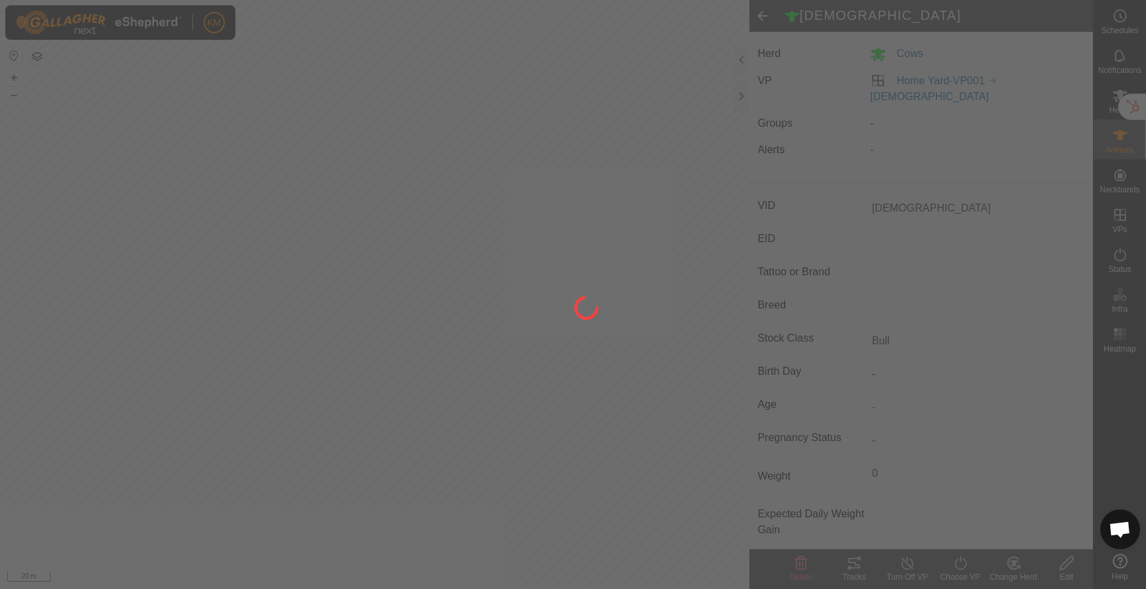
type input "-"
type input "Bull"
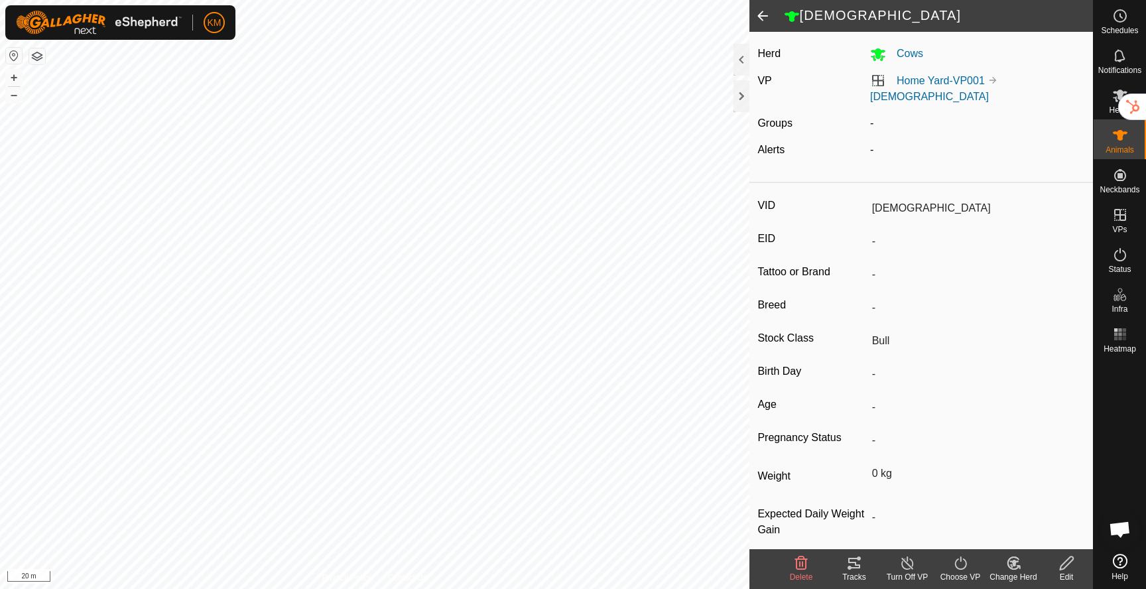
click at [1067, 576] on div "Edit" at bounding box center [1066, 577] width 53 height 12
type input "0"
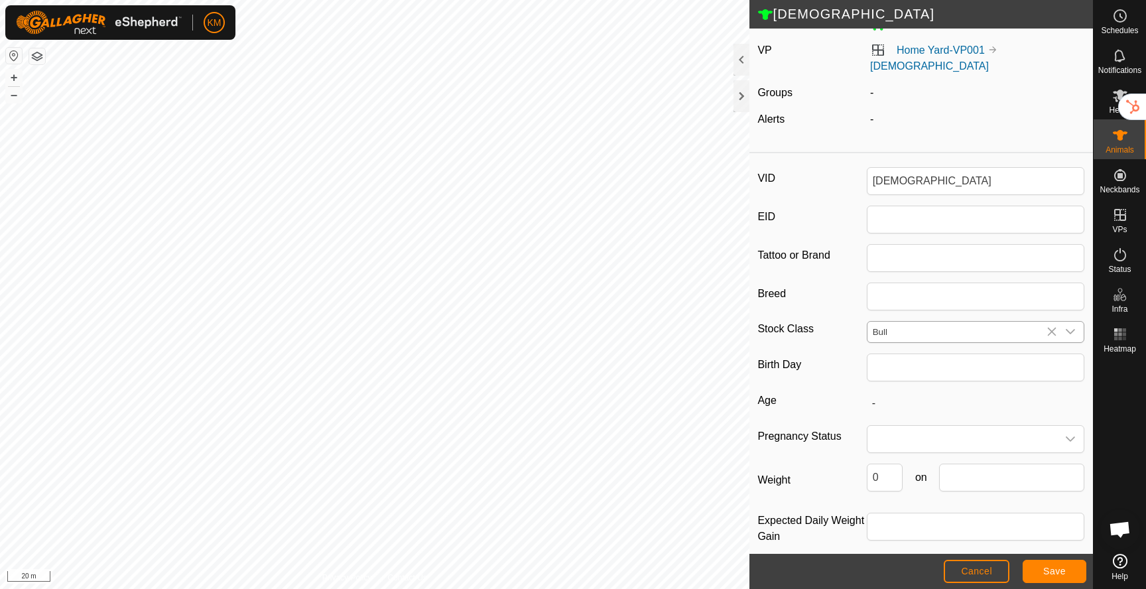
click at [1071, 330] on icon "dropdown trigger" at bounding box center [1070, 332] width 9 height 5
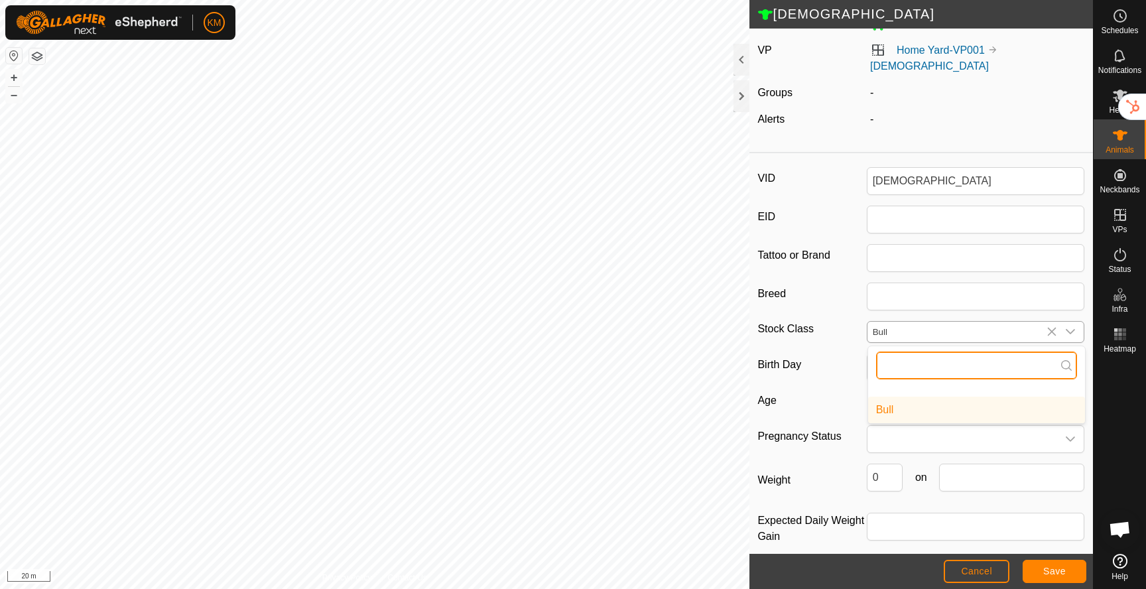
click at [897, 351] on input "text" at bounding box center [976, 365] width 201 height 28
type input "Cow"
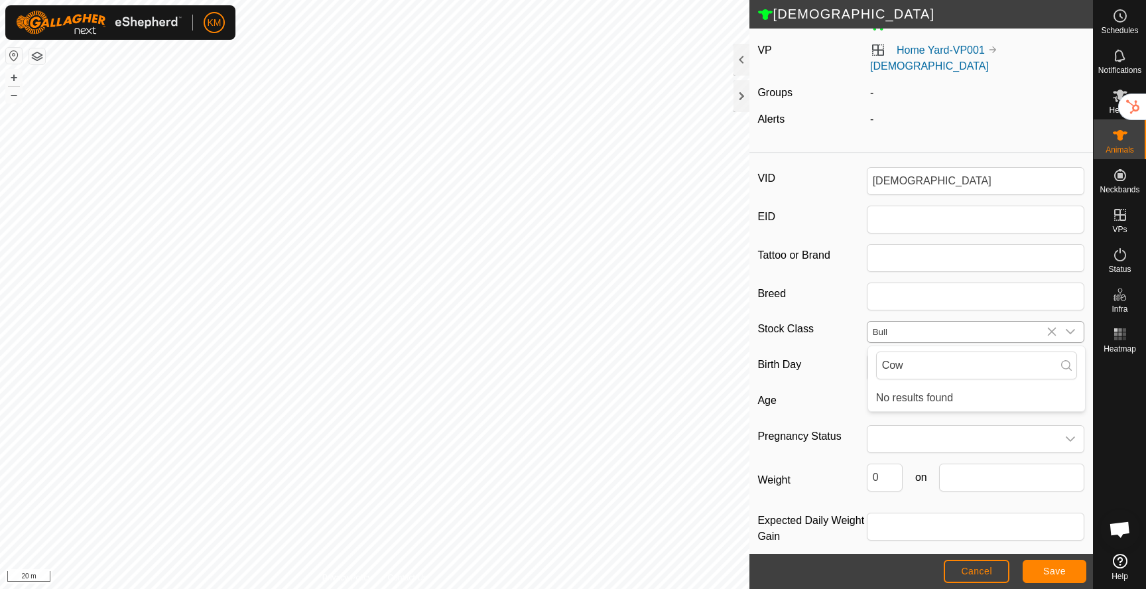
click at [891, 322] on input "Bull" at bounding box center [962, 332] width 190 height 21
click at [891, 346] on div "Cow" at bounding box center [976, 365] width 217 height 38
click at [895, 322] on input "Bull" at bounding box center [962, 332] width 190 height 21
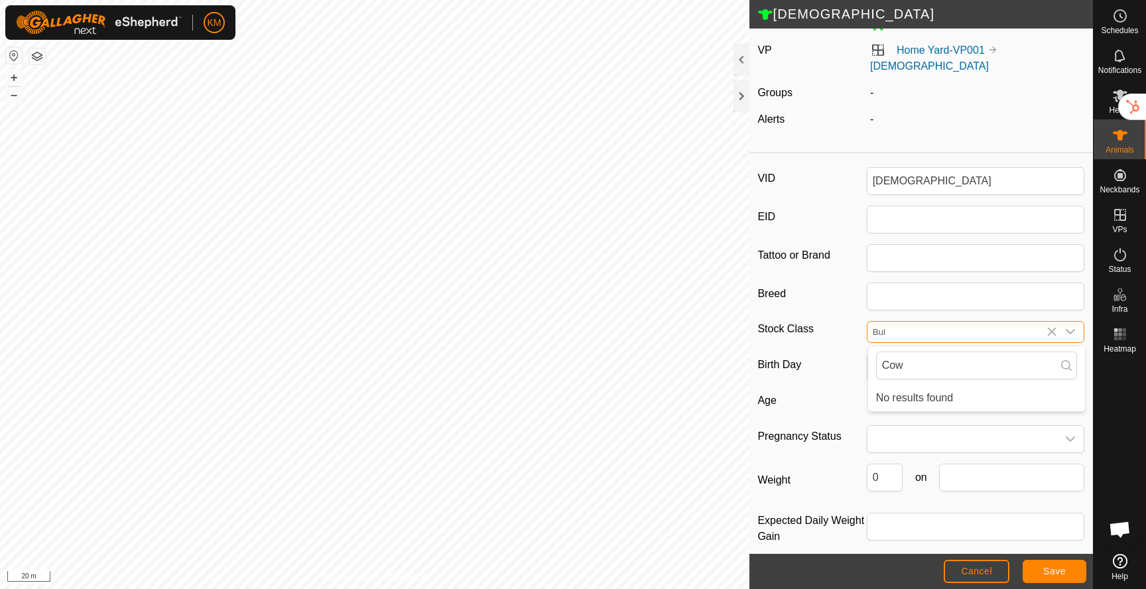
type input "Bul"
click at [1054, 326] on icon at bounding box center [1051, 331] width 11 height 11
click at [1008, 322] on input "Select or enter a Stock Class" at bounding box center [962, 332] width 190 height 21
type input "Cow"
click at [1072, 326] on icon "dropdown trigger" at bounding box center [1070, 331] width 11 height 11
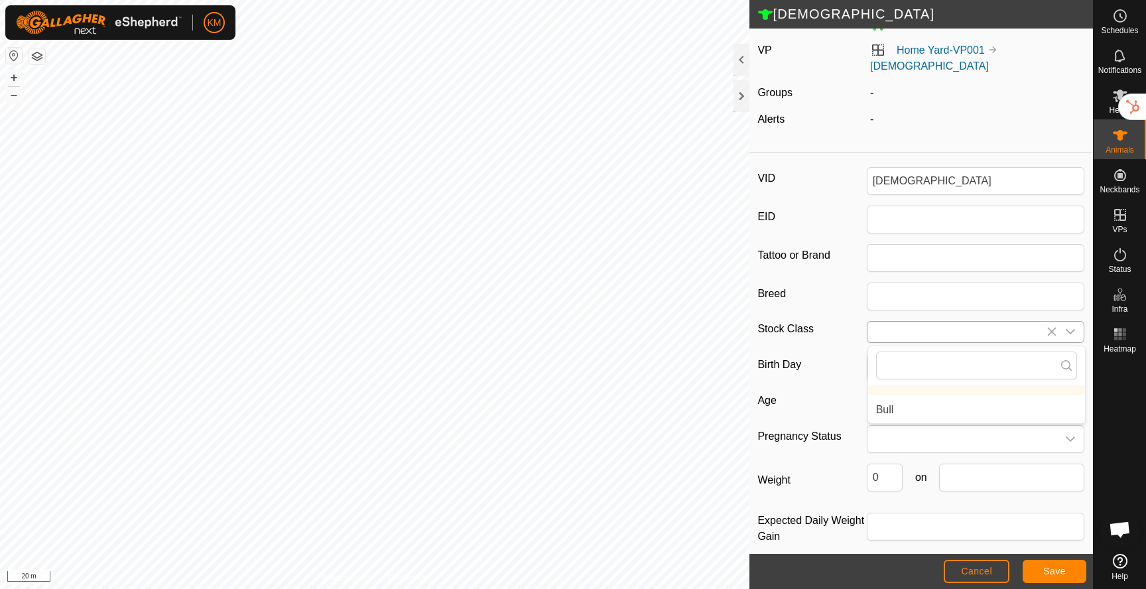
click at [1072, 326] on icon "dropdown trigger" at bounding box center [1070, 331] width 11 height 11
type input "Cow"
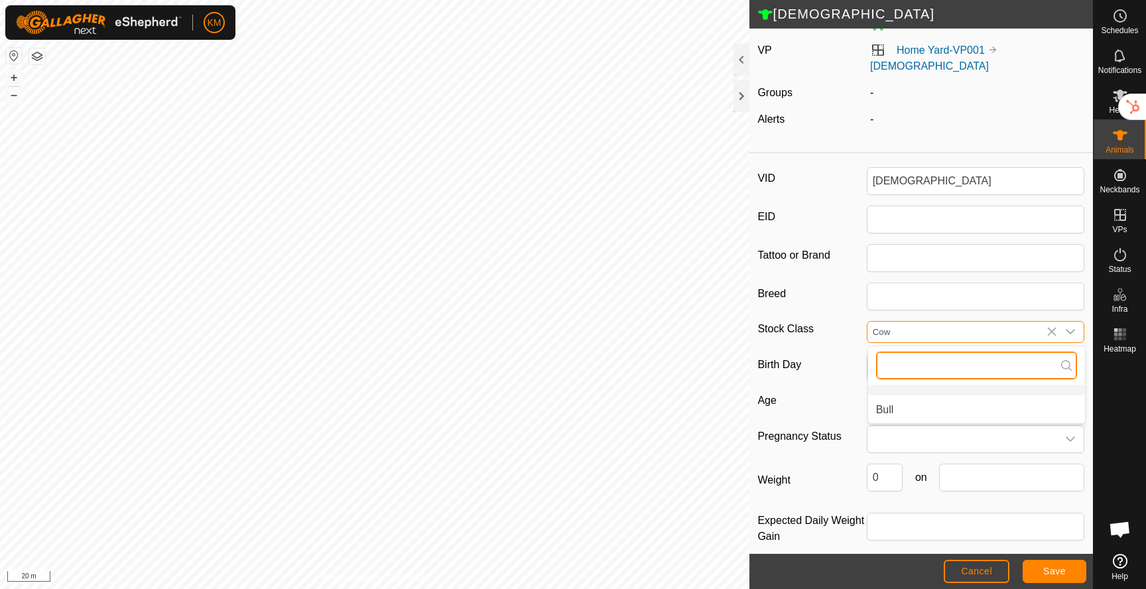
click at [983, 357] on input "text" at bounding box center [976, 365] width 201 height 28
type input "Cow"
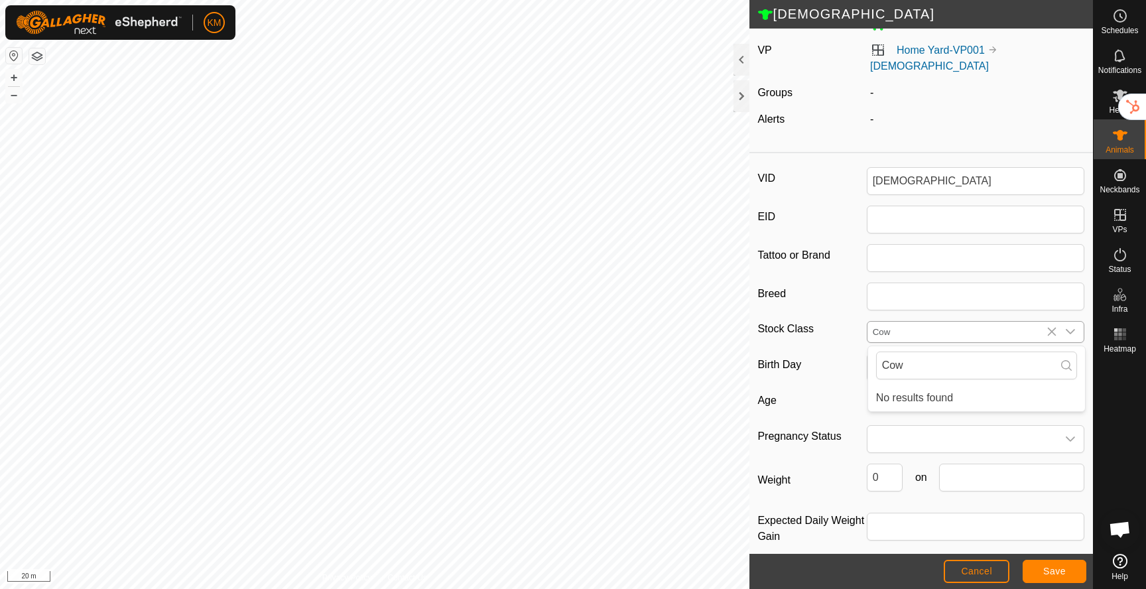
click at [1056, 326] on icon at bounding box center [1051, 331] width 11 height 11
click at [1062, 322] on div "dropdown trigger" at bounding box center [1070, 332] width 27 height 21
click at [922, 385] on li "Option List" at bounding box center [976, 390] width 217 height 11
type input "Cow"
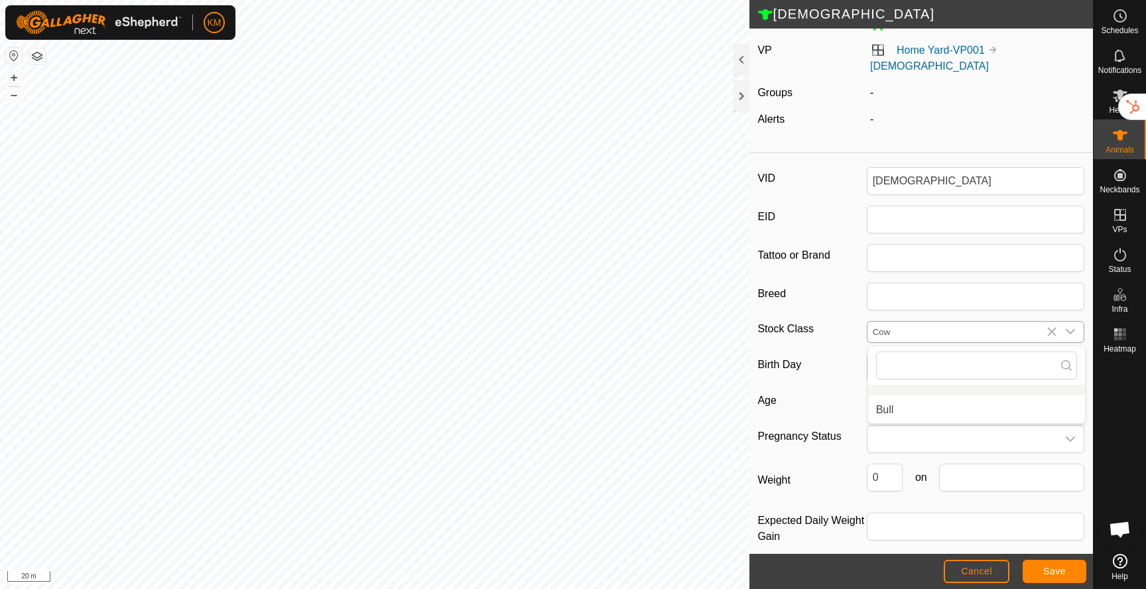
click at [902, 385] on li "Option List" at bounding box center [976, 390] width 217 height 11
type input "Cow"
click at [1060, 580] on button "Save" at bounding box center [1055, 571] width 64 height 23
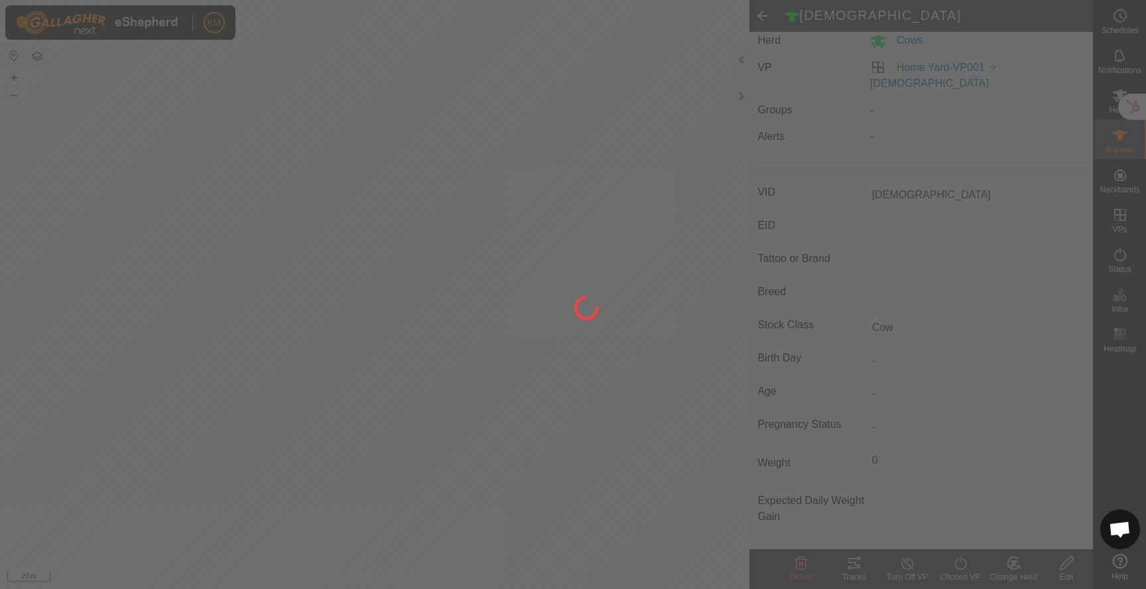
scroll to position [61, 0]
type input "-"
type input "0 kg"
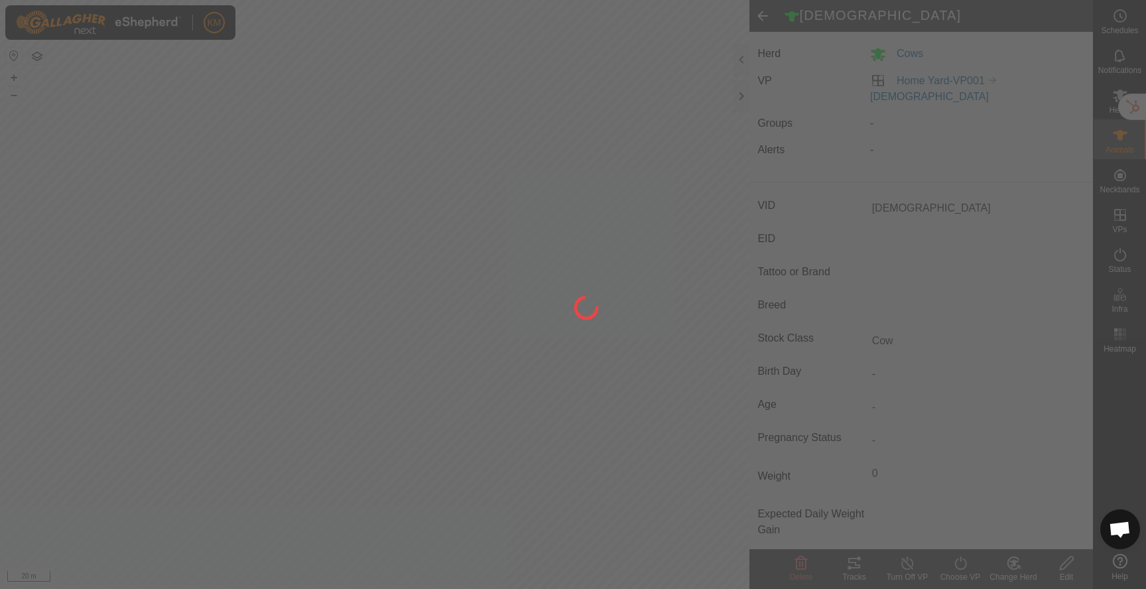
type input "-"
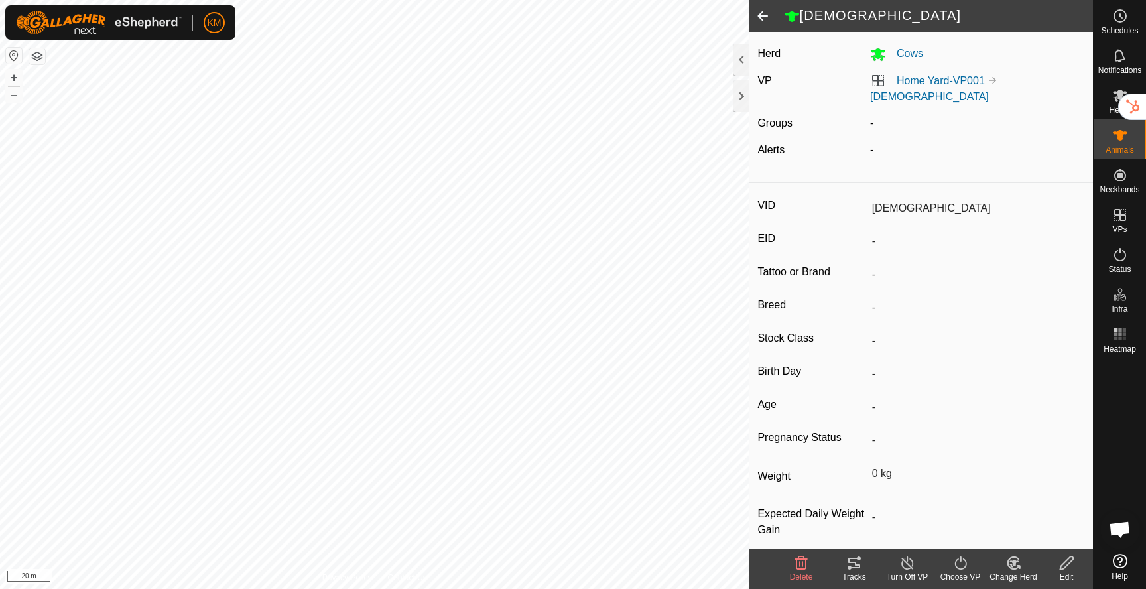
type input "Cow"
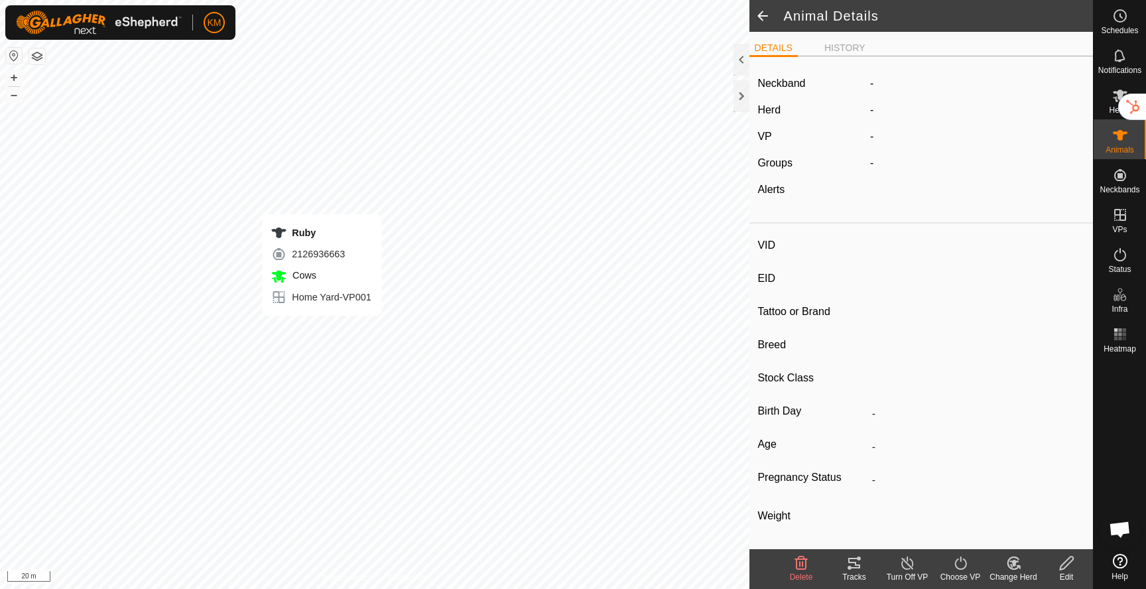
type input "Ruby"
type input "-"
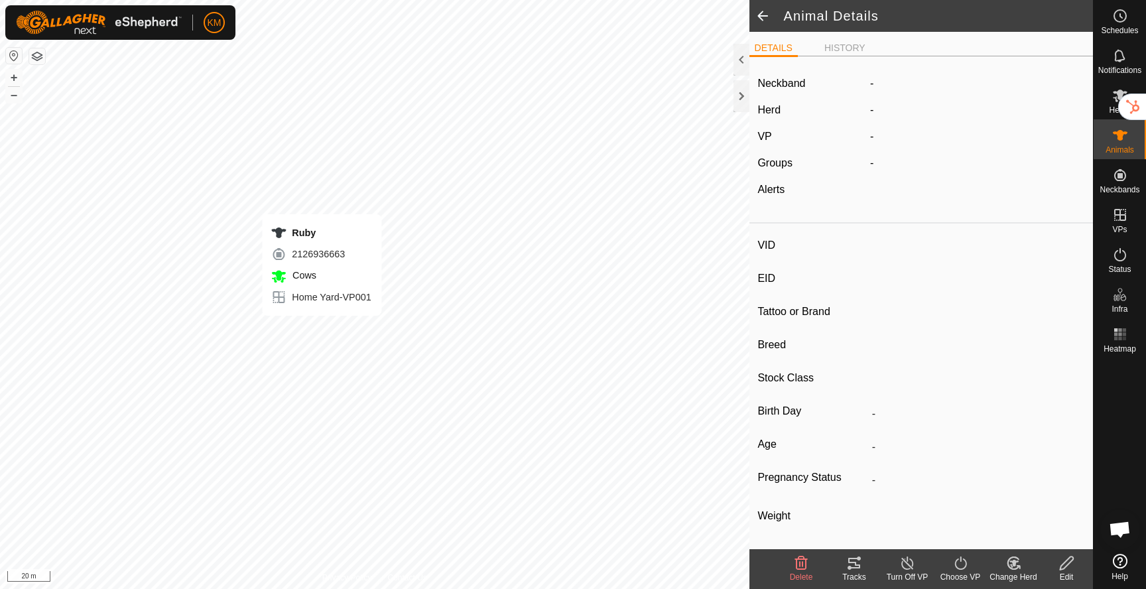
type input "0 kg"
type input "-"
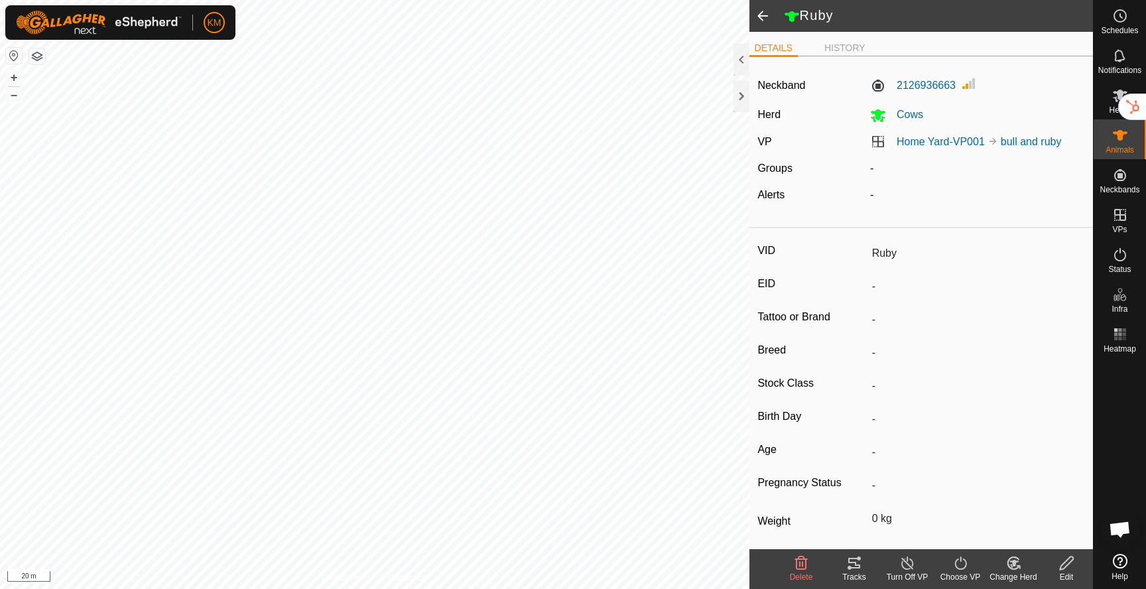
click at [1065, 564] on icon at bounding box center [1066, 563] width 17 height 16
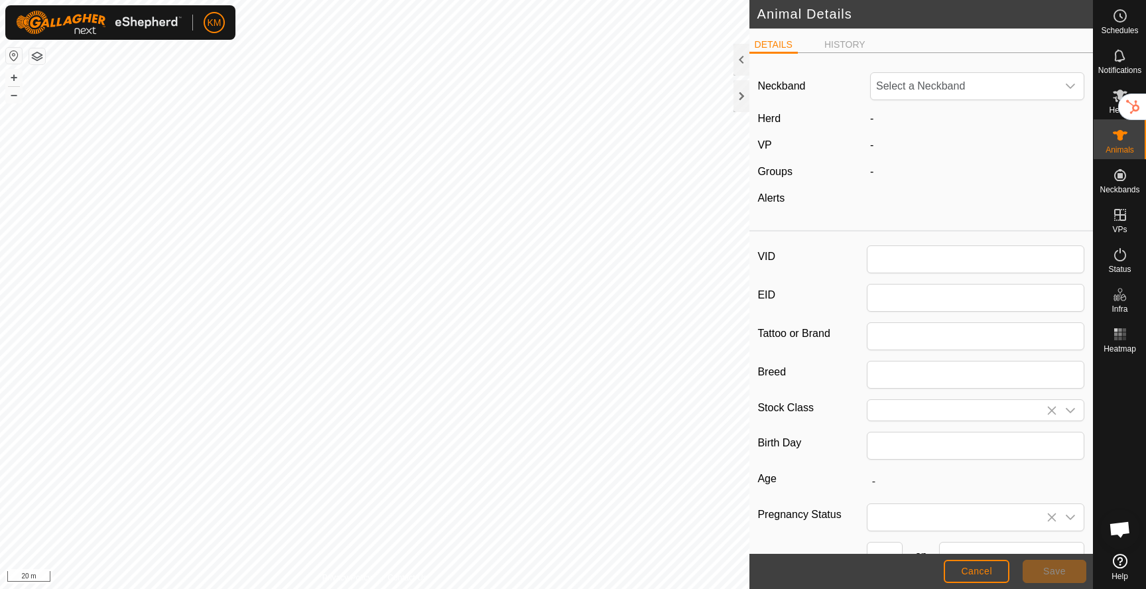
type input "Ruby"
type input "0"
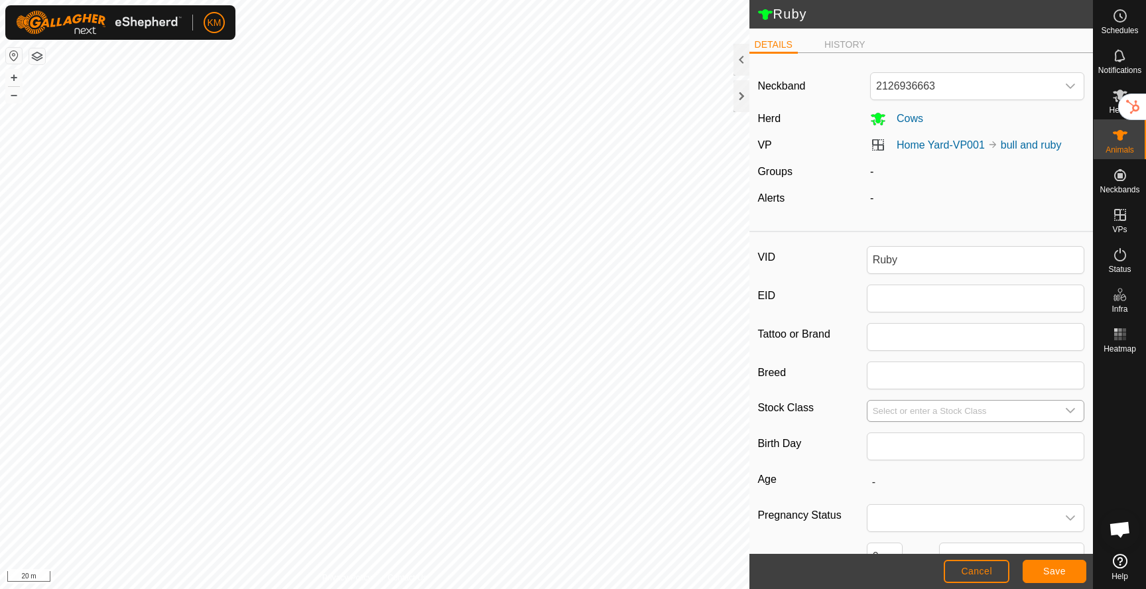
click at [1066, 408] on icon "dropdown trigger" at bounding box center [1070, 410] width 11 height 11
click at [904, 517] on li "Cow" at bounding box center [976, 516] width 217 height 27
type input "Cow"
click at [1055, 574] on span "Save" at bounding box center [1054, 571] width 23 height 11
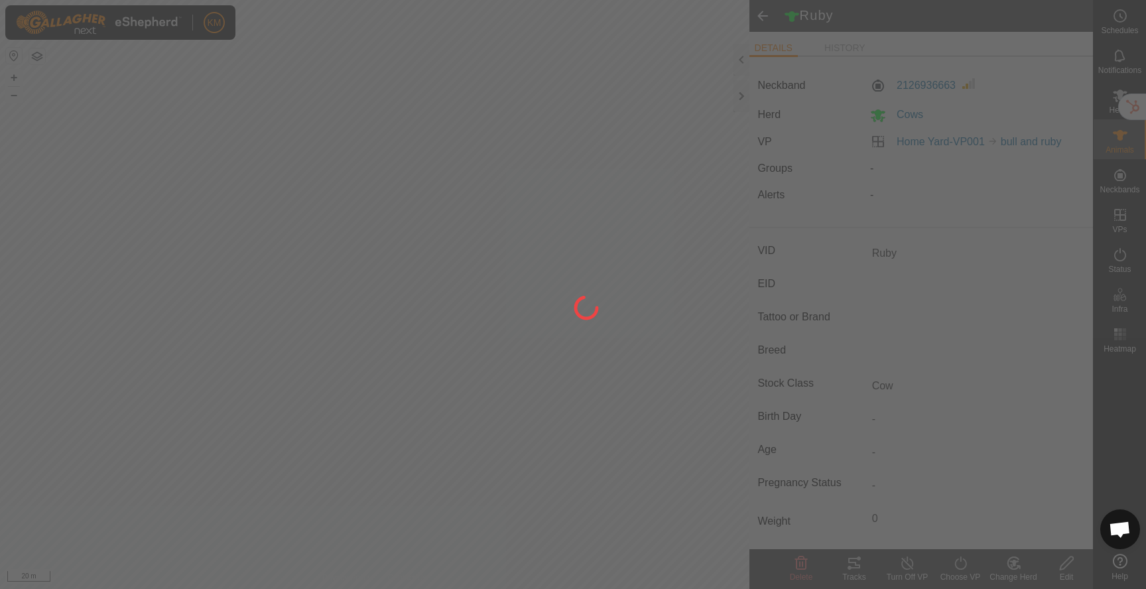
type input "-"
type input "0 kg"
type input "-"
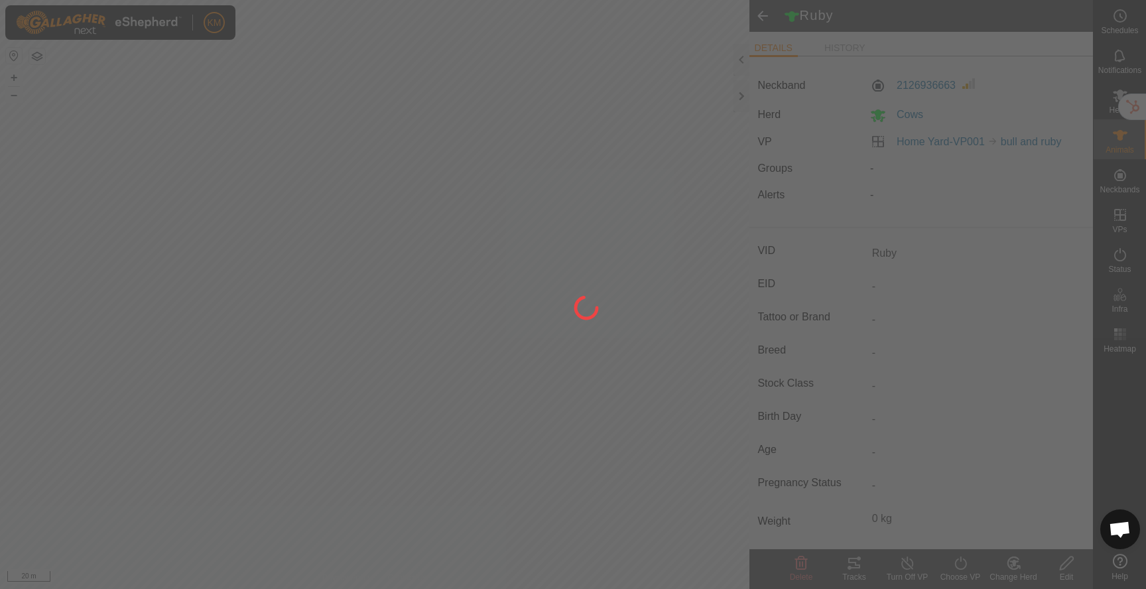
type input "Cow"
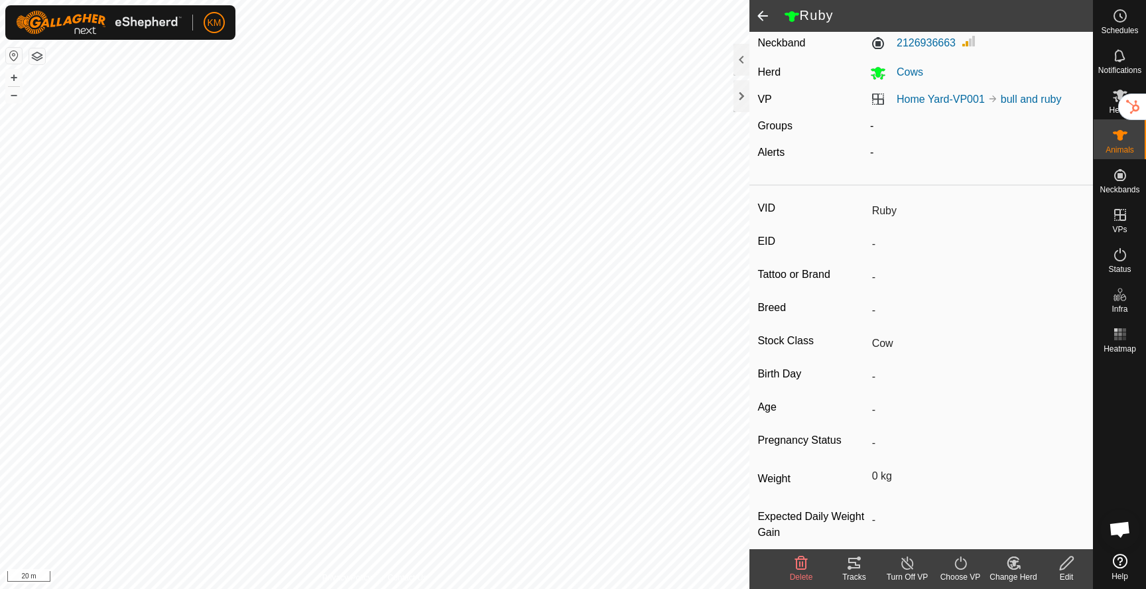
scroll to position [61, 0]
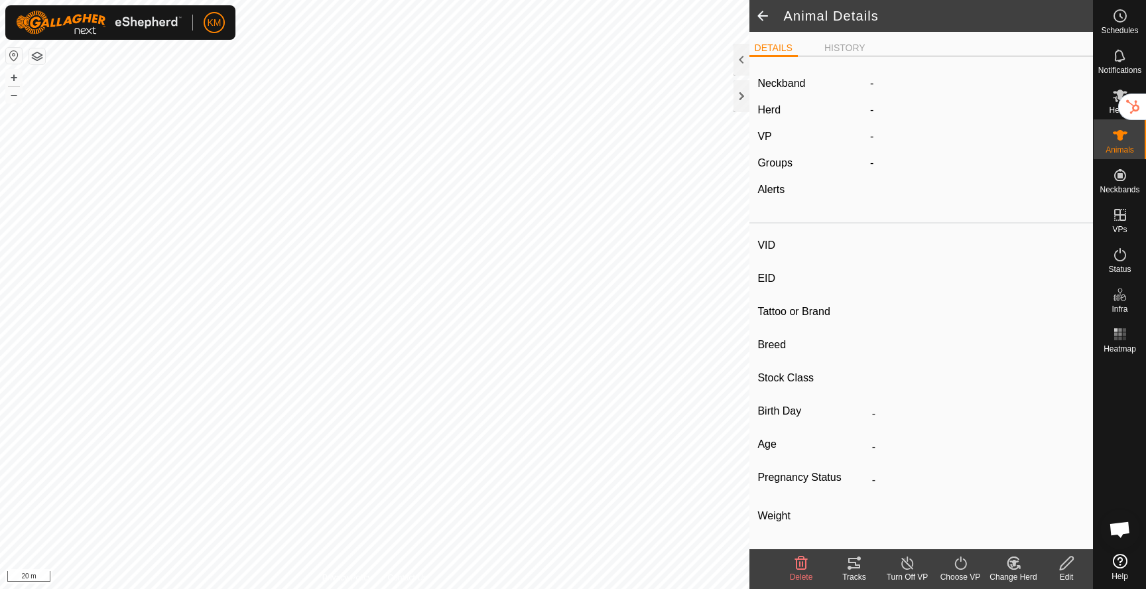
type input "[DEMOGRAPHIC_DATA]"
type input "-"
type input "Cow"
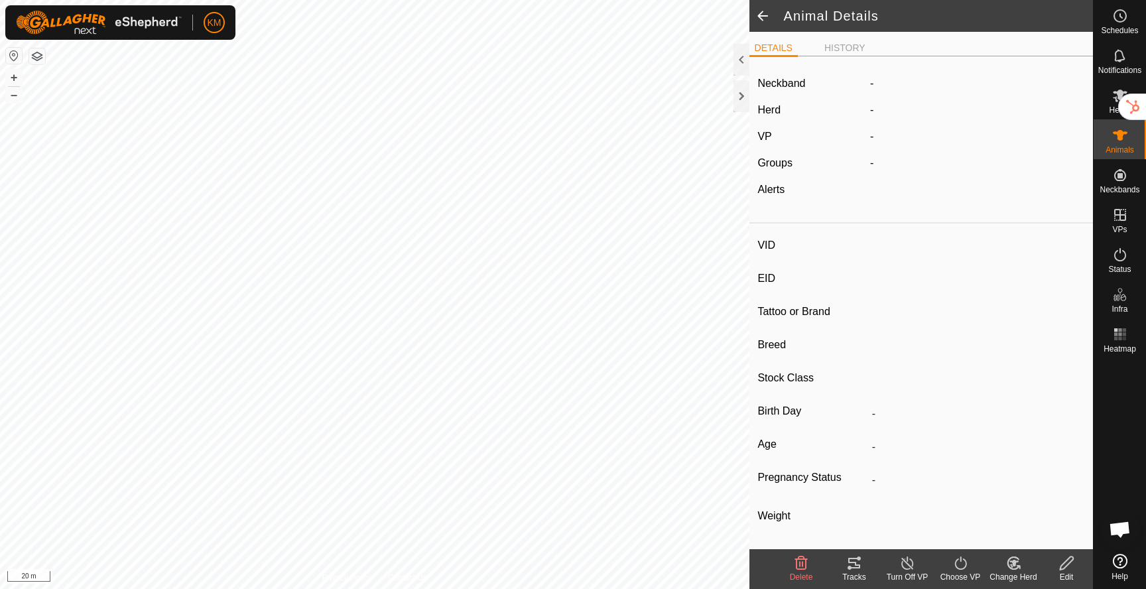
type input "0 kg"
type input "-"
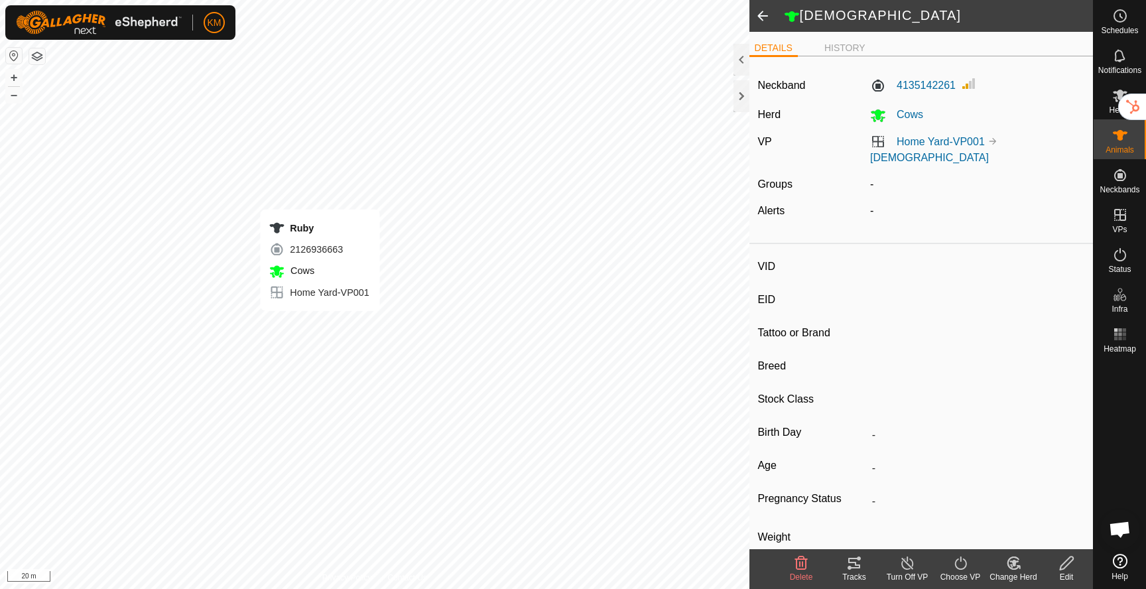
type input "Ruby"
type input "-"
type input "Cow"
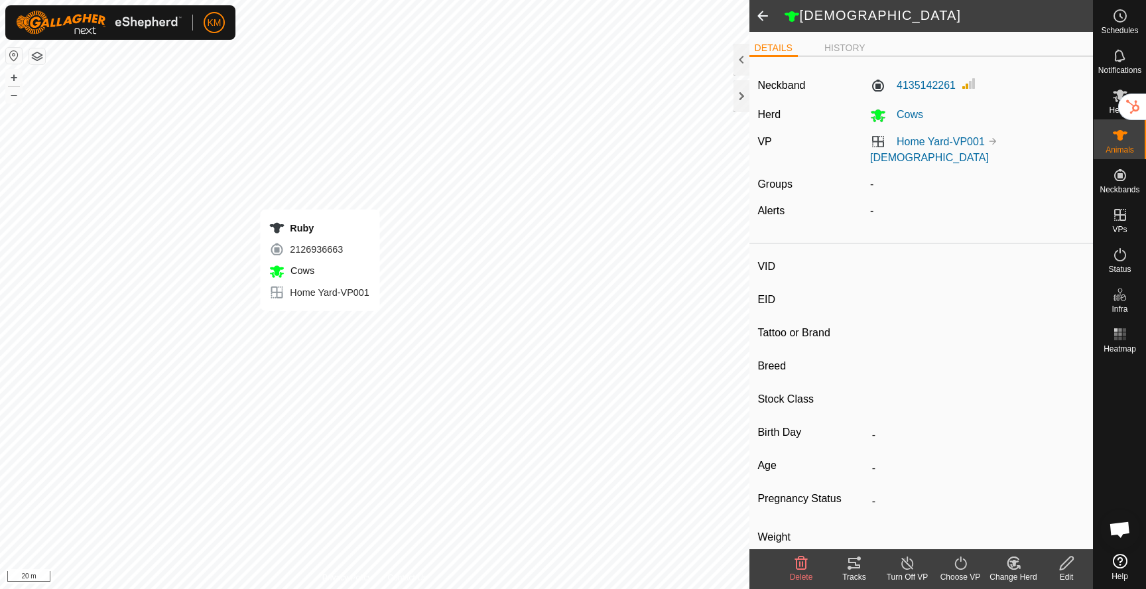
type input "0 kg"
type input "-"
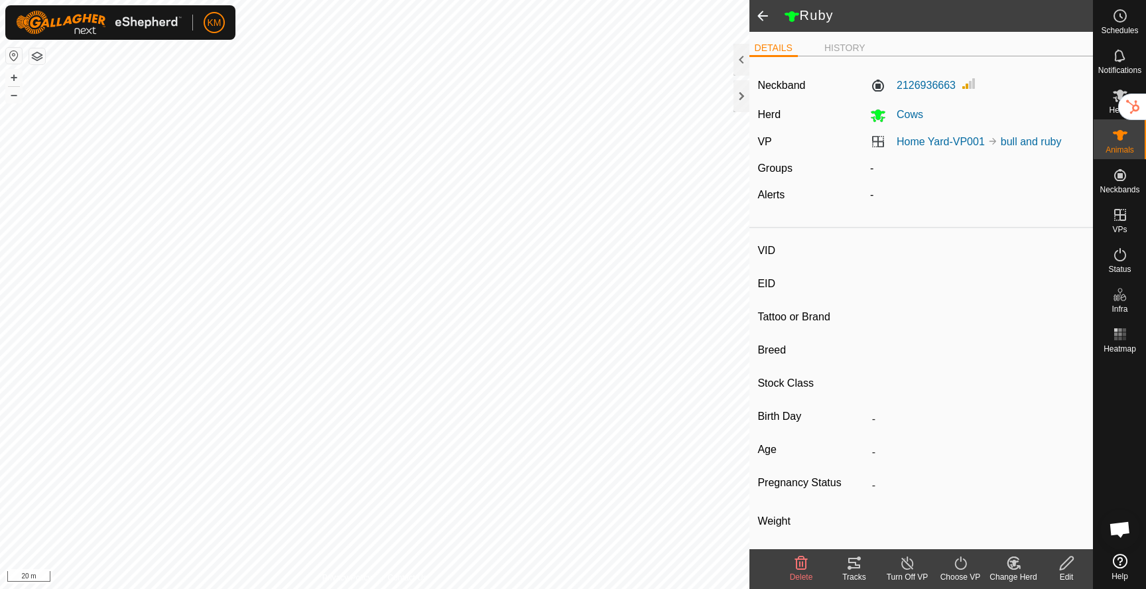
type input "[DEMOGRAPHIC_DATA]"
type input "-"
type input "Cow"
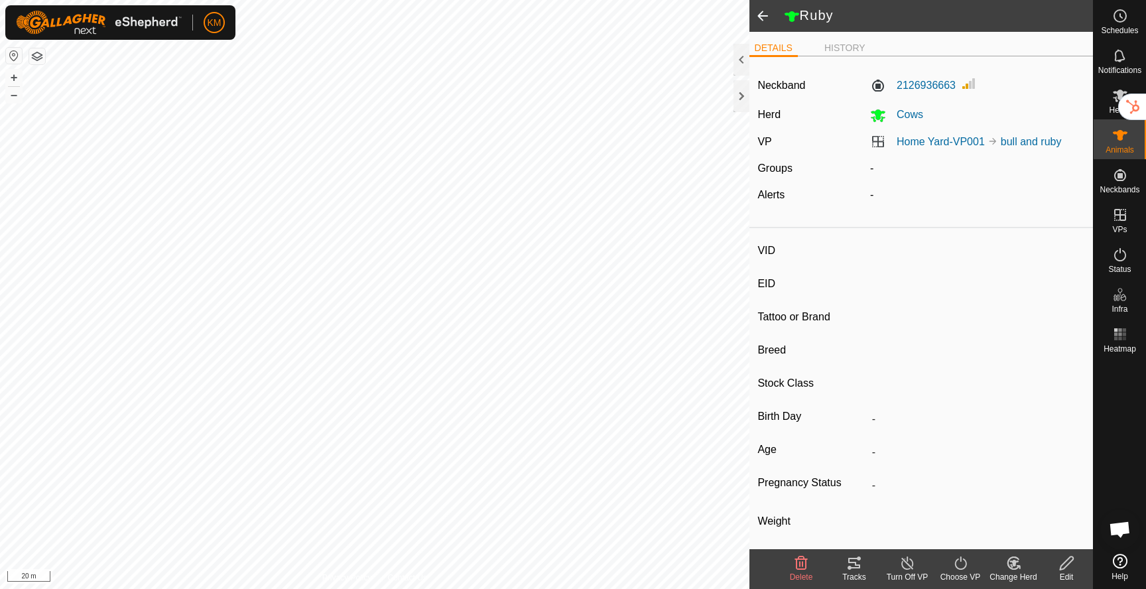
type input "0 kg"
type input "-"
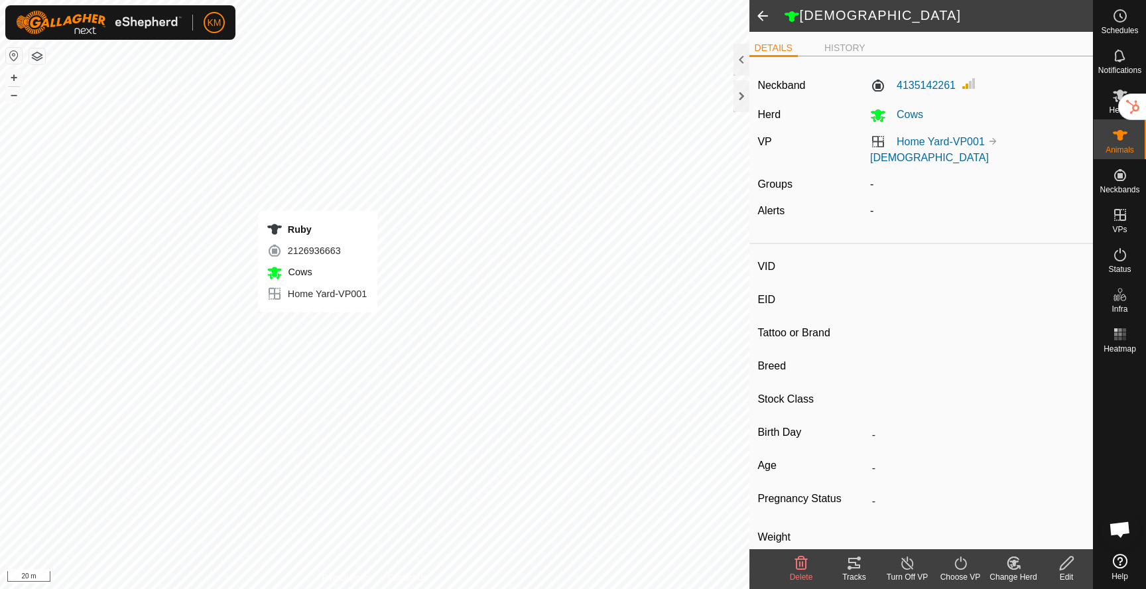
type input "Ruby"
type input "-"
type input "Cow"
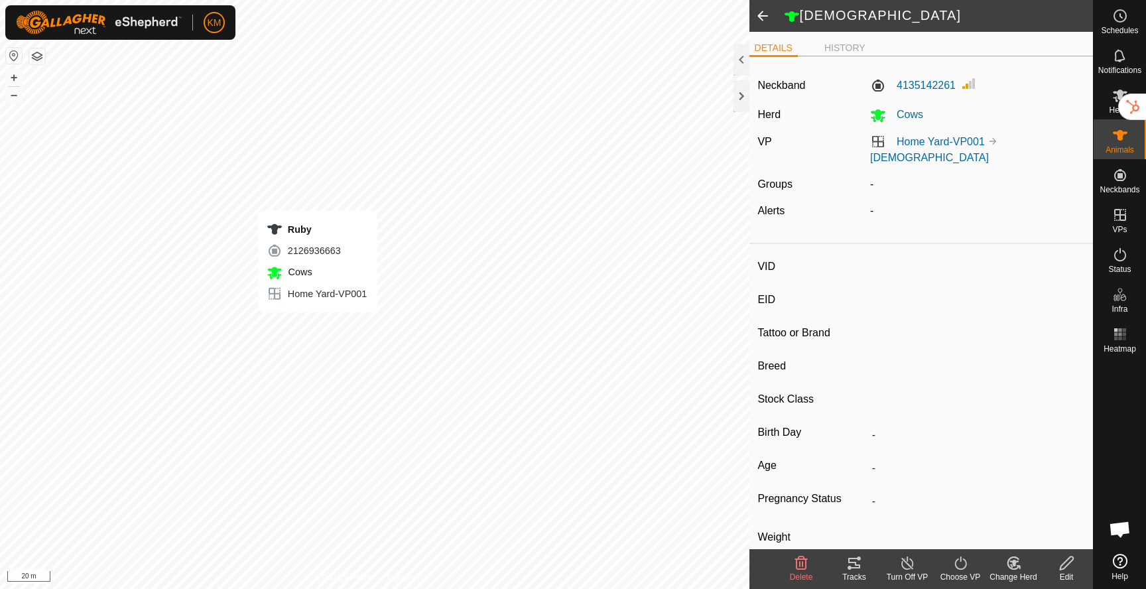
type input "0 kg"
type input "-"
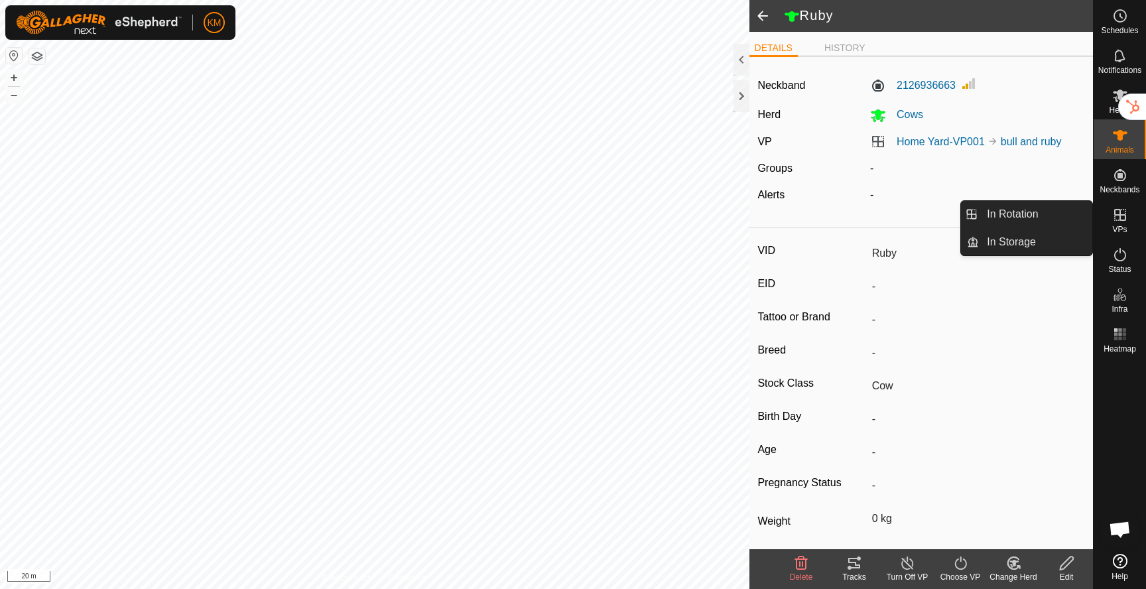
click at [1122, 210] on icon at bounding box center [1120, 215] width 16 height 16
click at [1035, 211] on link "In Rotation" at bounding box center [1035, 214] width 113 height 27
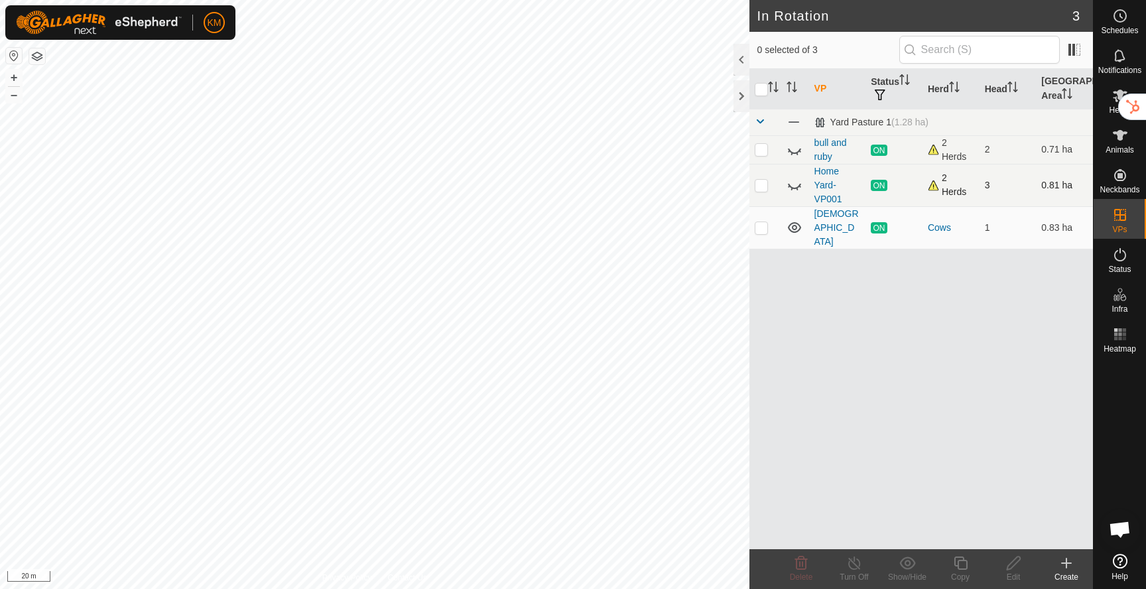
click at [794, 185] on icon at bounding box center [794, 185] width 16 height 16
click at [798, 151] on icon at bounding box center [794, 151] width 13 height 5
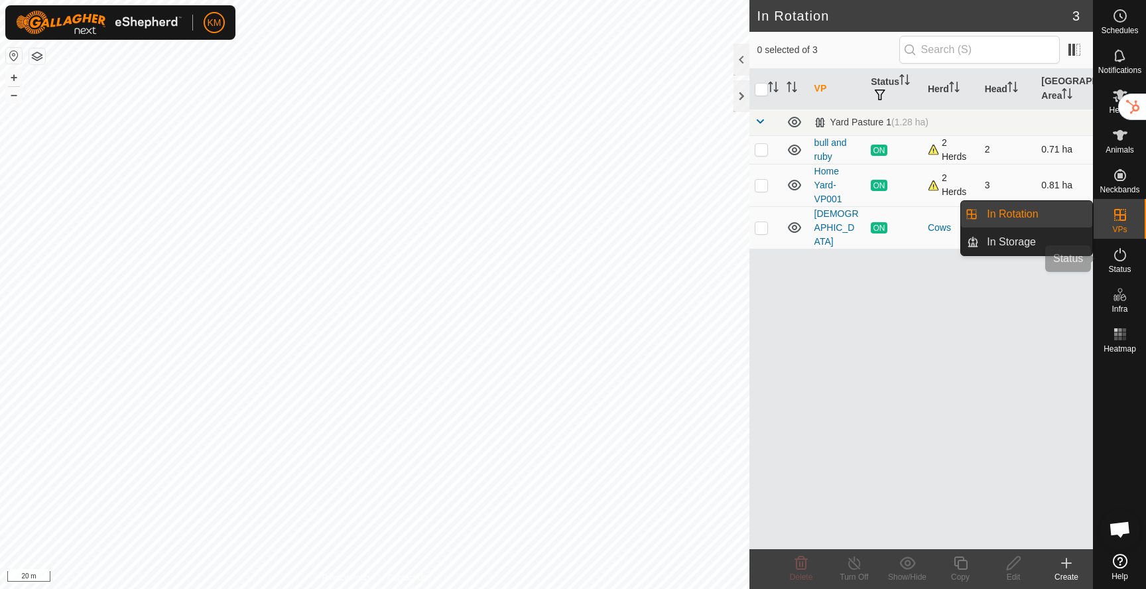
click at [1120, 263] on es-activation-svg-icon at bounding box center [1120, 254] width 24 height 21
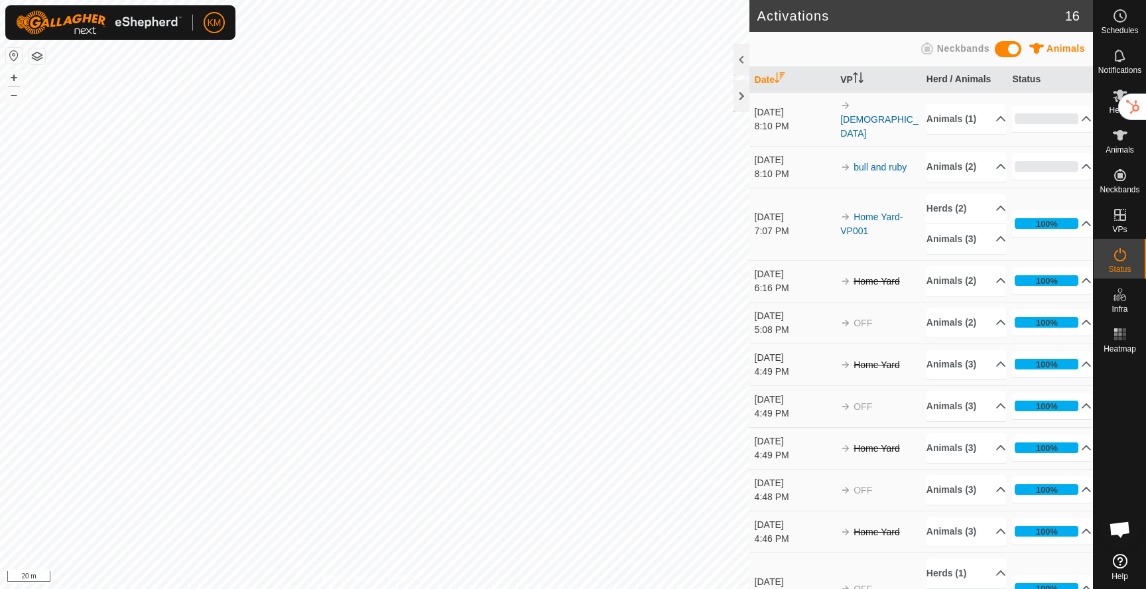
click at [1009, 50] on span at bounding box center [1008, 49] width 27 height 16
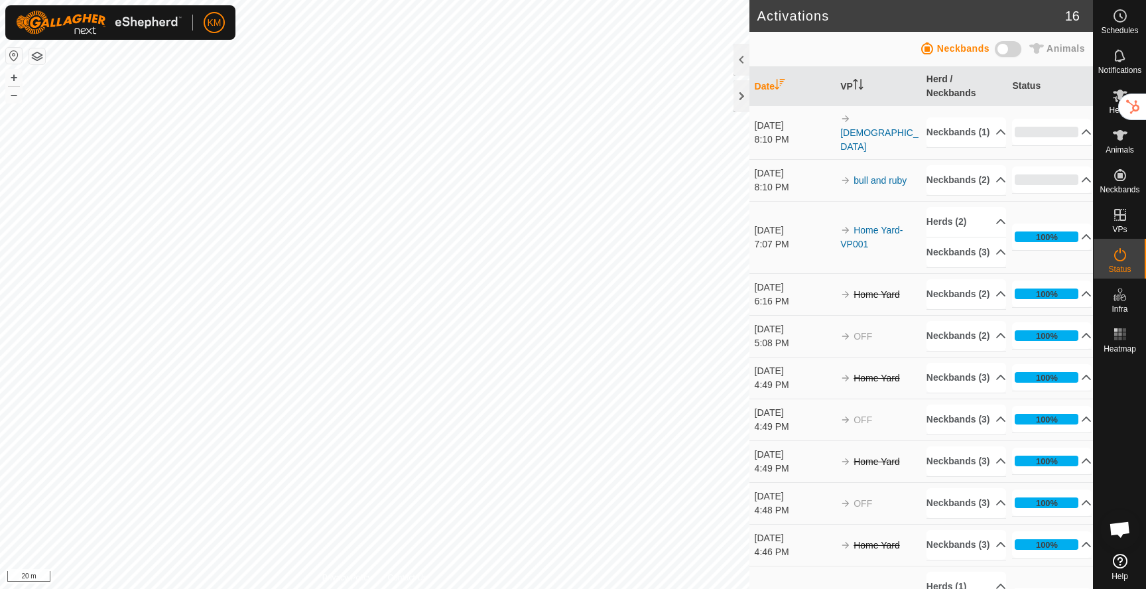
click at [1008, 52] on span at bounding box center [1008, 49] width 27 height 16
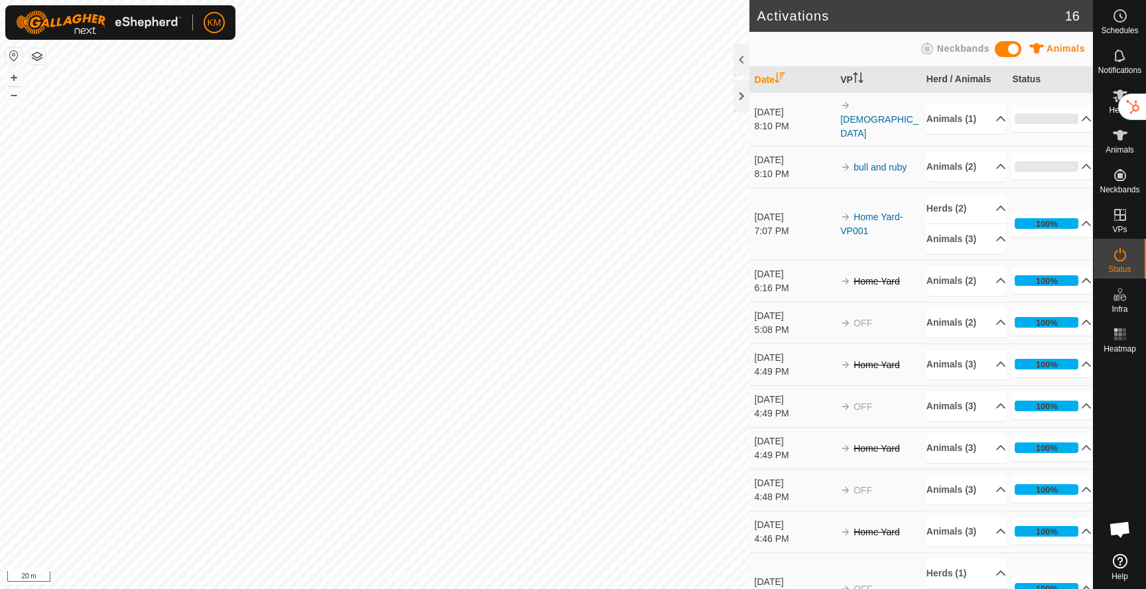
click at [1008, 52] on span at bounding box center [1008, 49] width 27 height 16
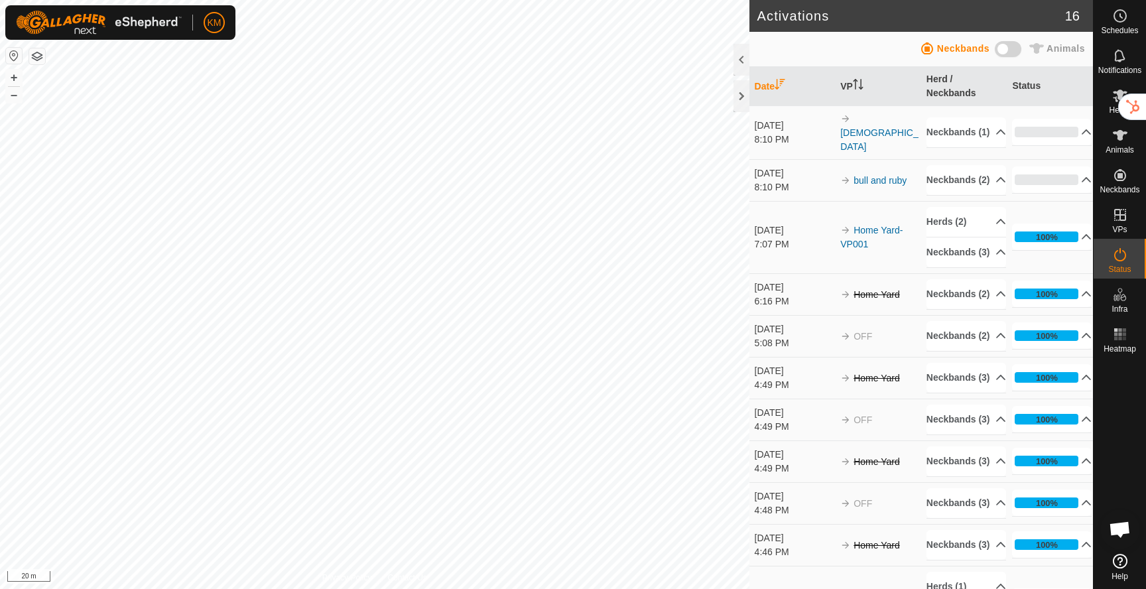
click at [1008, 52] on span at bounding box center [1008, 49] width 27 height 16
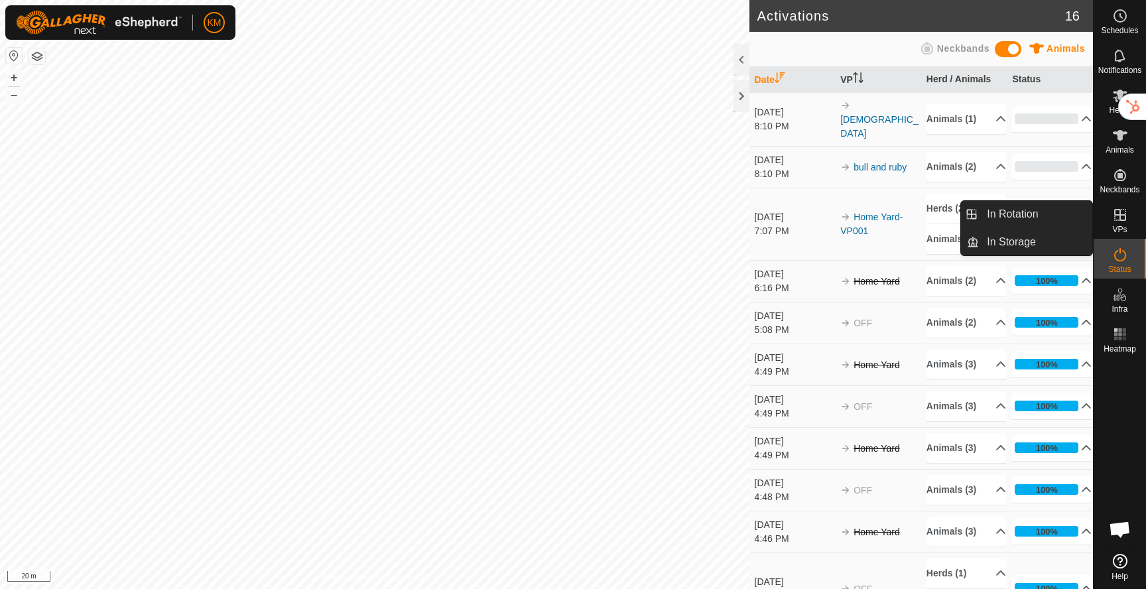
click at [1113, 211] on icon at bounding box center [1120, 215] width 16 height 16
click at [1118, 216] on icon at bounding box center [1120, 215] width 16 height 16
click at [1117, 215] on icon at bounding box center [1120, 215] width 12 height 12
click at [1037, 218] on link "In Rotation" at bounding box center [1035, 214] width 113 height 27
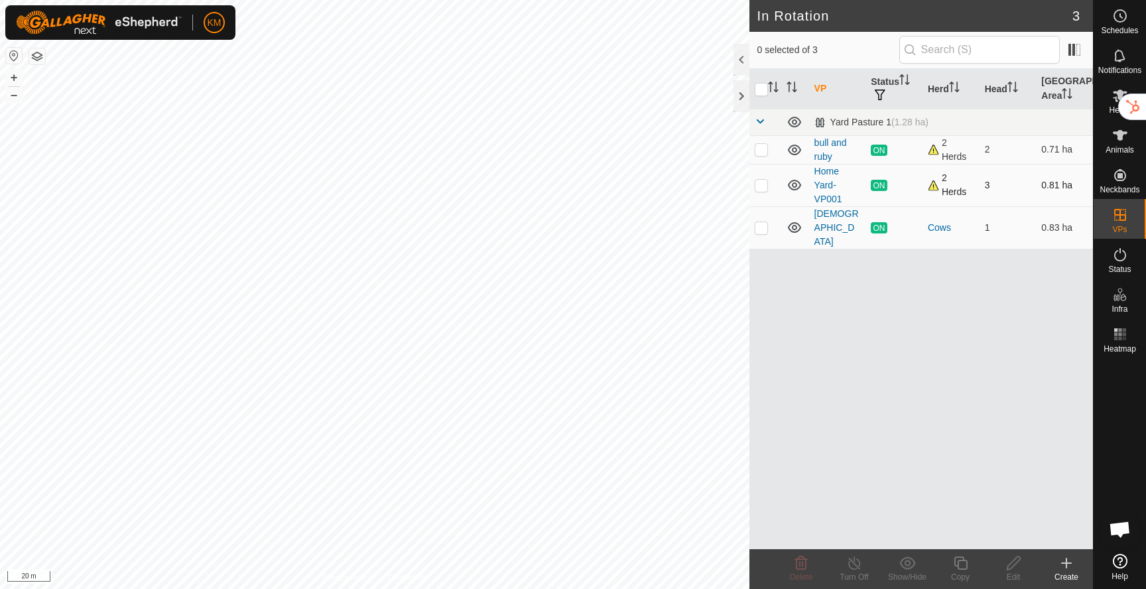
click at [792, 188] on icon at bounding box center [794, 185] width 16 height 16
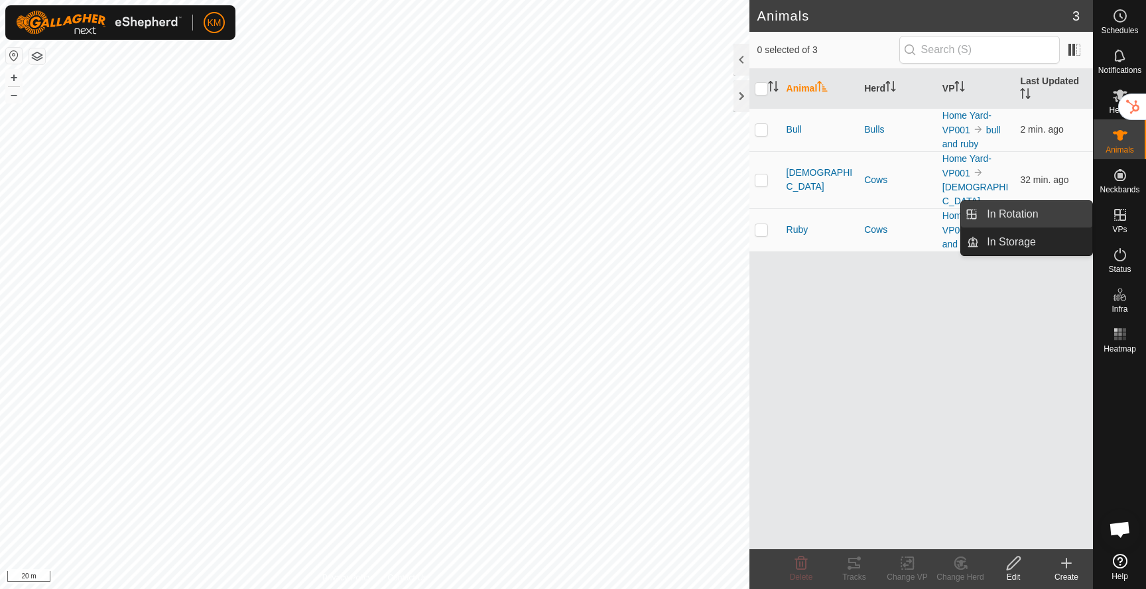
click at [1036, 212] on link "In Rotation" at bounding box center [1035, 214] width 113 height 27
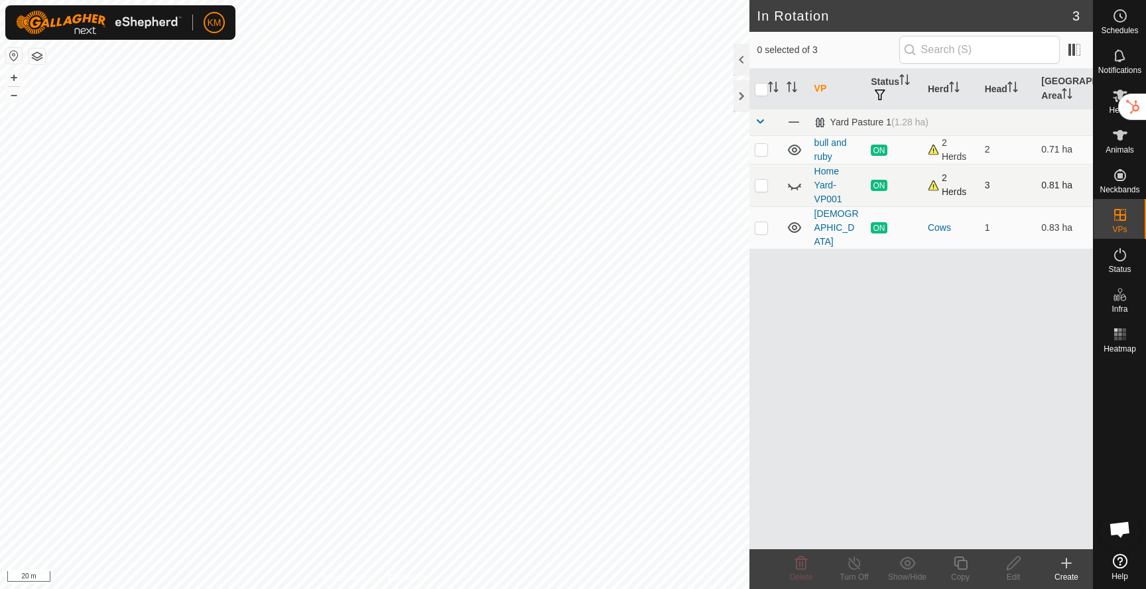
click at [934, 184] on div "2 Herds" at bounding box center [951, 185] width 46 height 28
click at [933, 186] on div "2 Herds" at bounding box center [951, 185] width 46 height 28
click at [1120, 54] on icon at bounding box center [1120, 56] width 16 height 16
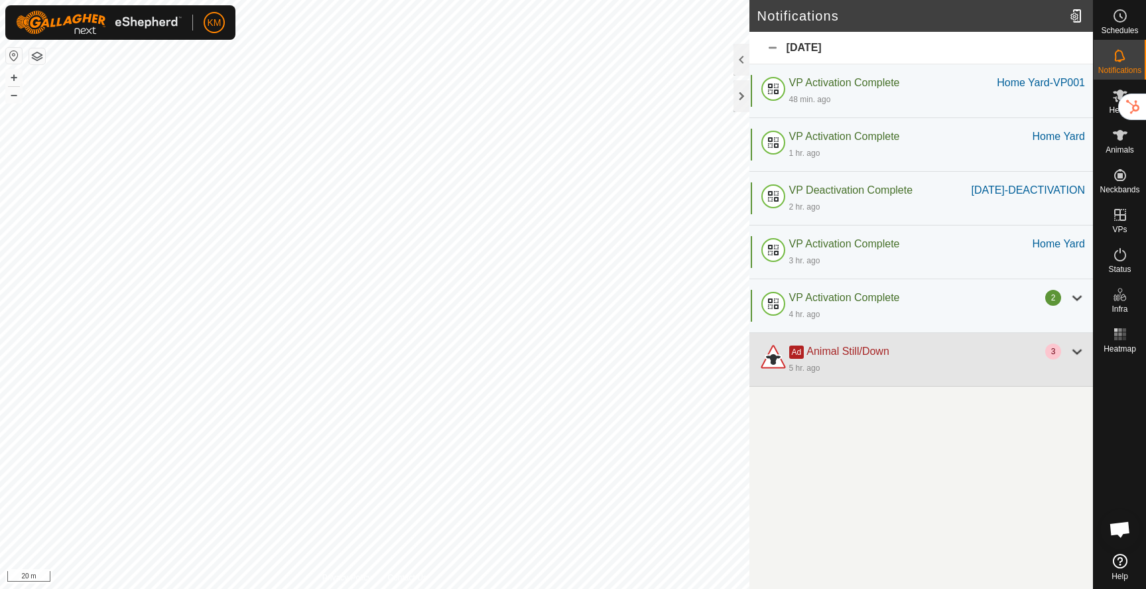
click at [1020, 359] on div "Ad Animal Still/Down" at bounding box center [917, 351] width 256 height 16
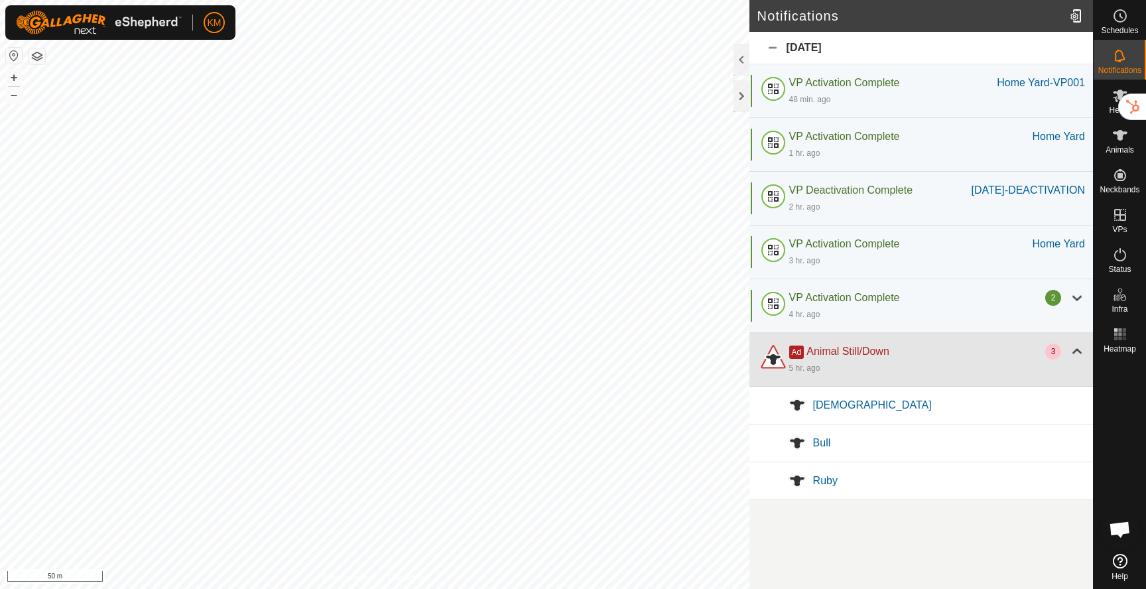
click at [907, 375] on div "5 hr. ago" at bounding box center [937, 367] width 296 height 16
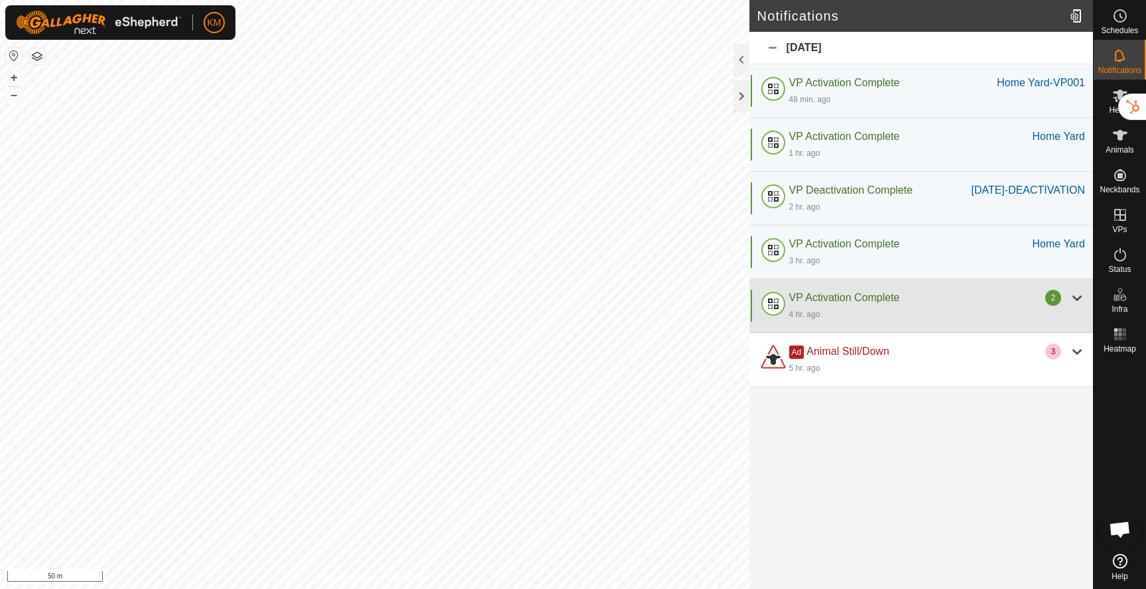
click at [963, 306] on div "VP Activation Complete" at bounding box center [917, 298] width 256 height 16
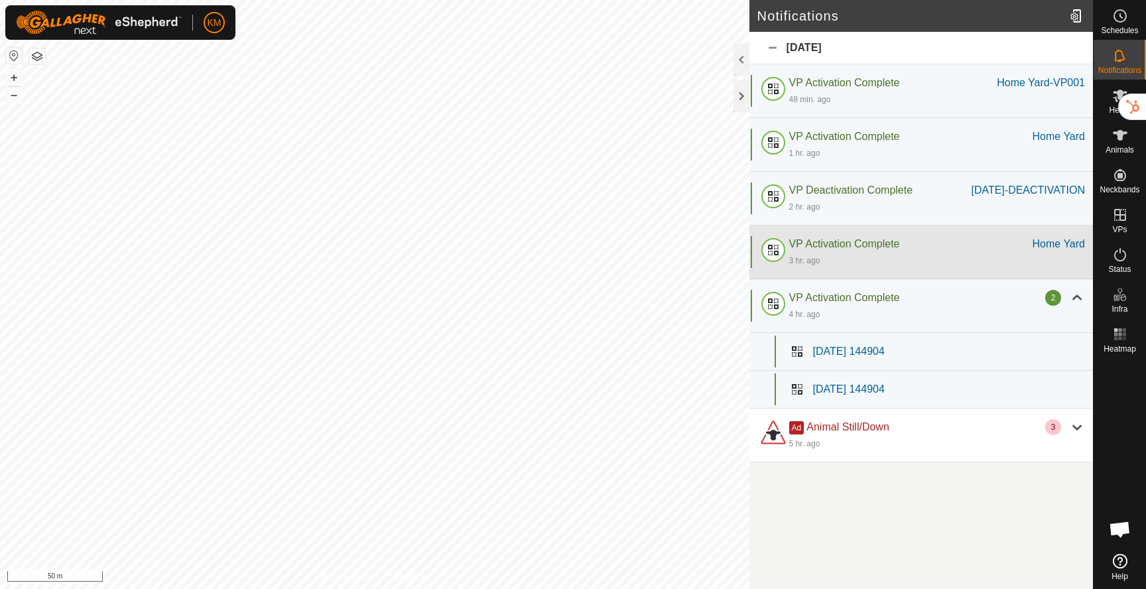
click at [970, 268] on div "3 hr. ago" at bounding box center [937, 260] width 296 height 16
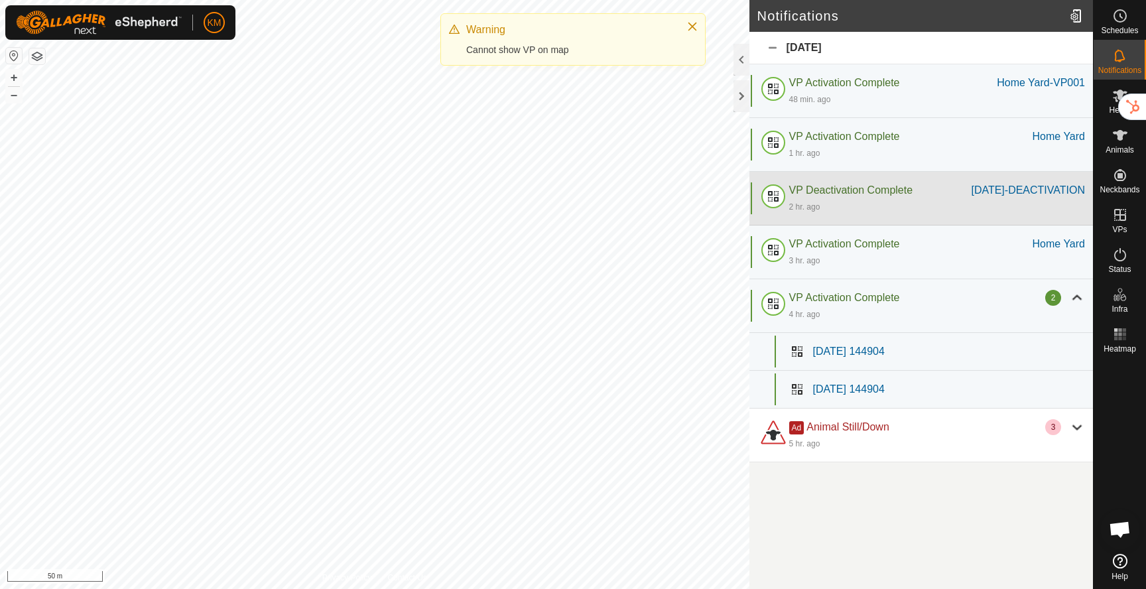
click at [947, 214] on div "2 hr. ago" at bounding box center [937, 206] width 296 height 16
click at [938, 198] on div "VP Deactivation Complete" at bounding box center [880, 190] width 182 height 16
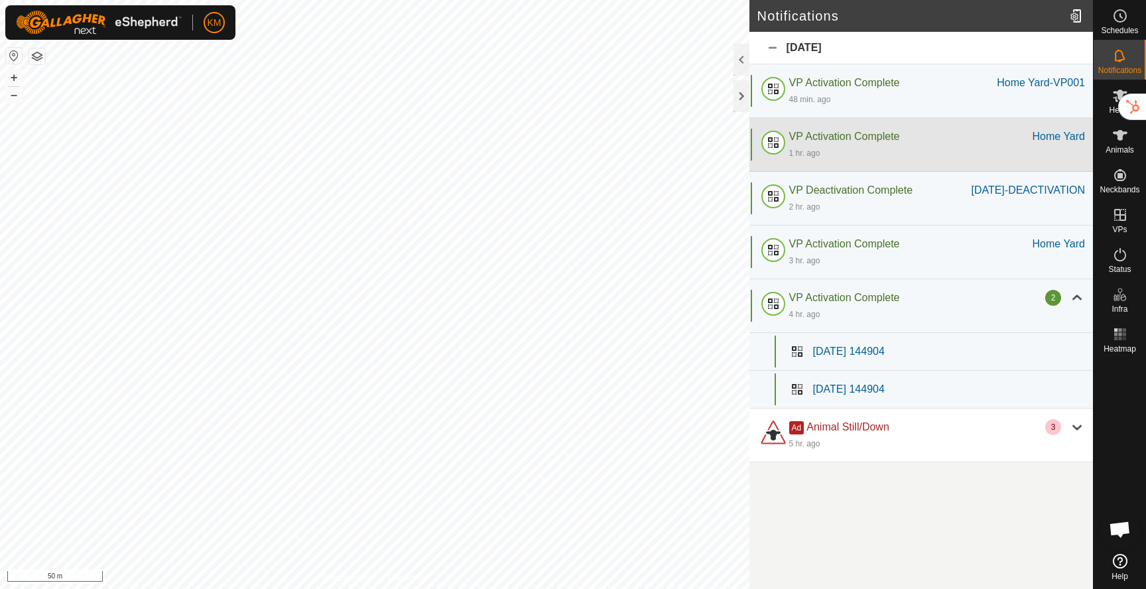
click at [941, 149] on div "1 hr. ago" at bounding box center [937, 153] width 296 height 16
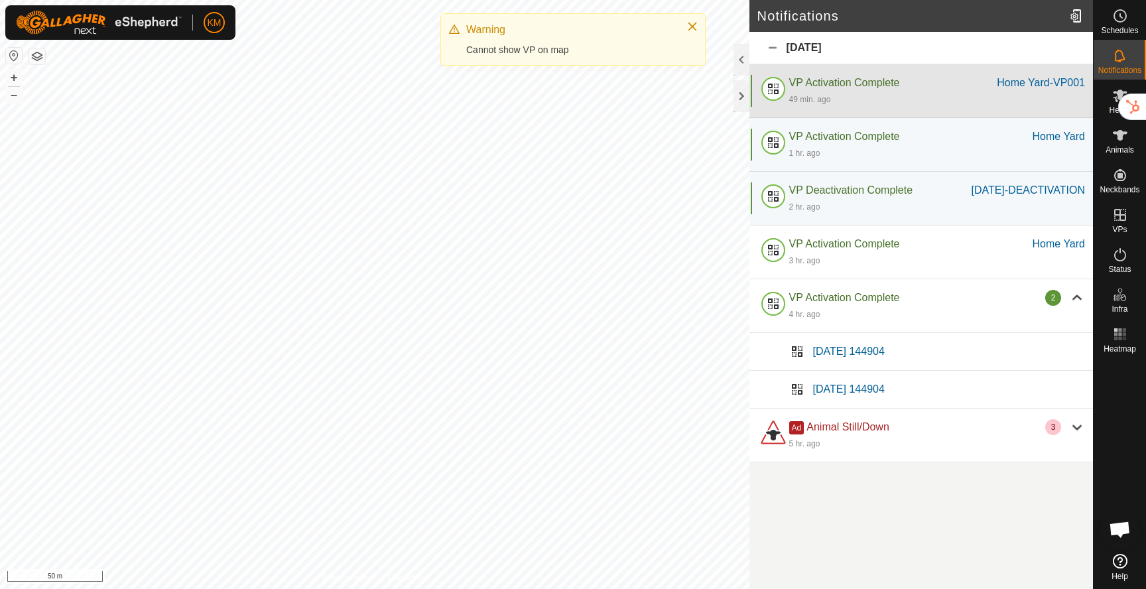
click at [939, 99] on div "49 min. ago" at bounding box center [937, 99] width 296 height 16
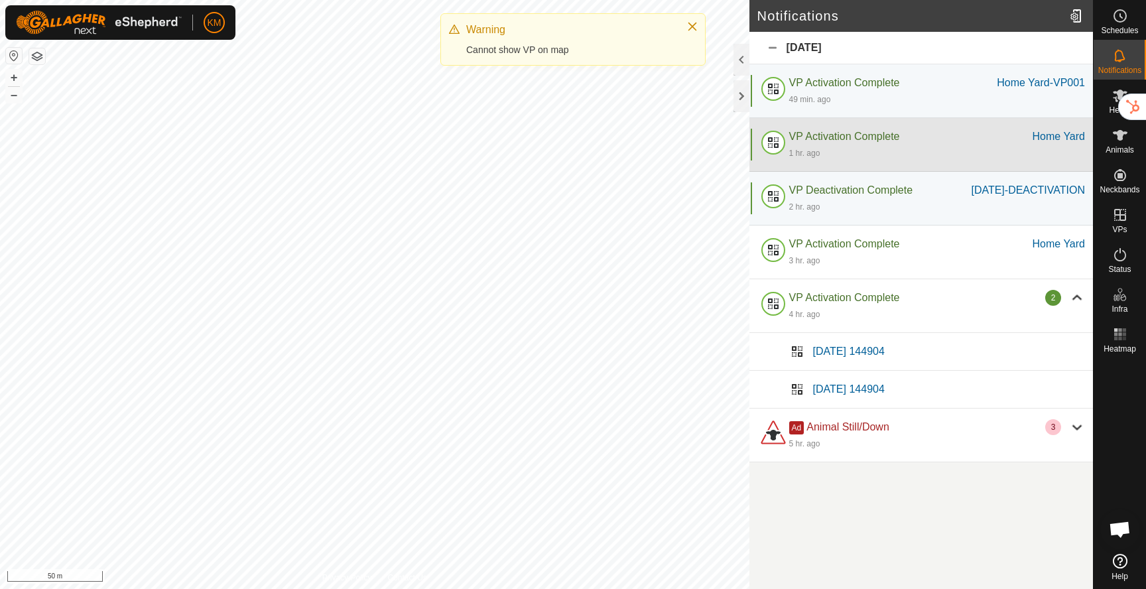
click at [935, 129] on div "VP Activation Complete" at bounding box center [910, 137] width 243 height 16
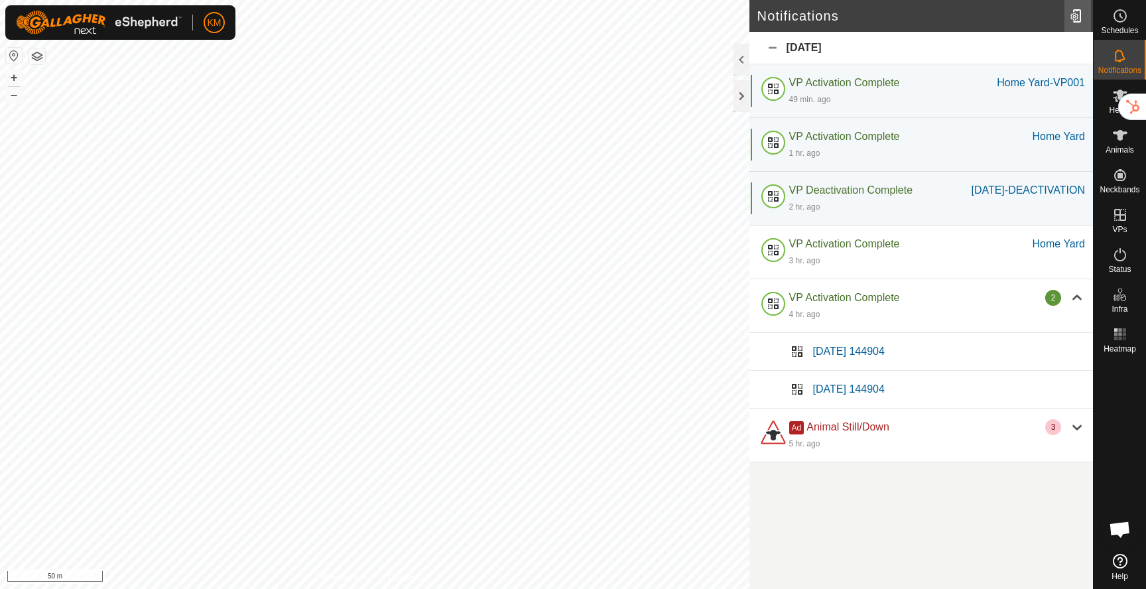
click at [1076, 18] on div at bounding box center [1077, 15] width 27 height 37
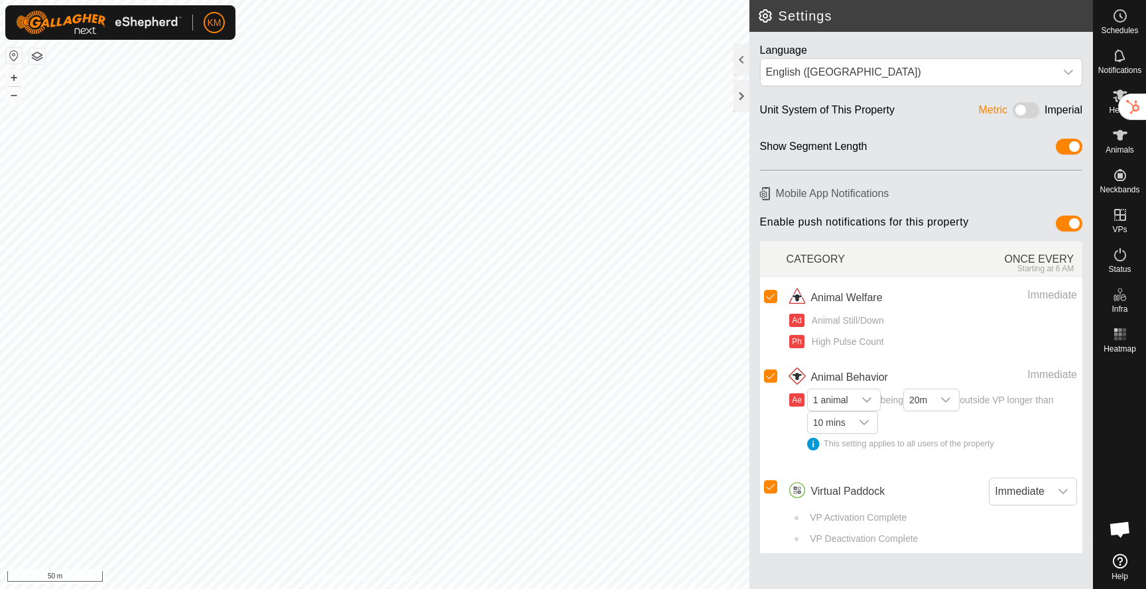
click at [1021, 111] on span at bounding box center [1026, 110] width 27 height 16
click at [1113, 24] on es-schedule-vp-svg-icon at bounding box center [1120, 15] width 24 height 21
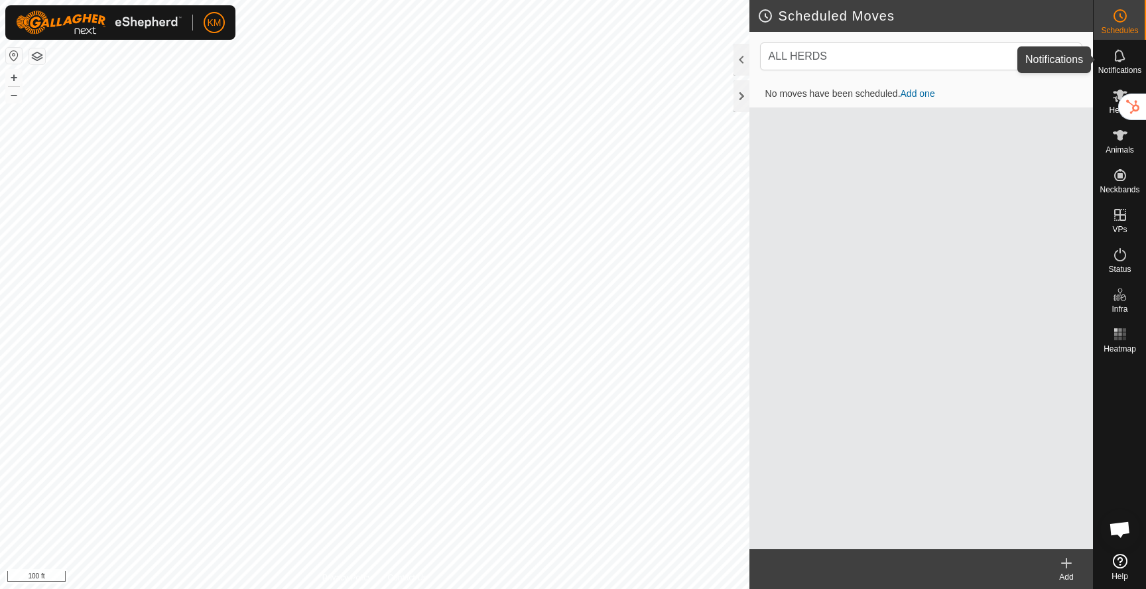
click at [1115, 65] on es-notification-svg-icon at bounding box center [1120, 55] width 24 height 21
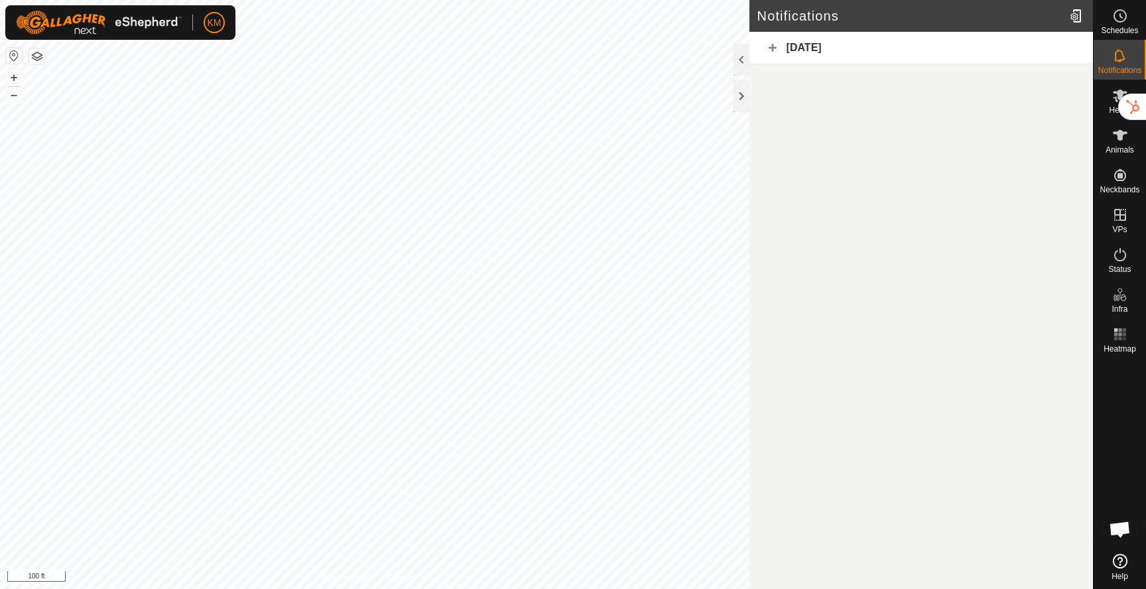
click at [775, 49] on div "[DATE]" at bounding box center [920, 48] width 343 height 32
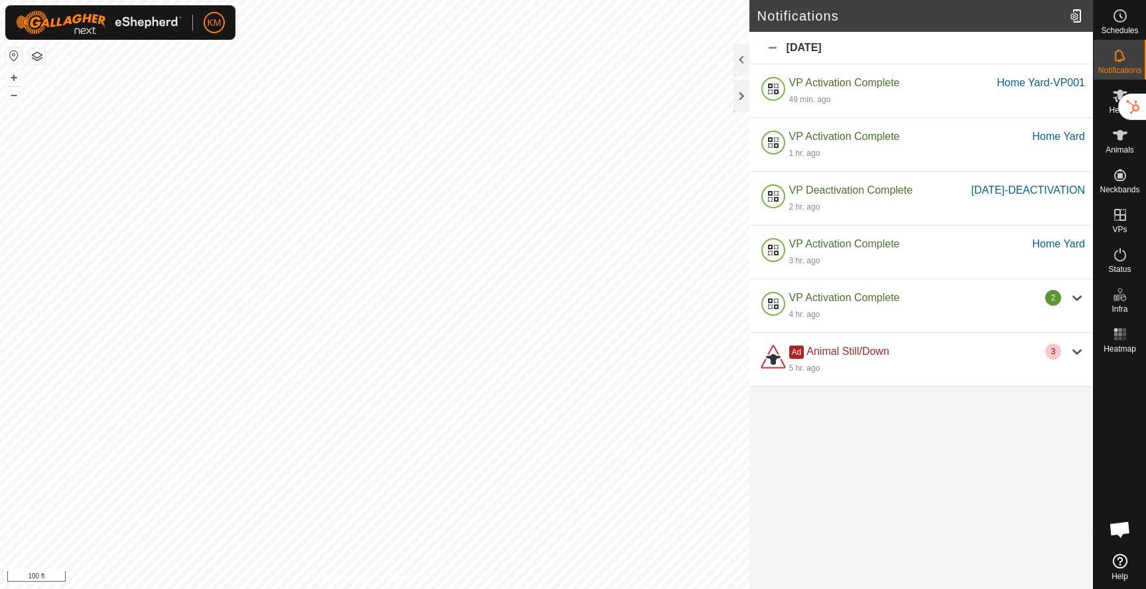
click at [775, 49] on div "[DATE]" at bounding box center [920, 48] width 343 height 32
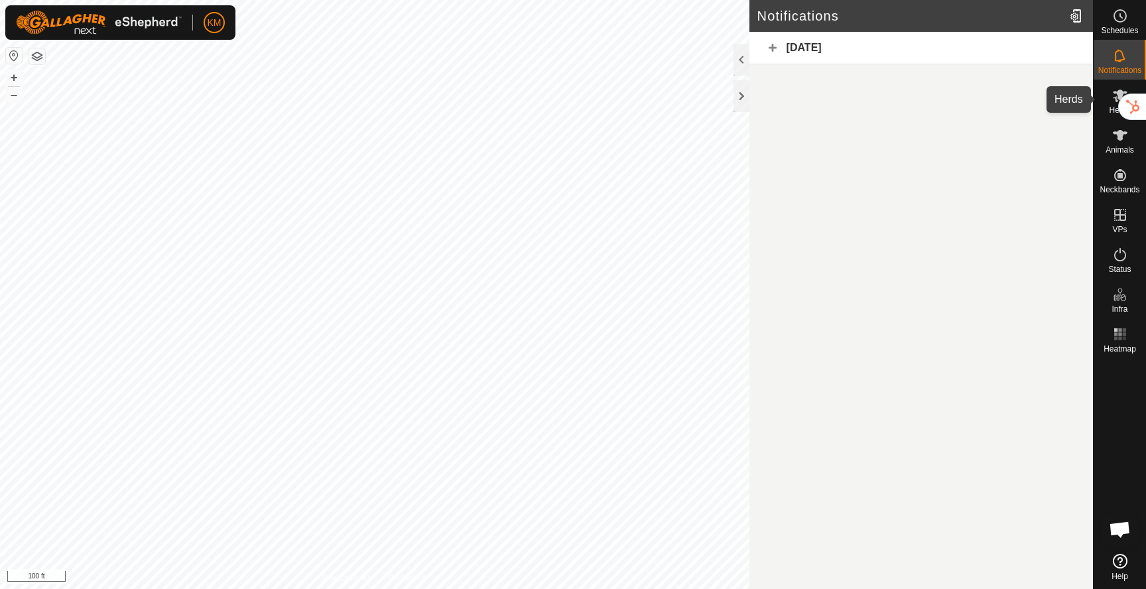
click at [1107, 100] on div "Herds" at bounding box center [1119, 100] width 52 height 40
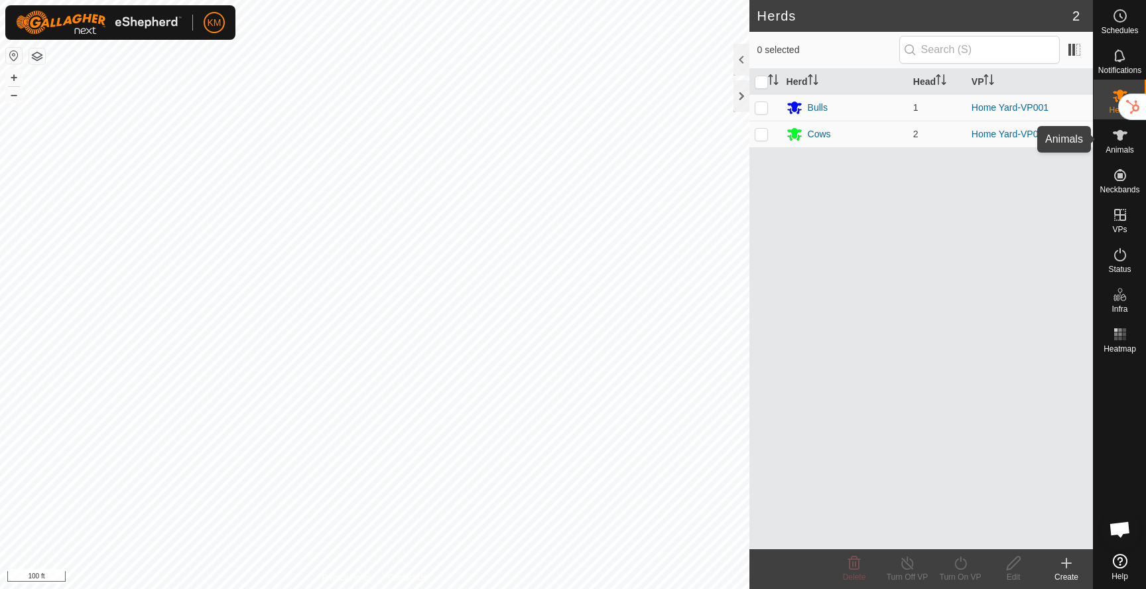
click at [1111, 132] on es-animals-svg-icon at bounding box center [1120, 135] width 24 height 21
